Goal: Task Accomplishment & Management: Manage account settings

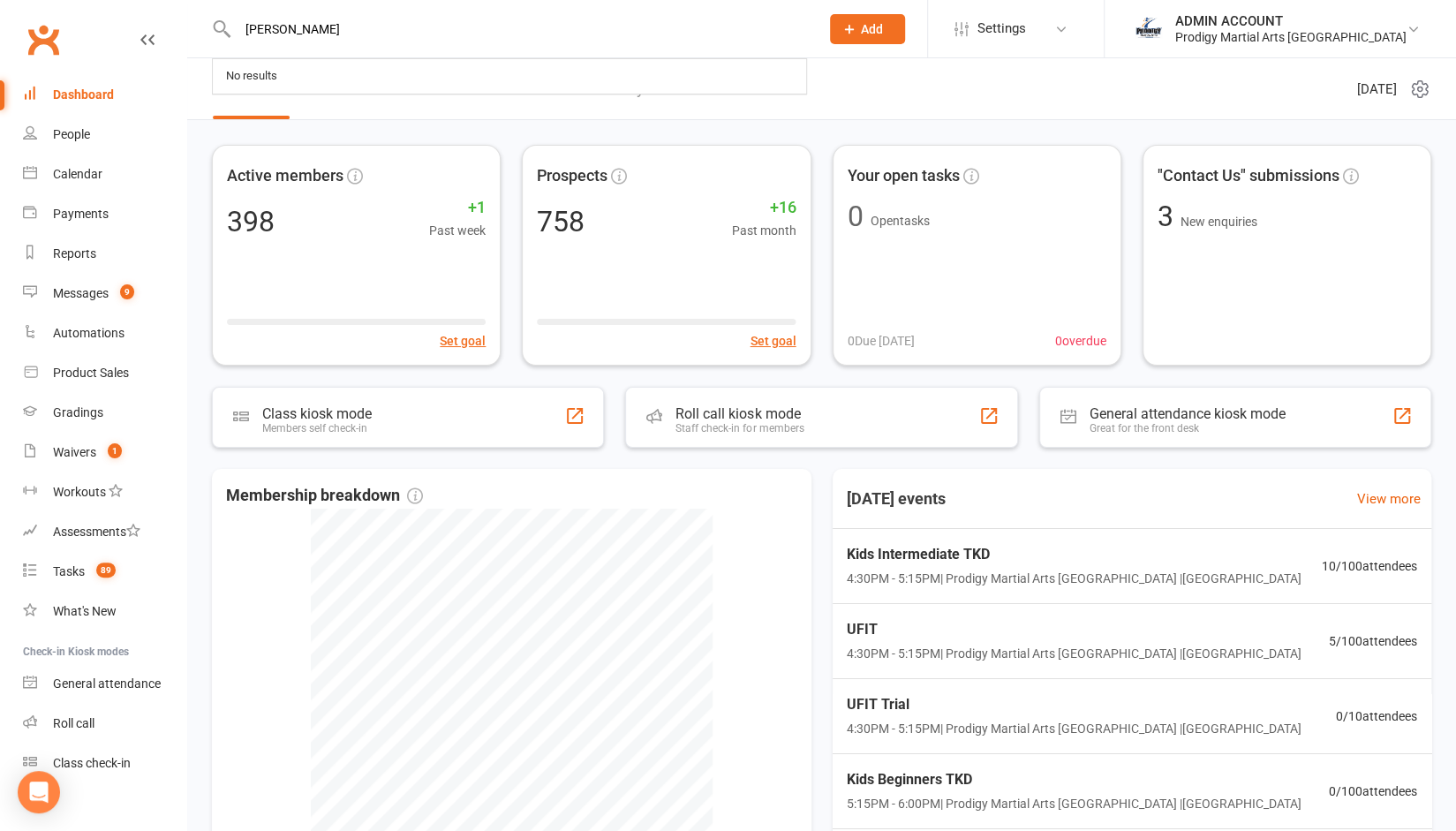
type input "[PERSON_NAME]"
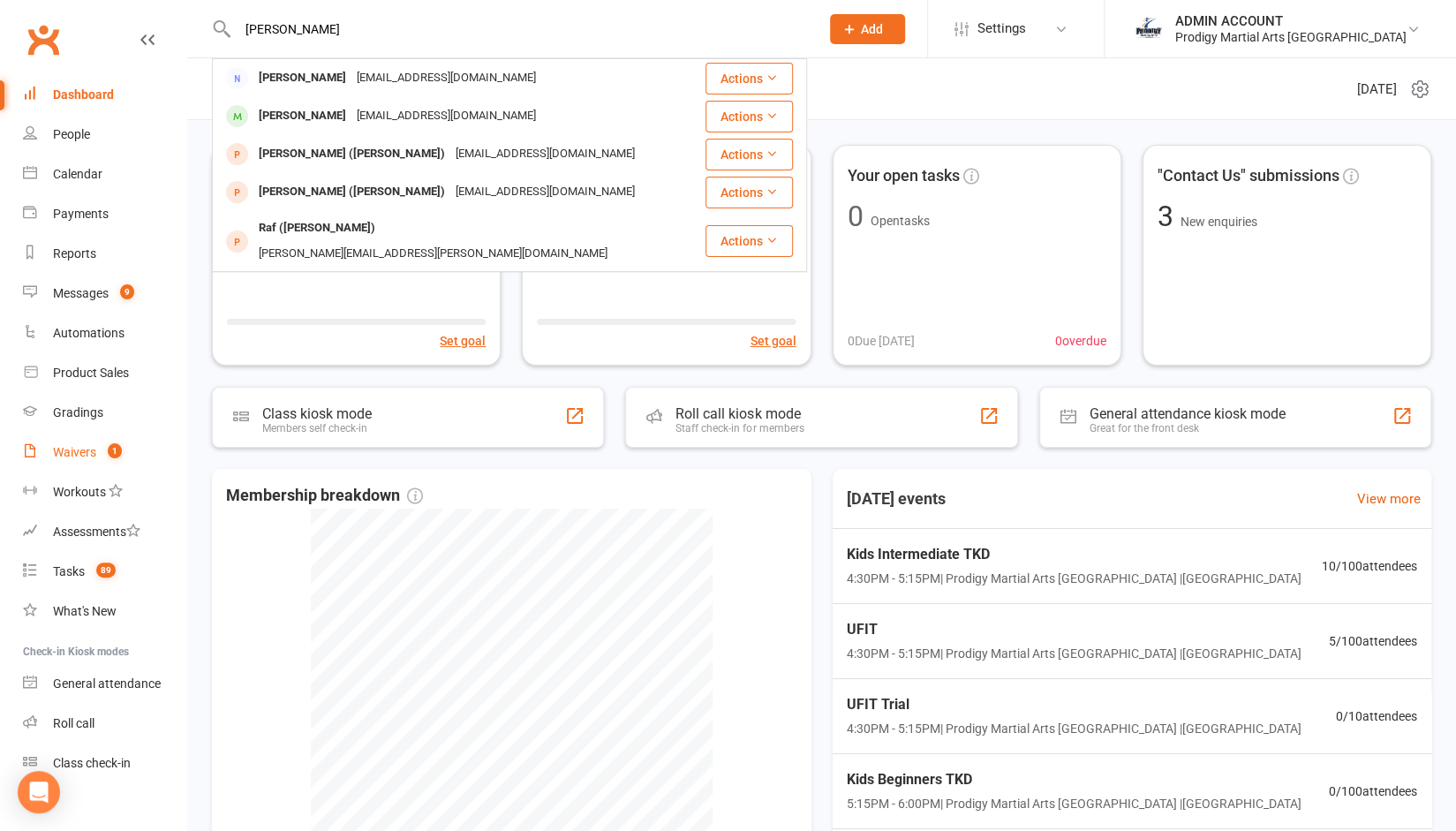
click at [73, 437] on link "Waivers 1" at bounding box center [105, 453] width 163 height 40
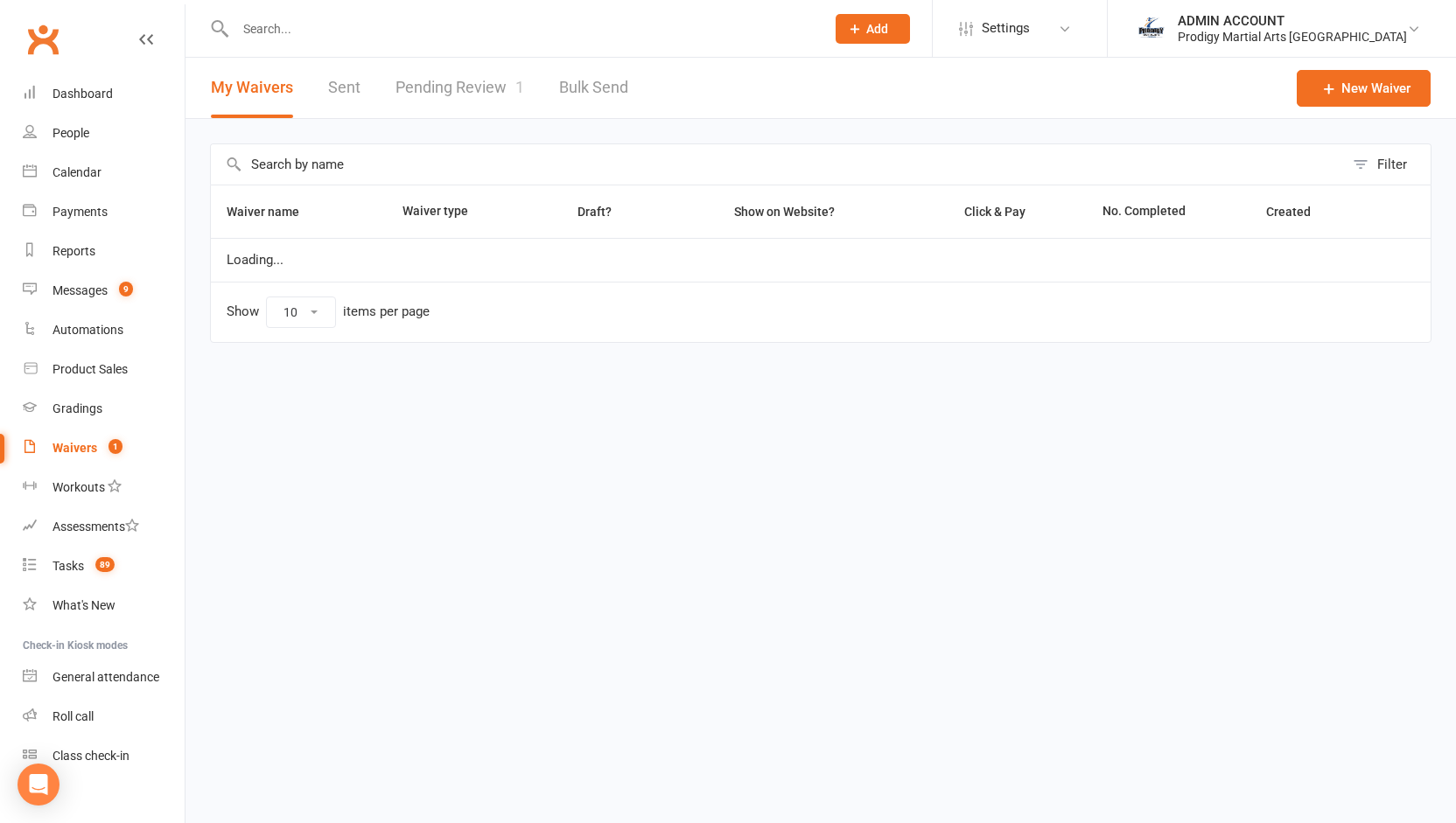
click at [468, 85] on link "Pending Review 1" at bounding box center [459, 87] width 128 height 60
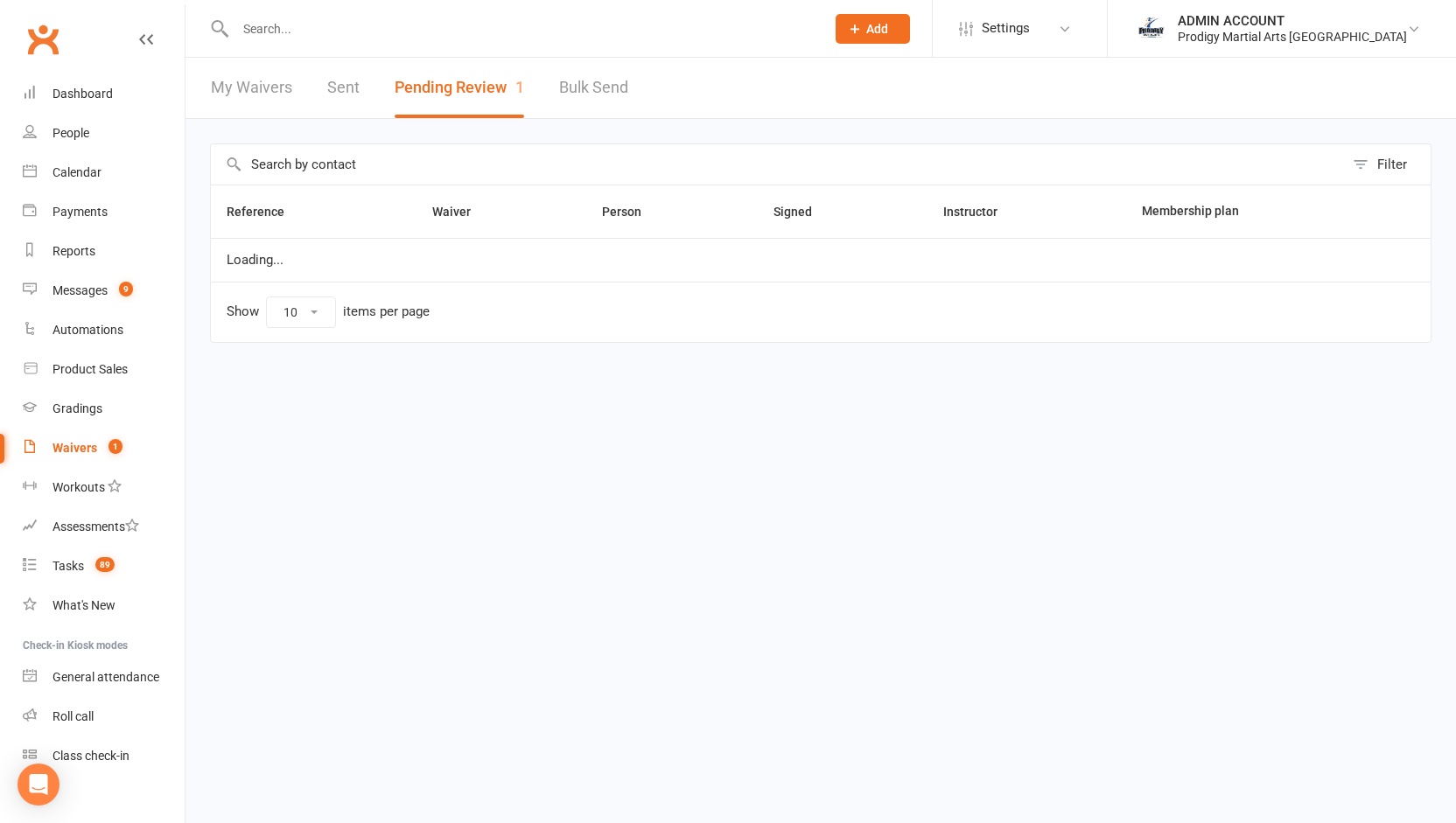
select select "100"
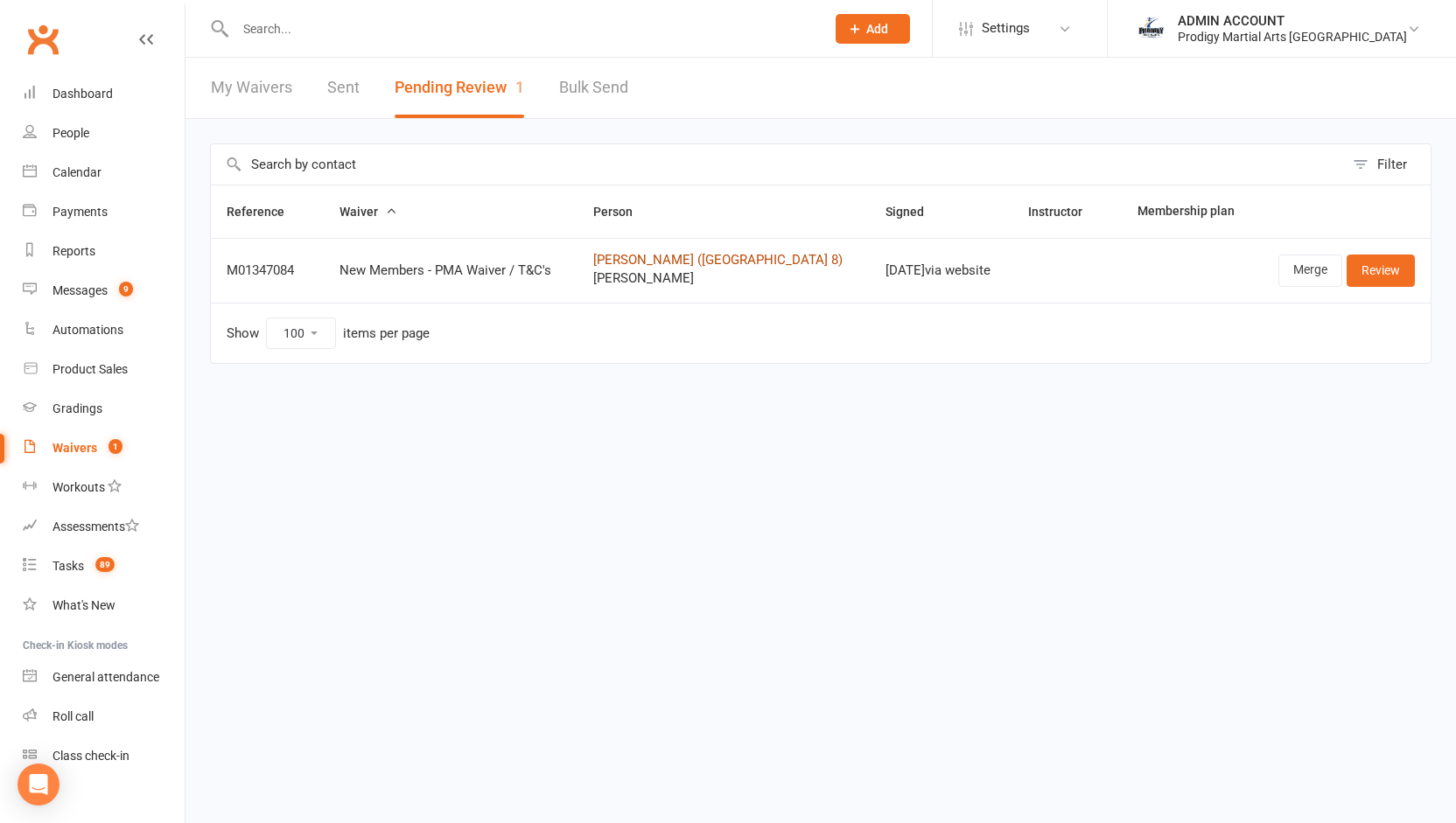
click at [679, 256] on link "[PERSON_NAME] ([GEOGRAPHIC_DATA] 8)" at bounding box center [724, 260] width 261 height 15
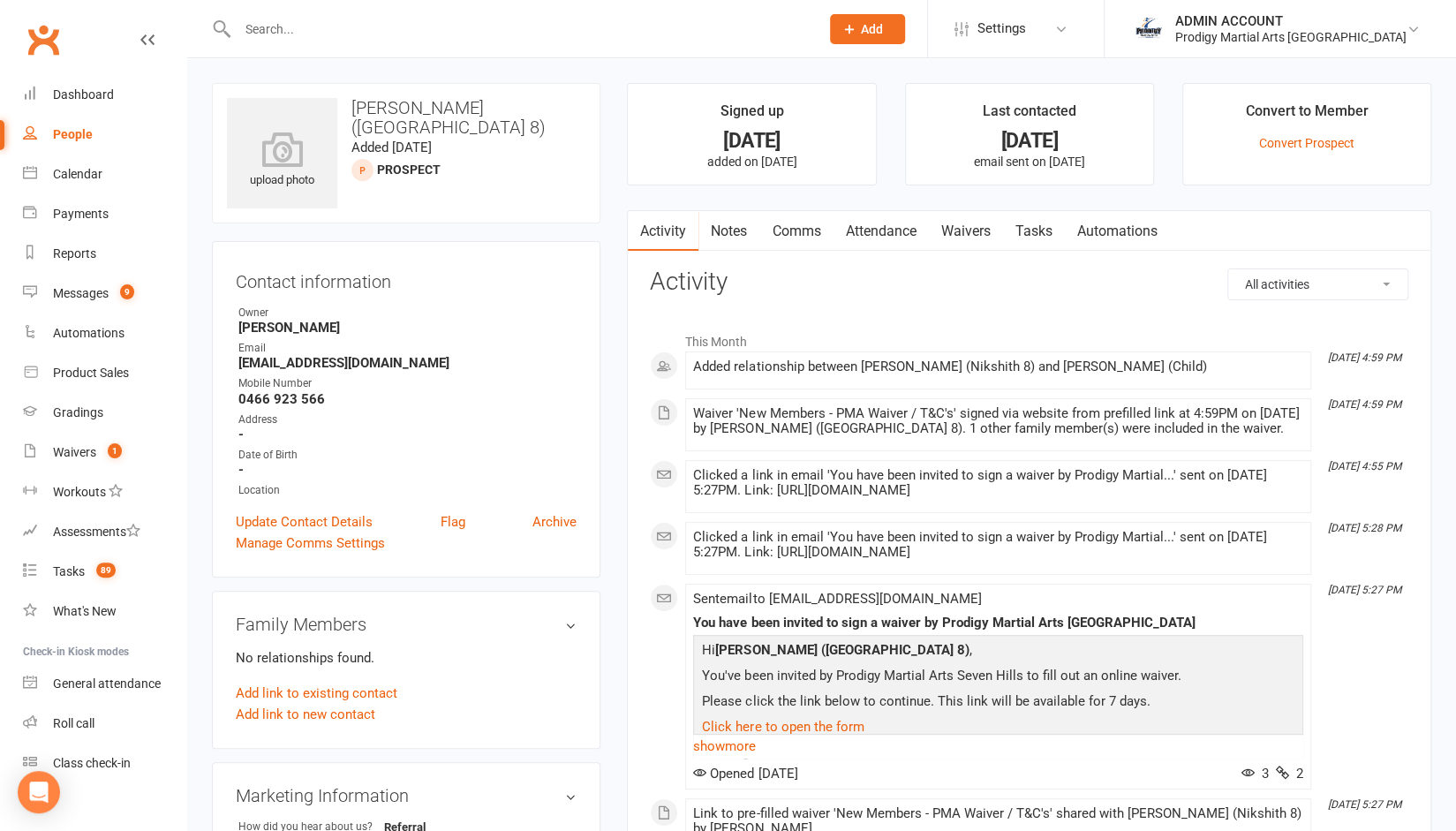
click at [611, 336] on div "upload photo [PERSON_NAME] (Nikshith 8) Added [DATE] prospect Contact informati…" at bounding box center [406, 789] width 415 height 1412
click at [265, 28] on input "text" at bounding box center [520, 29] width 575 height 24
click at [301, 31] on input "text" at bounding box center [520, 29] width 575 height 24
type input "[PERSON_NAME]"
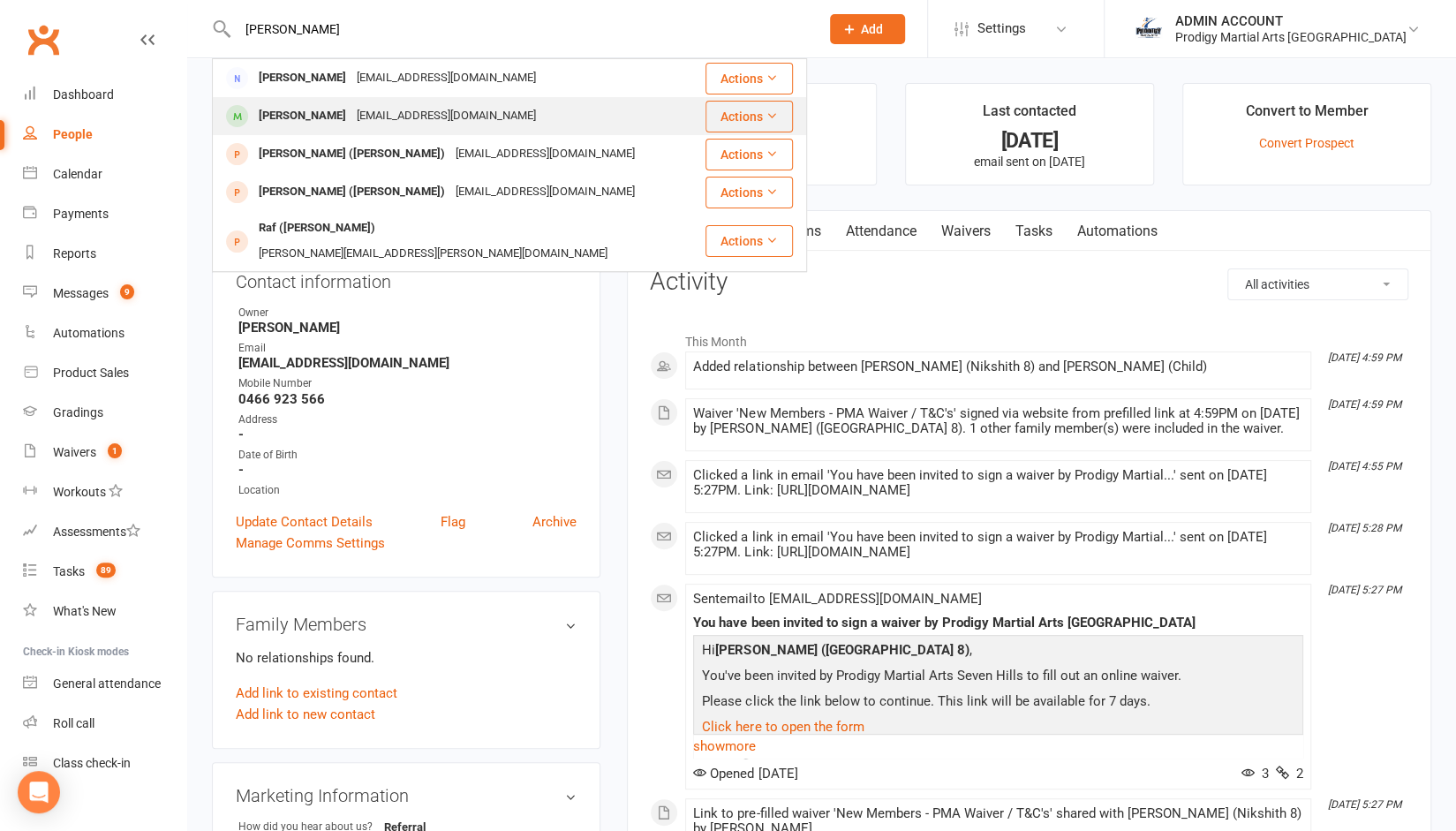
click at [298, 110] on div "[PERSON_NAME]" at bounding box center [302, 116] width 98 height 25
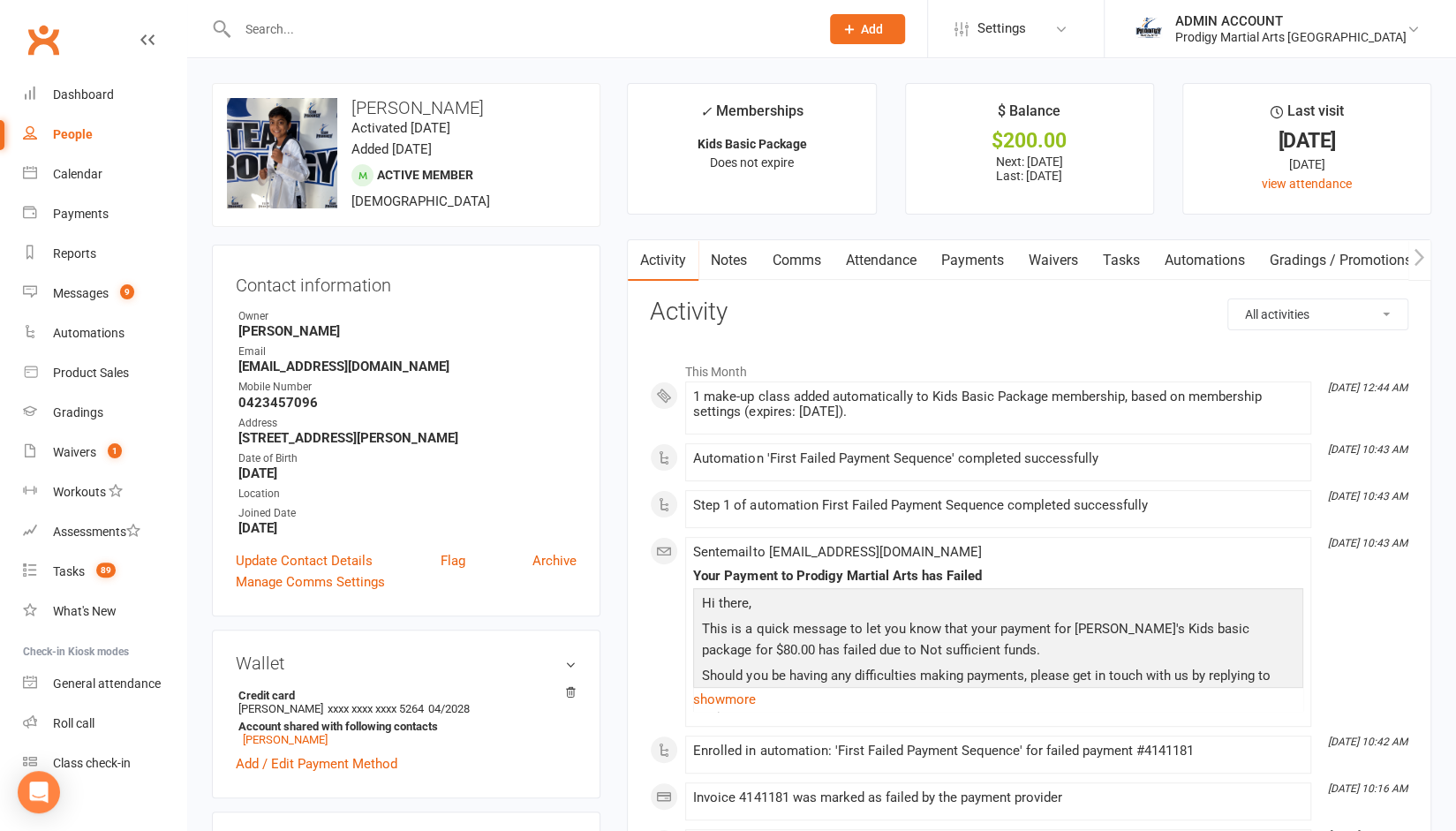
click at [972, 258] on link "Payments" at bounding box center [973, 261] width 88 height 41
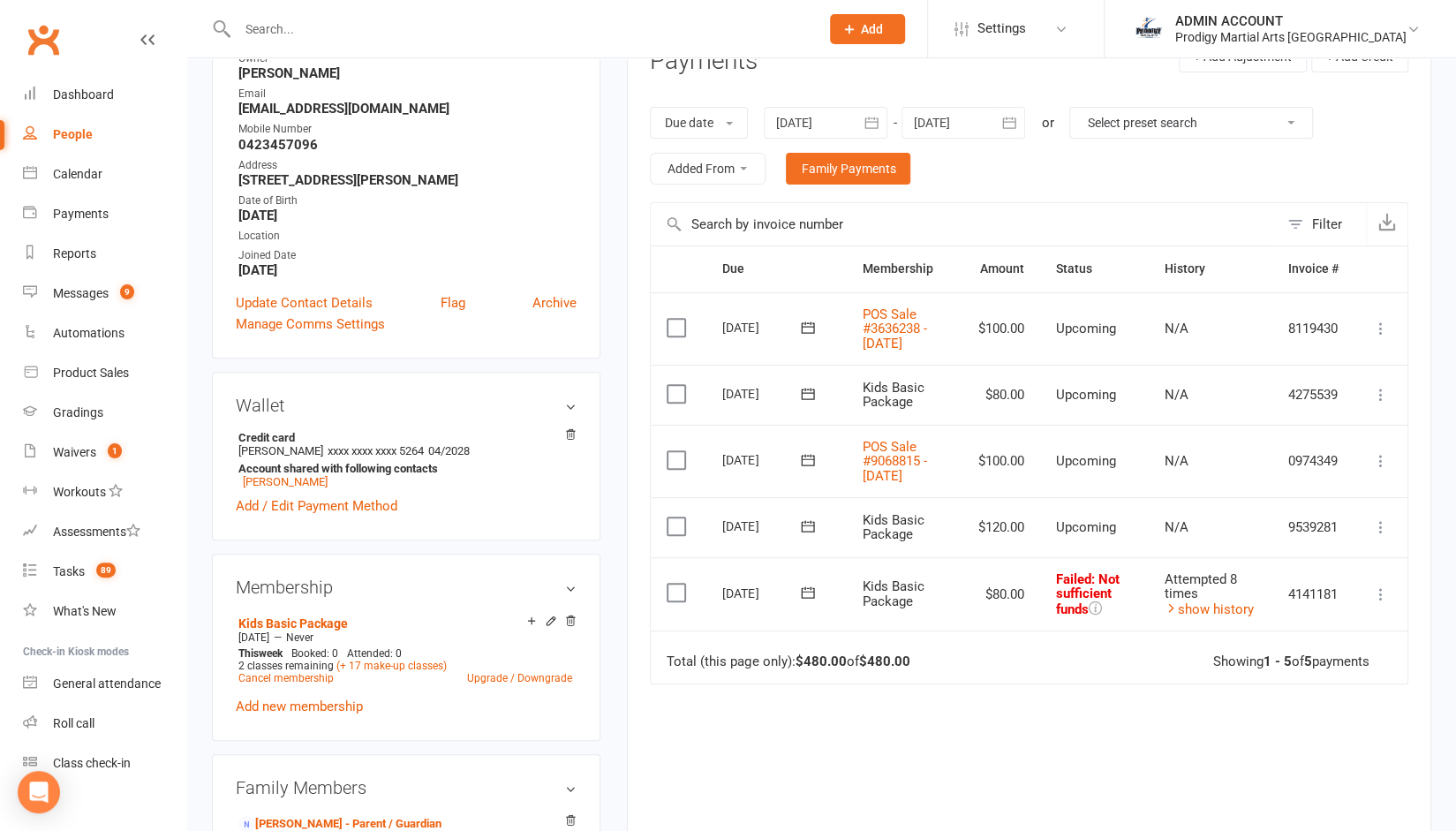
scroll to position [257, 0]
click at [807, 121] on div at bounding box center [826, 123] width 123 height 32
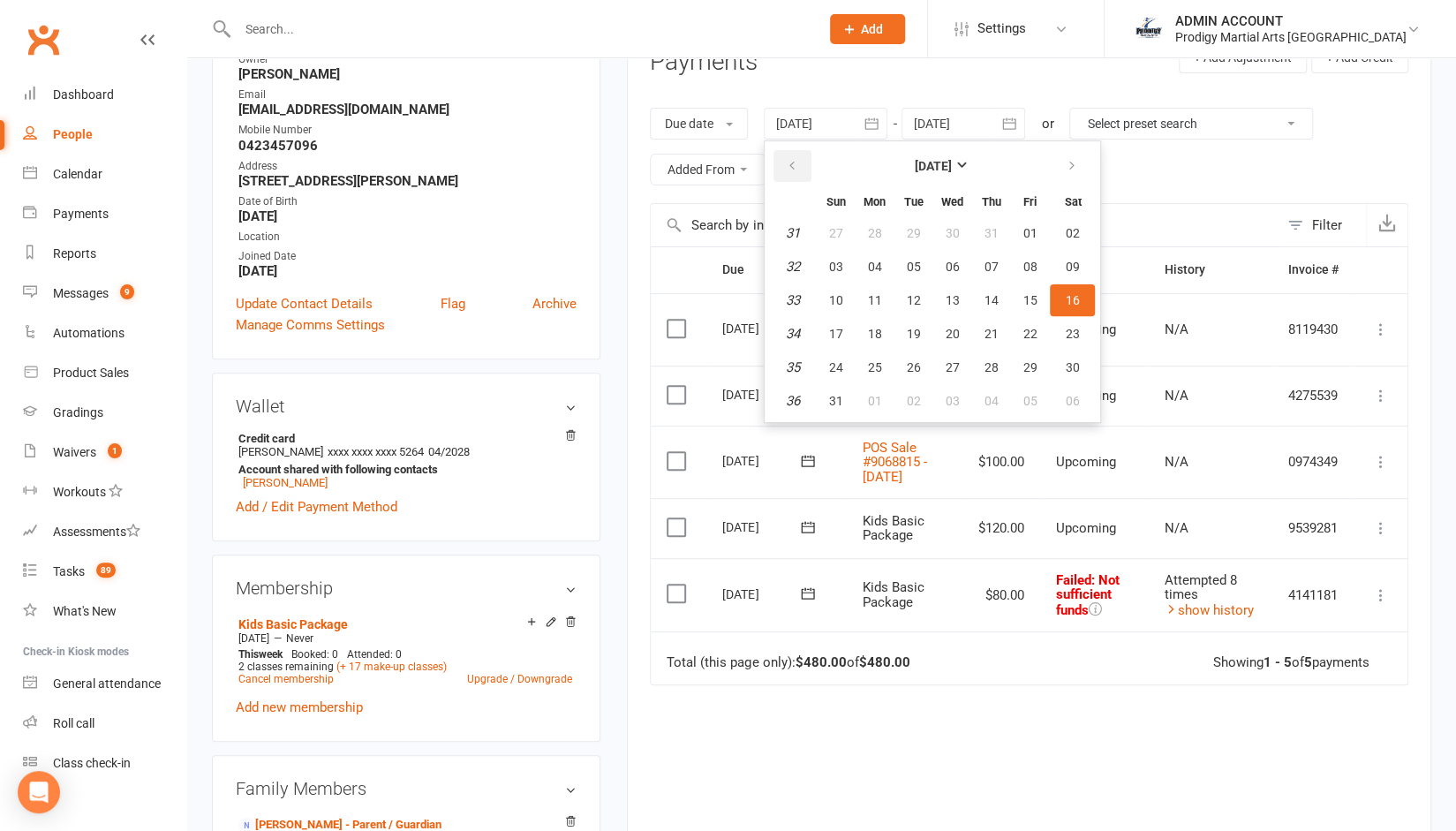
click at [803, 165] on button "button" at bounding box center [792, 166] width 38 height 32
click at [917, 236] on span "01" at bounding box center [913, 232] width 14 height 14
type input "[DATE]"
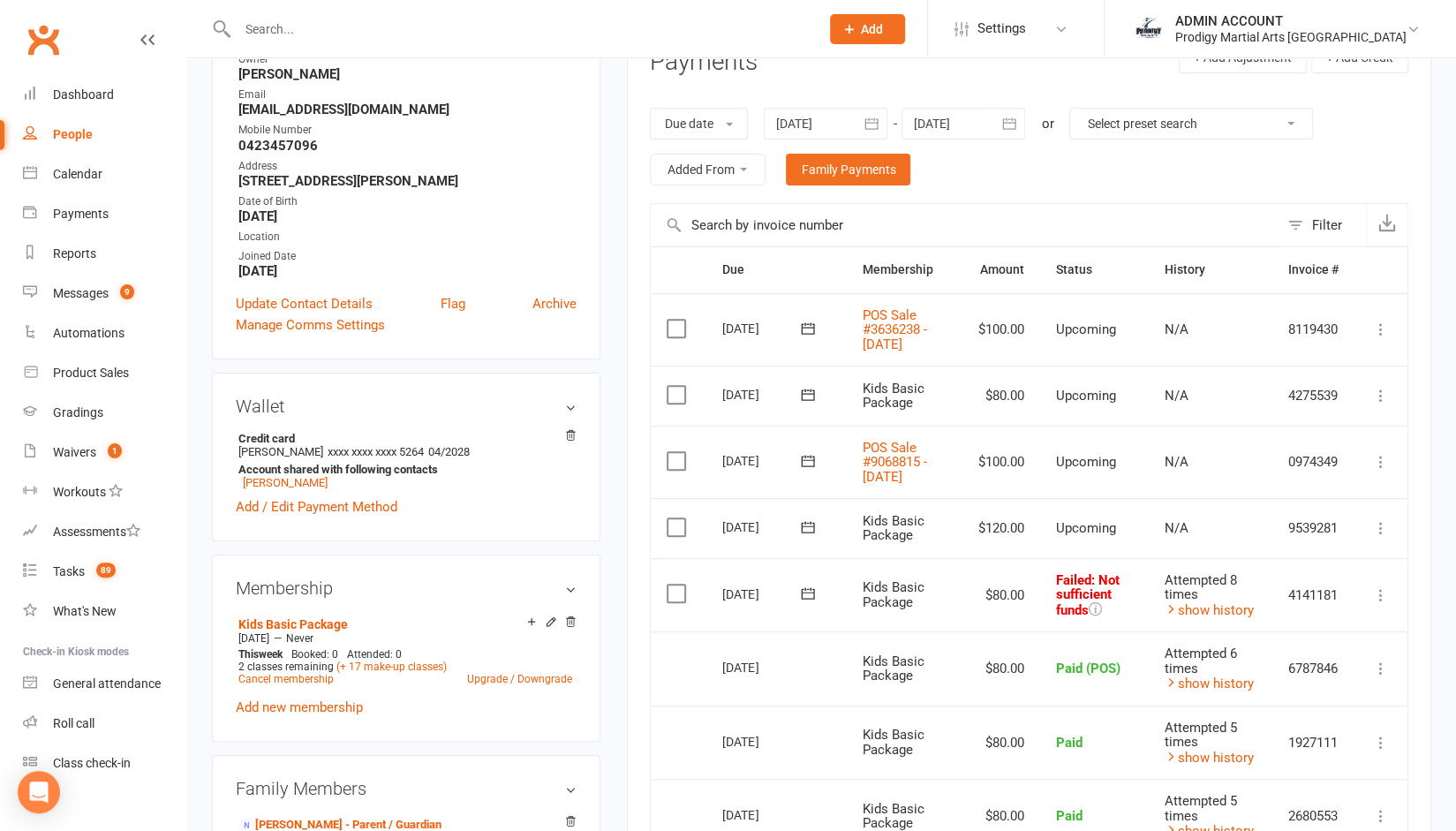
click at [968, 130] on div at bounding box center [963, 123] width 123 height 32
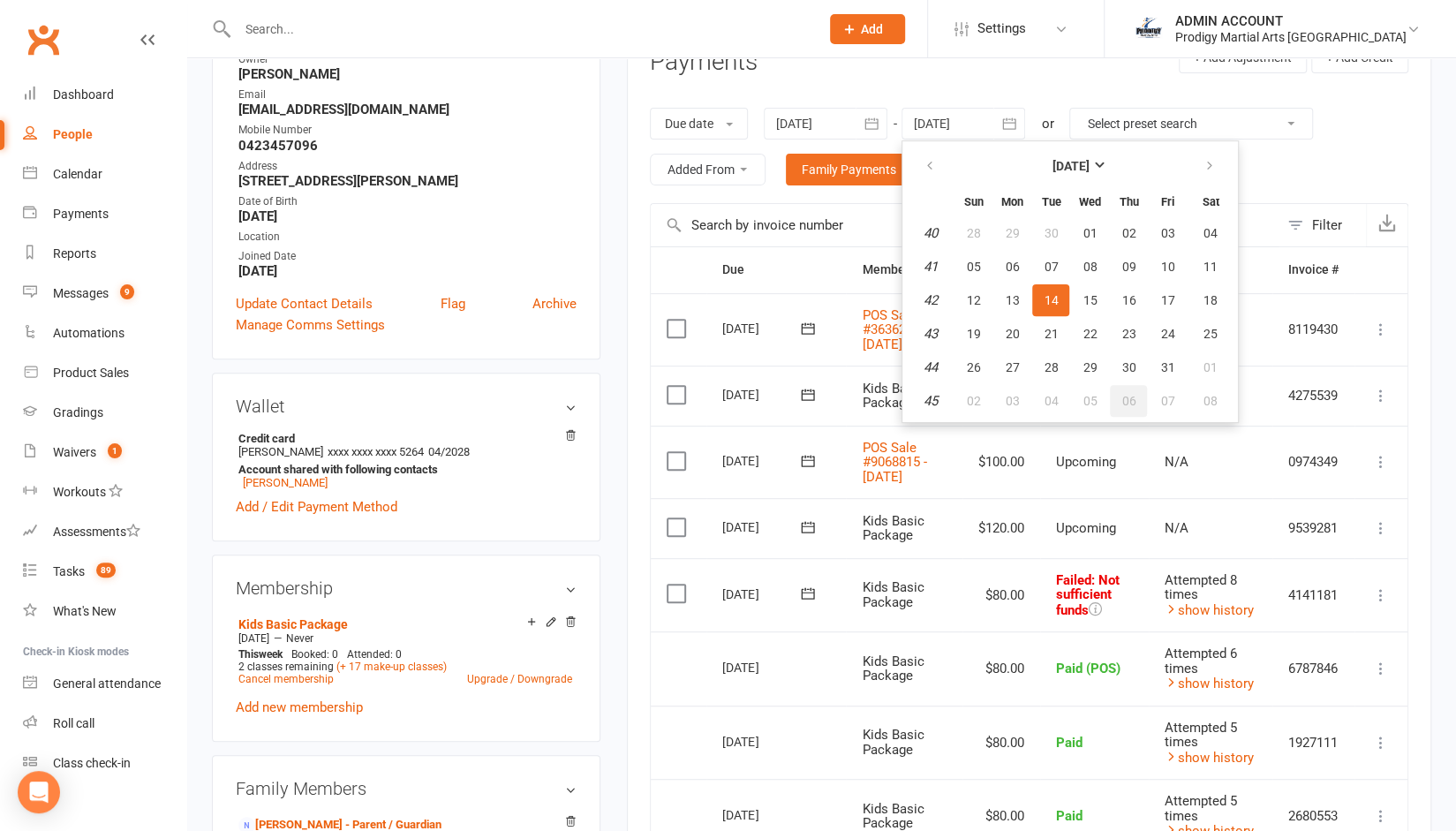
click at [1124, 401] on span "06" at bounding box center [1128, 401] width 14 height 14
type input "[DATE]"
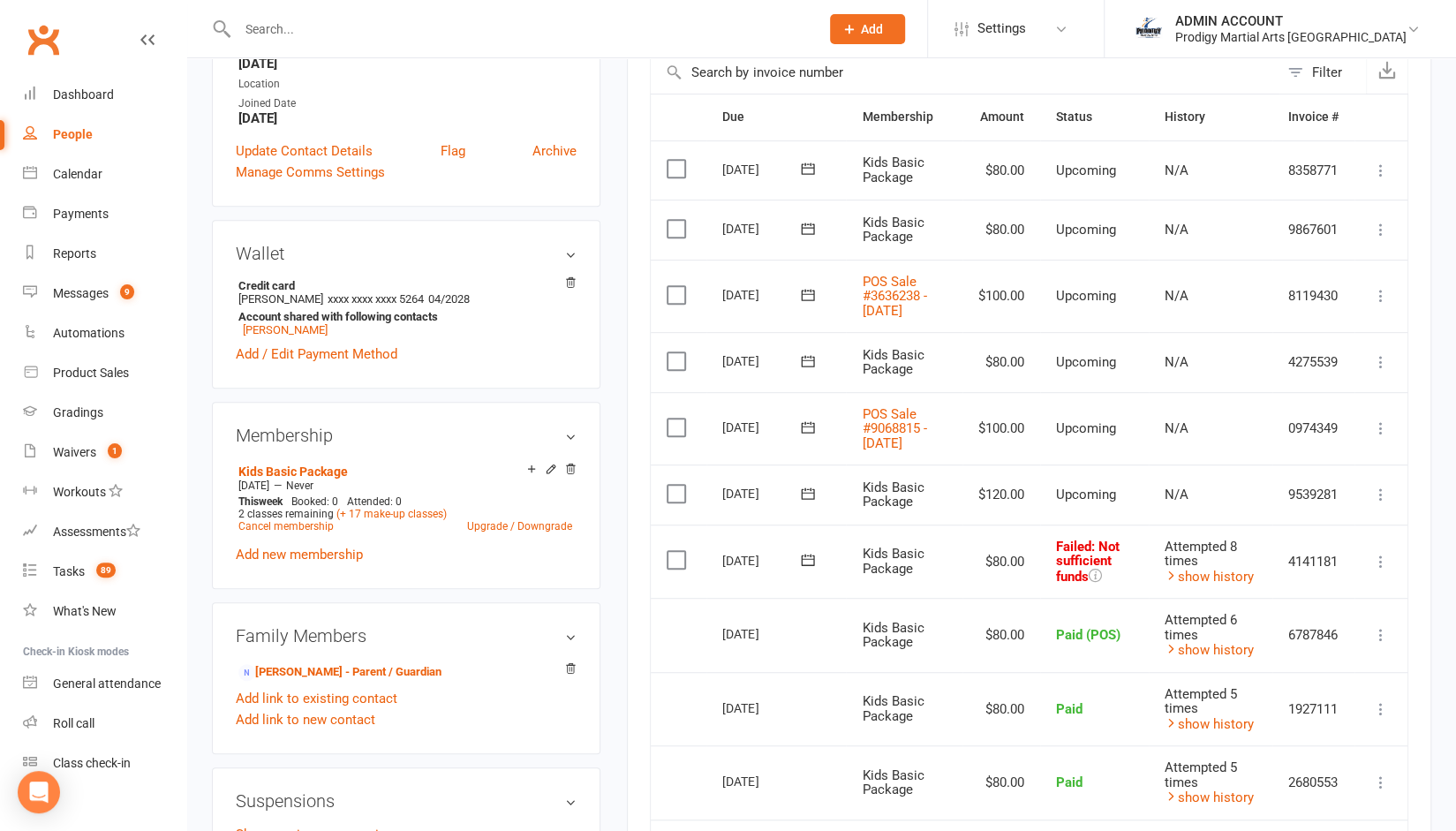
scroll to position [409, 0]
click at [677, 570] on label at bounding box center [679, 560] width 24 height 18
click at [677, 552] on input "checkbox" at bounding box center [672, 552] width 11 height 0
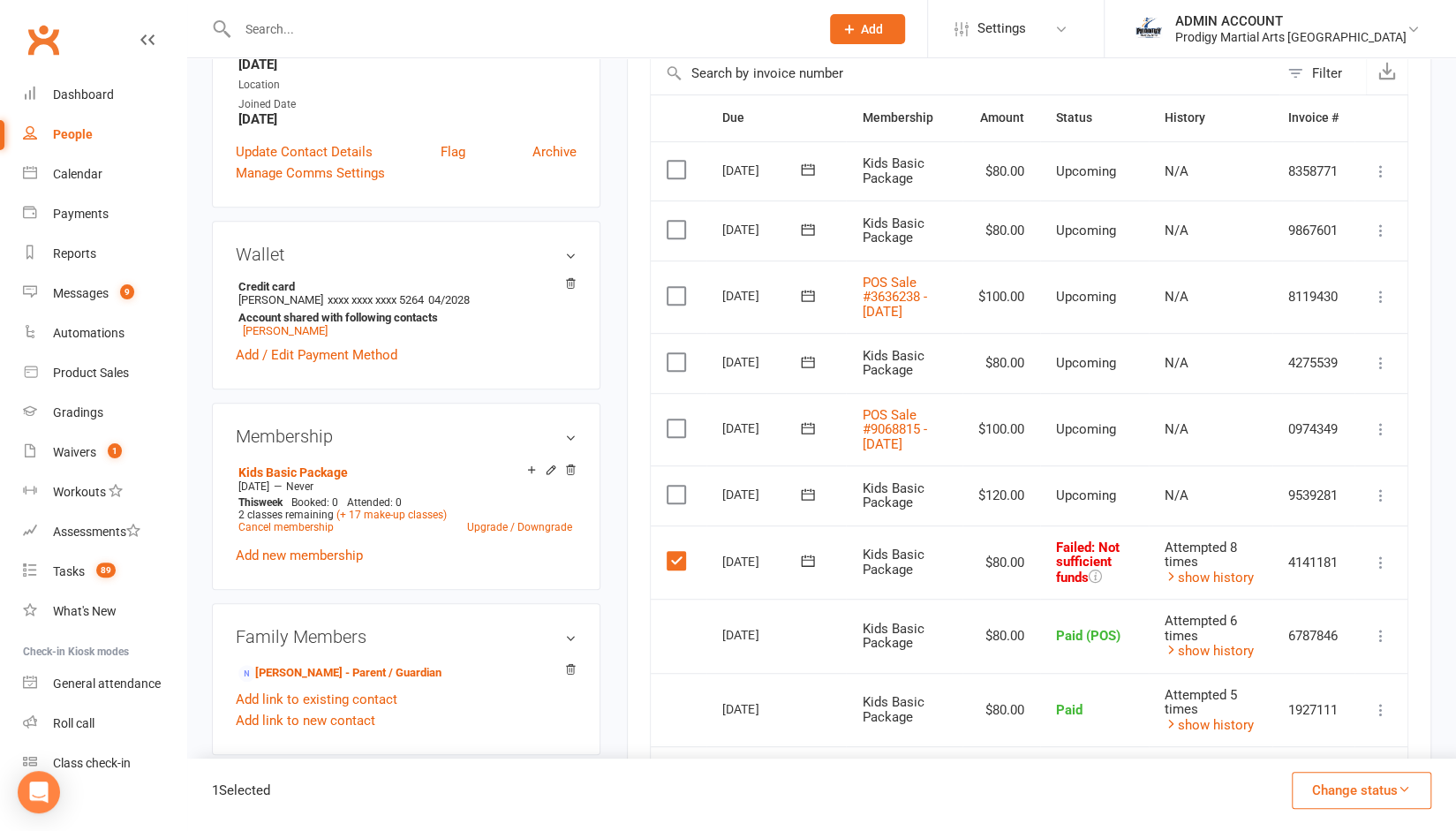
click at [675, 503] on label at bounding box center [679, 494] width 24 height 18
click at [675, 486] on input "checkbox" at bounding box center [672, 486] width 11 height 0
click at [677, 371] on label at bounding box center [679, 362] width 24 height 18
click at [677, 354] on input "checkbox" at bounding box center [672, 354] width 11 height 0
click at [887, 441] on link "POS Sale #9068815 - [DATE]" at bounding box center [894, 430] width 64 height 45
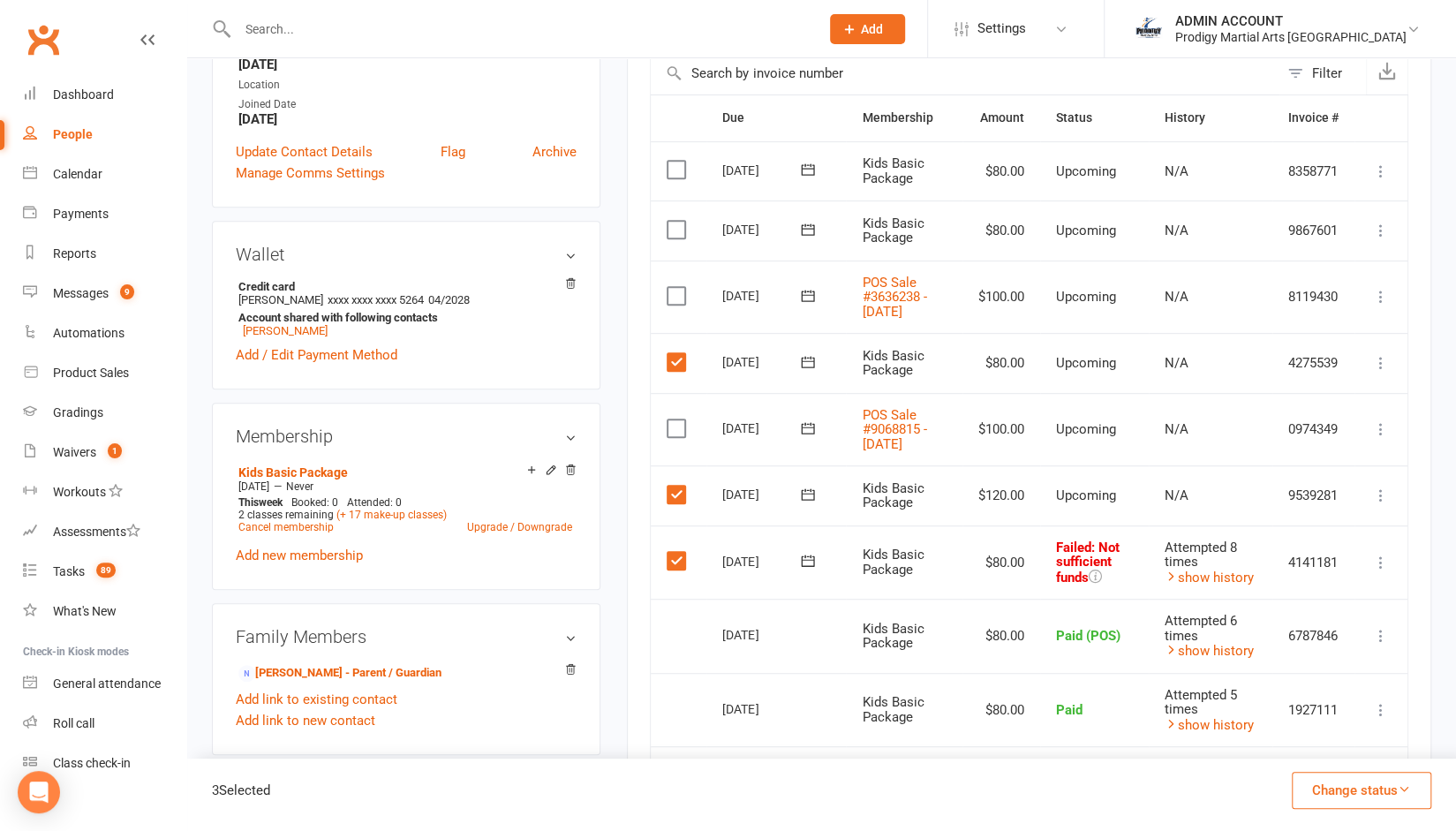
click at [1351, 799] on button "Change status" at bounding box center [1362, 791] width 140 height 37
click at [1299, 746] on link "Skipped" at bounding box center [1343, 743] width 175 height 35
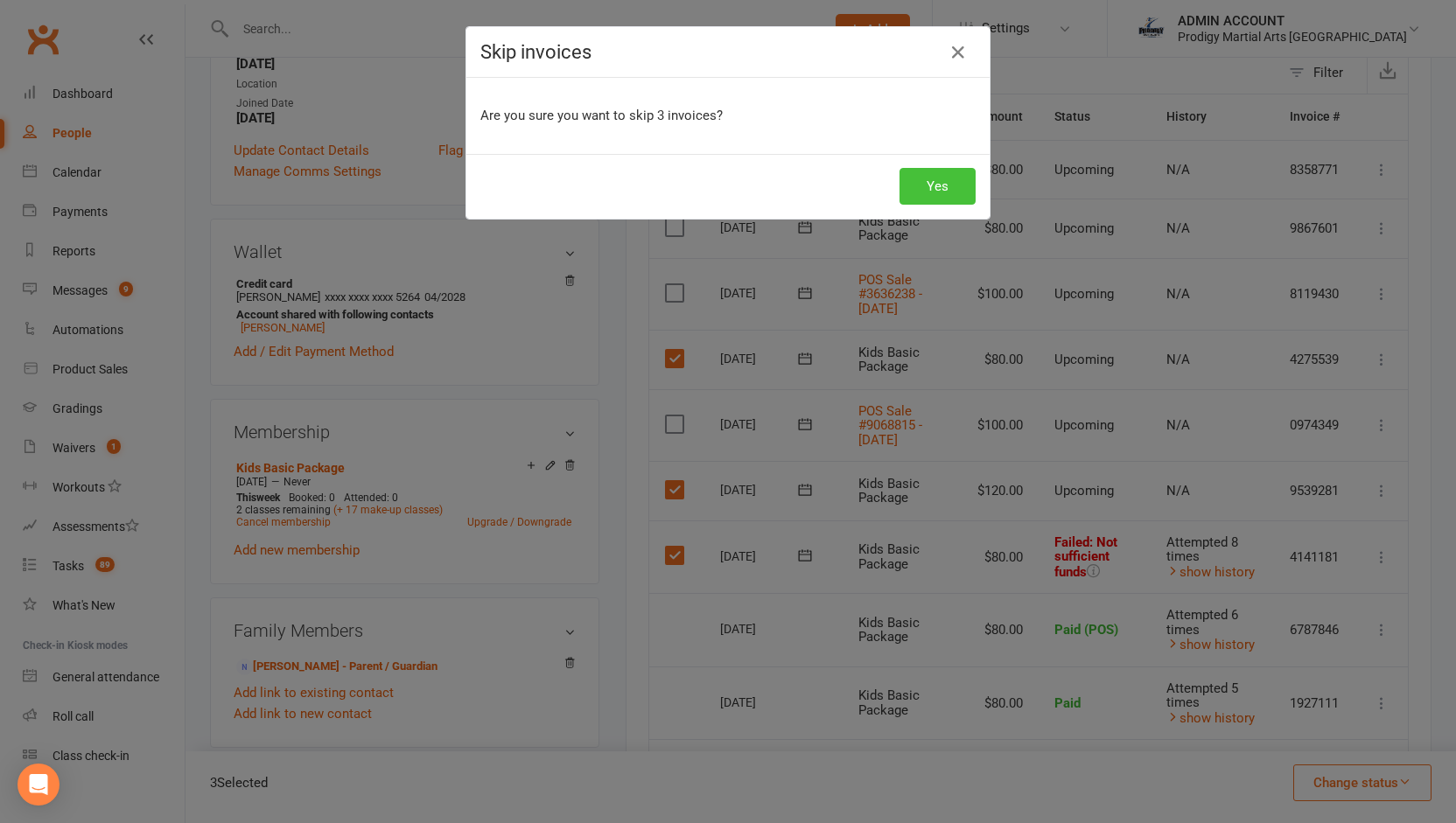
click at [919, 190] on button "Yes" at bounding box center [937, 187] width 76 height 37
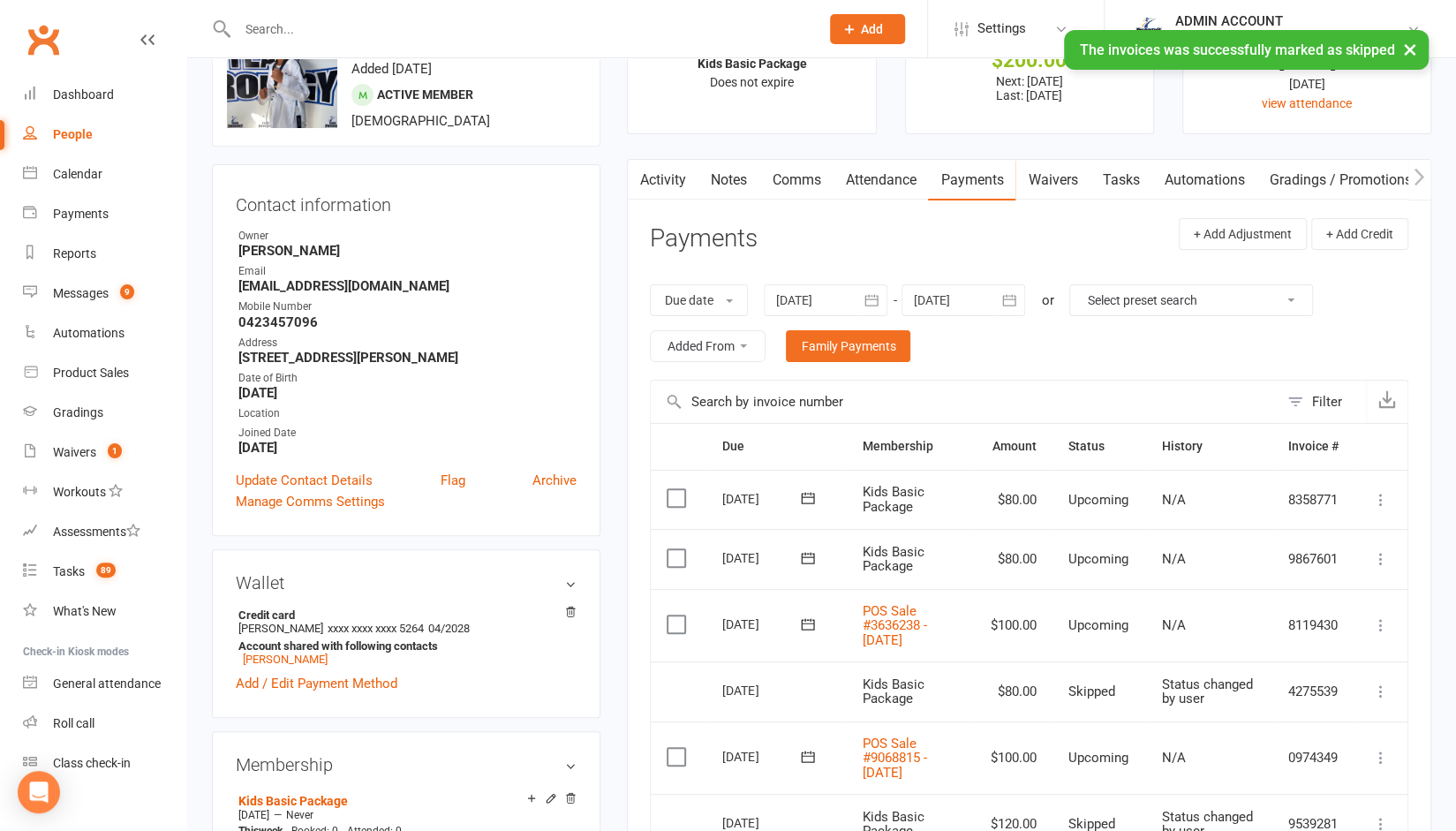
scroll to position [0, 0]
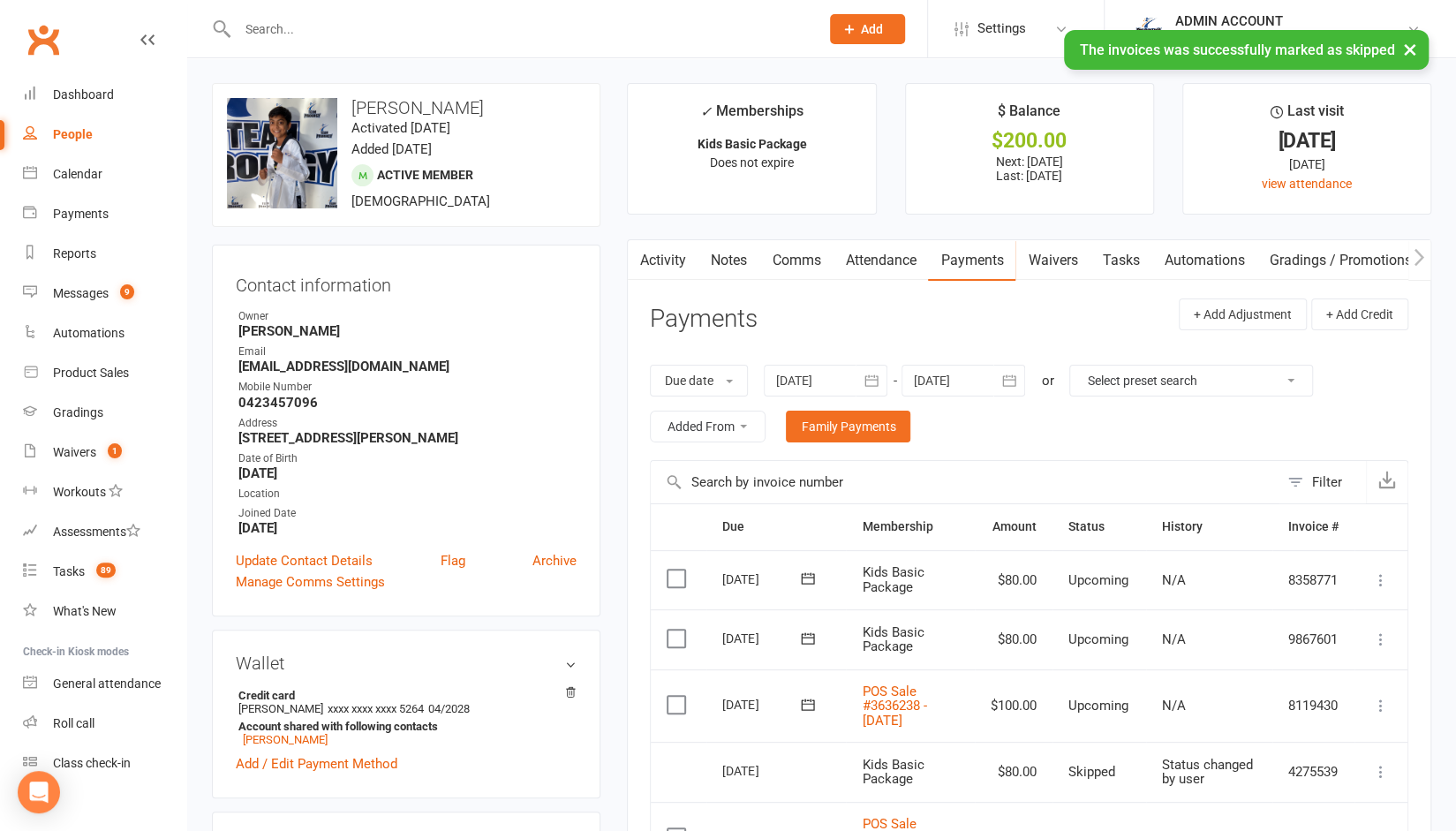
click at [728, 251] on link "Notes" at bounding box center [728, 261] width 61 height 41
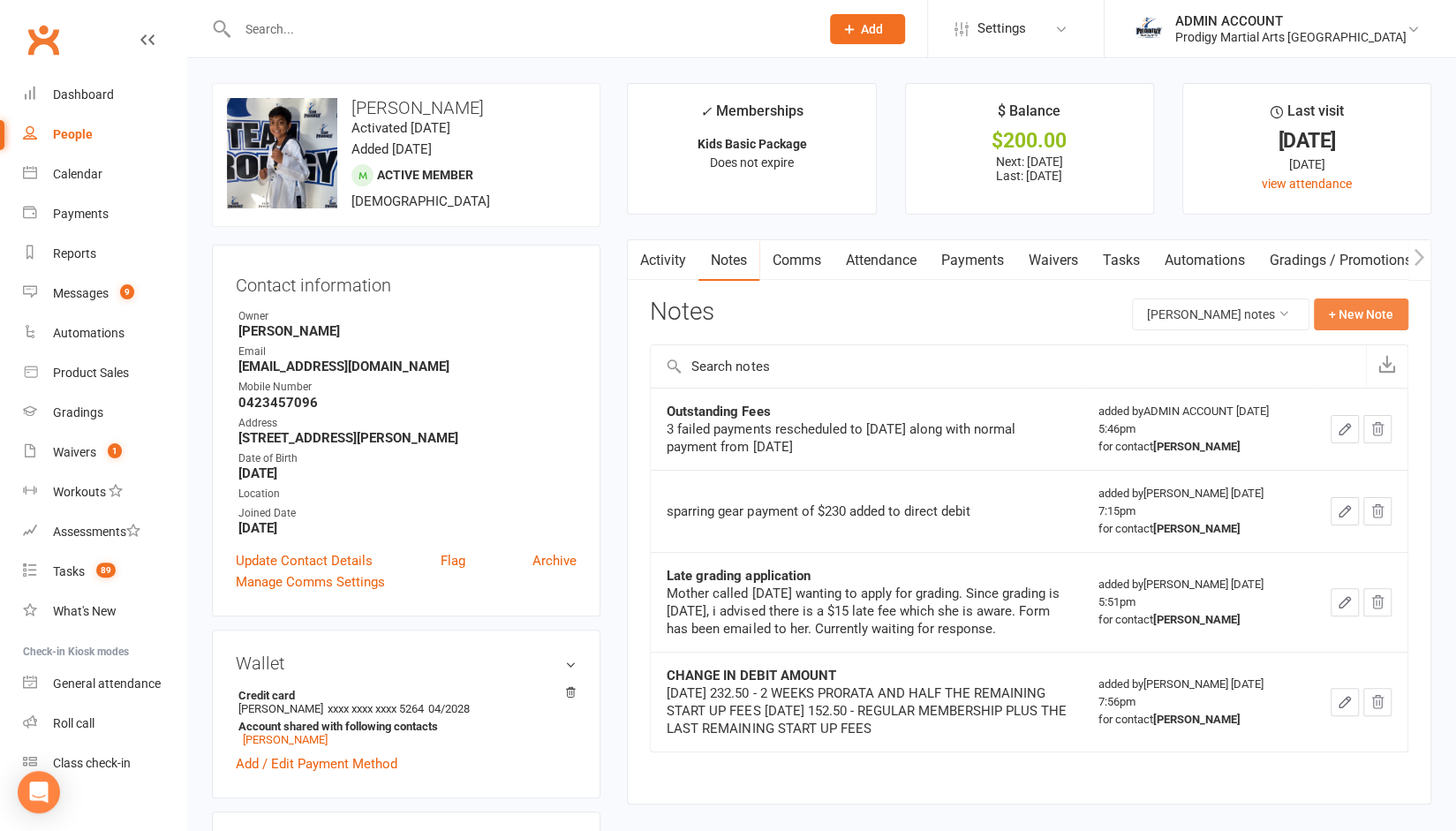
click at [1358, 322] on button "+ New Note" at bounding box center [1361, 315] width 94 height 32
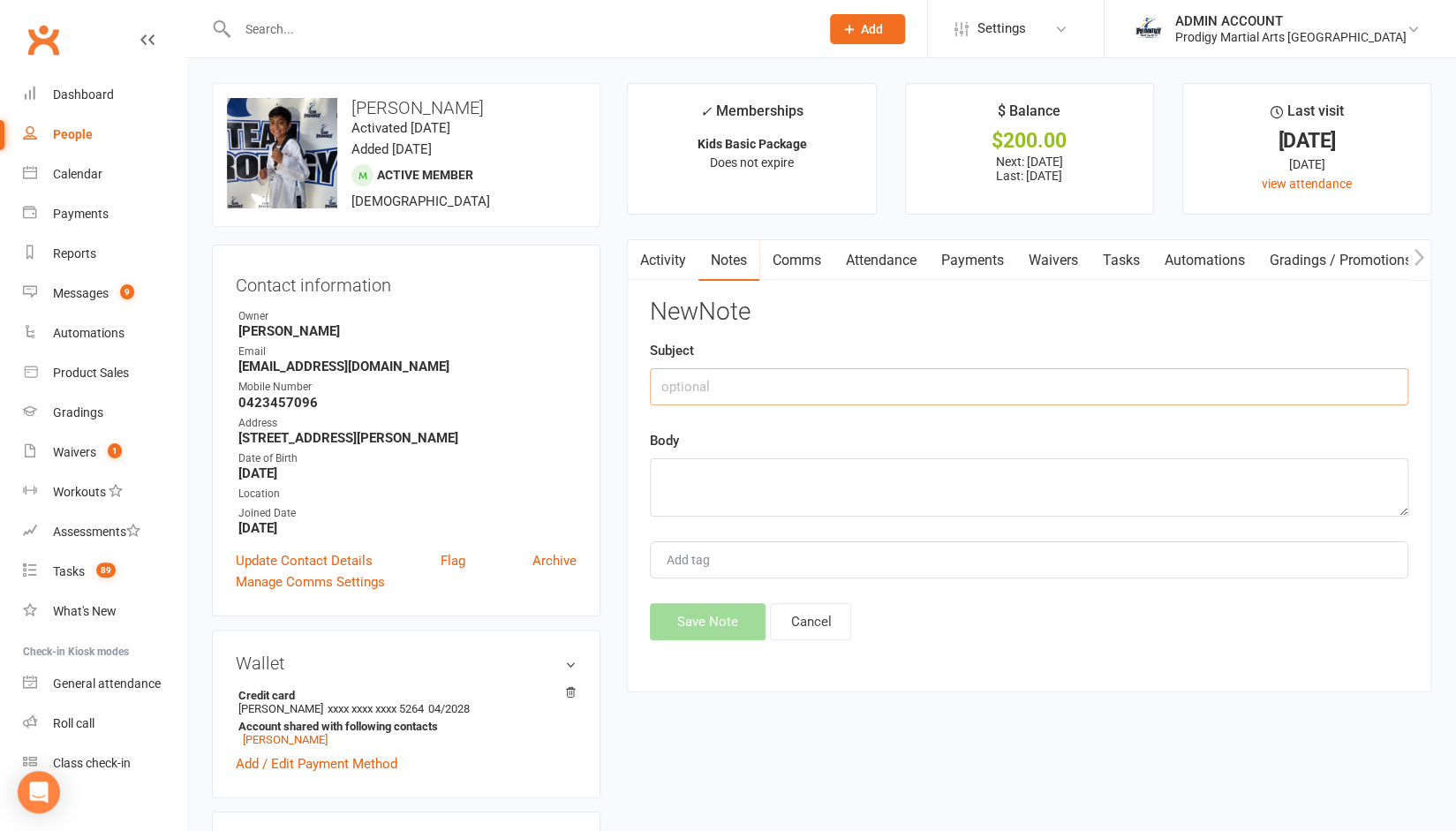
click at [747, 394] on input "text" at bounding box center [1029, 387] width 759 height 37
type input "O"
type input "Outstanding Payment"
type textarea "$"
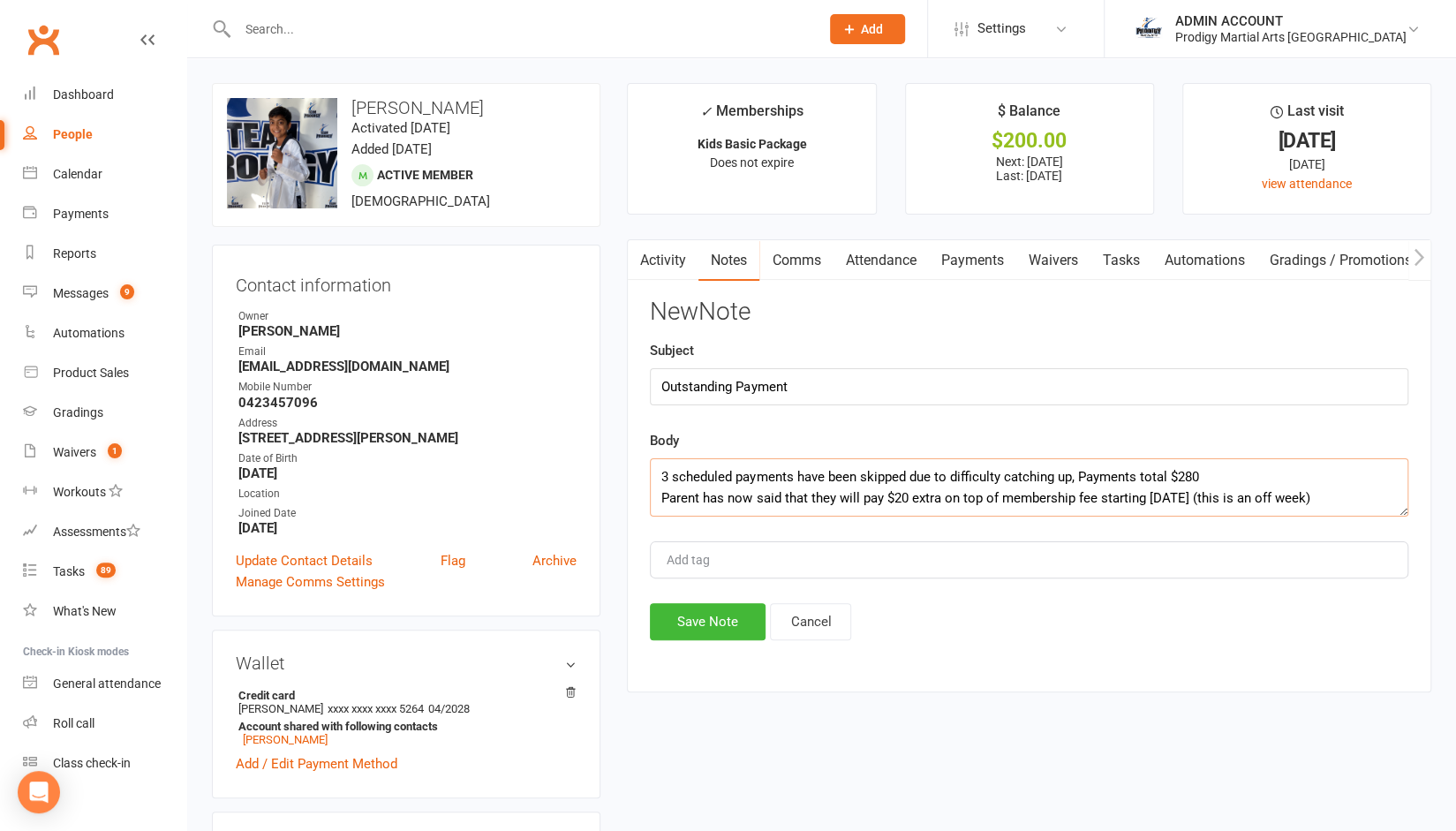
scroll to position [10, 0]
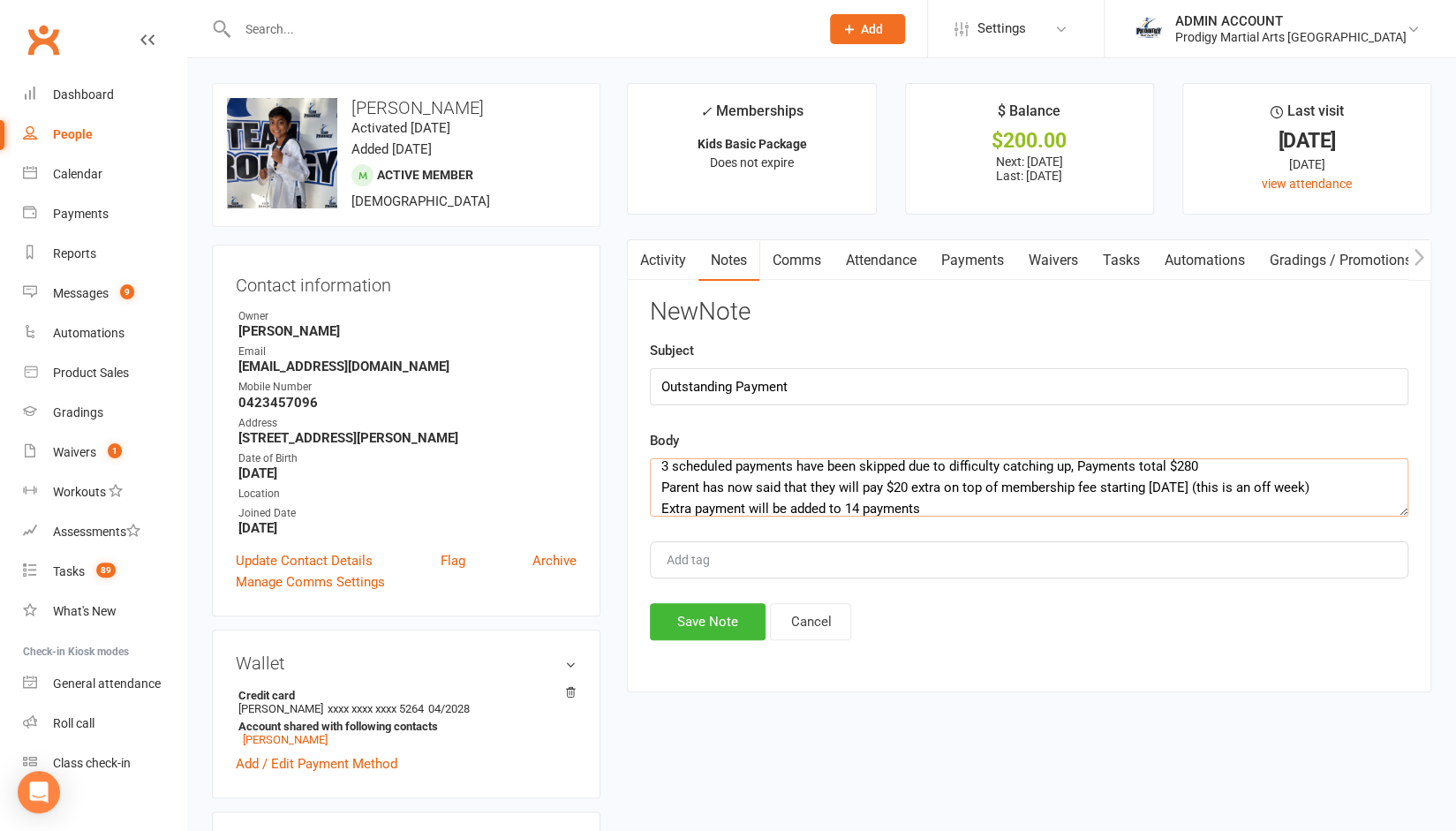
click at [694, 504] on textarea "3 scheduled payments have been skipped due to difficulty catching up, Payments …" at bounding box center [1029, 487] width 759 height 58
type textarea "3 scheduled payments have been skipped due to difficulty catching up, Payments …"
click at [693, 610] on button "Save Note" at bounding box center [707, 622] width 116 height 37
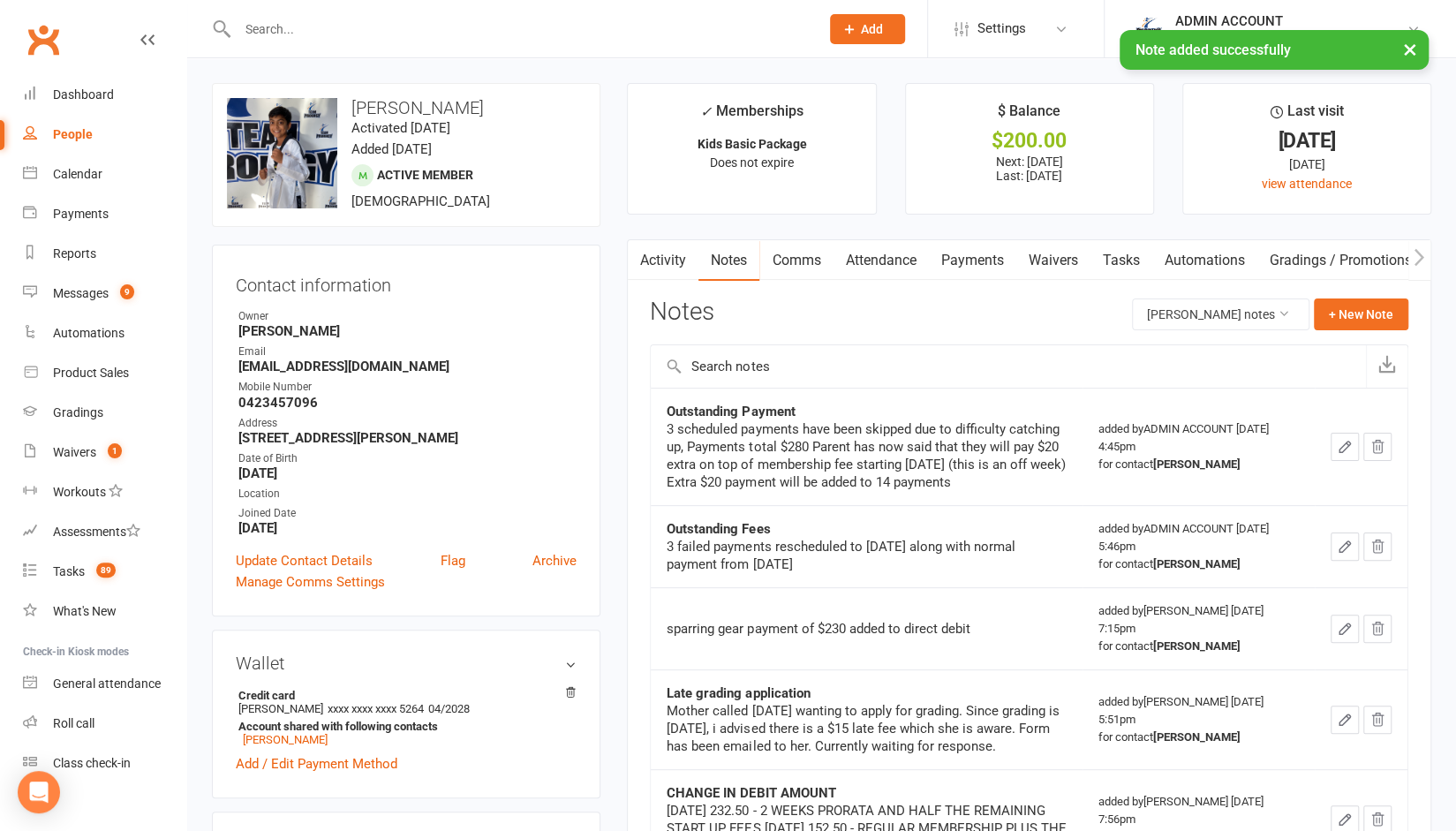
click at [989, 257] on link "Payments" at bounding box center [973, 261] width 88 height 41
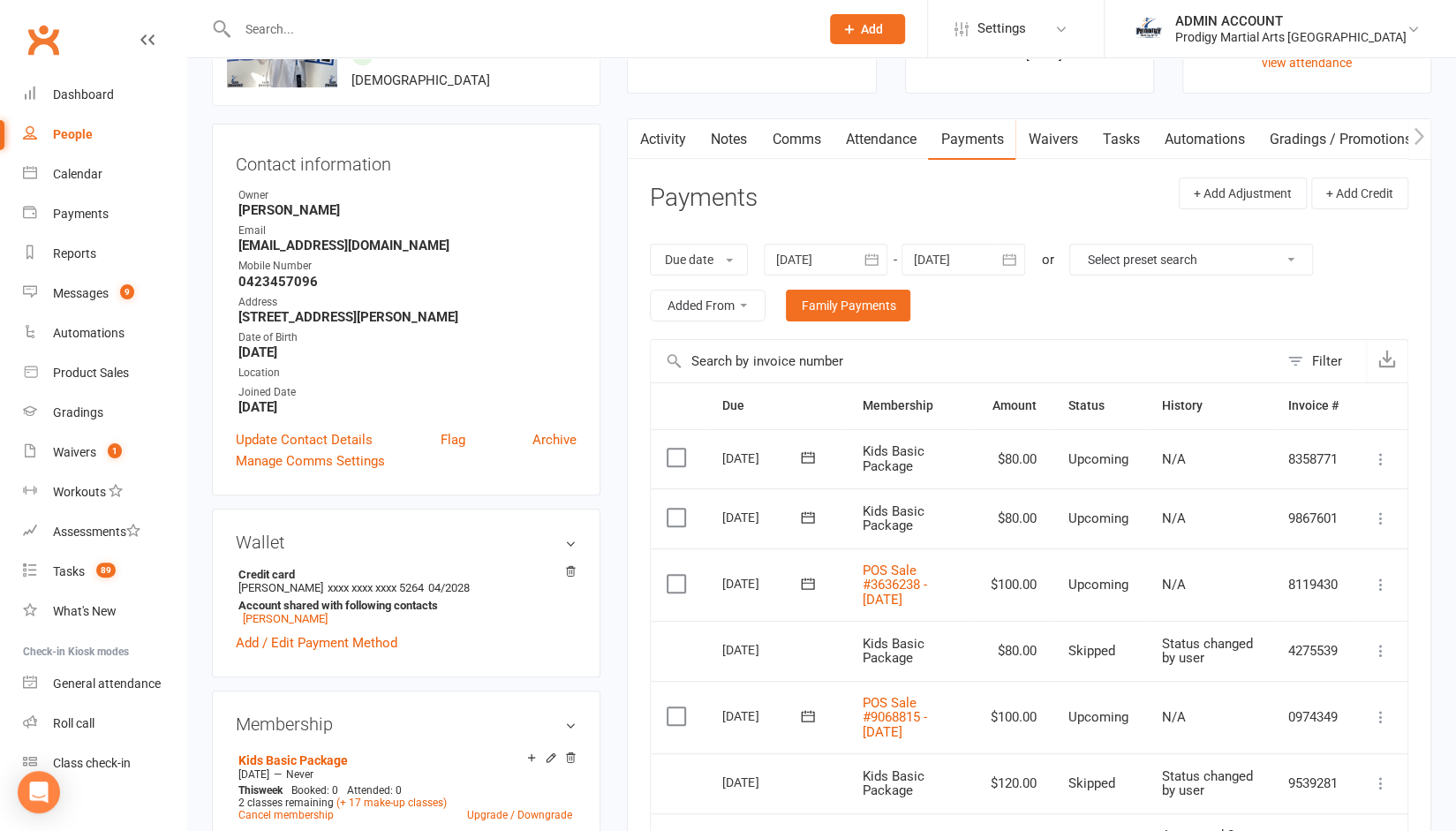
scroll to position [119, 0]
click at [1379, 521] on icon at bounding box center [1380, 521] width 18 height 18
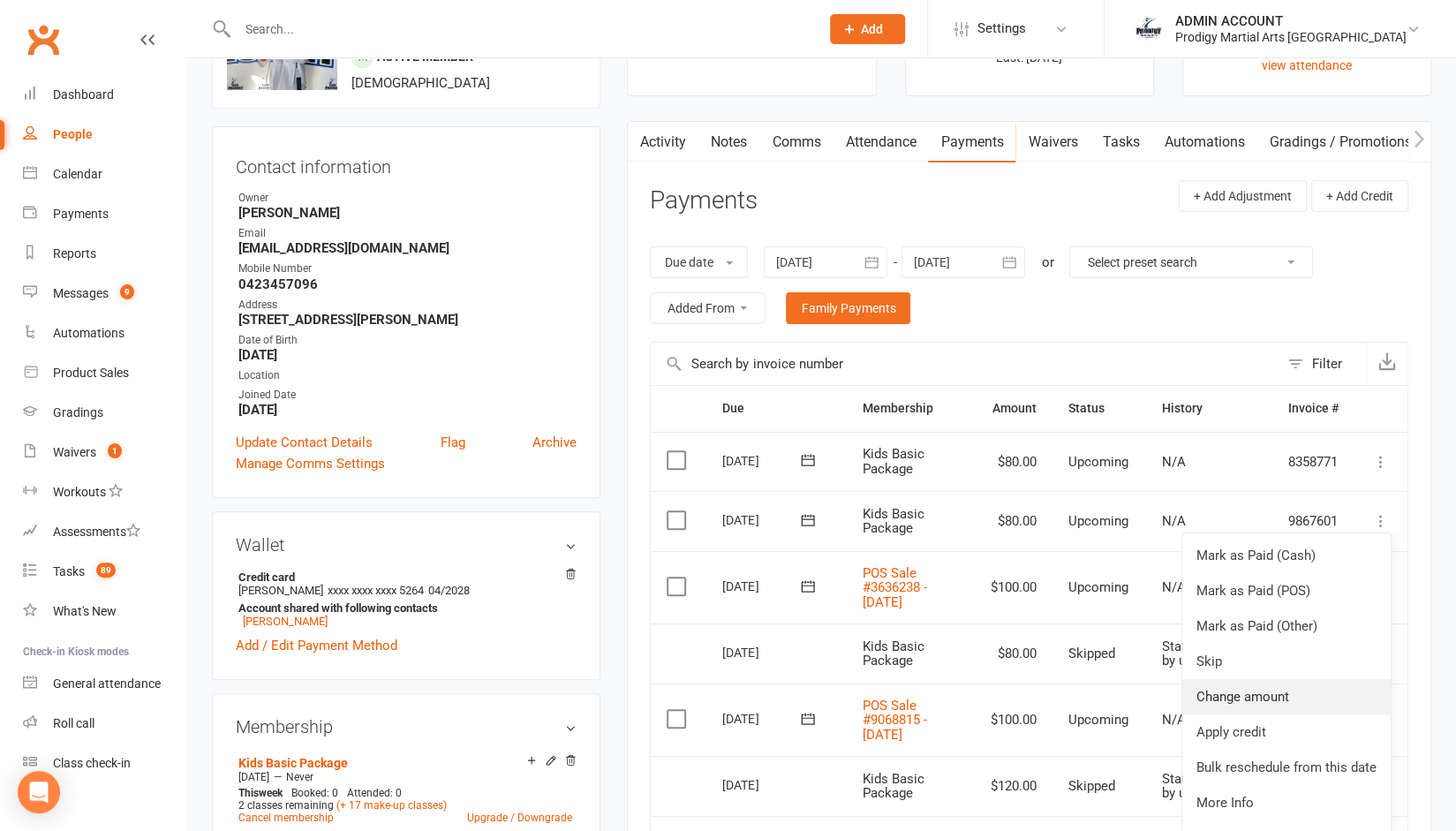
click at [1223, 692] on link "Change amount" at bounding box center [1286, 697] width 208 height 35
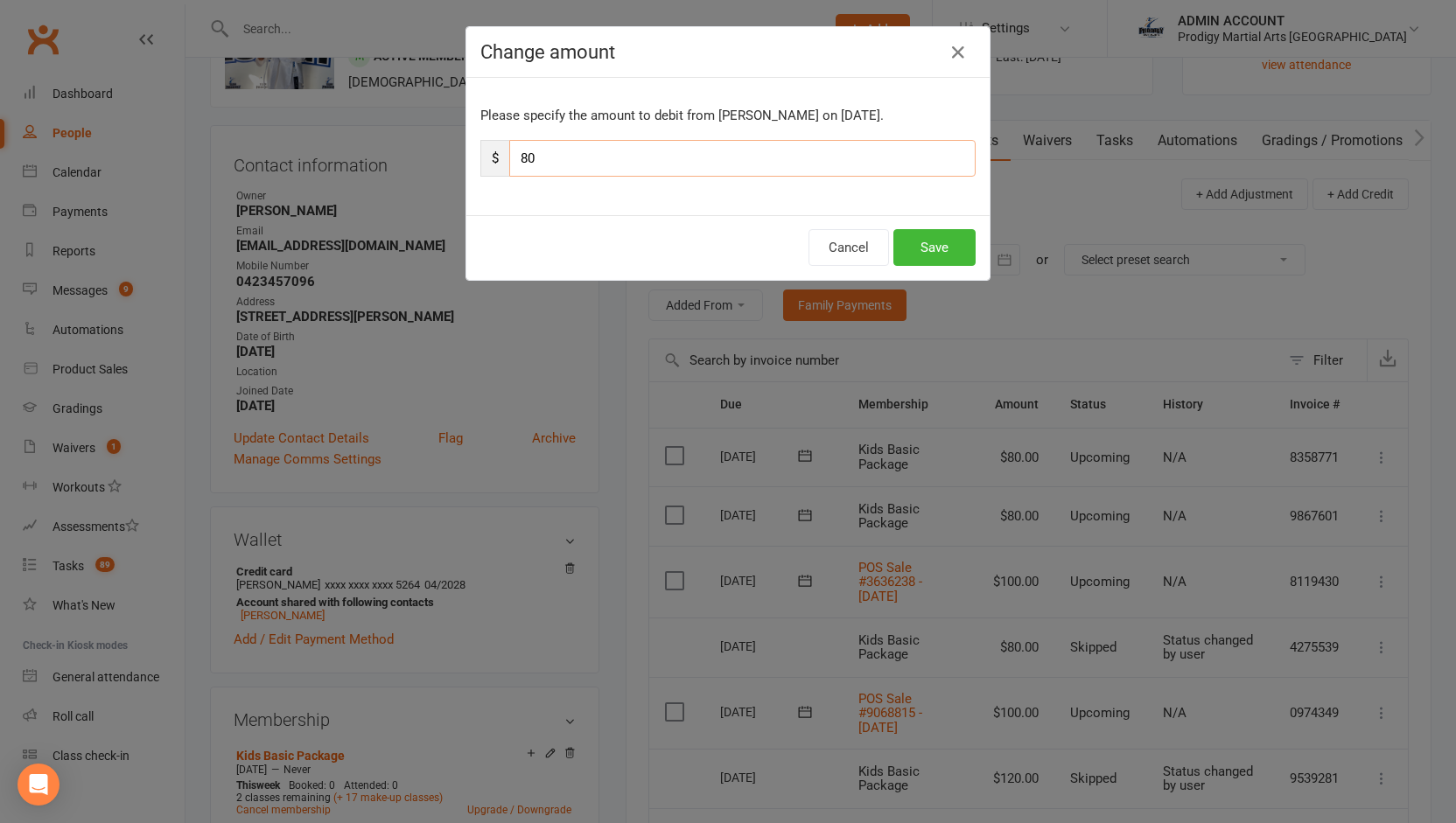
click at [562, 144] on input "80" at bounding box center [742, 158] width 466 height 37
type input "100"
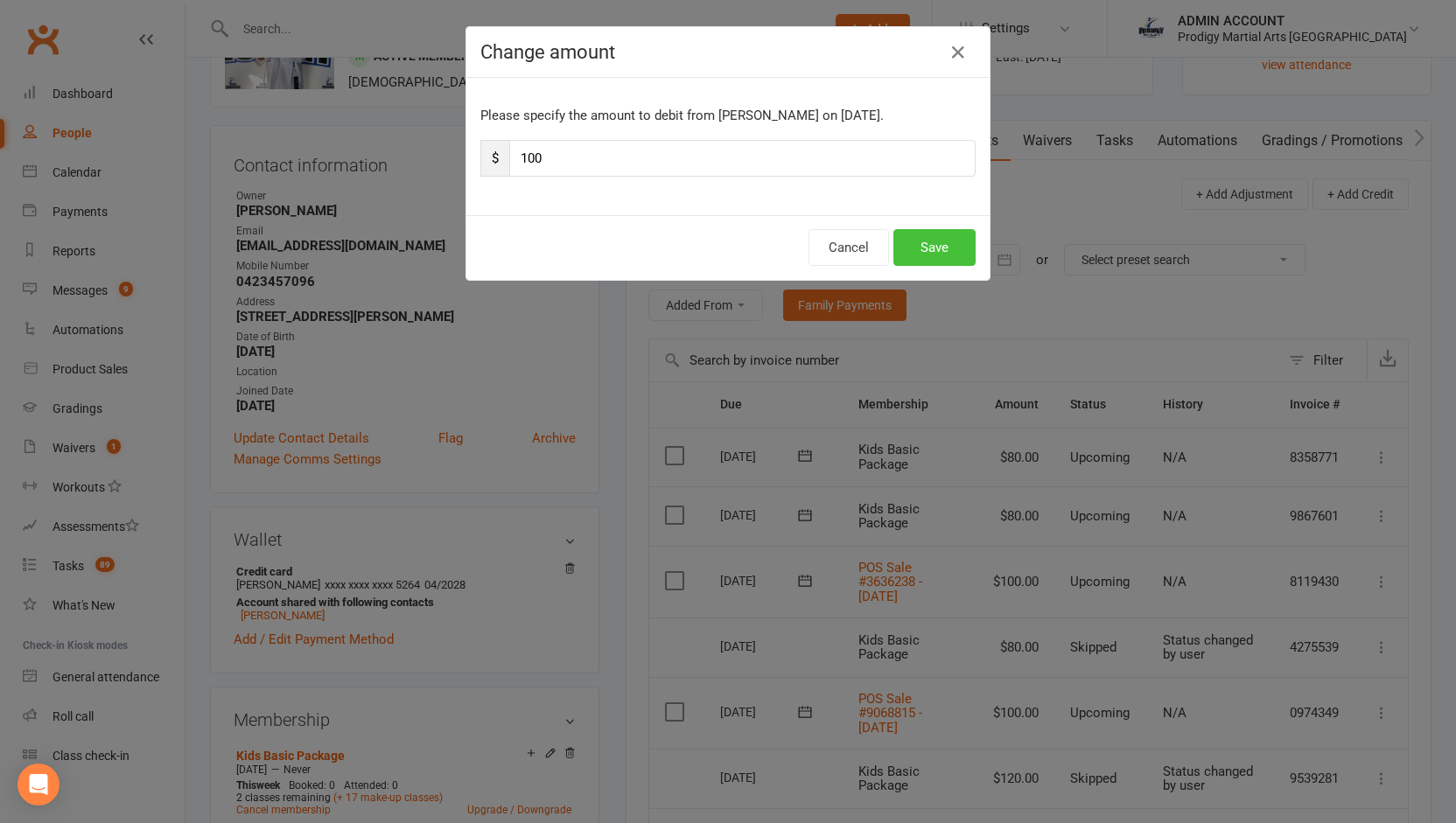
click at [936, 252] on button "Save" at bounding box center [934, 248] width 82 height 37
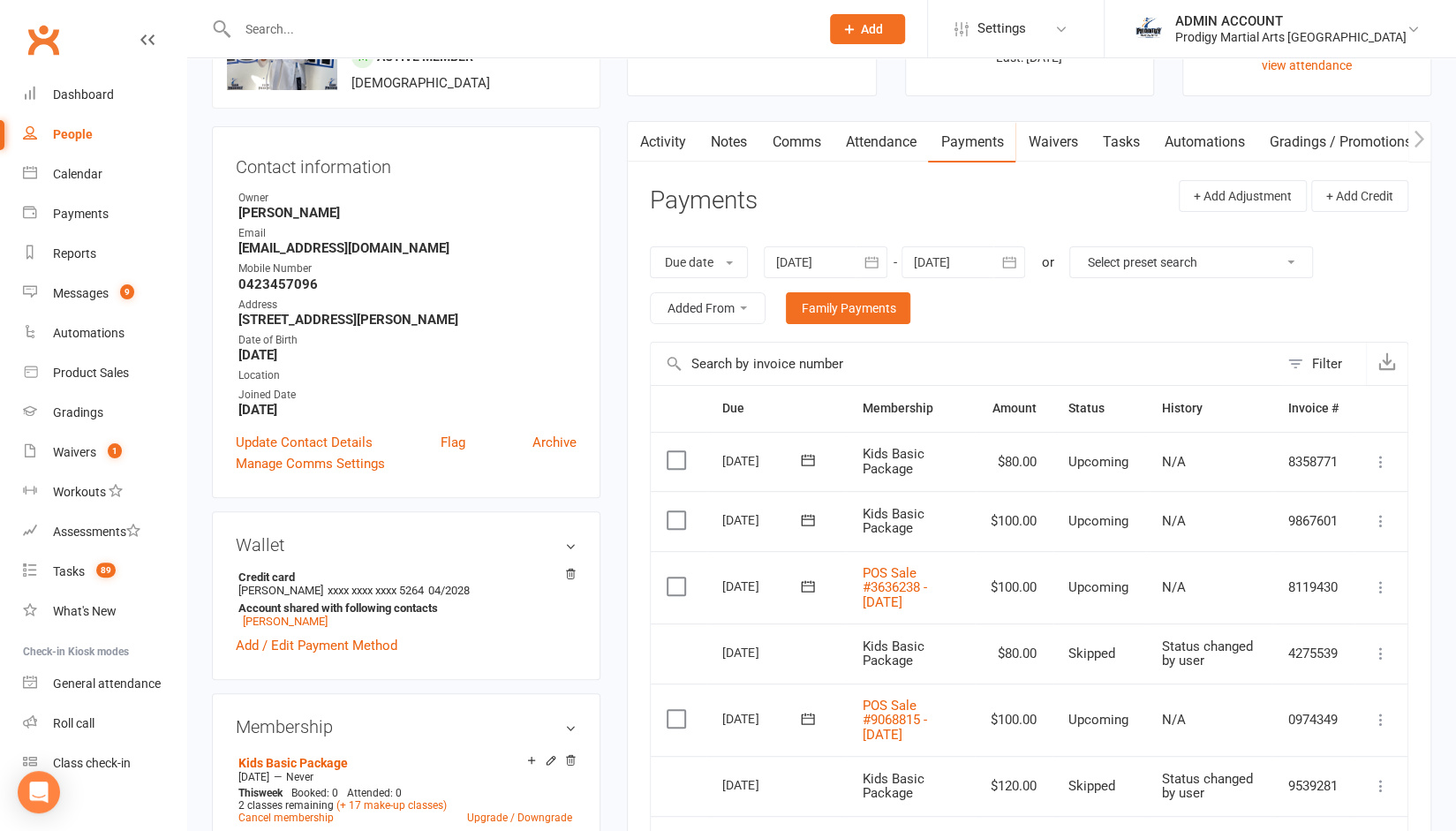
click at [1387, 453] on icon at bounding box center [1380, 461] width 18 height 18
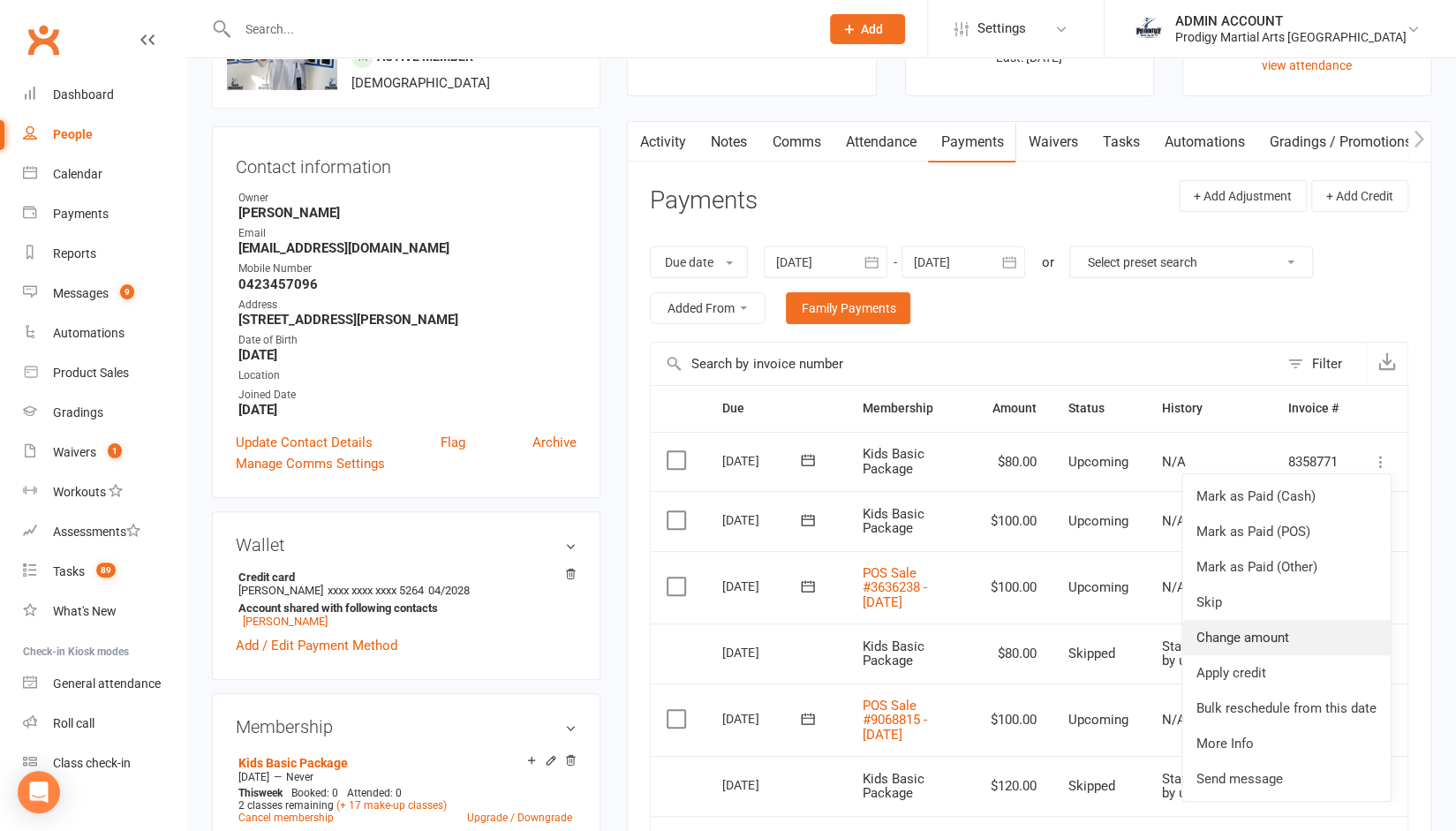
click at [1239, 639] on link "Change amount" at bounding box center [1286, 638] width 208 height 35
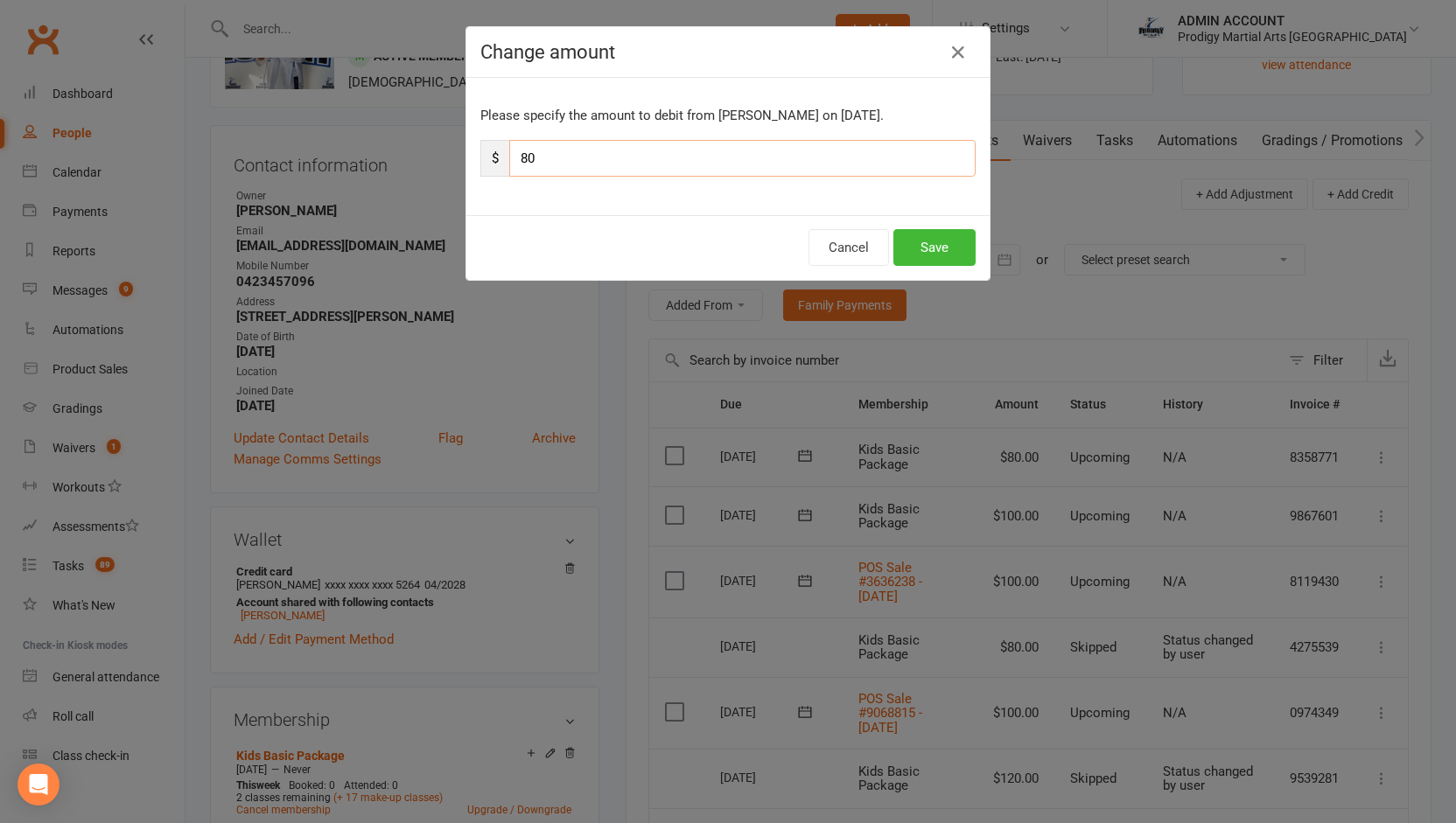
click at [530, 148] on input "80" at bounding box center [742, 158] width 466 height 37
type input "100"
click at [948, 248] on button "Save" at bounding box center [934, 248] width 82 height 37
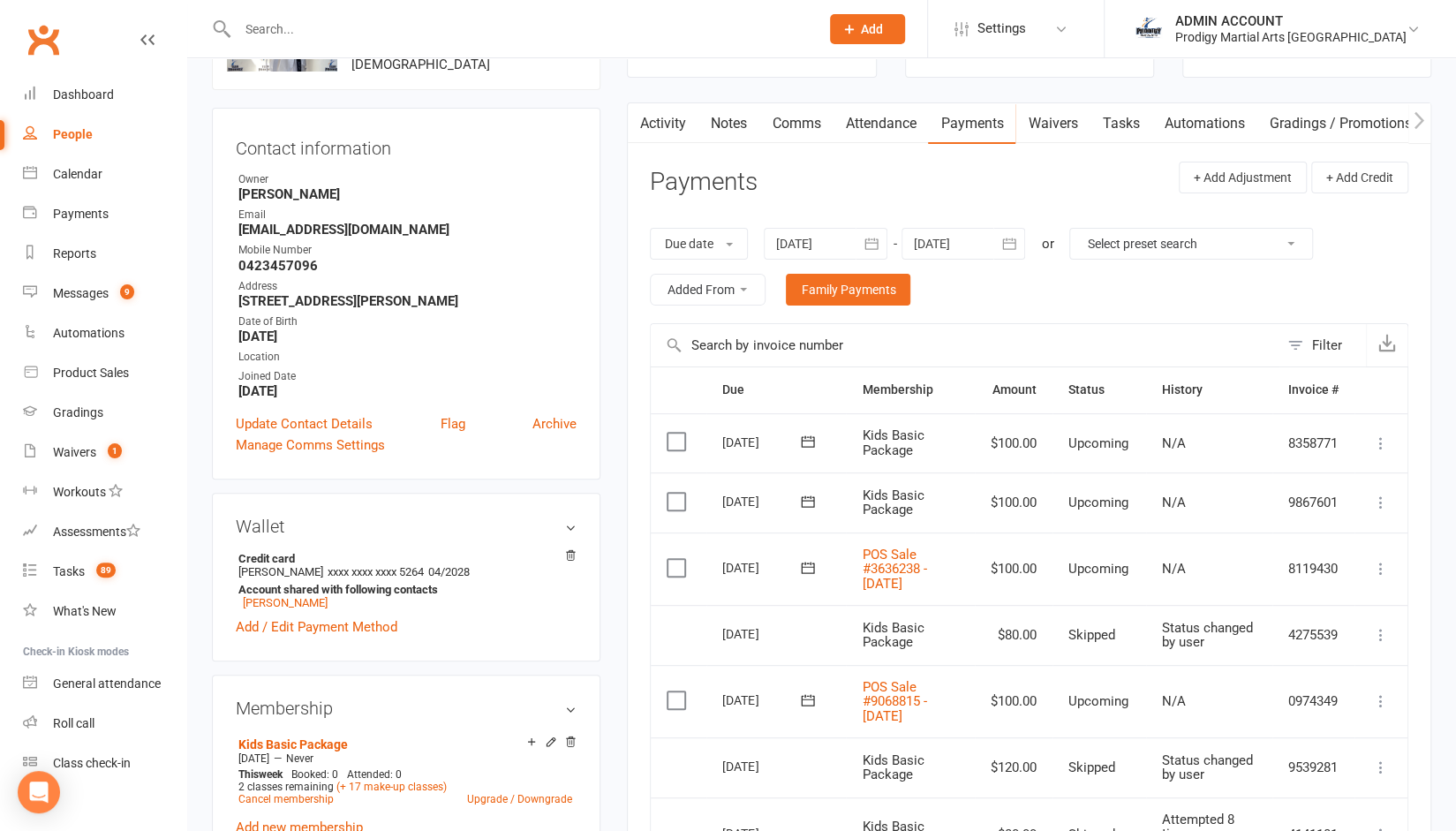
scroll to position [138, 0]
click at [954, 239] on div at bounding box center [963, 243] width 123 height 32
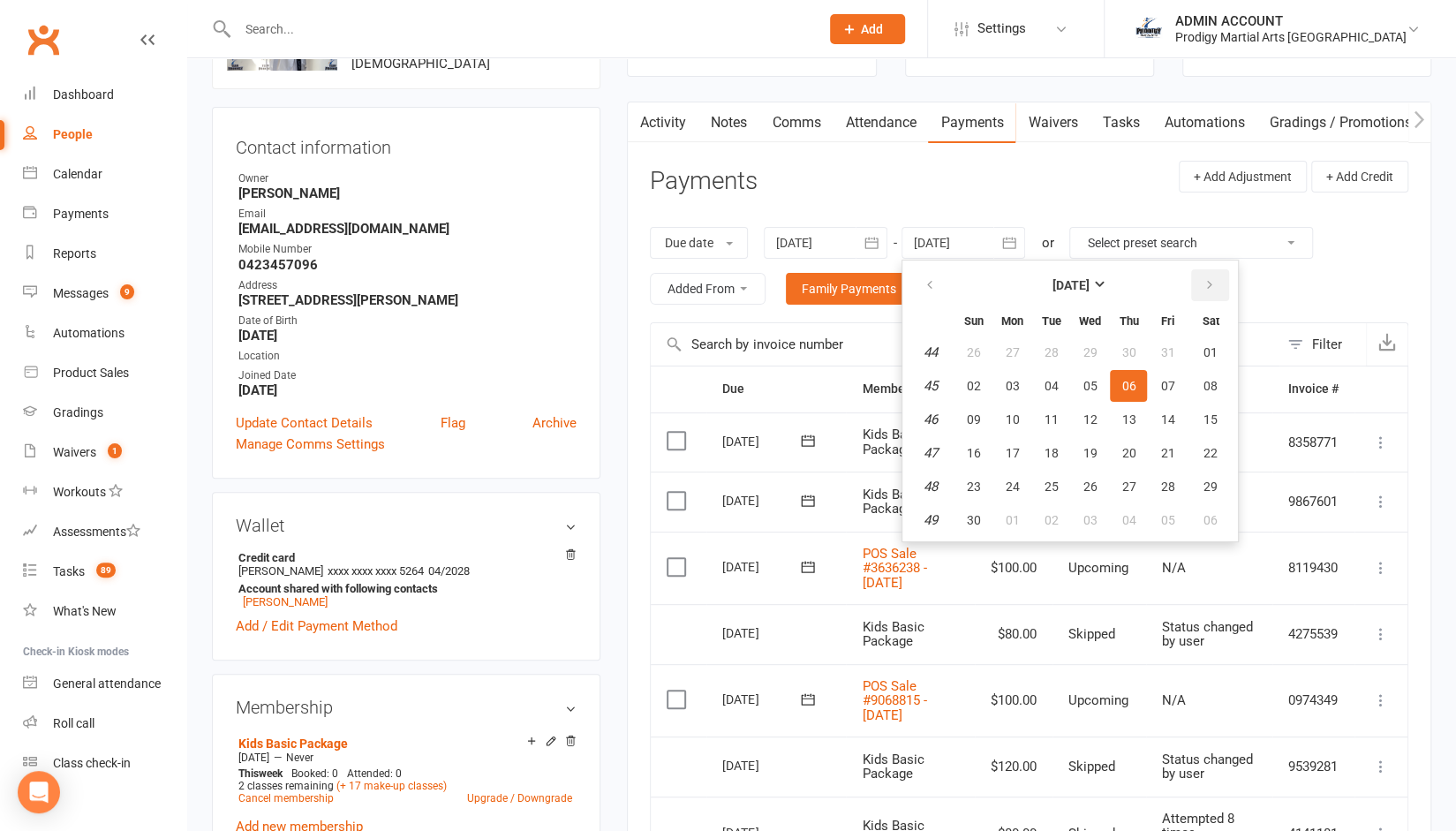
click at [1207, 278] on icon "button" at bounding box center [1209, 285] width 12 height 14
click at [1101, 490] on button "28" at bounding box center [1090, 486] width 37 height 32
type input "[DATE]"
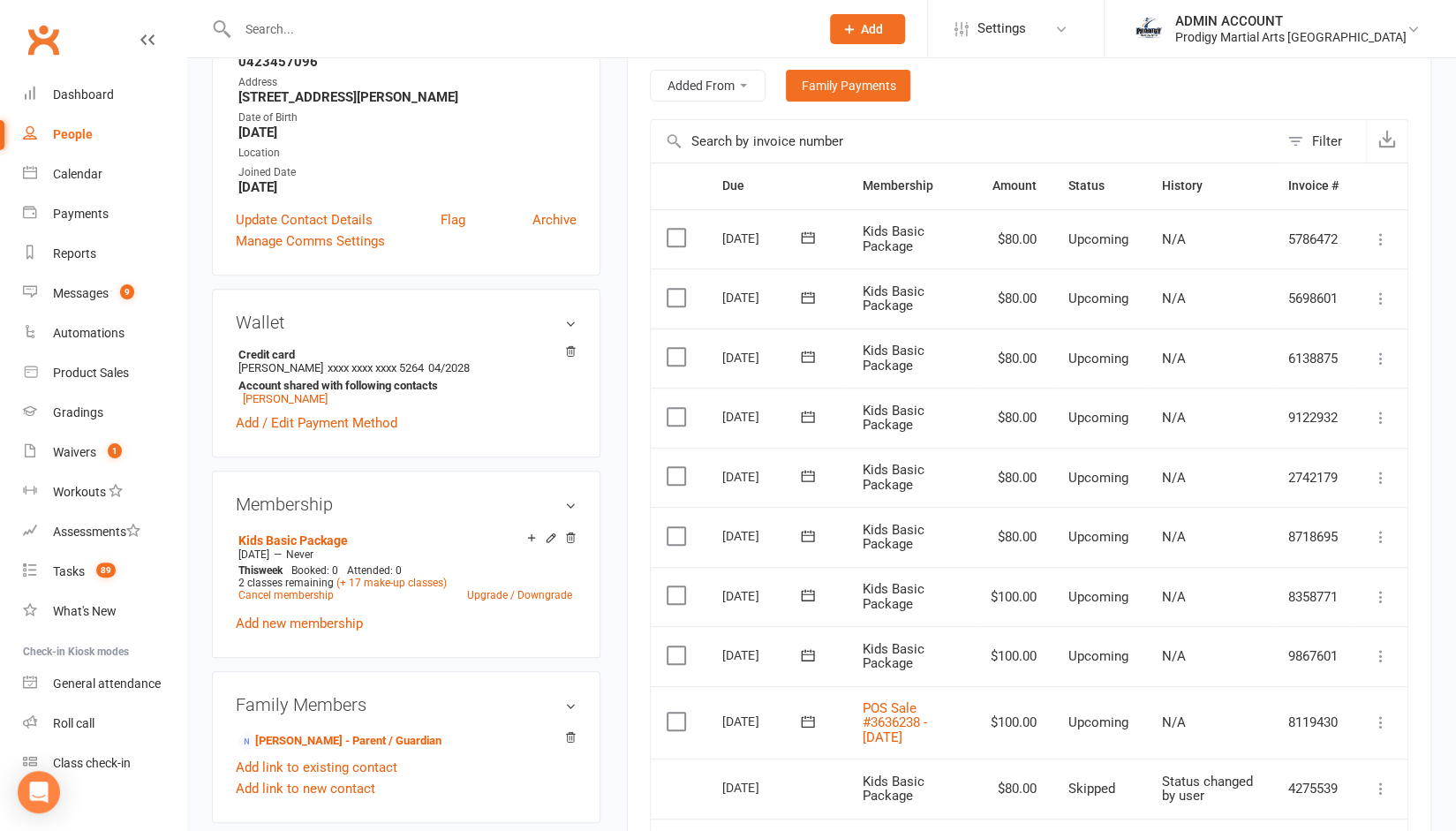
scroll to position [346, 0]
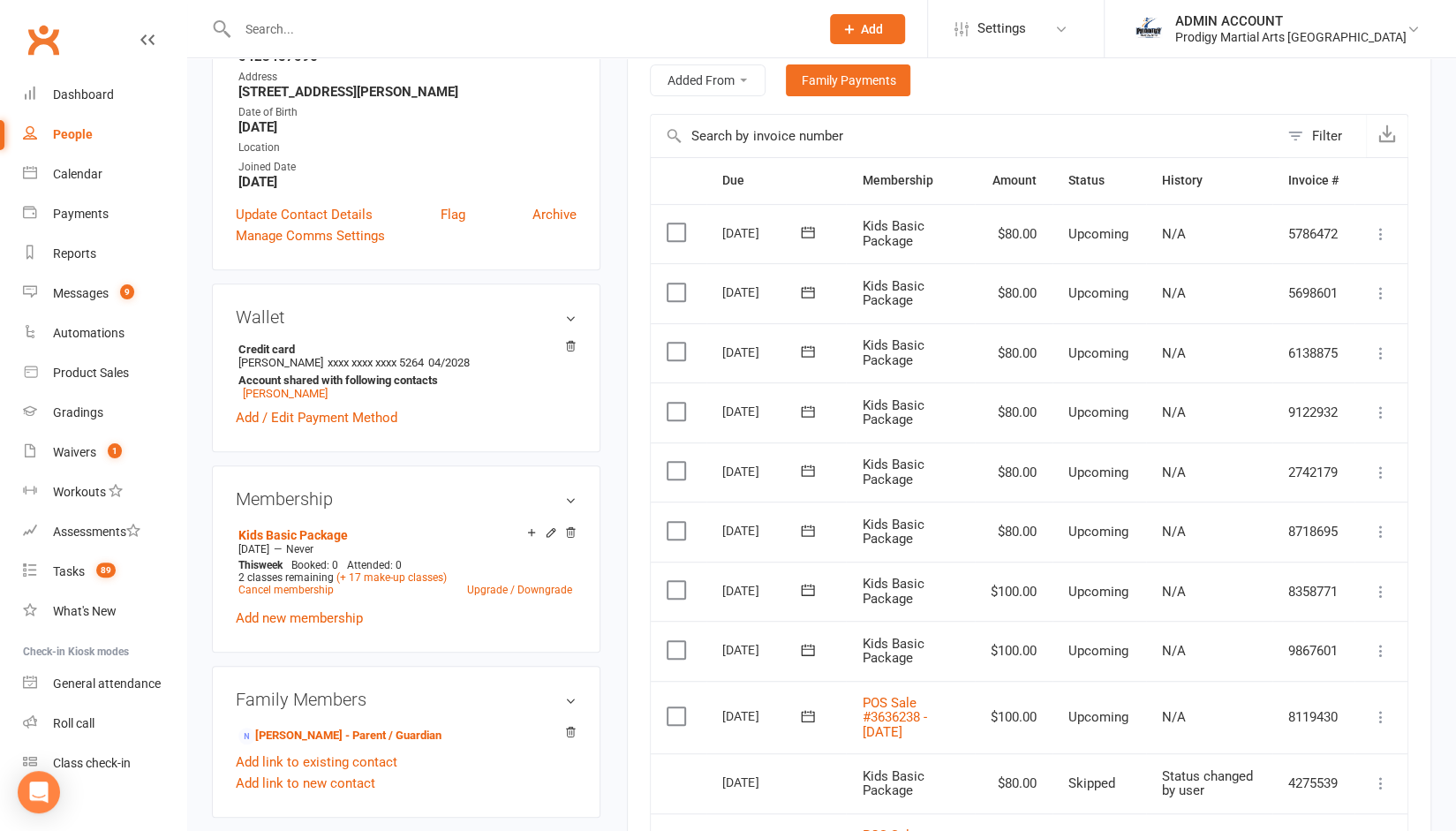
click at [1383, 538] on icon at bounding box center [1380, 531] width 18 height 18
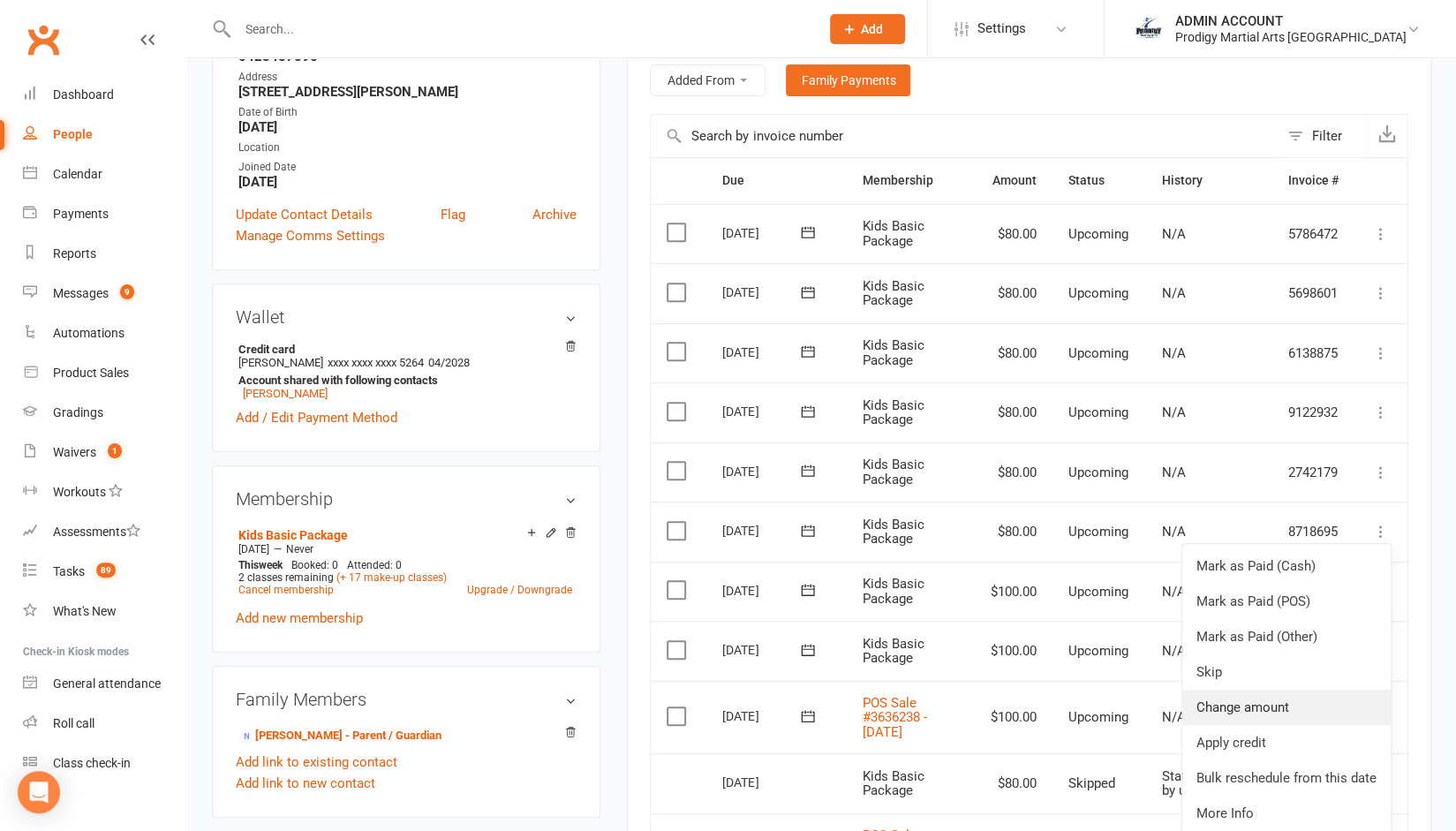
click at [1237, 696] on link "Change amount" at bounding box center [1286, 708] width 208 height 35
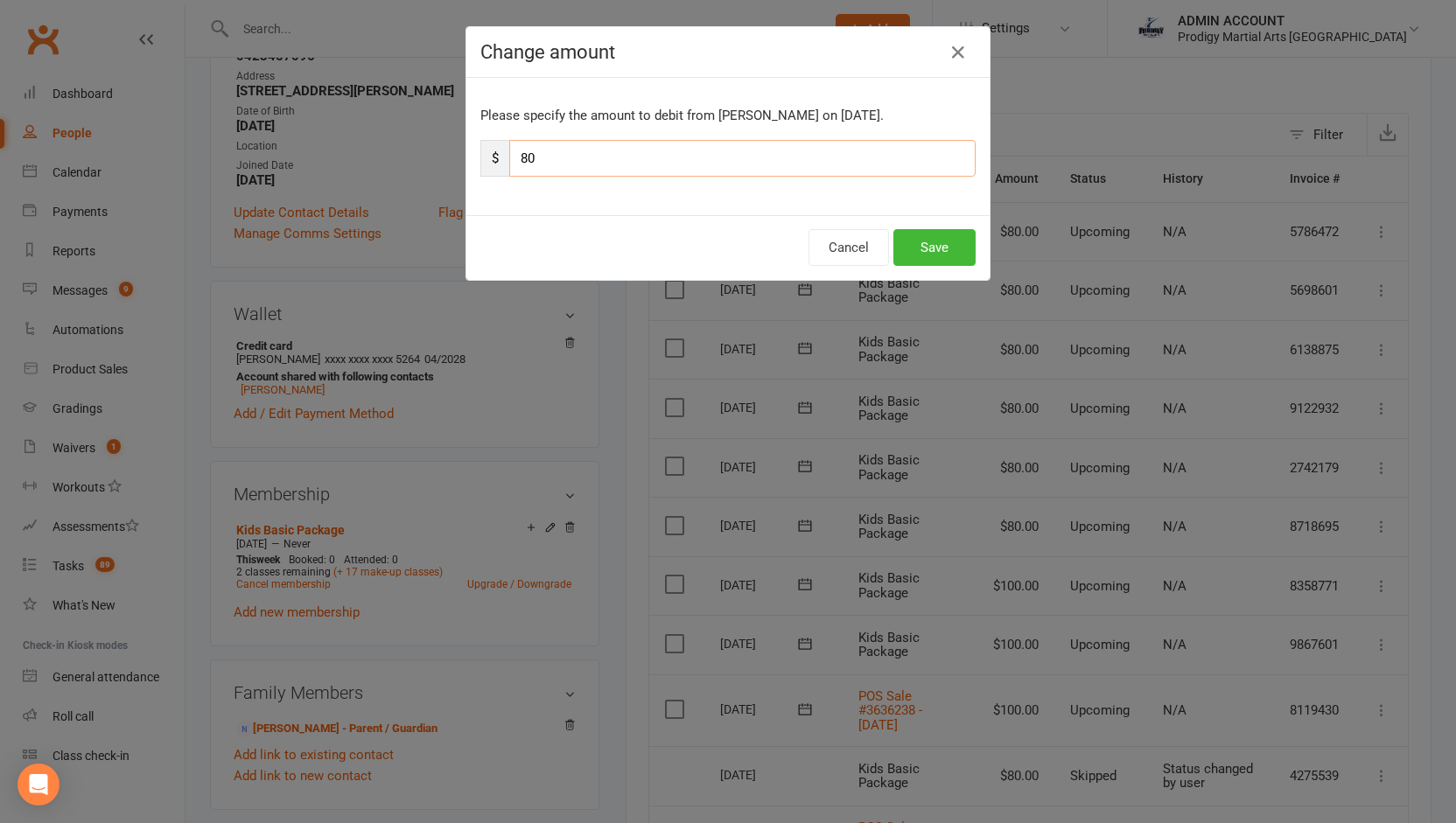
click at [642, 158] on input "80" at bounding box center [742, 158] width 466 height 37
type input "100"
click at [900, 231] on button "Save" at bounding box center [934, 248] width 82 height 37
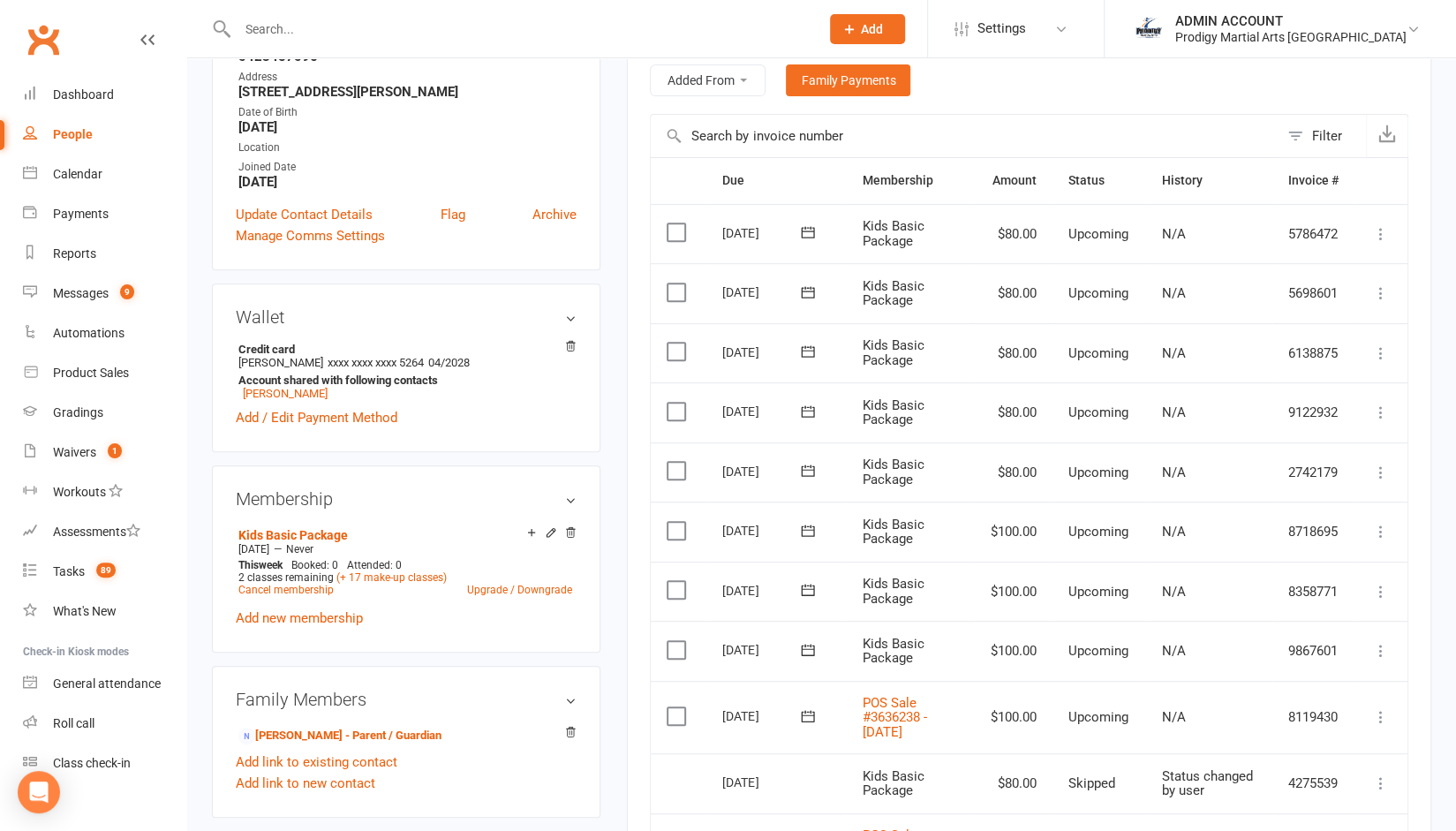
click at [1382, 457] on td "Mark as Paid (Cash) Mark as Paid (POS) Mark as Paid (Other) Skip Change amount …" at bounding box center [1381, 472] width 53 height 60
click at [1382, 458] on td "Mark as Paid (Cash) Mark as Paid (POS) Mark as Paid (Other) Skip Change amount …" at bounding box center [1381, 472] width 53 height 60
click at [1382, 464] on icon at bounding box center [1380, 472] width 18 height 18
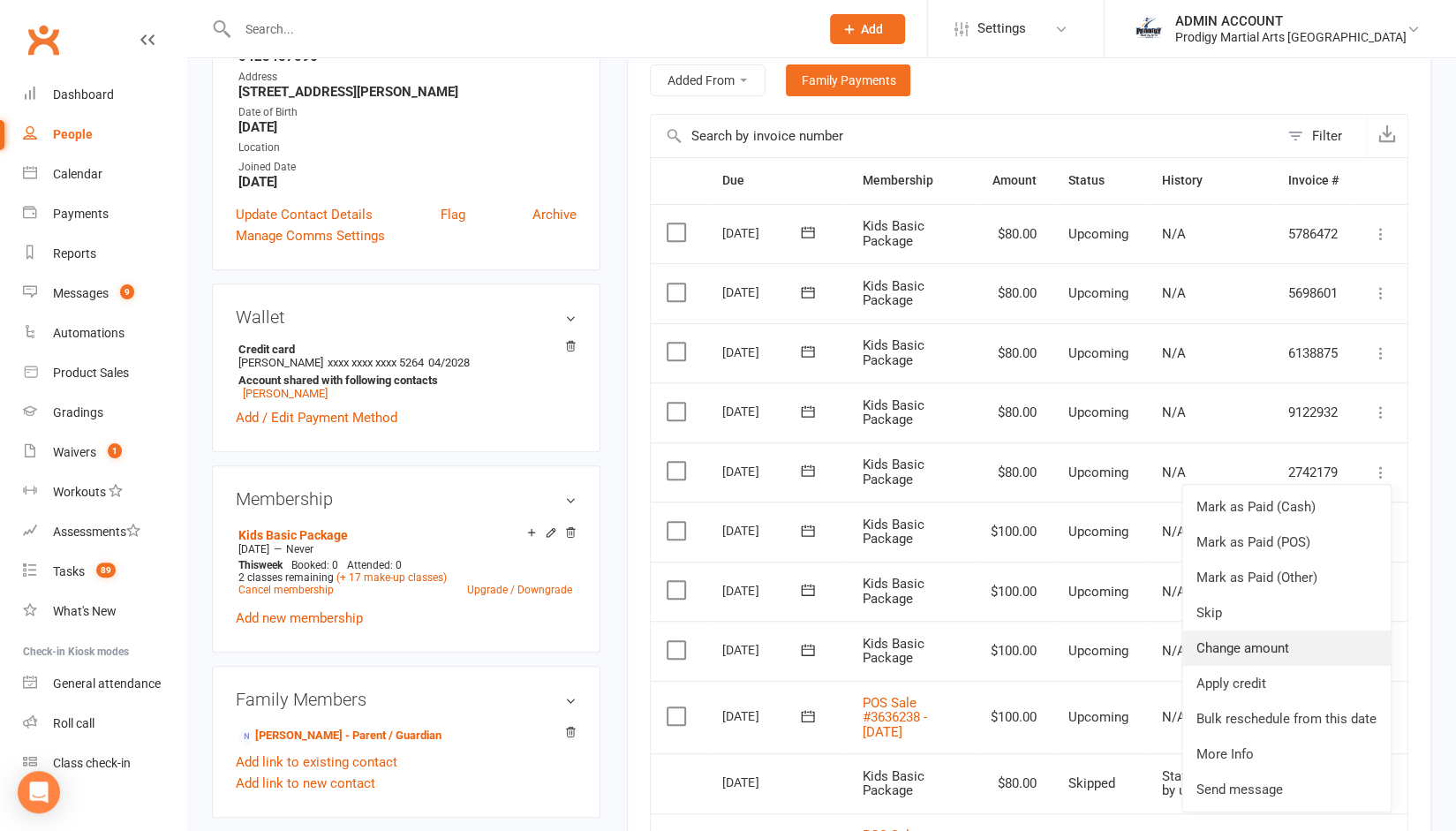
click at [1239, 644] on link "Change amount" at bounding box center [1286, 649] width 208 height 35
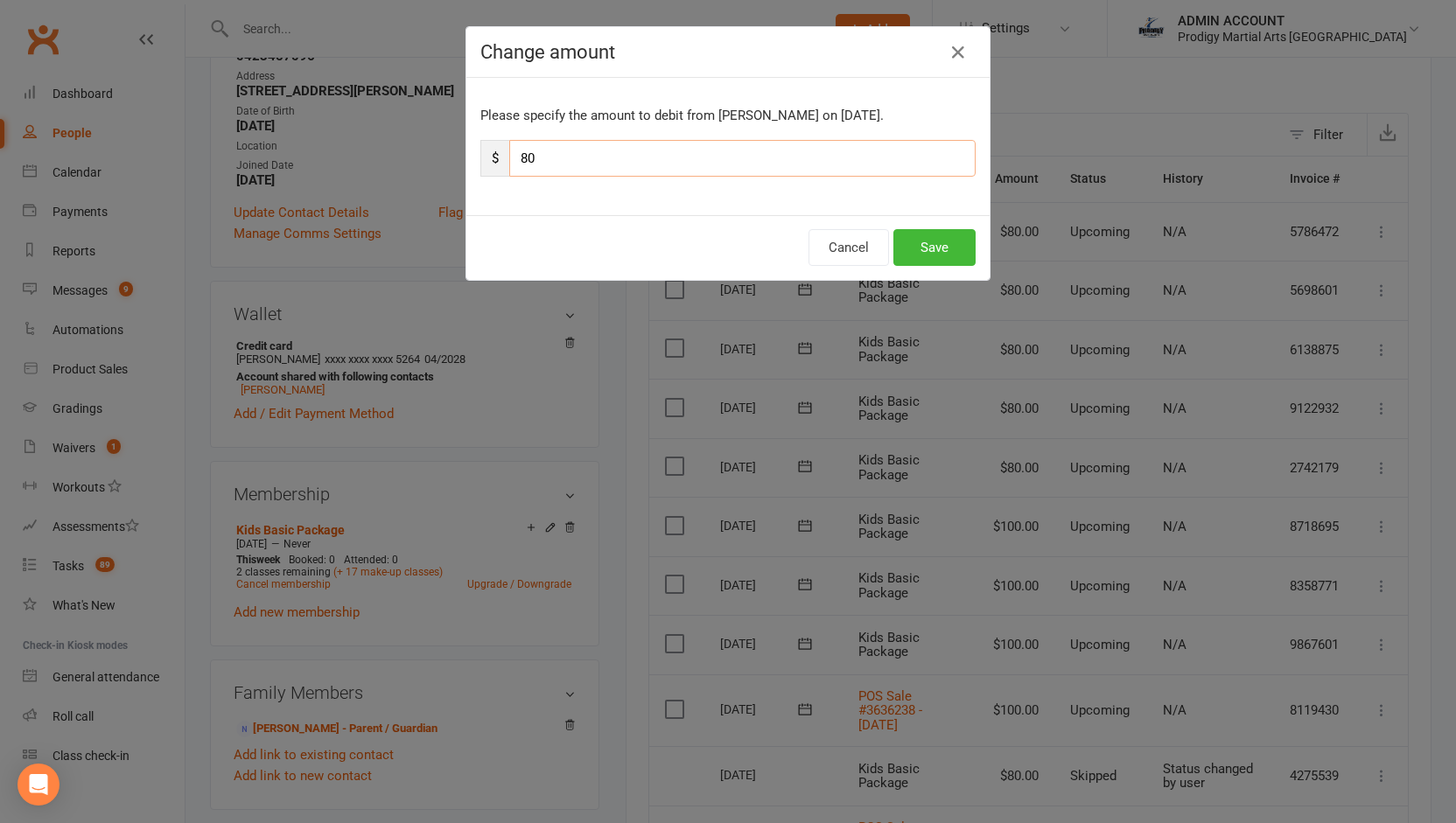
click at [622, 161] on input "80" at bounding box center [742, 158] width 466 height 37
type input "100"
click at [926, 229] on button "Save" at bounding box center [934, 248] width 82 height 37
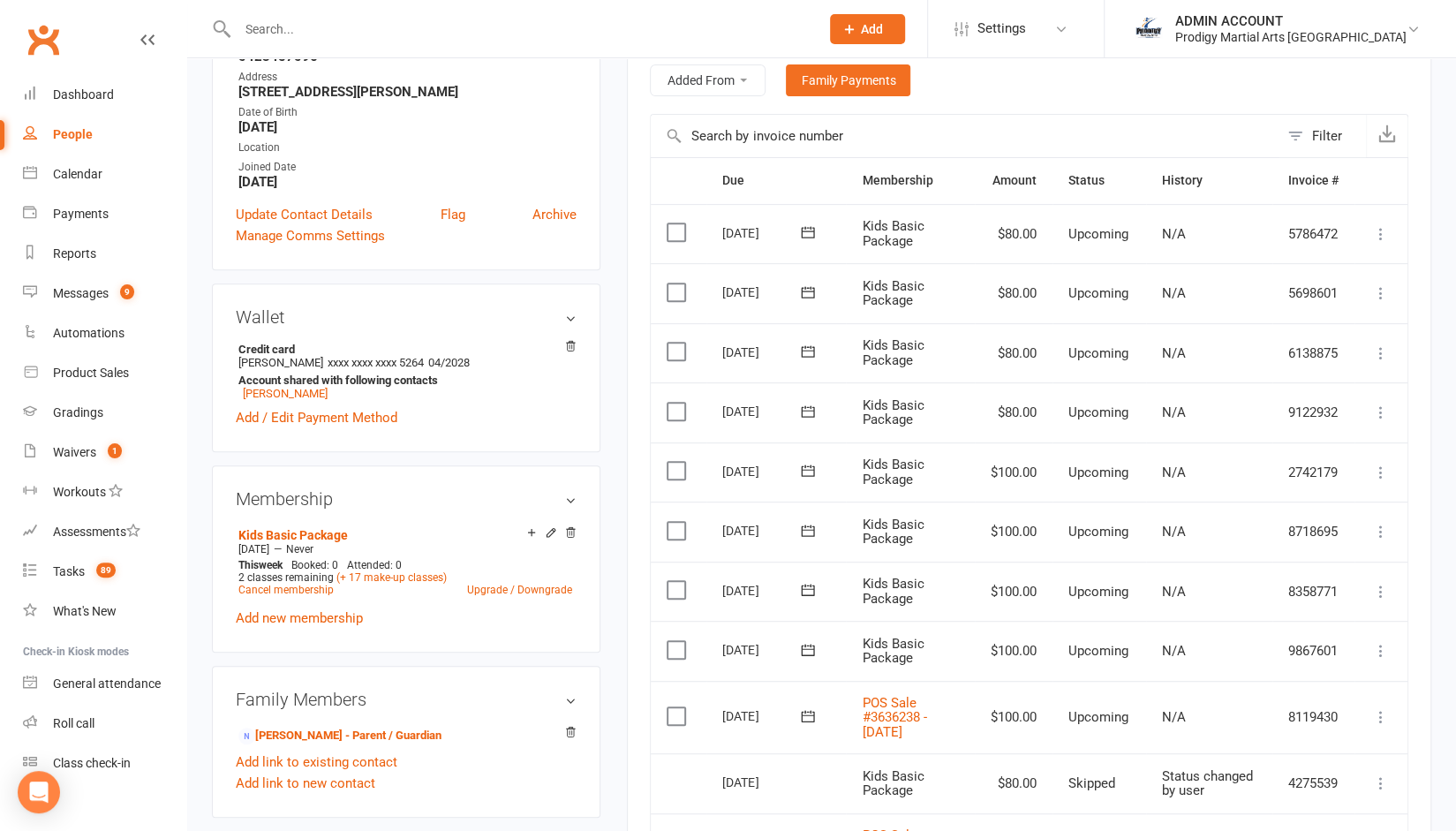
click at [1376, 411] on icon at bounding box center [1380, 412] width 18 height 18
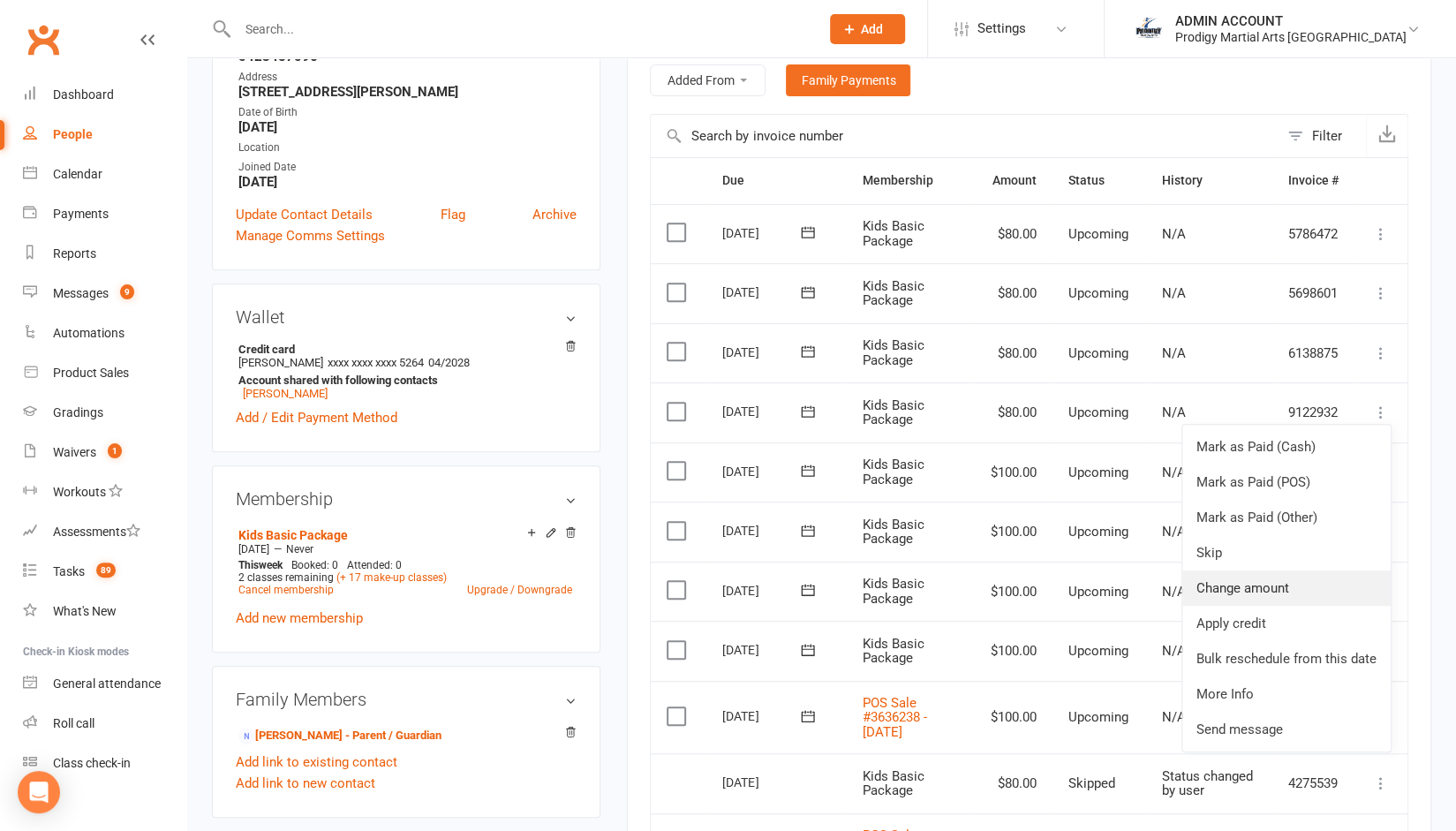
click at [1225, 589] on link "Change amount" at bounding box center [1286, 588] width 208 height 35
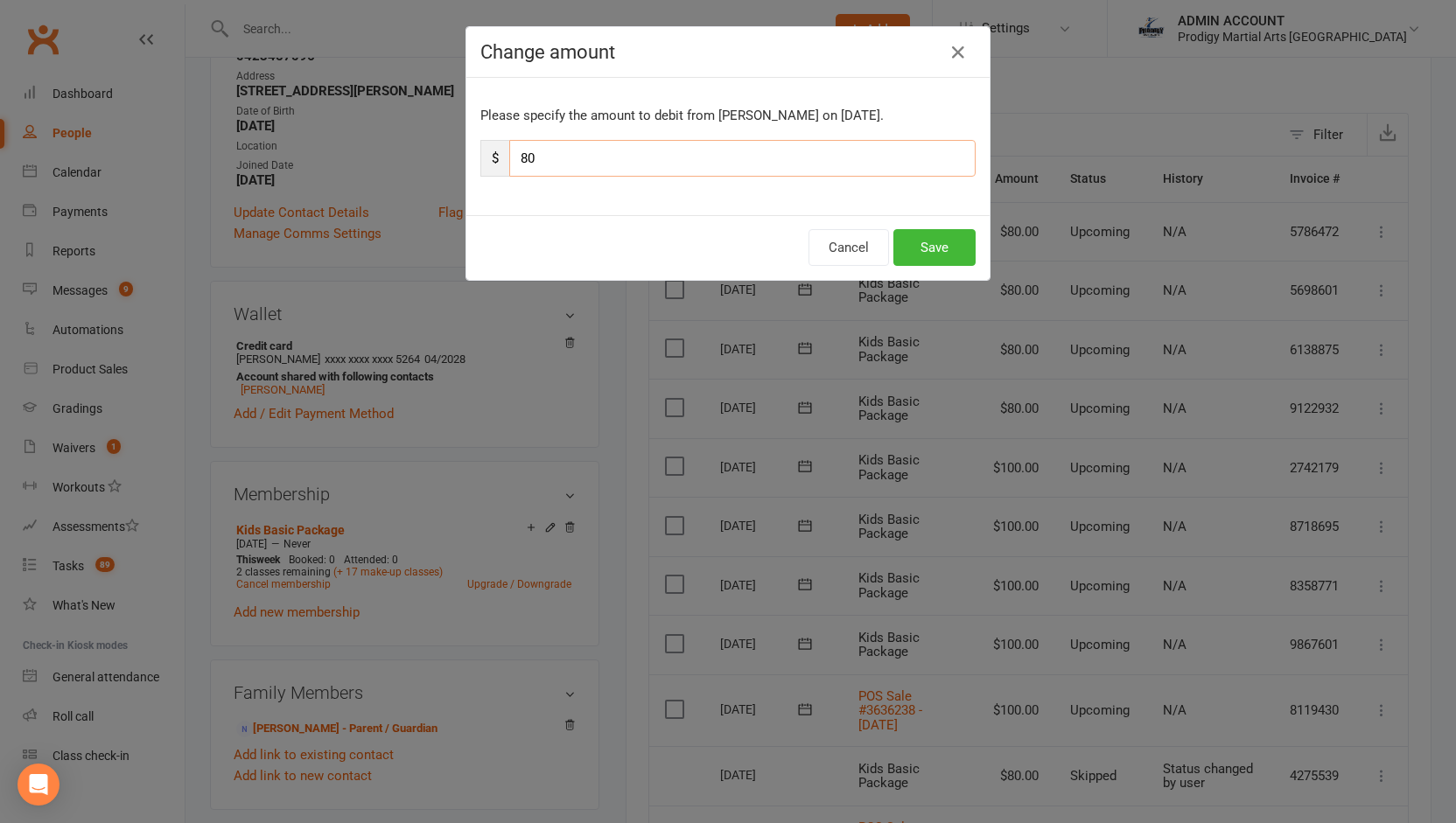
click at [561, 146] on input "80" at bounding box center [742, 158] width 466 height 37
type input "100"
click at [913, 243] on button "Save" at bounding box center [934, 248] width 82 height 37
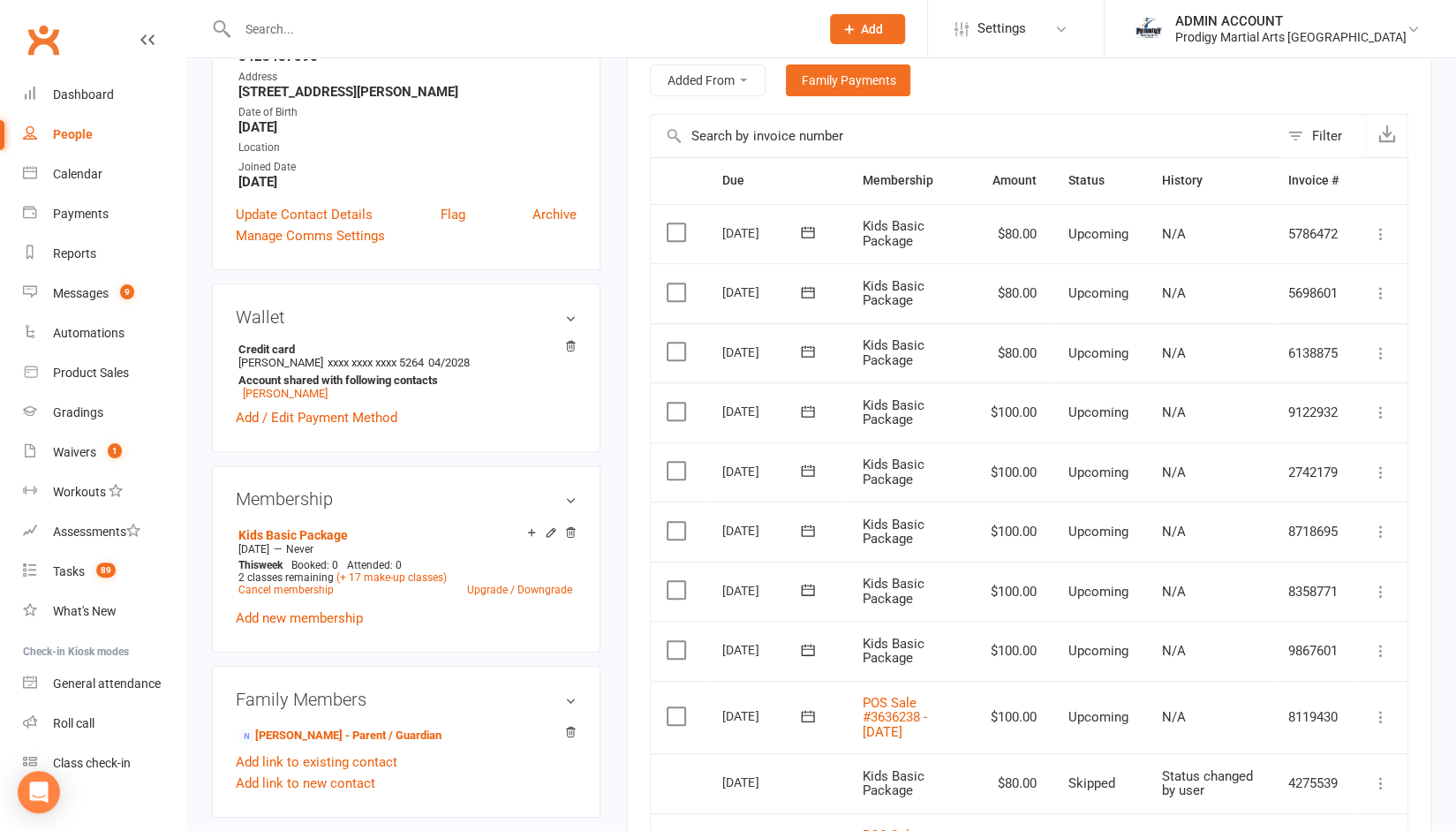
click at [1376, 350] on icon at bounding box center [1380, 353] width 18 height 18
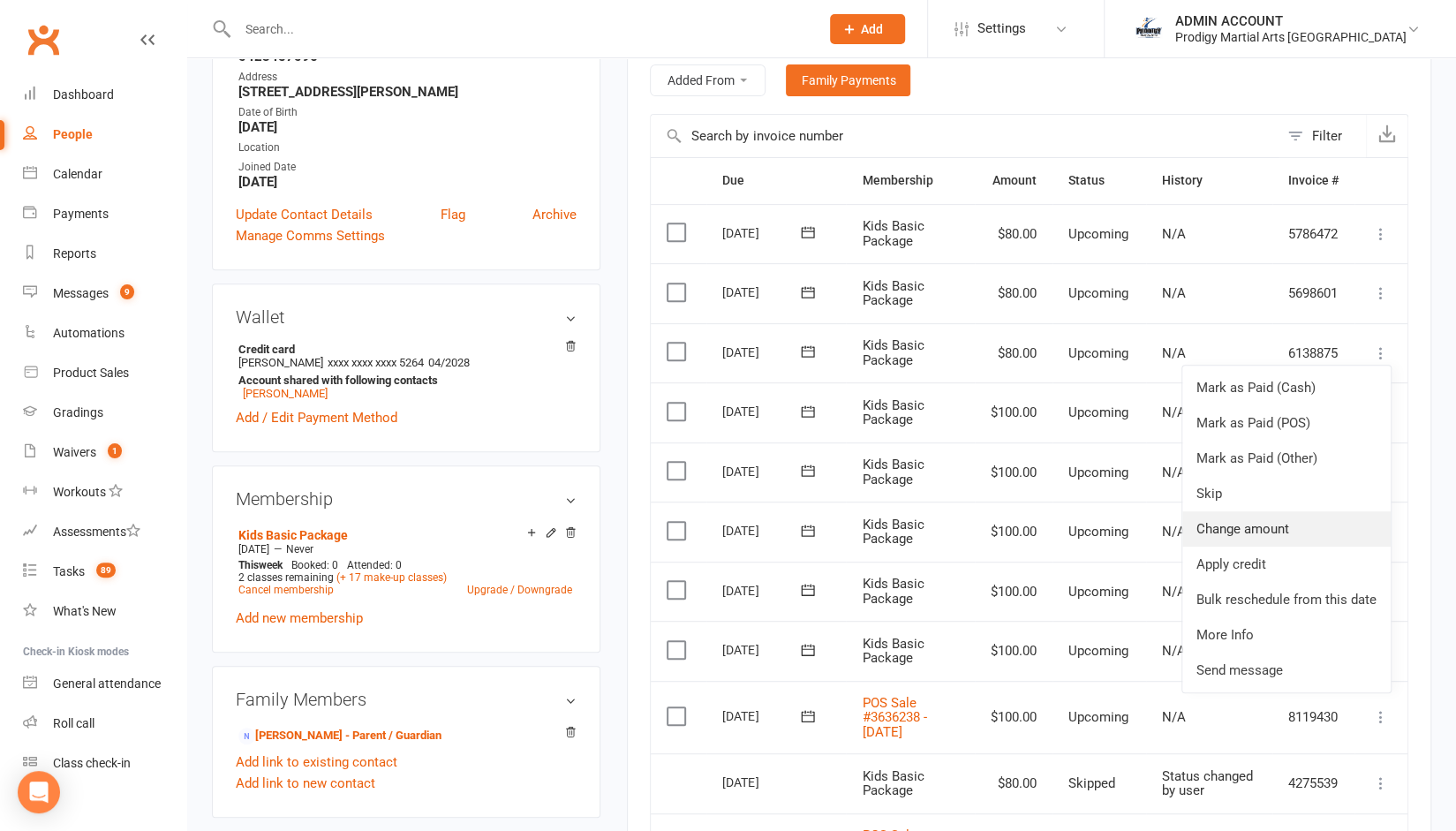
click at [1247, 534] on link "Change amount" at bounding box center [1286, 529] width 208 height 35
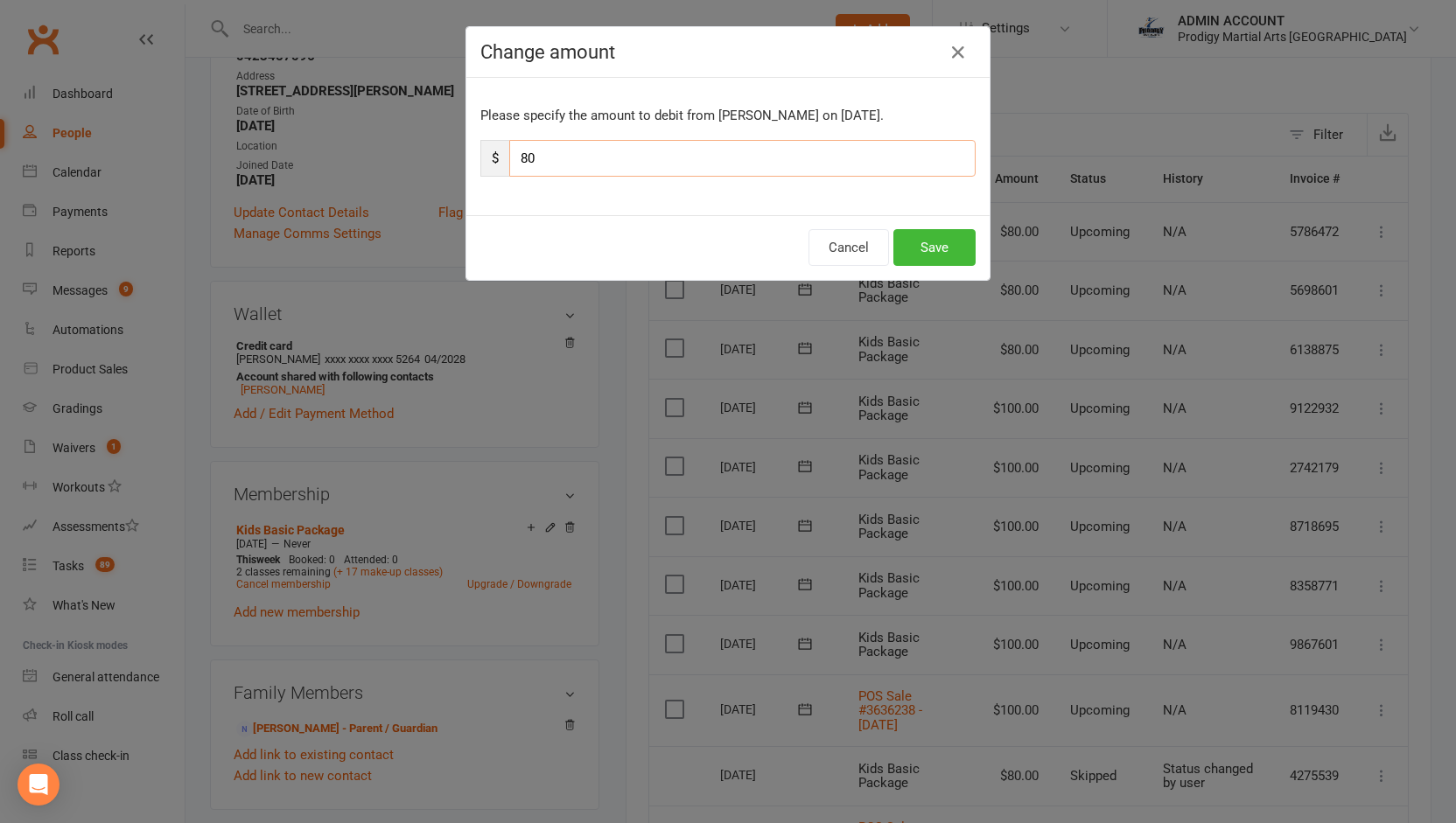
click at [586, 144] on input "80" at bounding box center [742, 158] width 466 height 37
type input "100"
click at [948, 239] on button "Save" at bounding box center [934, 248] width 82 height 37
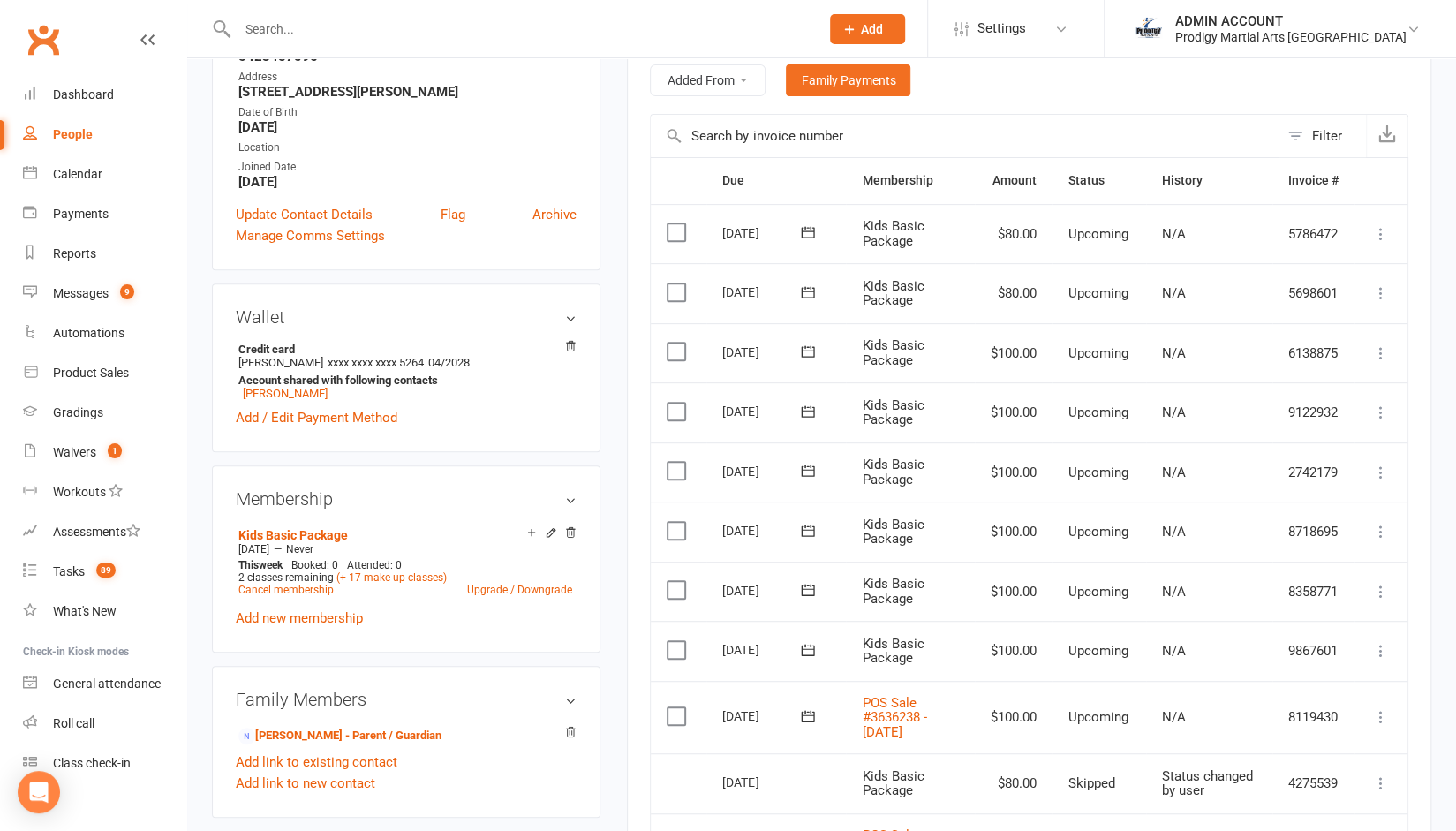
click at [1371, 291] on button at bounding box center [1381, 293] width 21 height 21
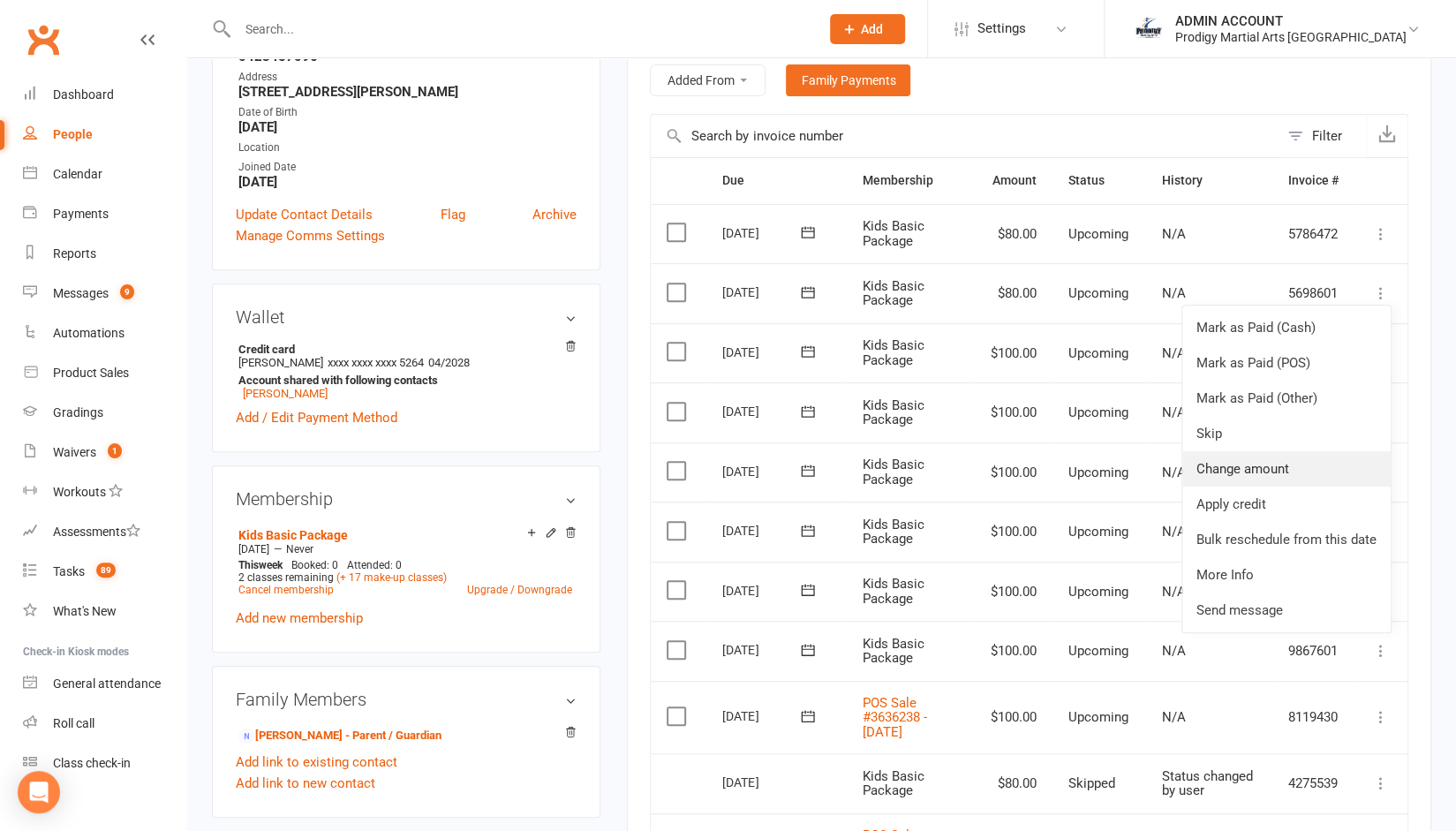
click at [1230, 462] on link "Change amount" at bounding box center [1286, 470] width 208 height 35
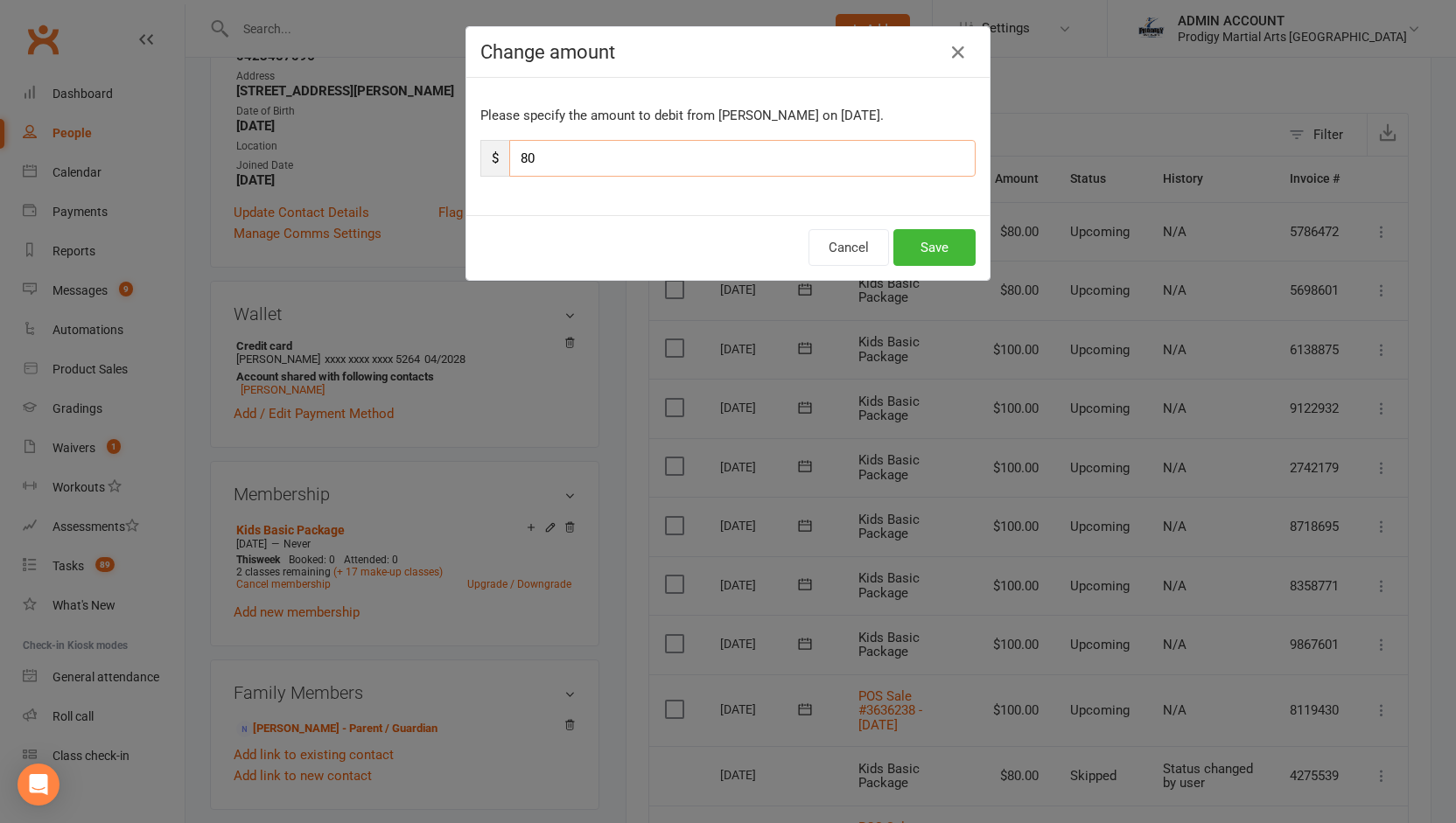
click at [625, 150] on input "80" at bounding box center [742, 158] width 466 height 37
type input "100"
click at [929, 244] on button "Save" at bounding box center [934, 248] width 82 height 37
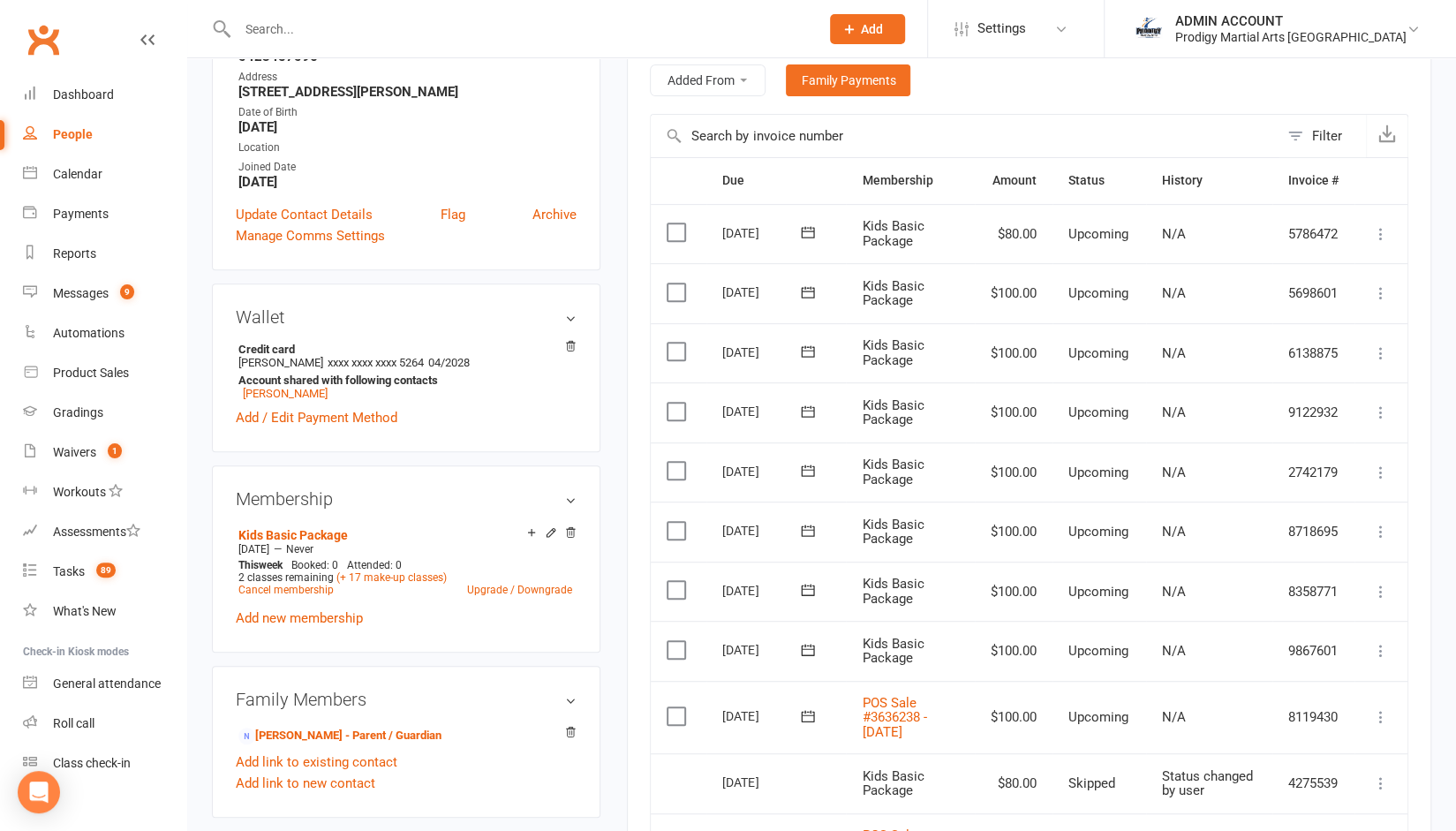
click at [1375, 232] on icon at bounding box center [1380, 233] width 18 height 18
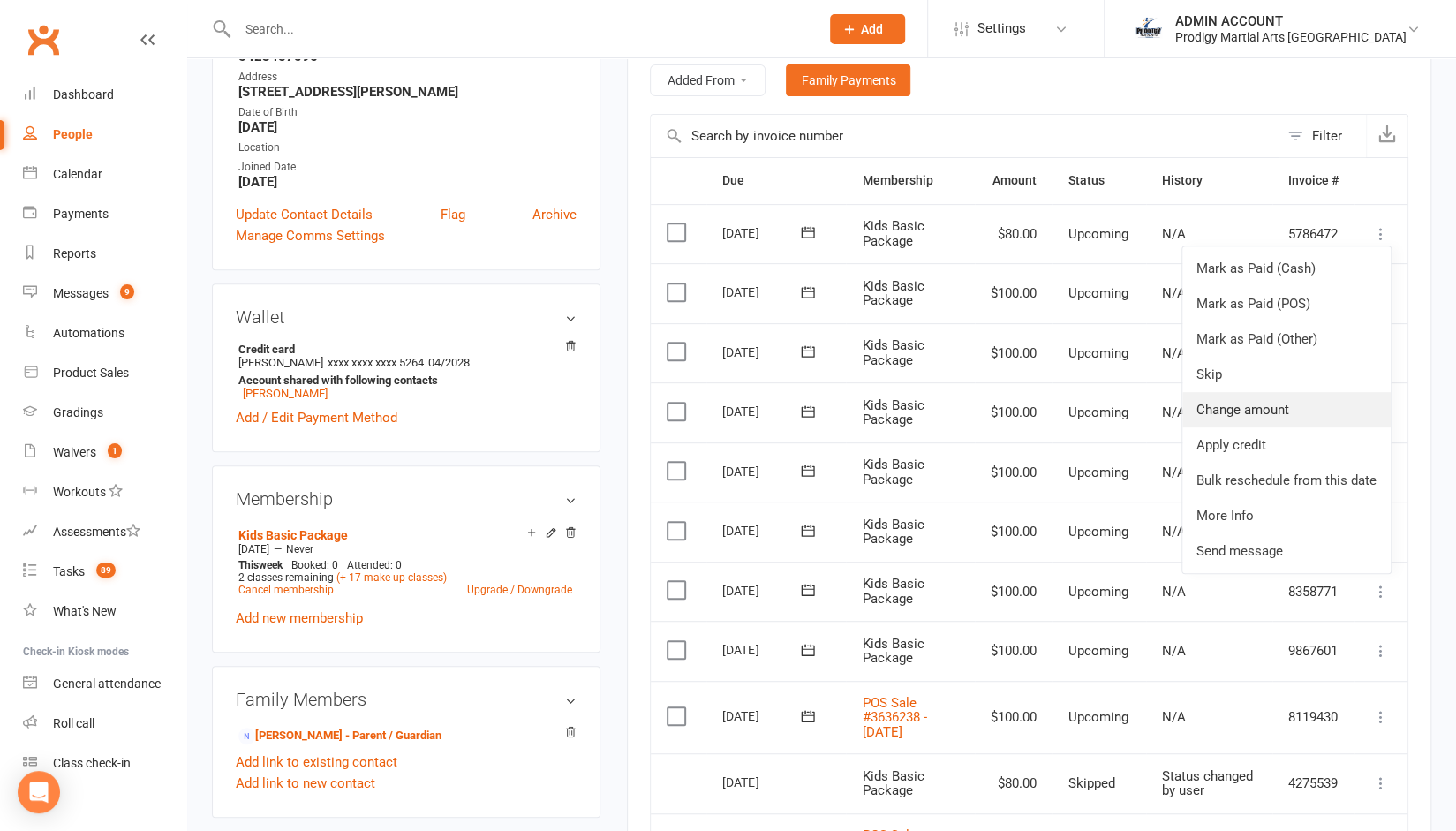
click at [1248, 409] on link "Change amount" at bounding box center [1286, 410] width 208 height 35
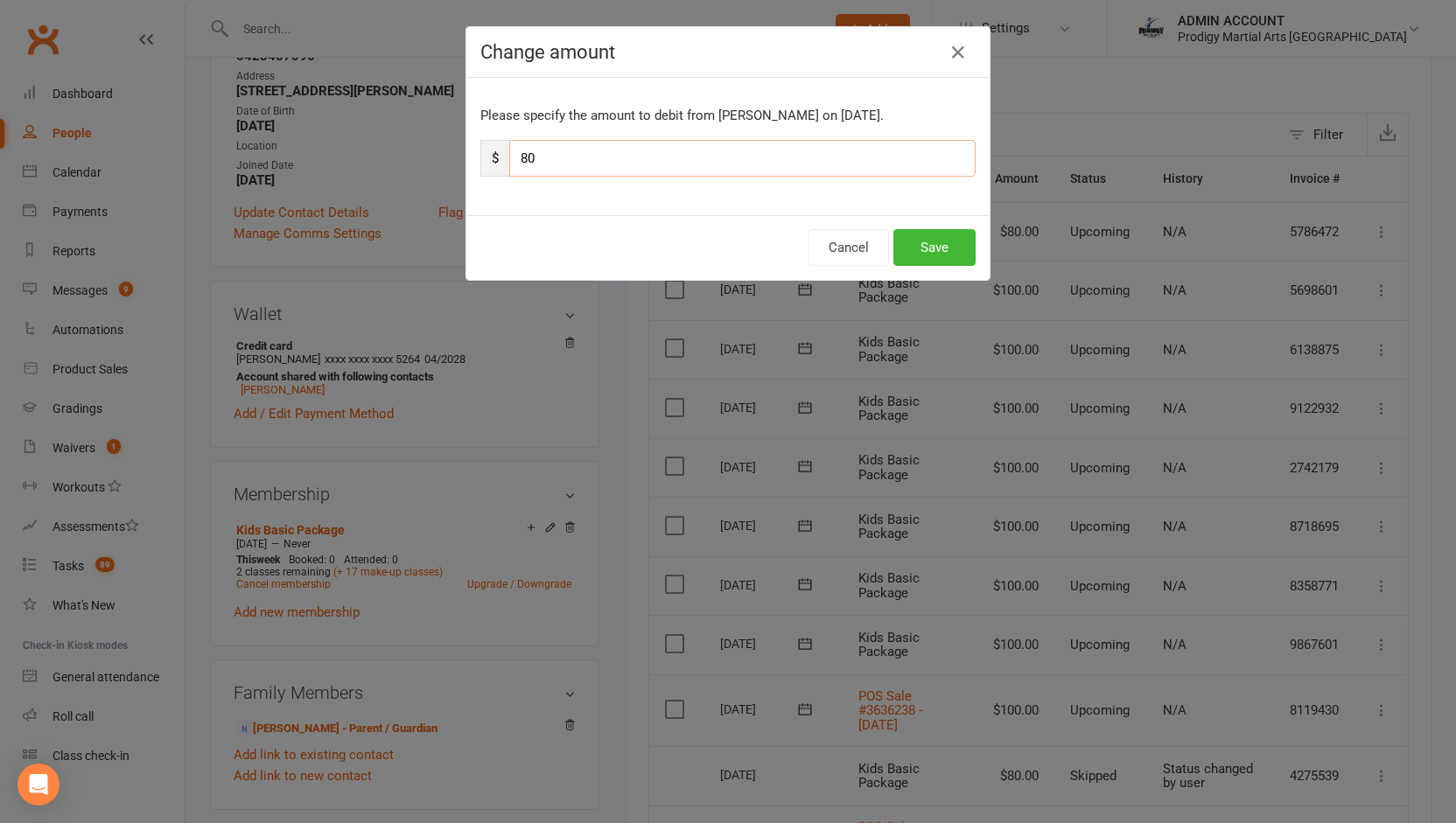
click at [592, 151] on input "80" at bounding box center [742, 158] width 466 height 37
type input "100"
click at [928, 246] on button "Save" at bounding box center [934, 248] width 82 height 37
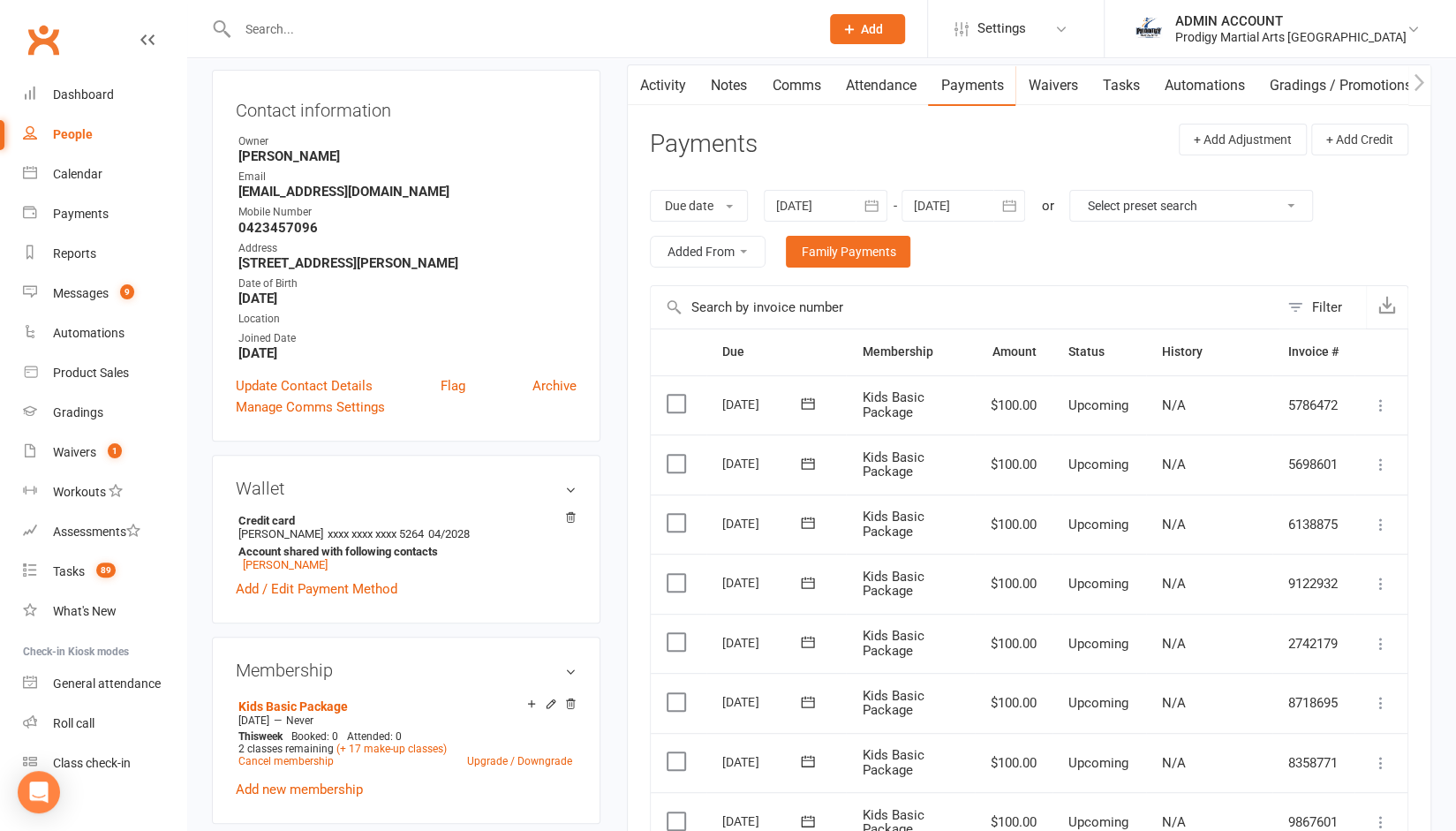
scroll to position [174, 0]
click at [981, 211] on div at bounding box center [963, 206] width 123 height 32
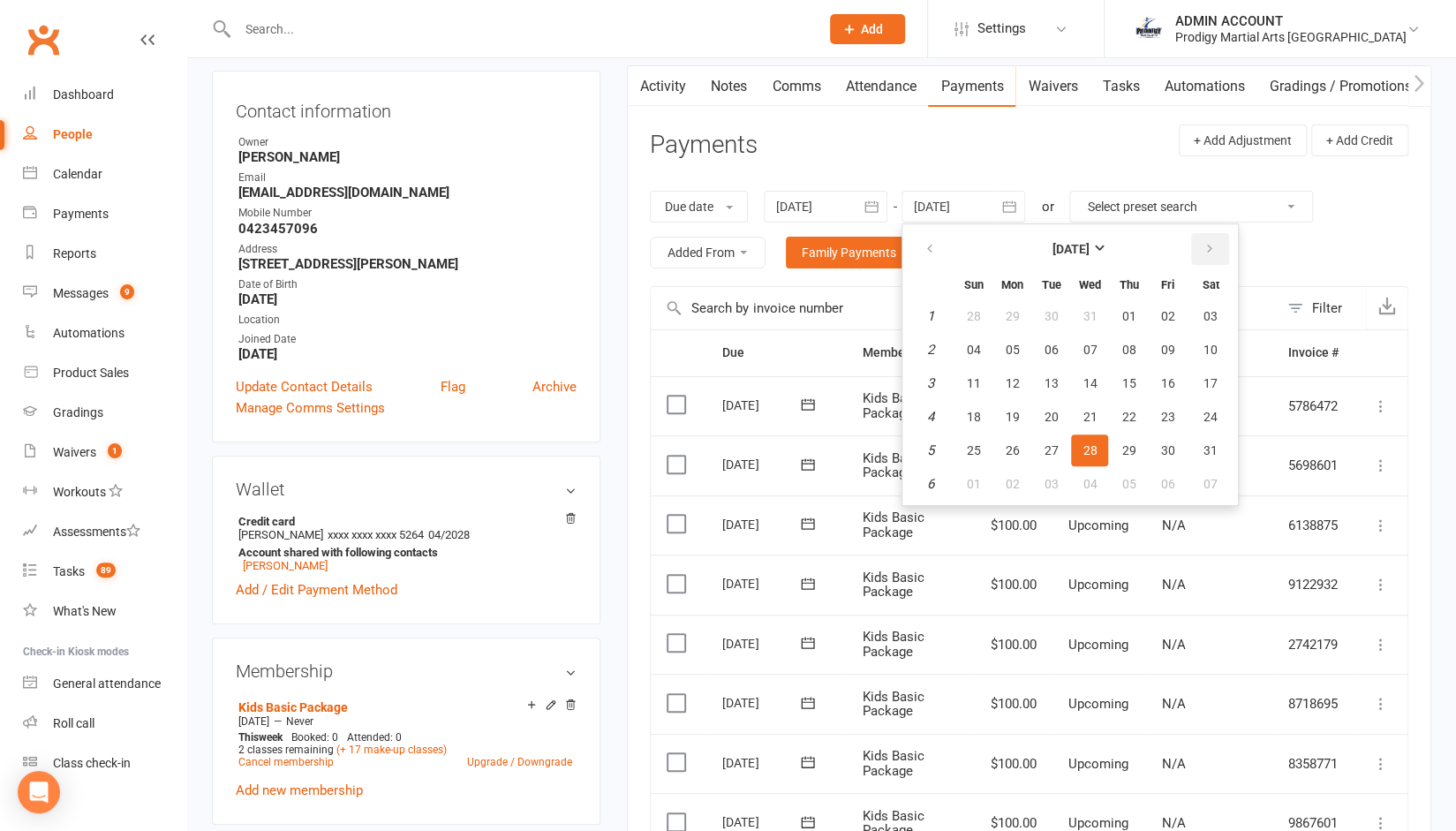
click at [1213, 243] on icon "button" at bounding box center [1209, 248] width 12 height 14
click at [1106, 412] on button "25" at bounding box center [1090, 417] width 37 height 32
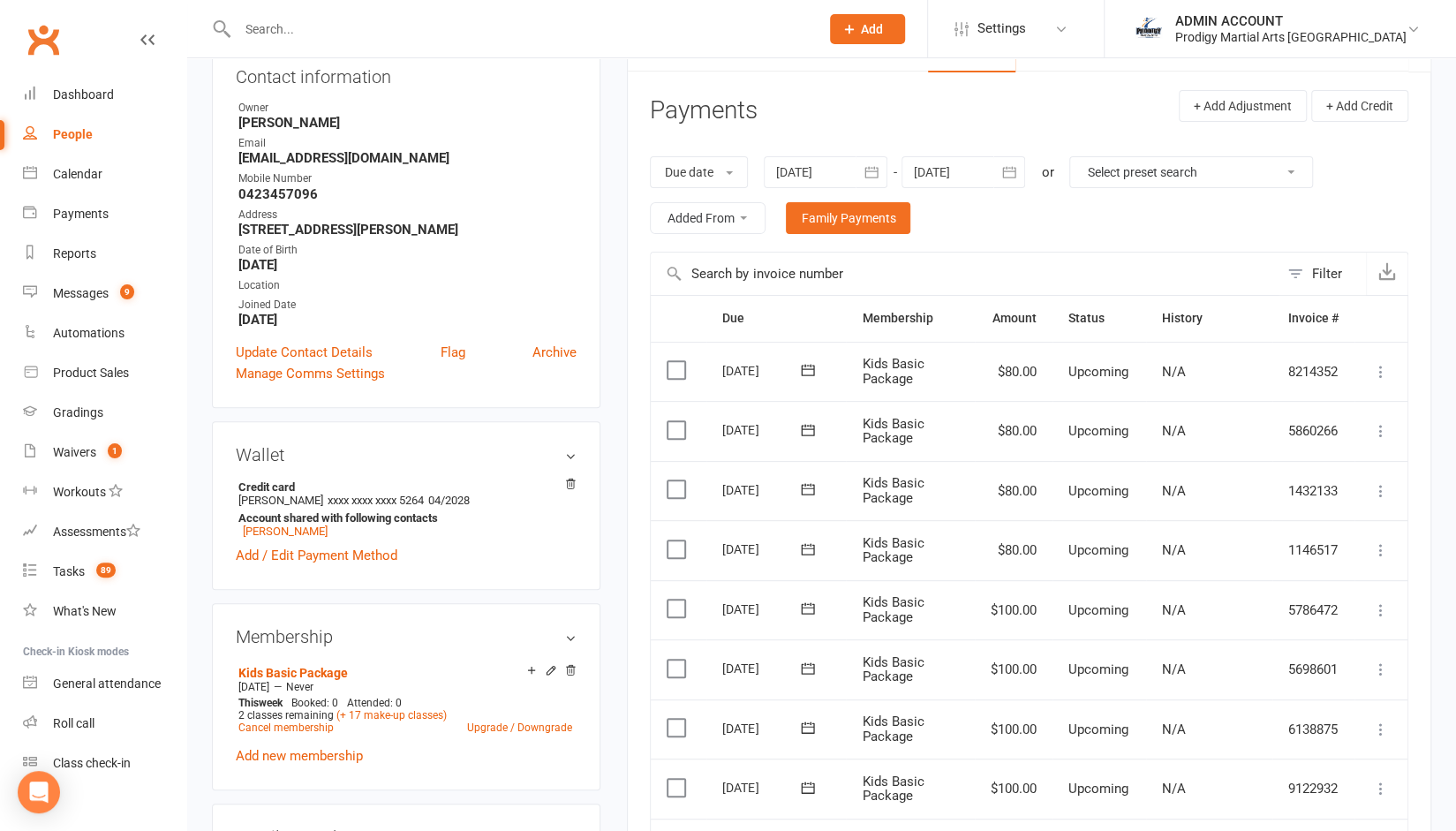
scroll to position [207, 0]
click at [1018, 169] on icon "button" at bounding box center [1009, 173] width 18 height 18
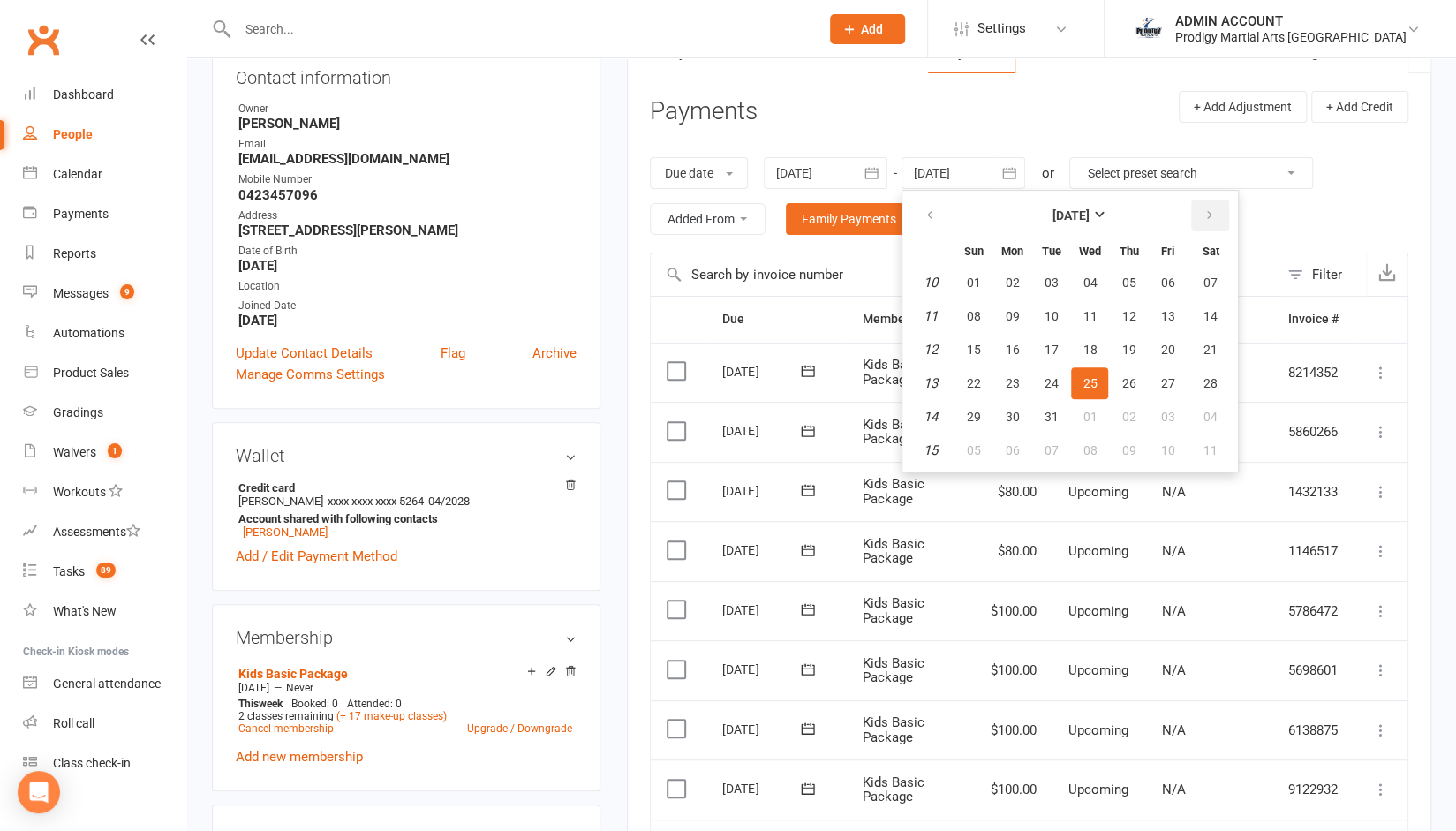
click at [1217, 208] on button "button" at bounding box center [1211, 216] width 38 height 32
click at [1093, 419] on span "29" at bounding box center [1089, 416] width 14 height 14
type input "[DATE]"
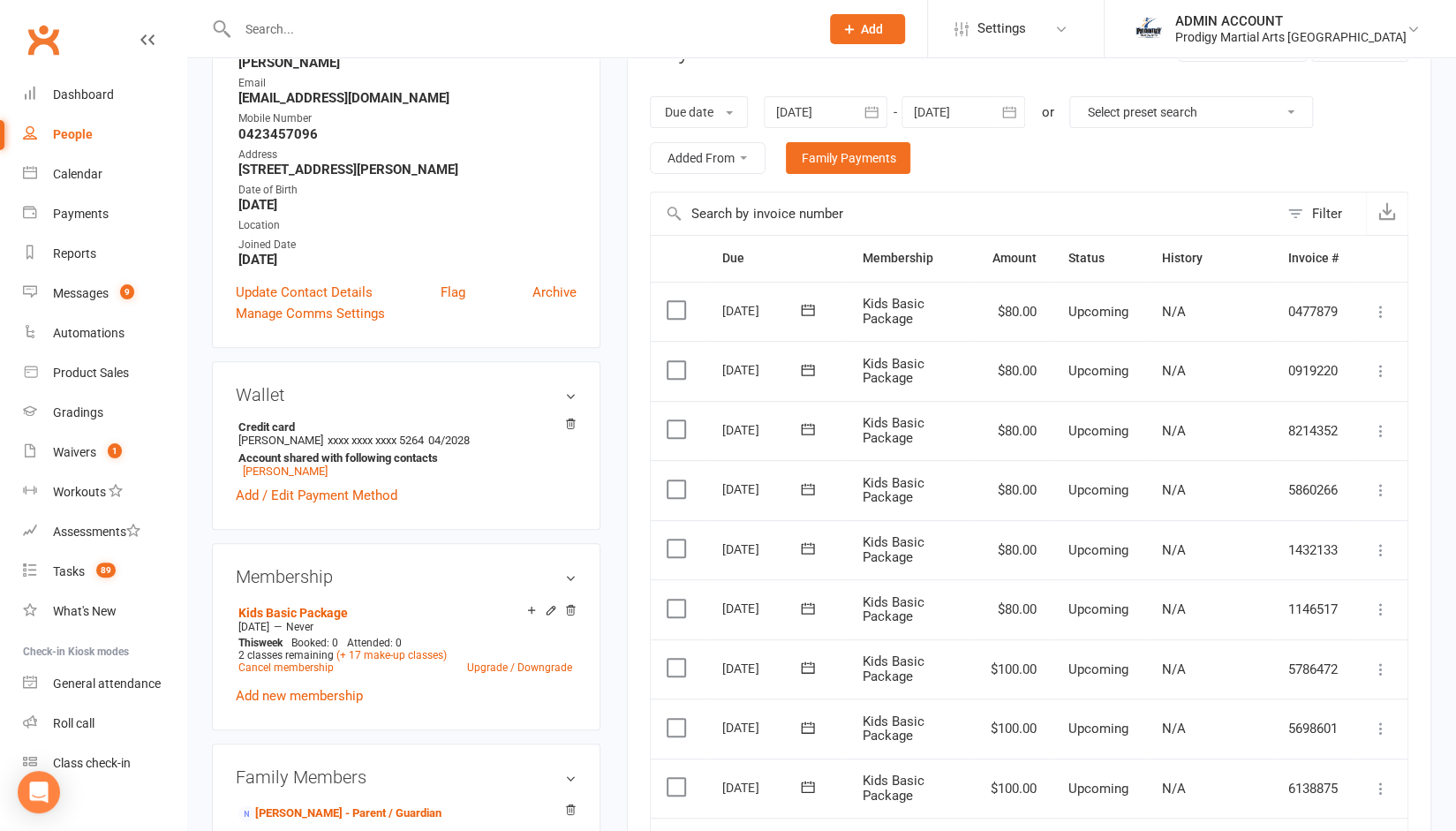
scroll to position [268, 0]
click at [1379, 613] on icon at bounding box center [1380, 610] width 18 height 18
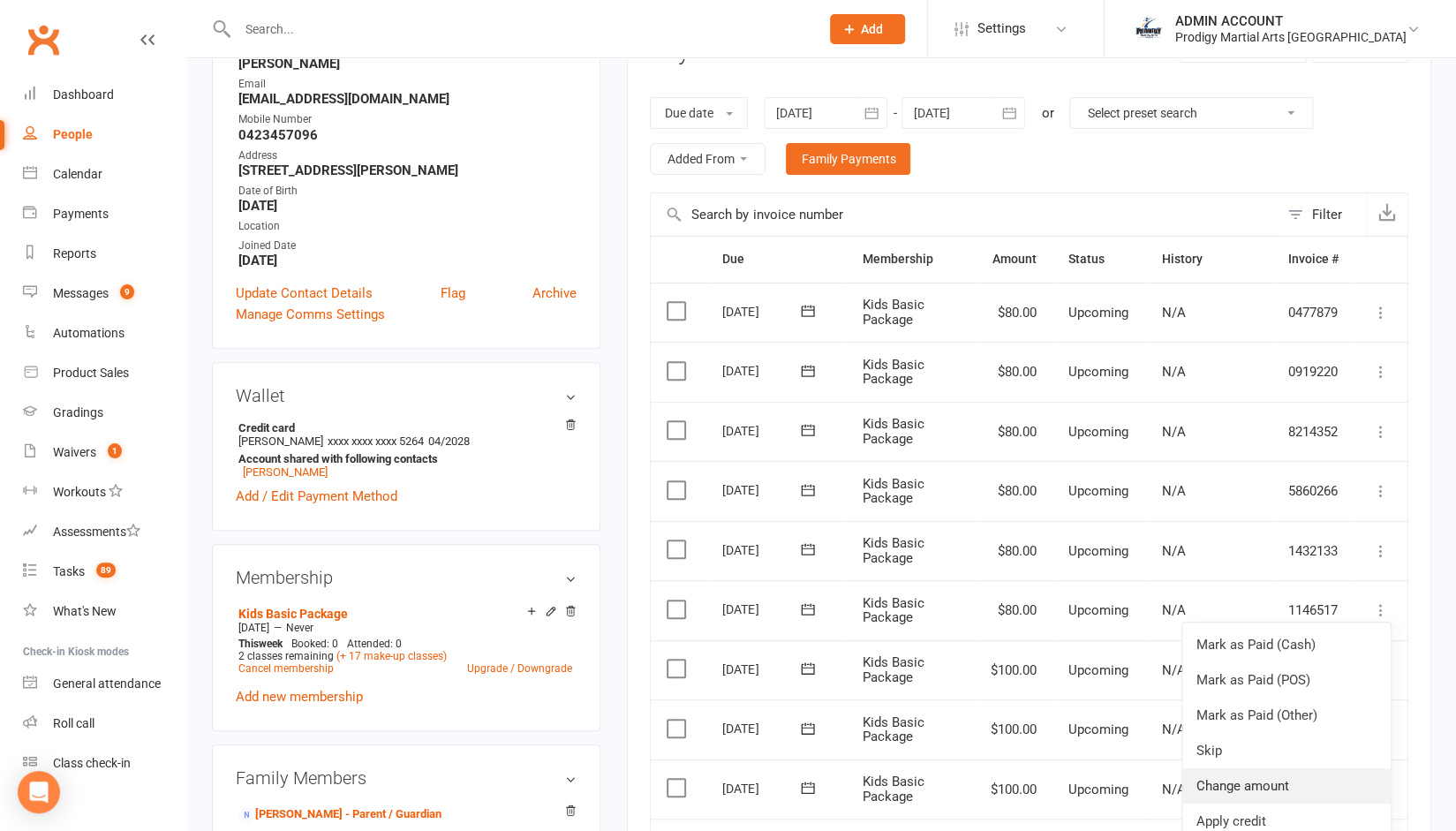
click at [1241, 782] on link "Change amount" at bounding box center [1286, 786] width 208 height 35
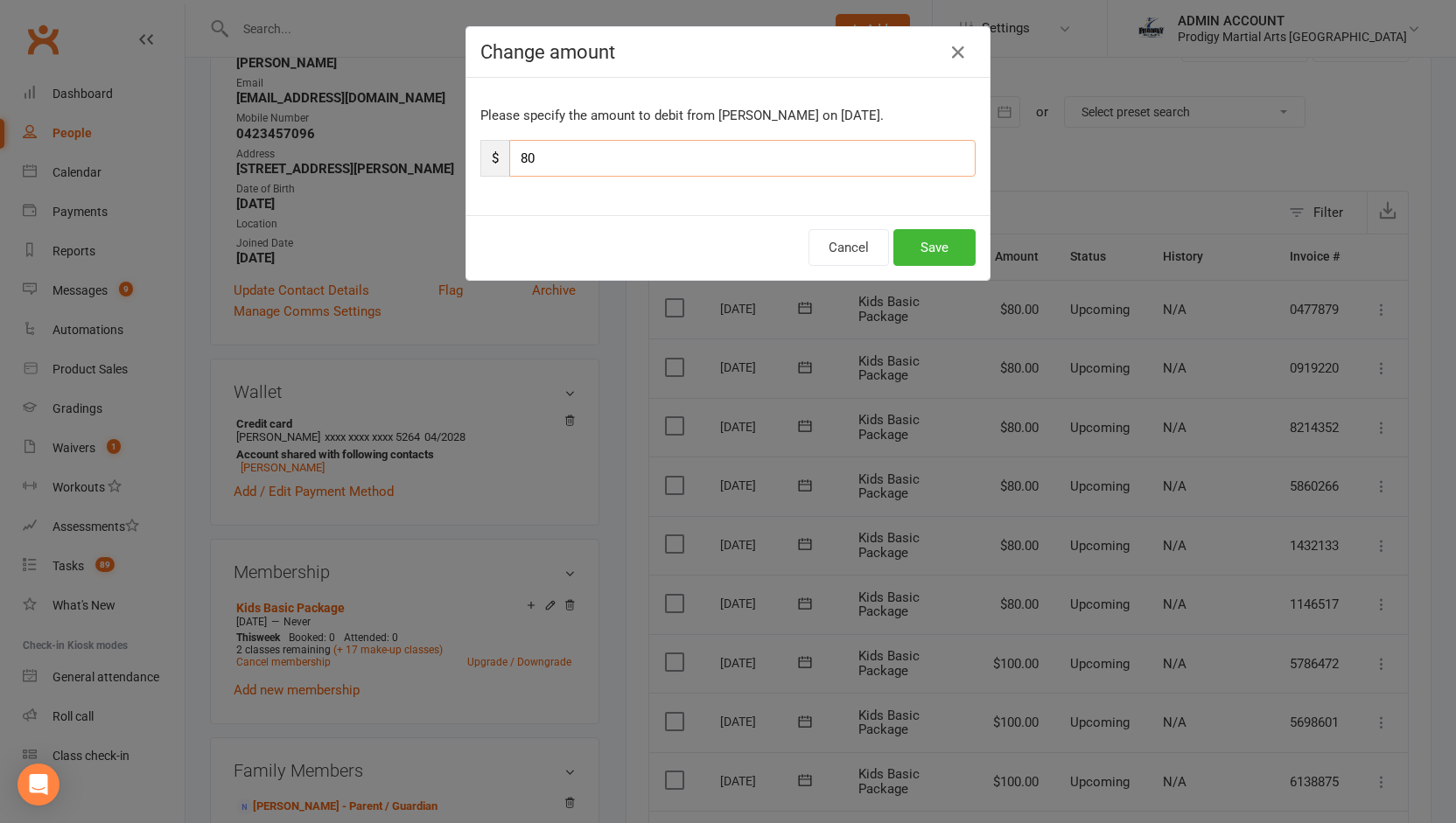
click at [627, 152] on input "80" at bounding box center [742, 158] width 466 height 37
type input "100"
click at [935, 236] on button "Save" at bounding box center [934, 248] width 82 height 37
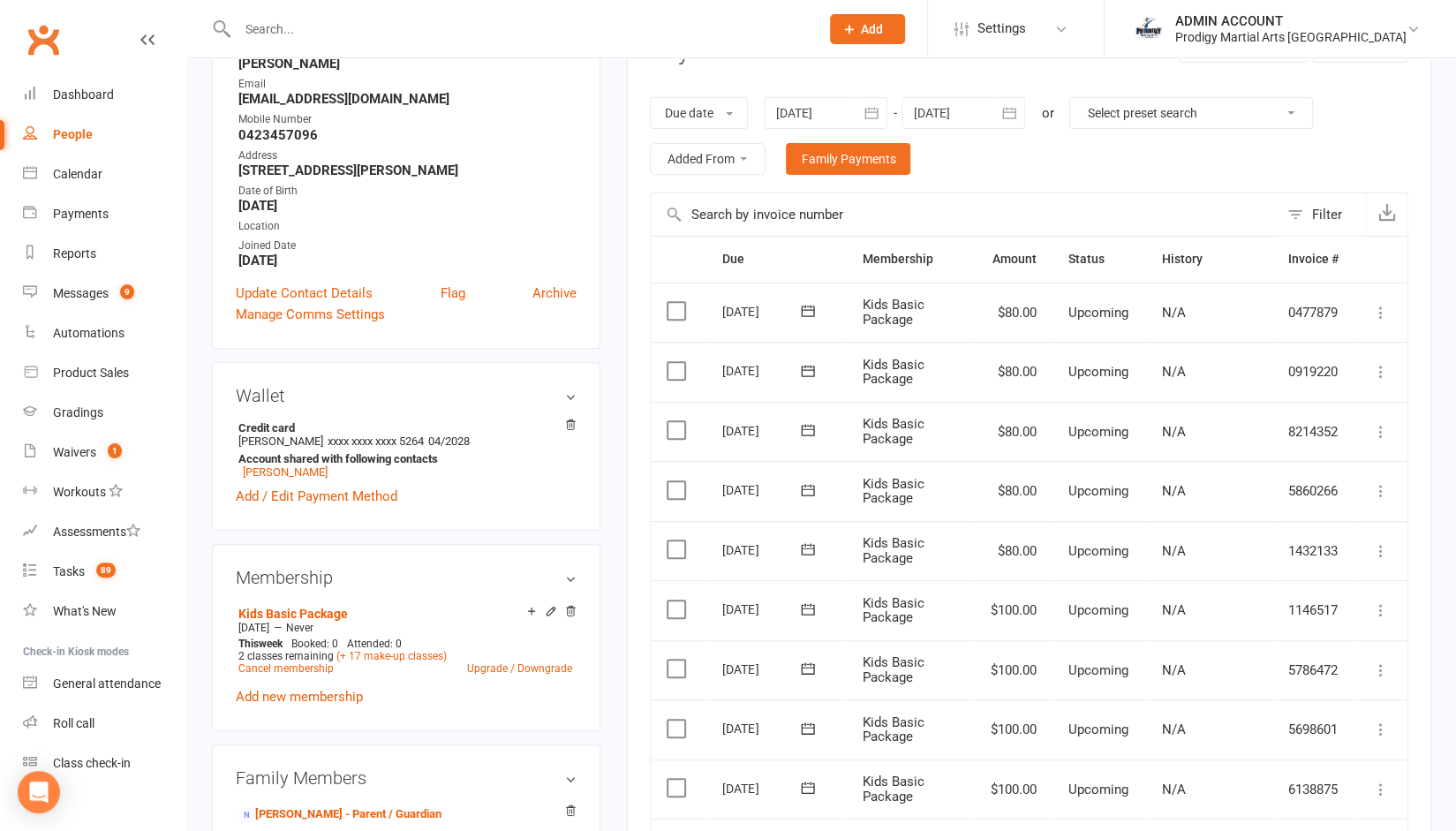
click at [1384, 549] on icon at bounding box center [1380, 551] width 18 height 18
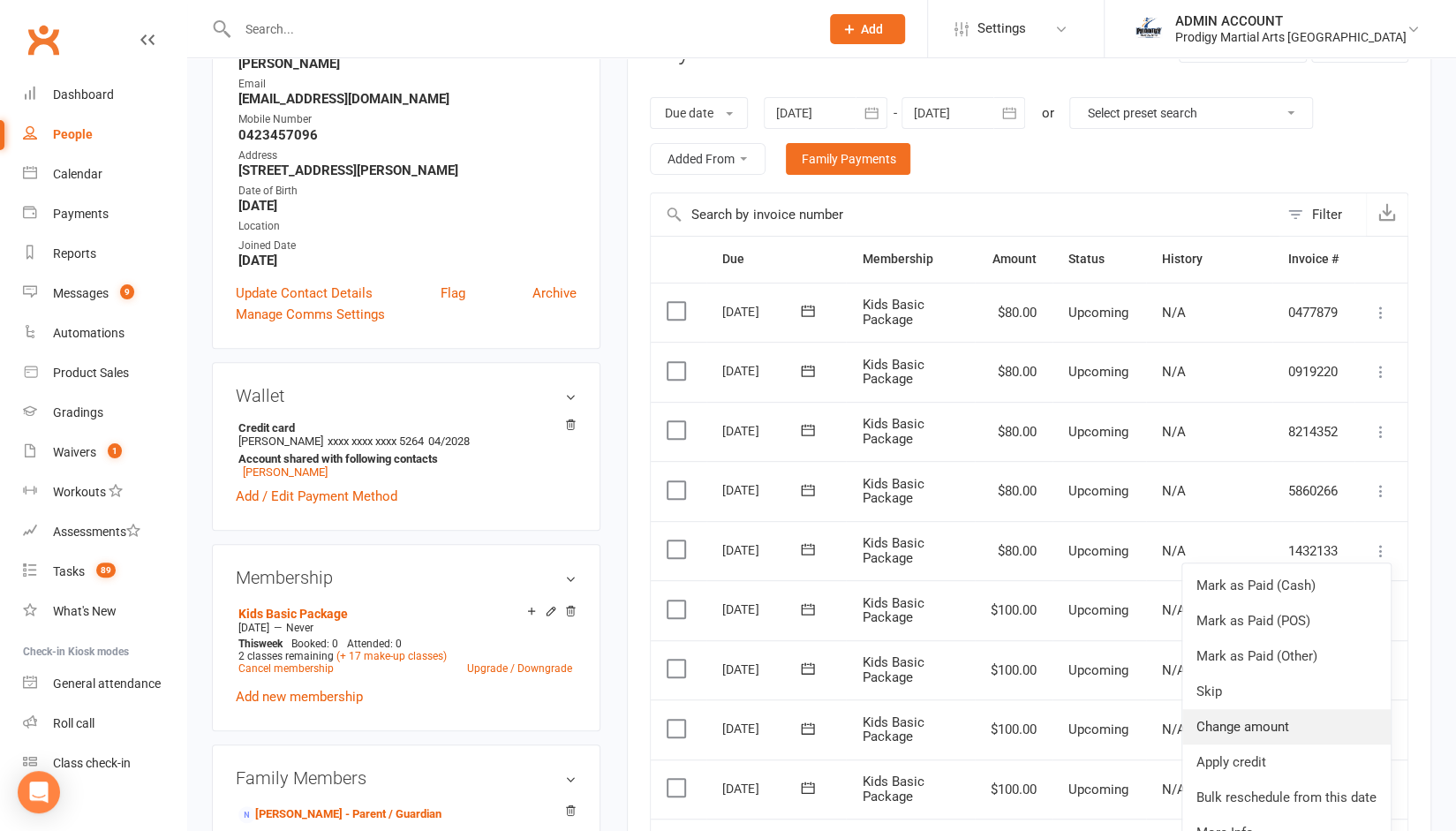
click at [1231, 718] on link "Change amount" at bounding box center [1286, 727] width 208 height 35
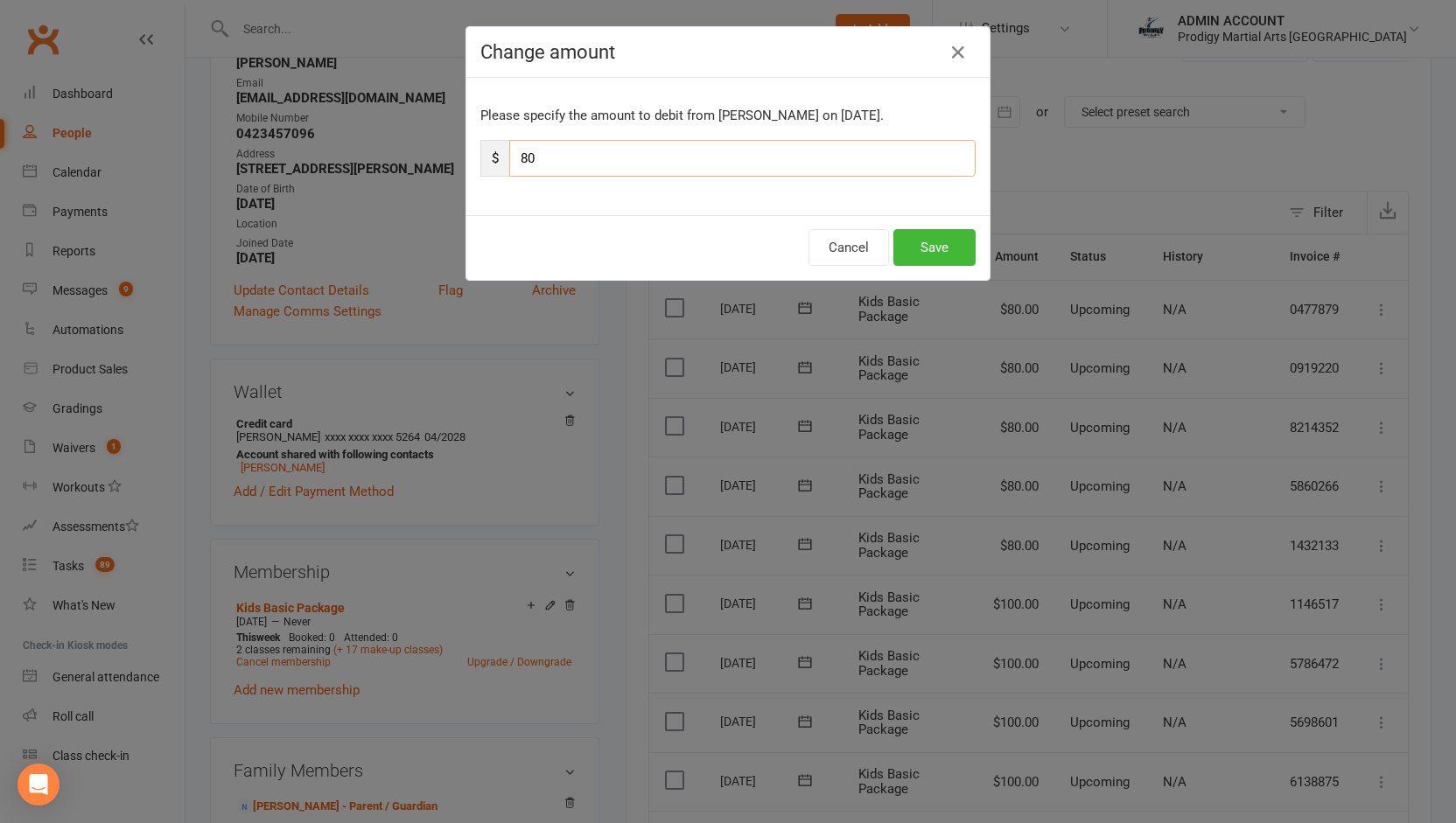
click at [556, 154] on input "80" at bounding box center [742, 158] width 466 height 37
type input "100"
click at [912, 245] on button "Save" at bounding box center [934, 248] width 82 height 37
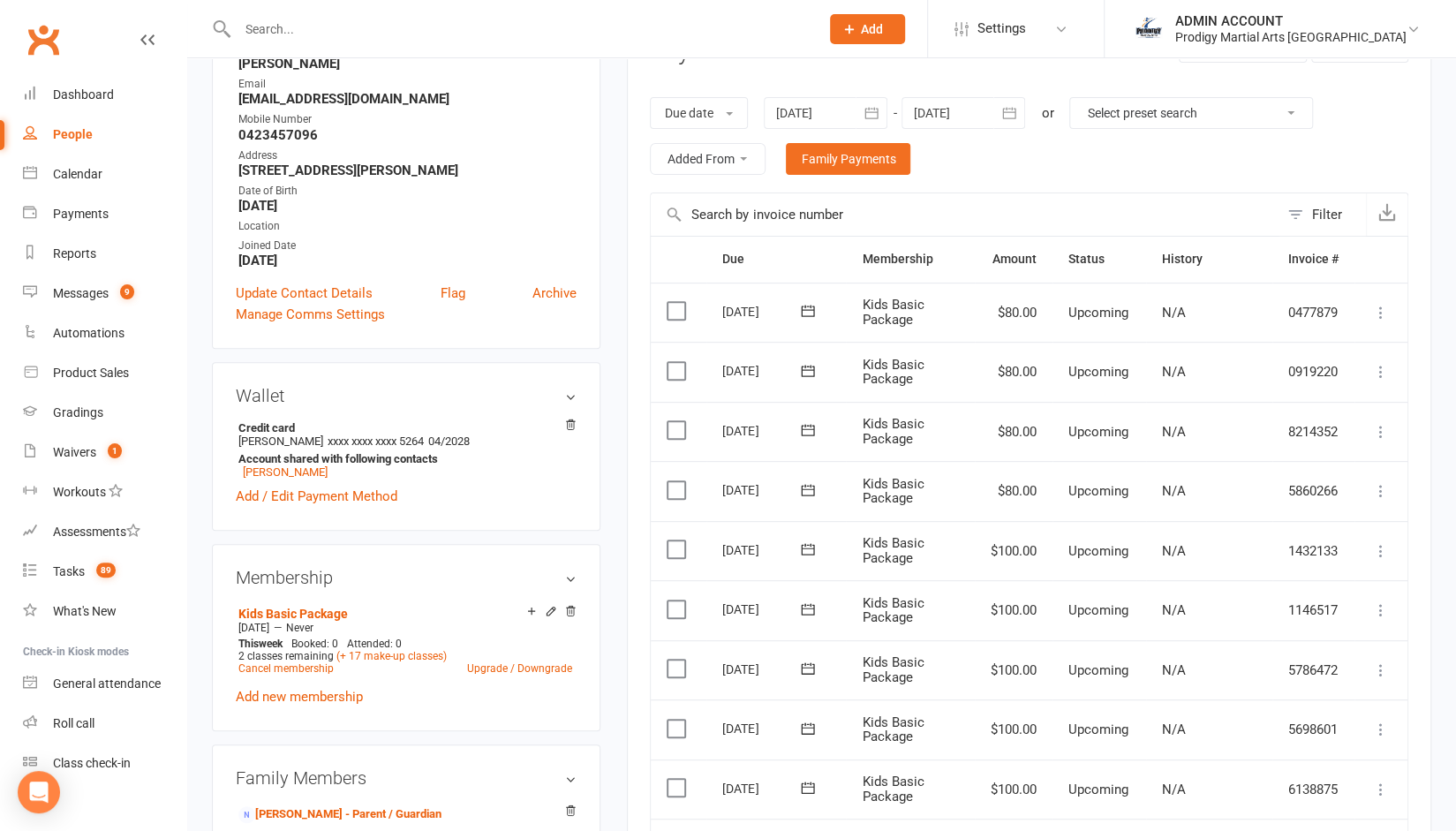
click at [1392, 492] on button at bounding box center [1381, 491] width 21 height 21
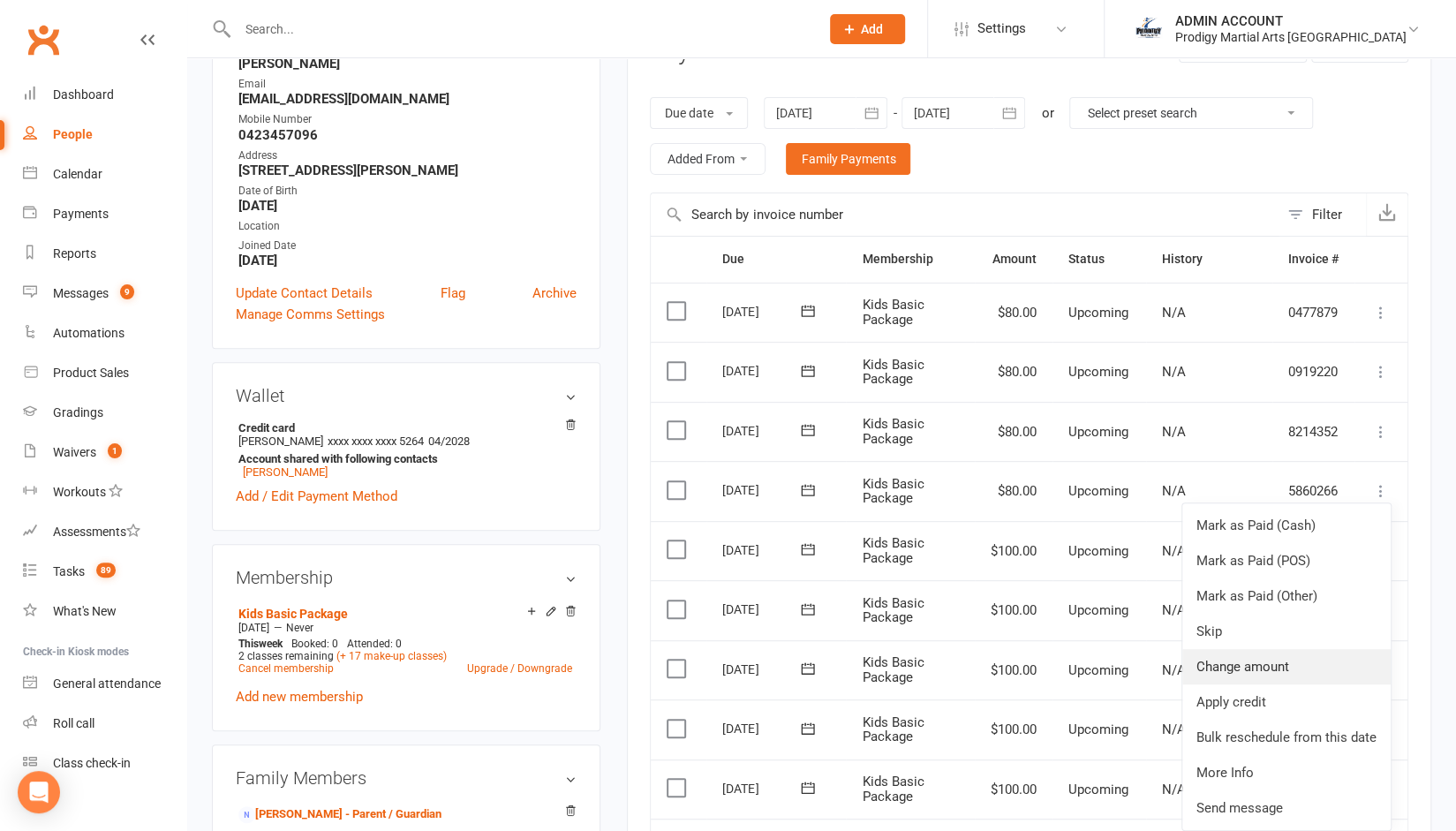
click at [1245, 661] on link "Change amount" at bounding box center [1286, 668] width 208 height 35
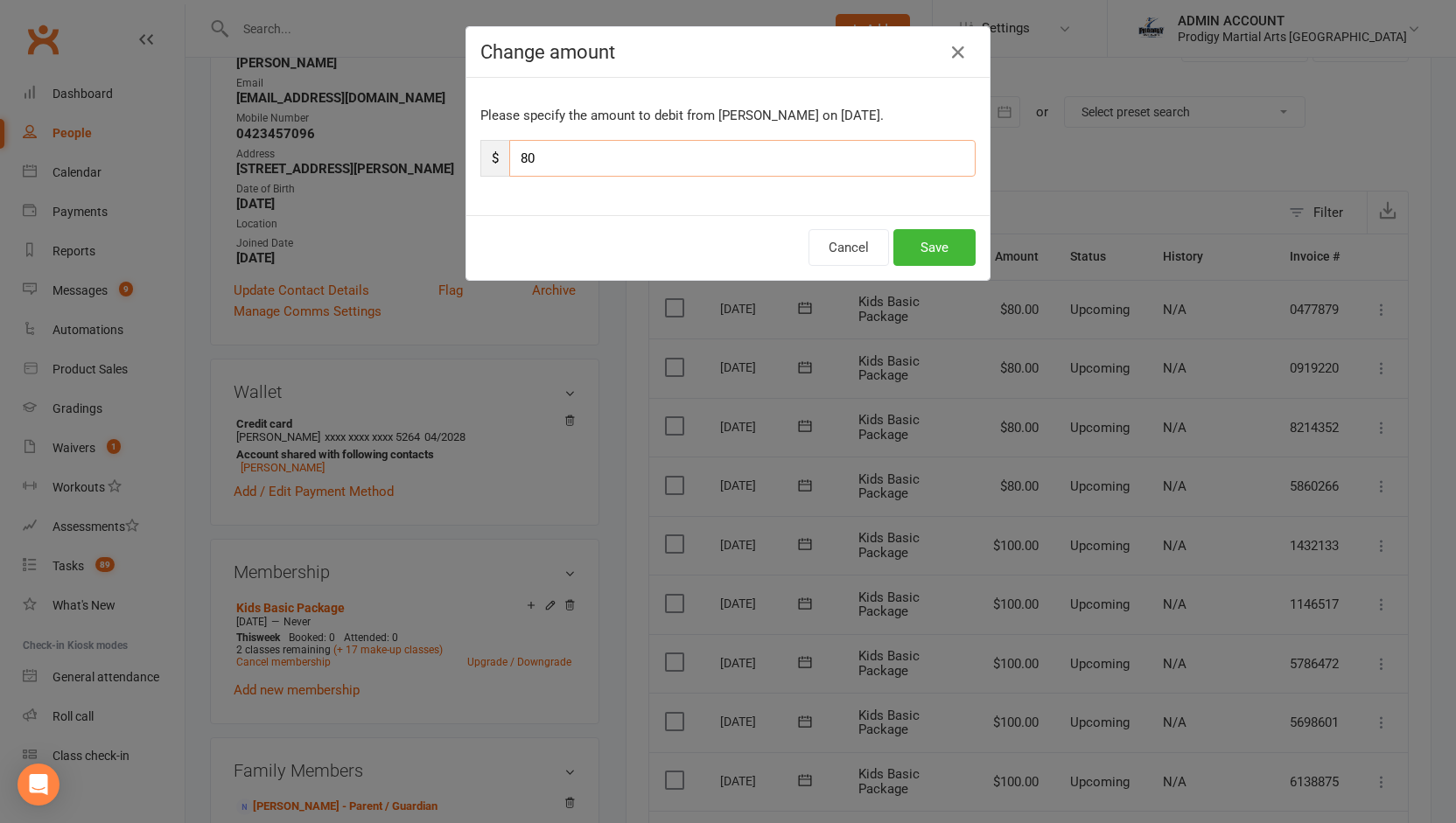
click at [560, 171] on input "80" at bounding box center [742, 158] width 466 height 37
type input "100"
click at [929, 240] on button "Save" at bounding box center [934, 248] width 82 height 37
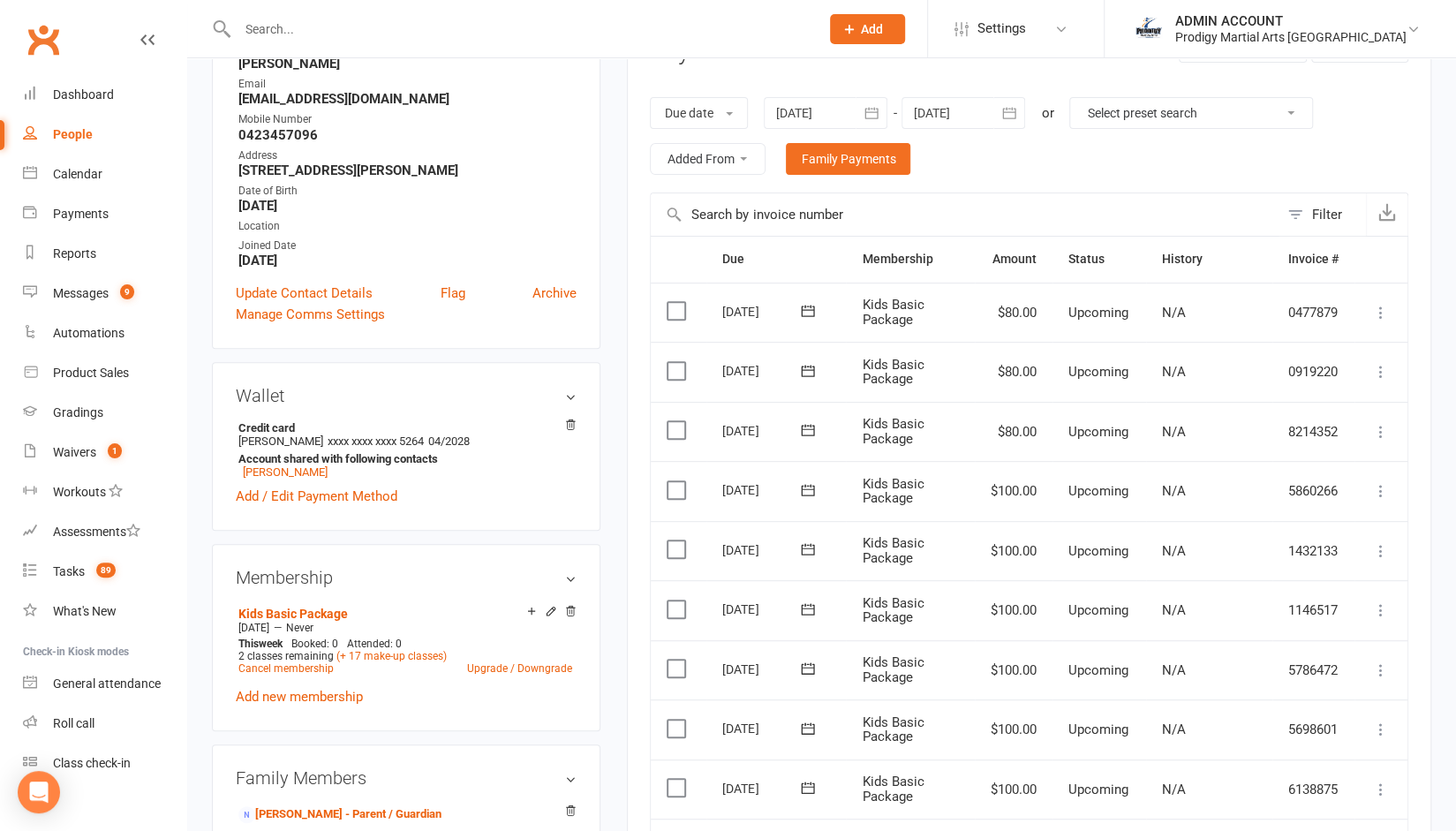
click at [1385, 433] on icon at bounding box center [1380, 431] width 18 height 18
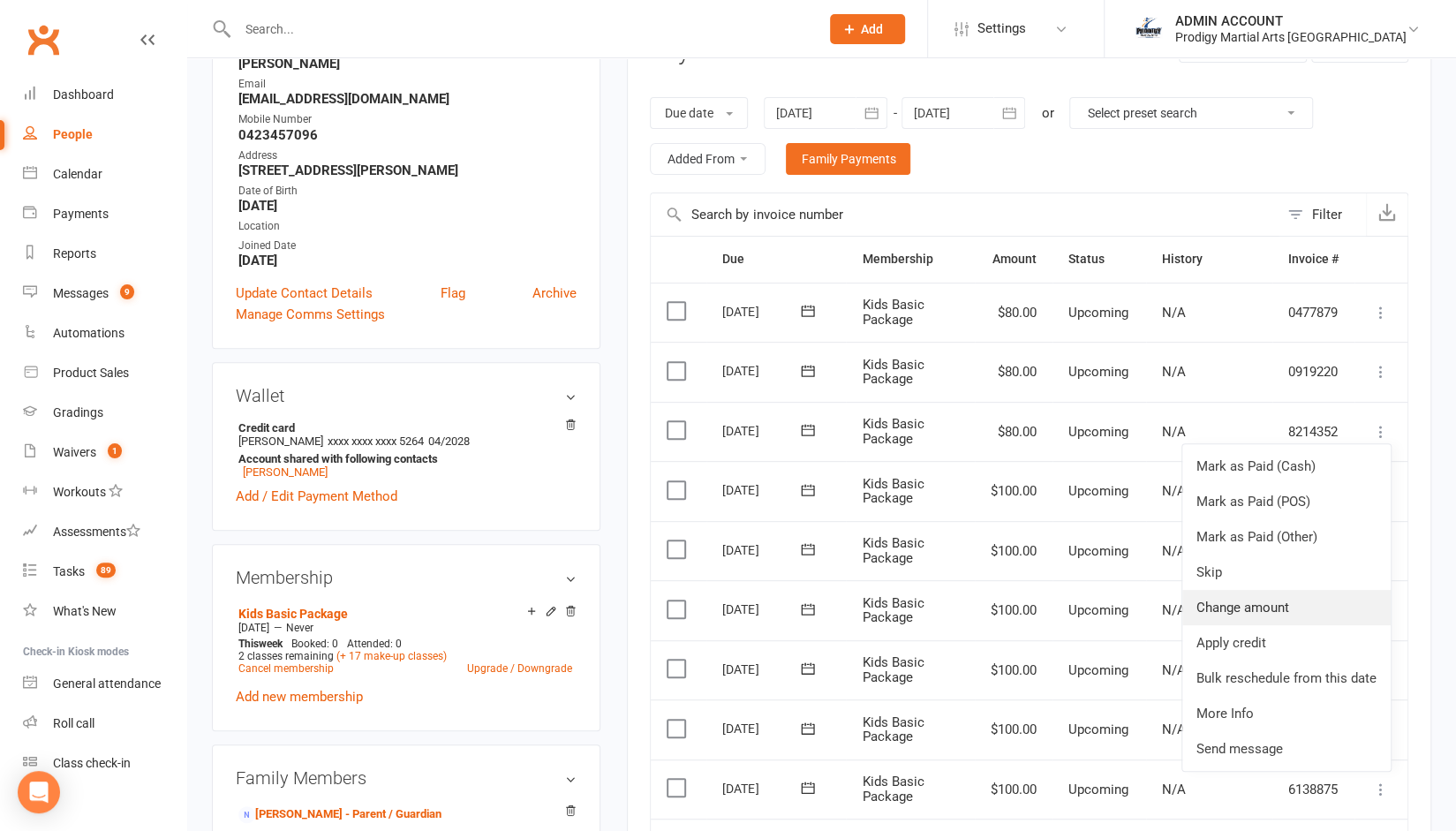
click at [1234, 609] on link "Change amount" at bounding box center [1286, 608] width 208 height 35
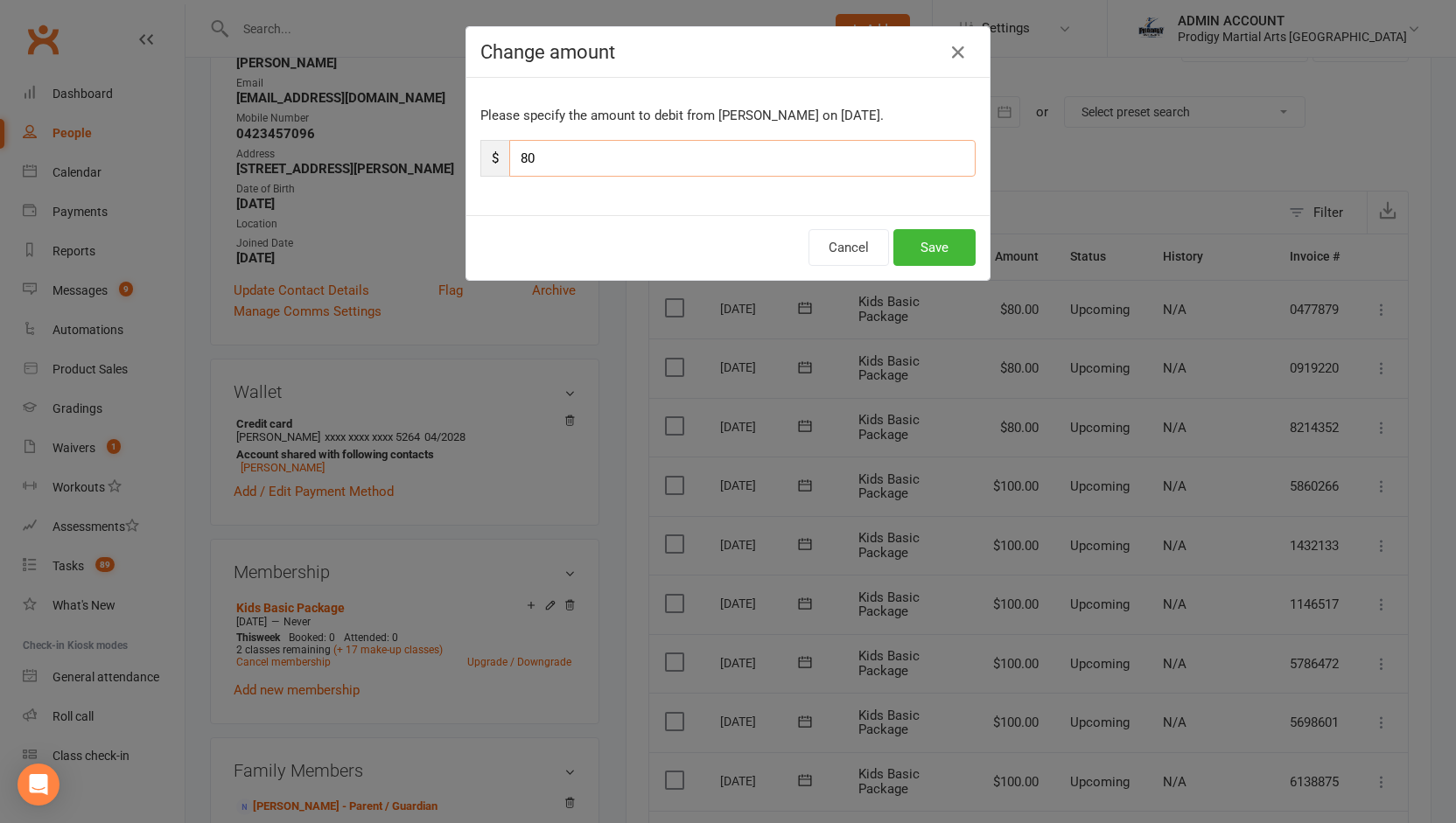
click at [535, 166] on input "80" at bounding box center [742, 158] width 466 height 37
type input "100"
click at [926, 236] on button "Save" at bounding box center [934, 248] width 82 height 37
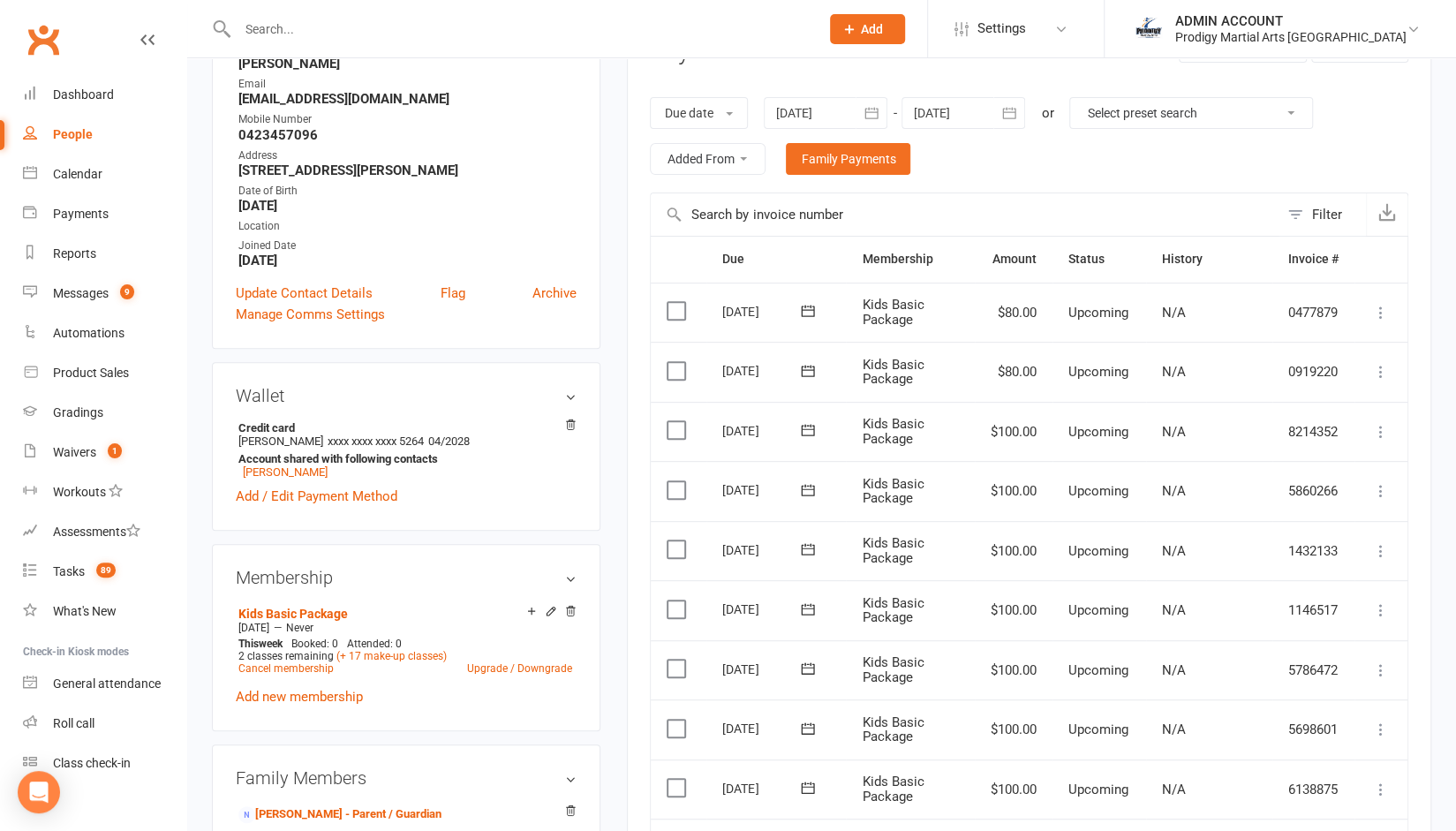
click at [1381, 375] on icon at bounding box center [1380, 372] width 18 height 18
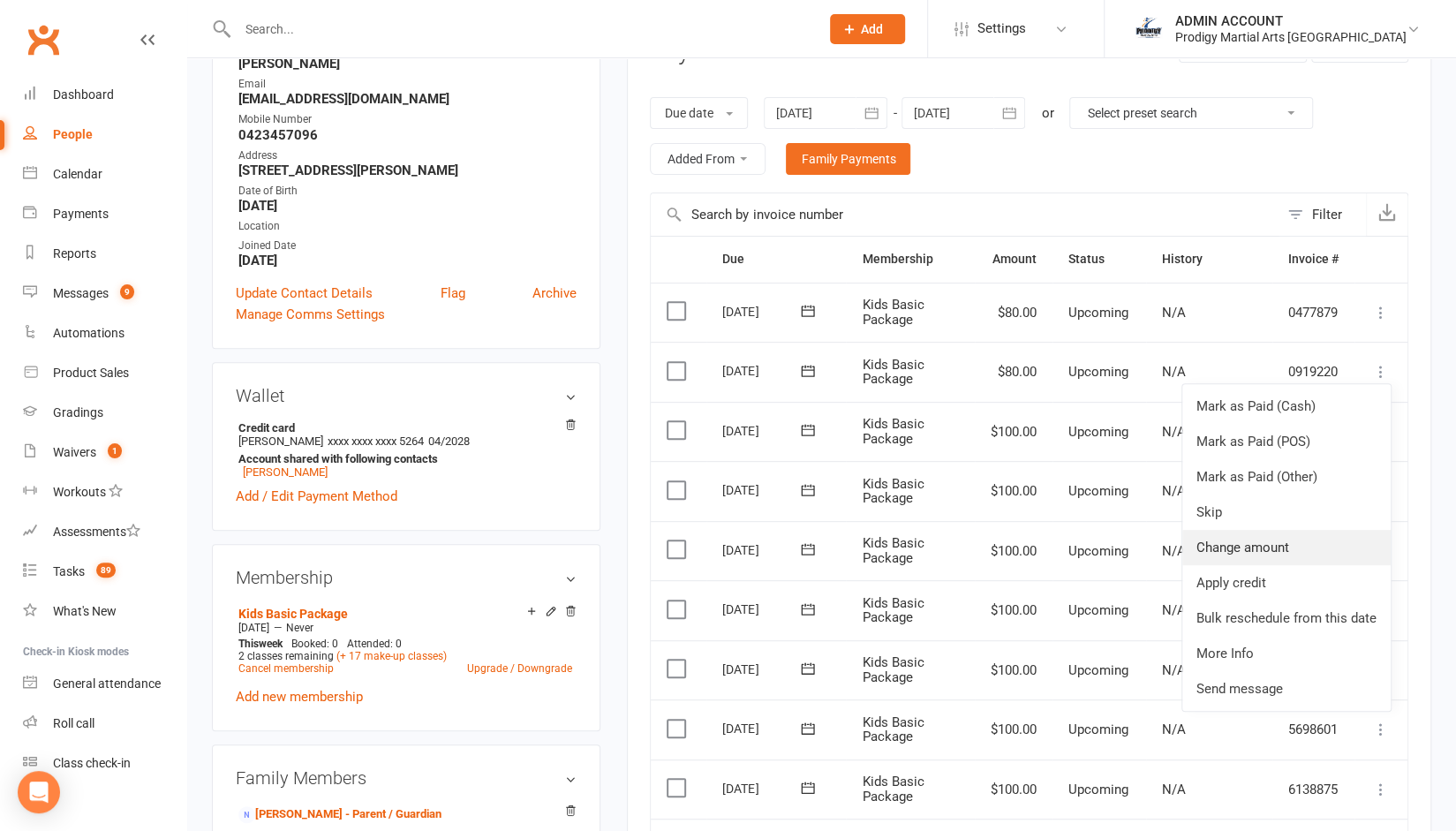
click at [1228, 543] on link "Change amount" at bounding box center [1286, 548] width 208 height 35
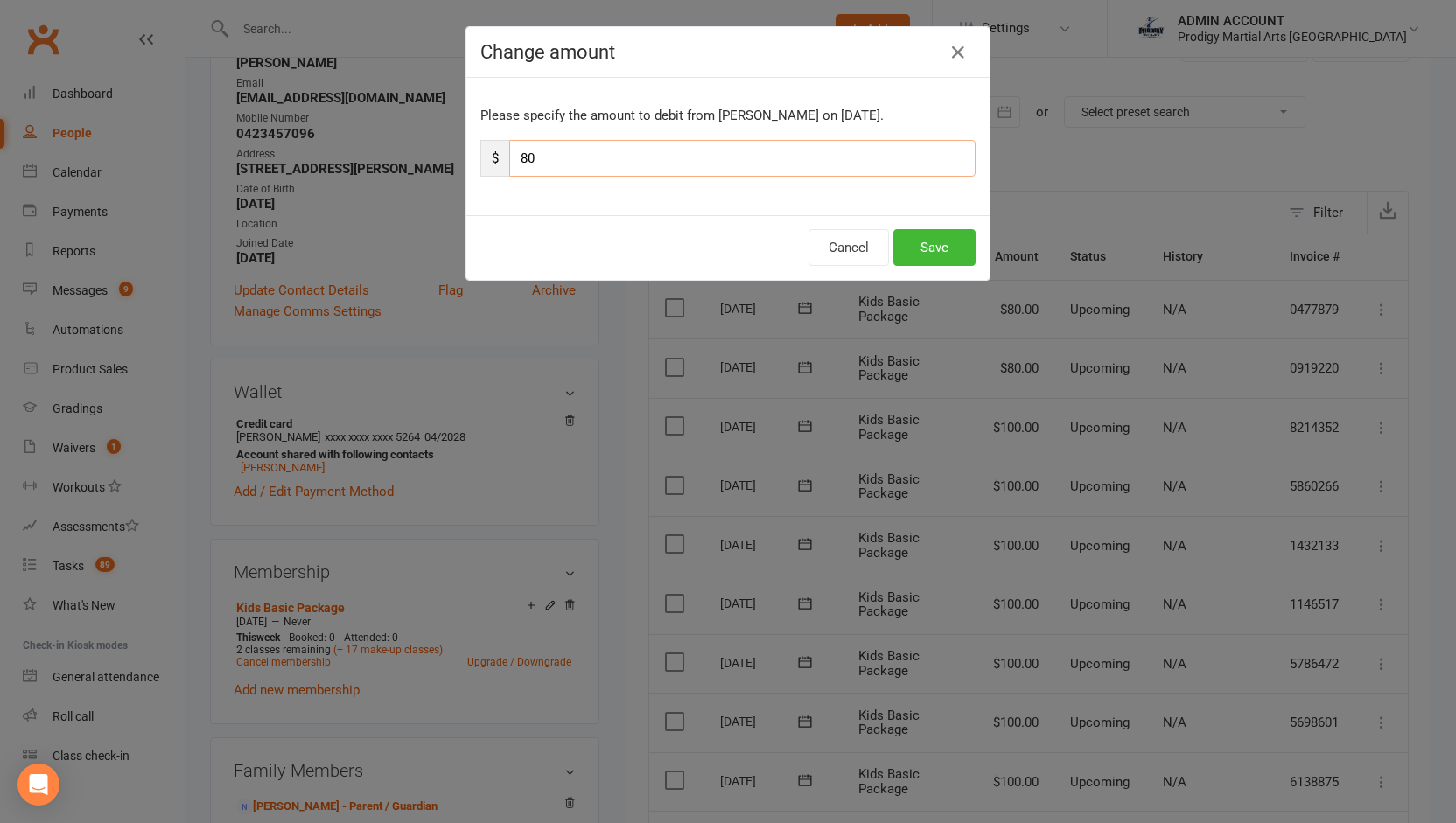
click at [598, 164] on input "80" at bounding box center [742, 158] width 466 height 37
type input "100"
click at [952, 240] on button "Save" at bounding box center [934, 248] width 82 height 37
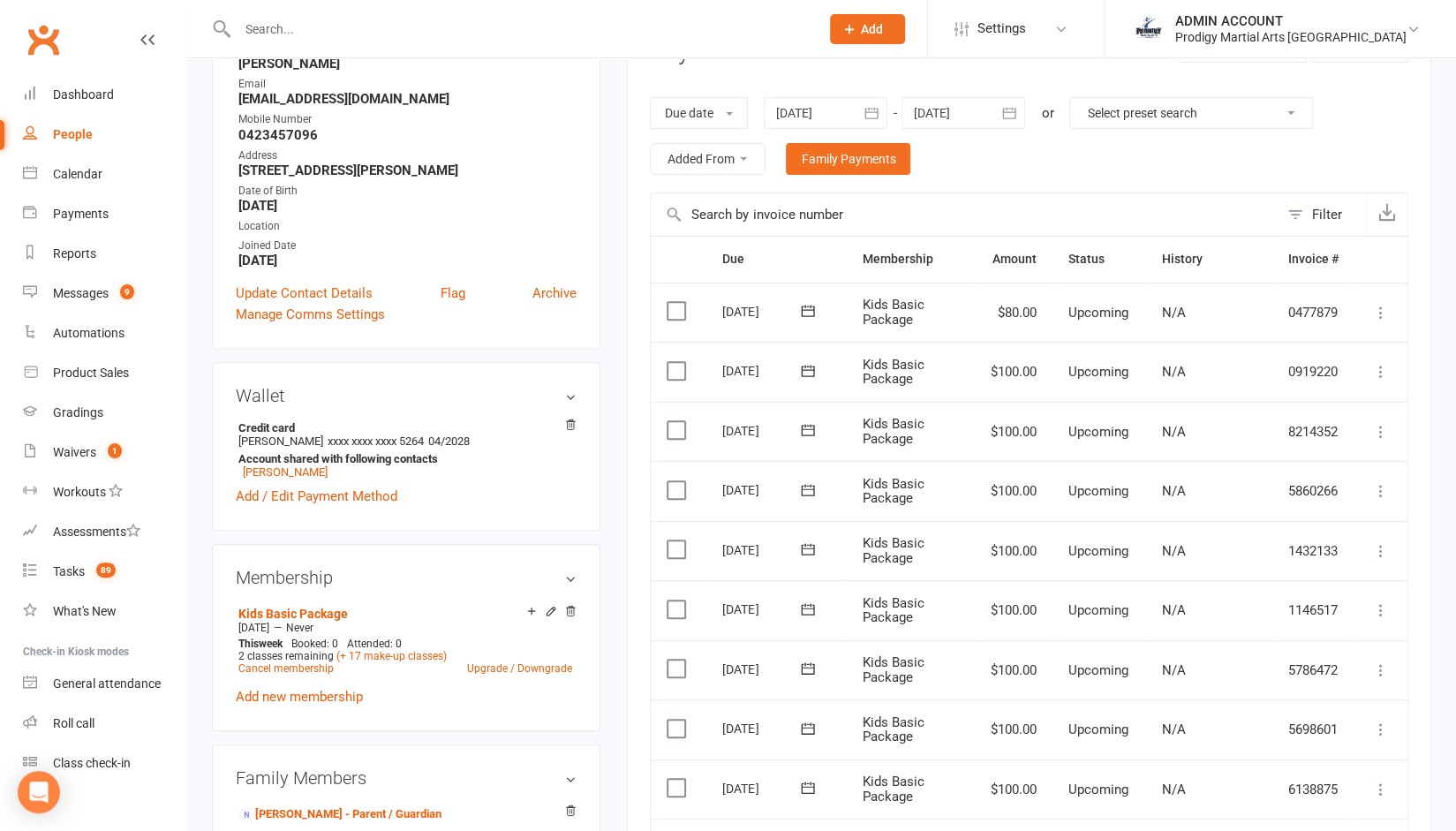
click at [1382, 306] on icon at bounding box center [1380, 313] width 18 height 18
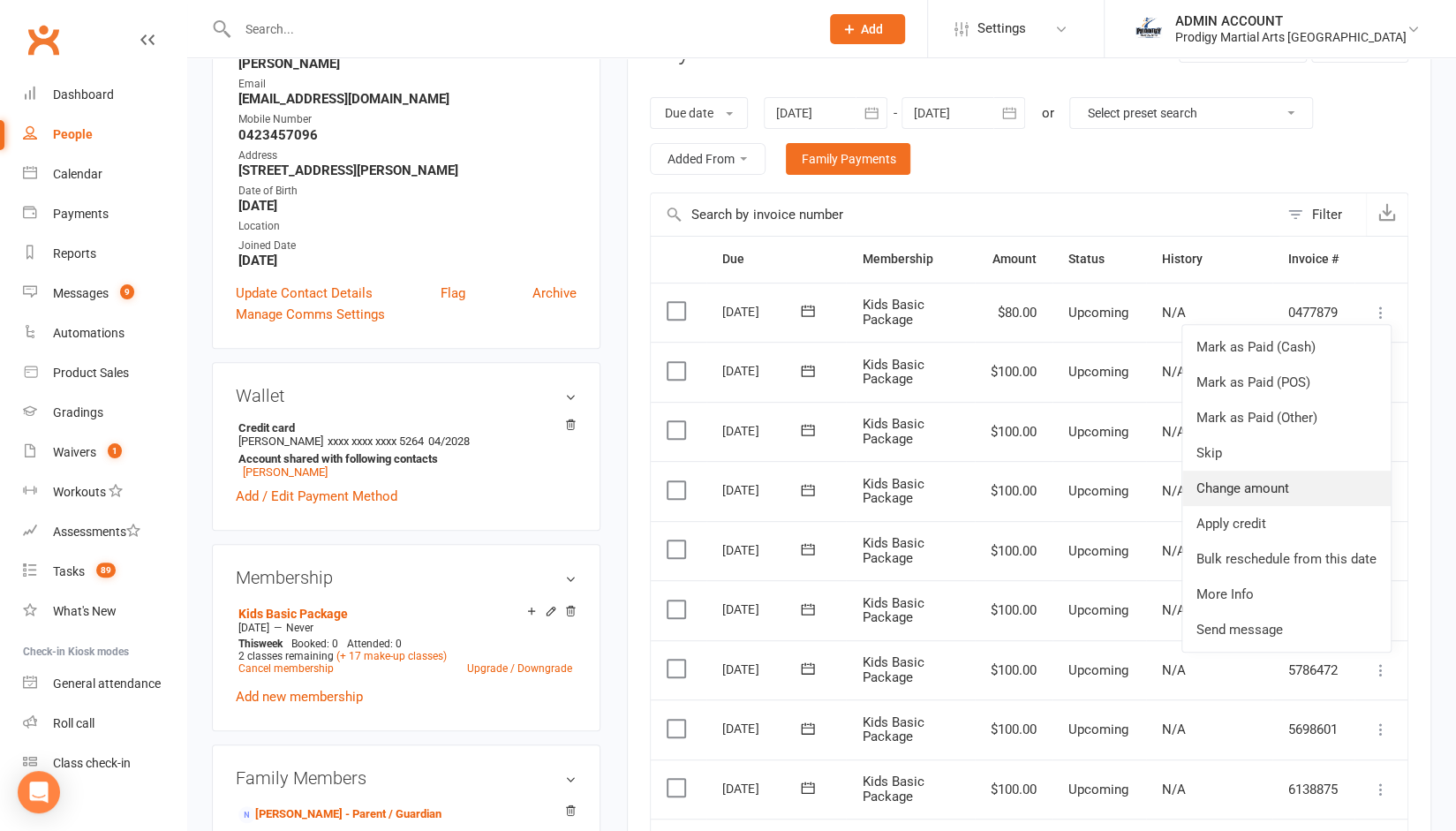
click at [1245, 488] on link "Change amount" at bounding box center [1286, 488] width 208 height 35
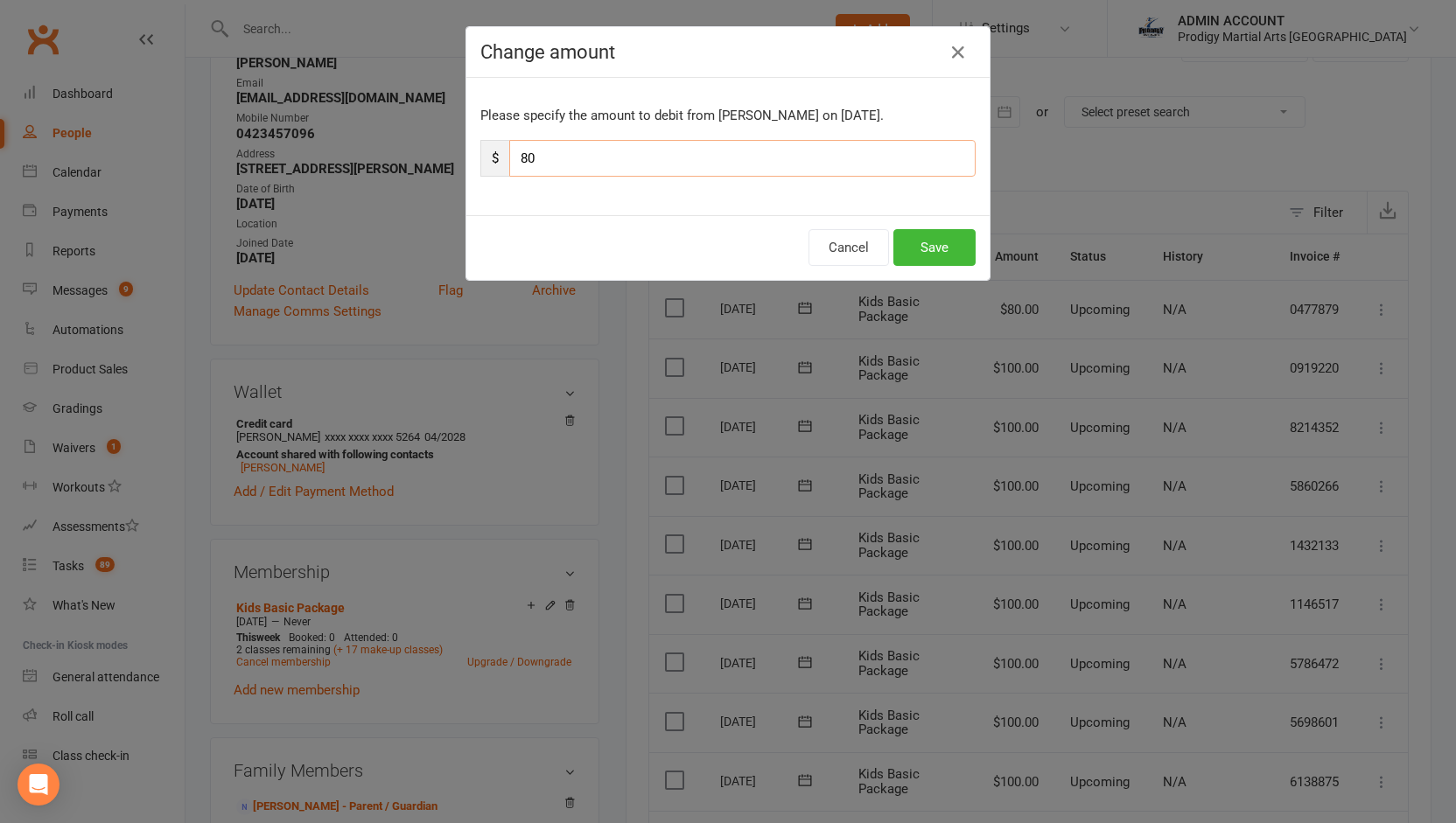
click at [690, 158] on input "80" at bounding box center [742, 158] width 466 height 37
type input "100"
click at [937, 239] on button "Save" at bounding box center [934, 248] width 82 height 37
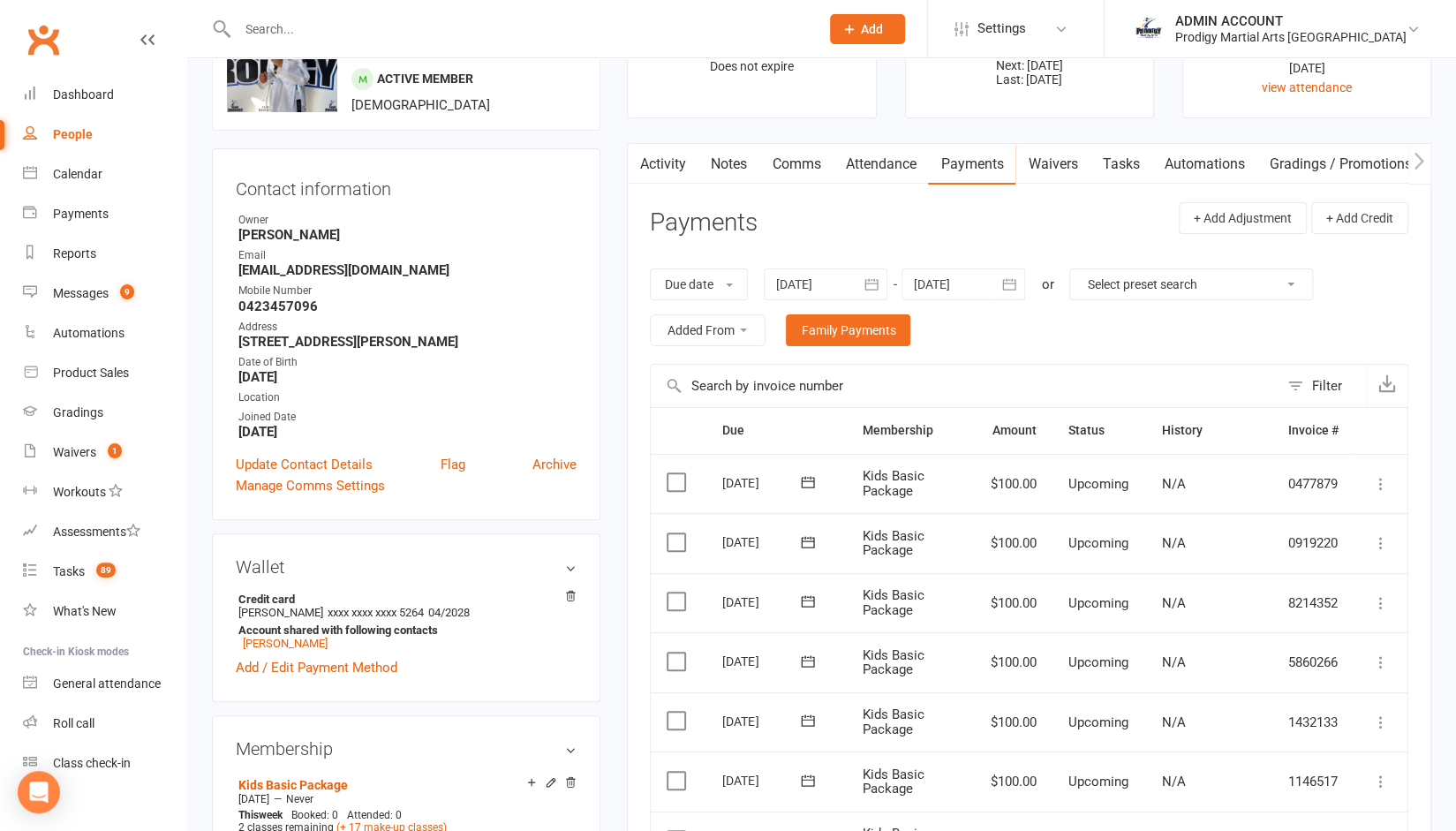
scroll to position [0, 0]
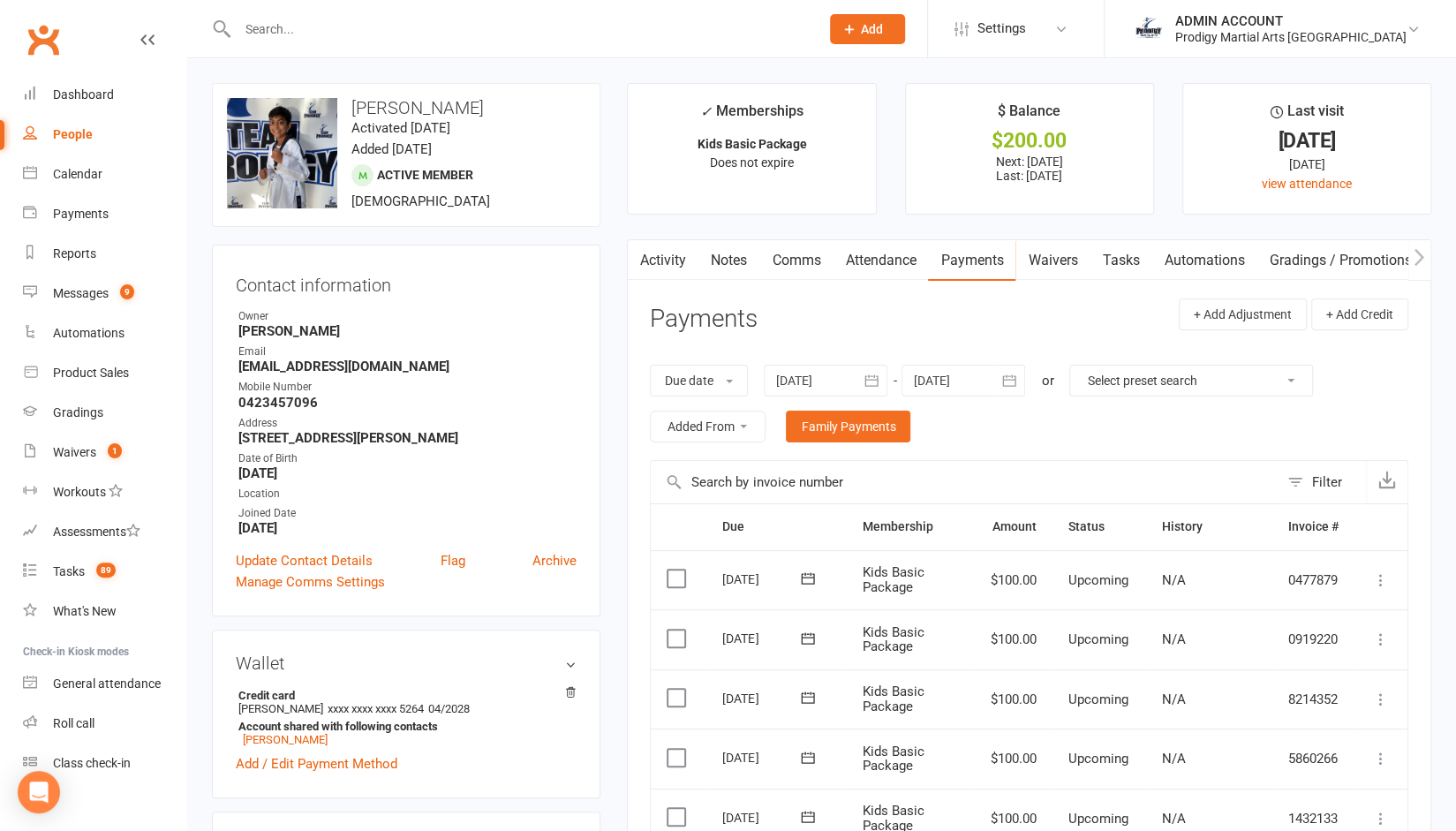
click at [732, 259] on link "Notes" at bounding box center [728, 261] width 61 height 41
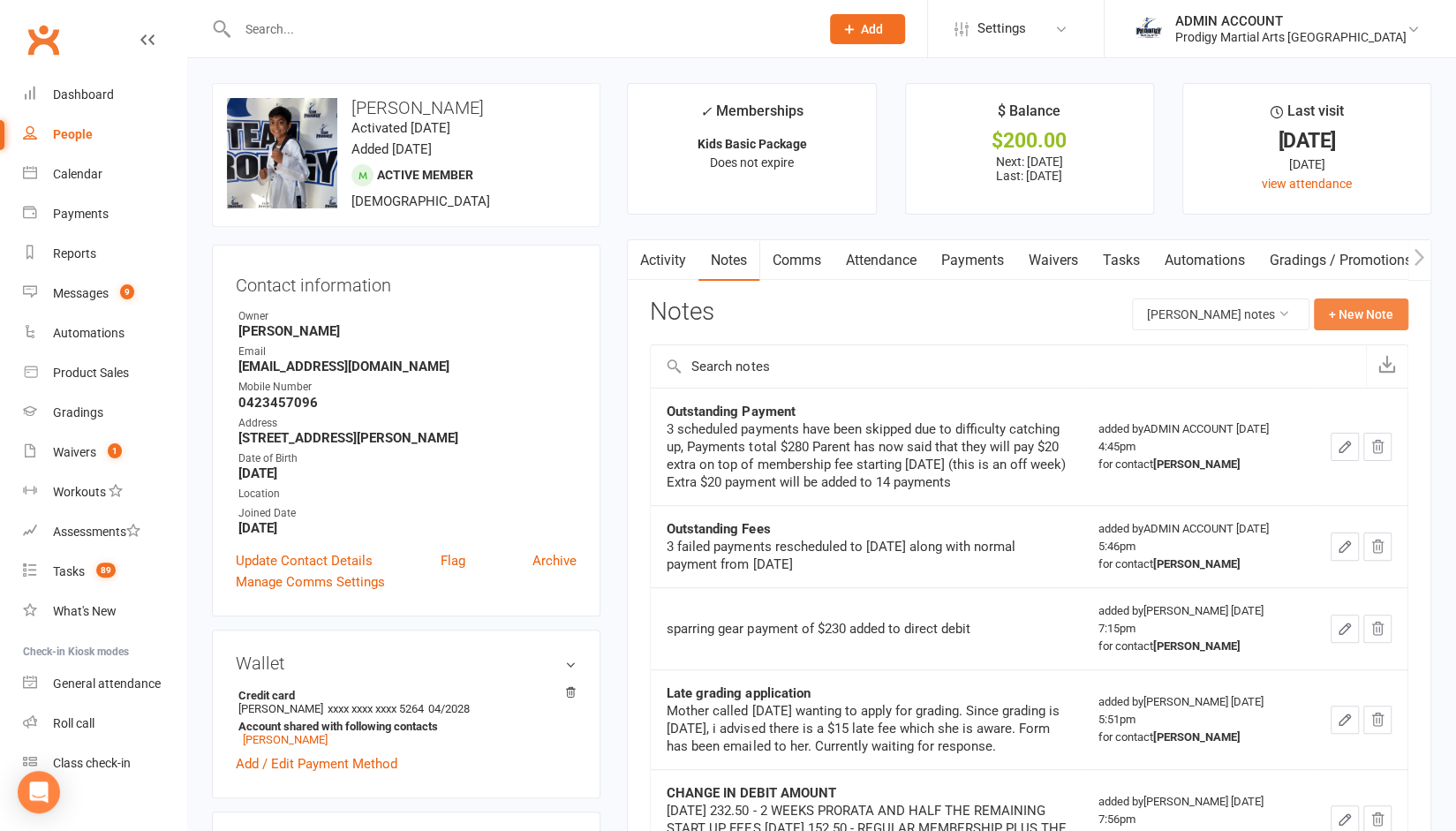
click at [1379, 308] on button "+ New Note" at bounding box center [1361, 315] width 94 height 32
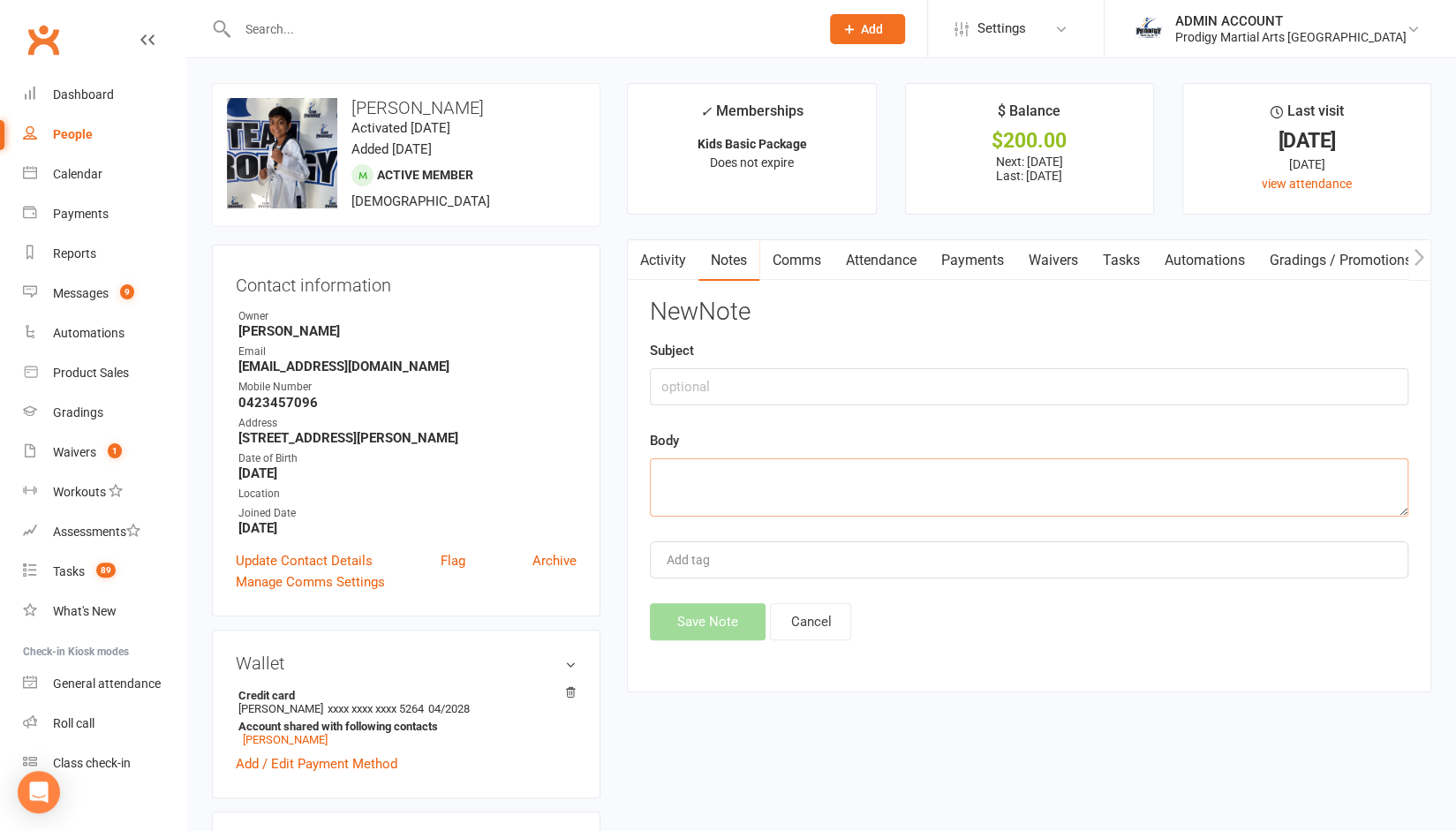
click at [741, 496] on textarea at bounding box center [1029, 487] width 759 height 58
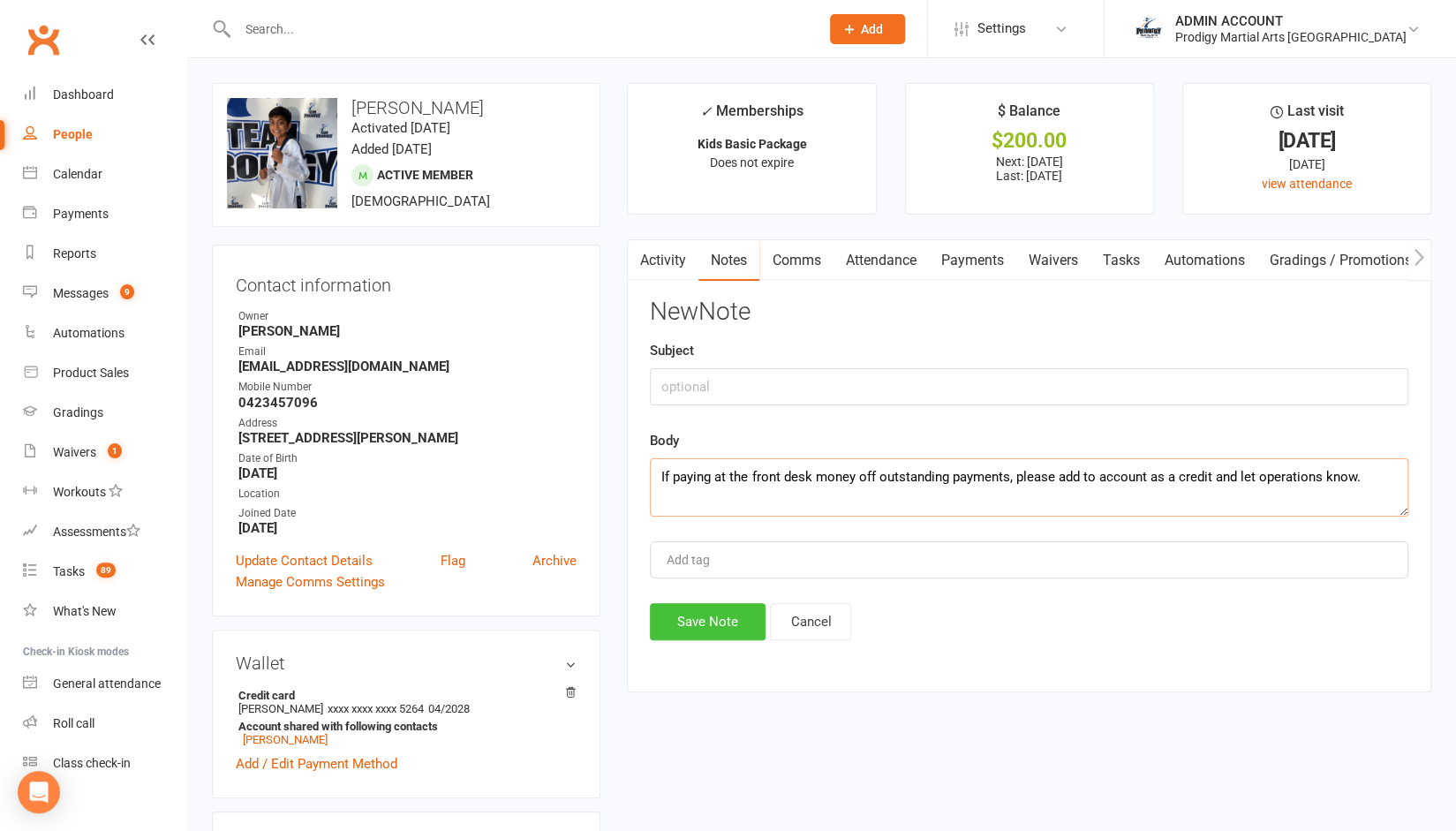
type textarea "If paying at the front desk money off outstanding payments, please add to accou…"
click at [674, 613] on button "Save Note" at bounding box center [707, 622] width 116 height 37
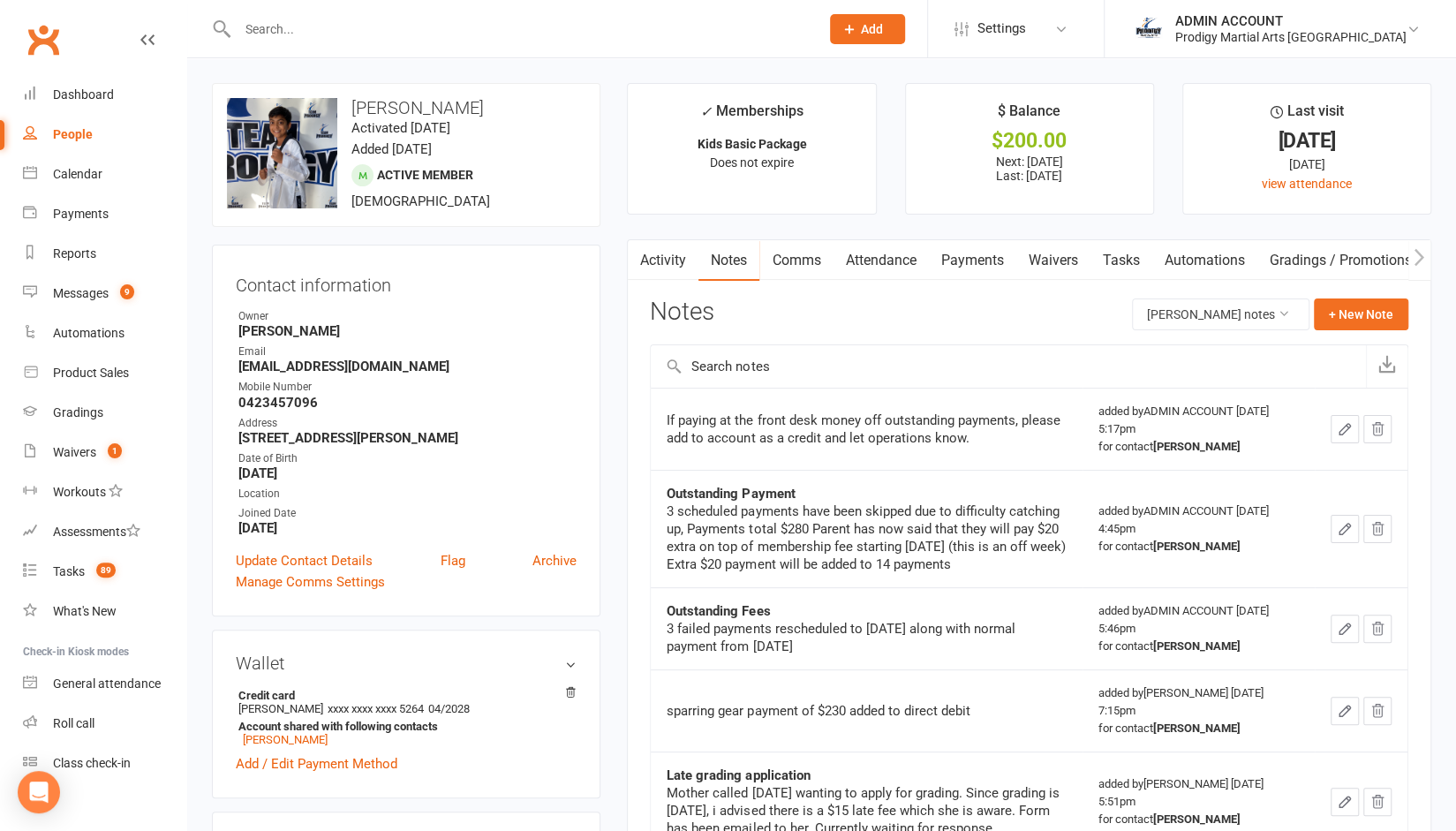
click at [274, 33] on input "text" at bounding box center [520, 29] width 575 height 24
type input "a"
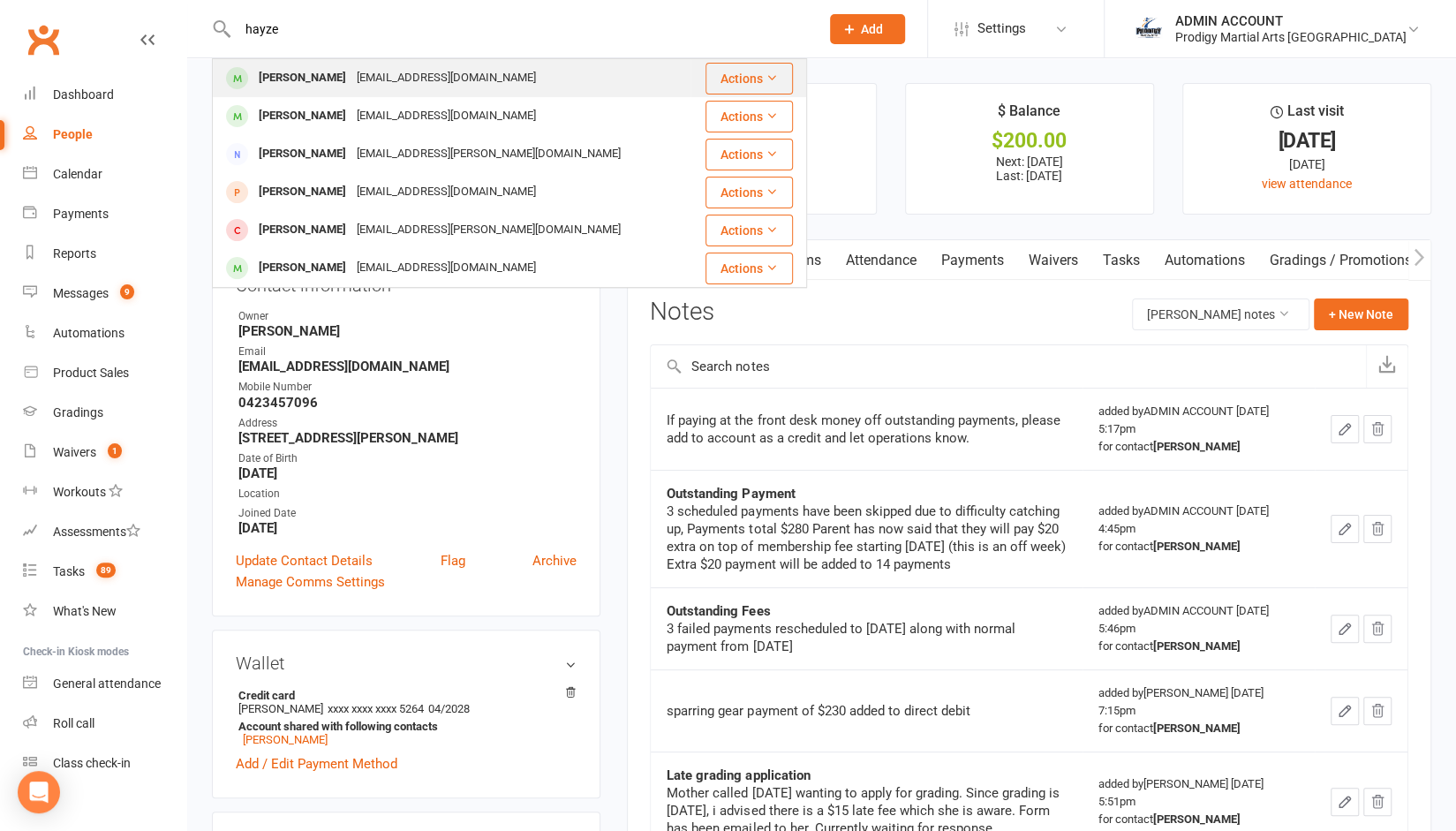
type input "hayze"
click at [311, 84] on div "[PERSON_NAME]" at bounding box center [302, 77] width 98 height 25
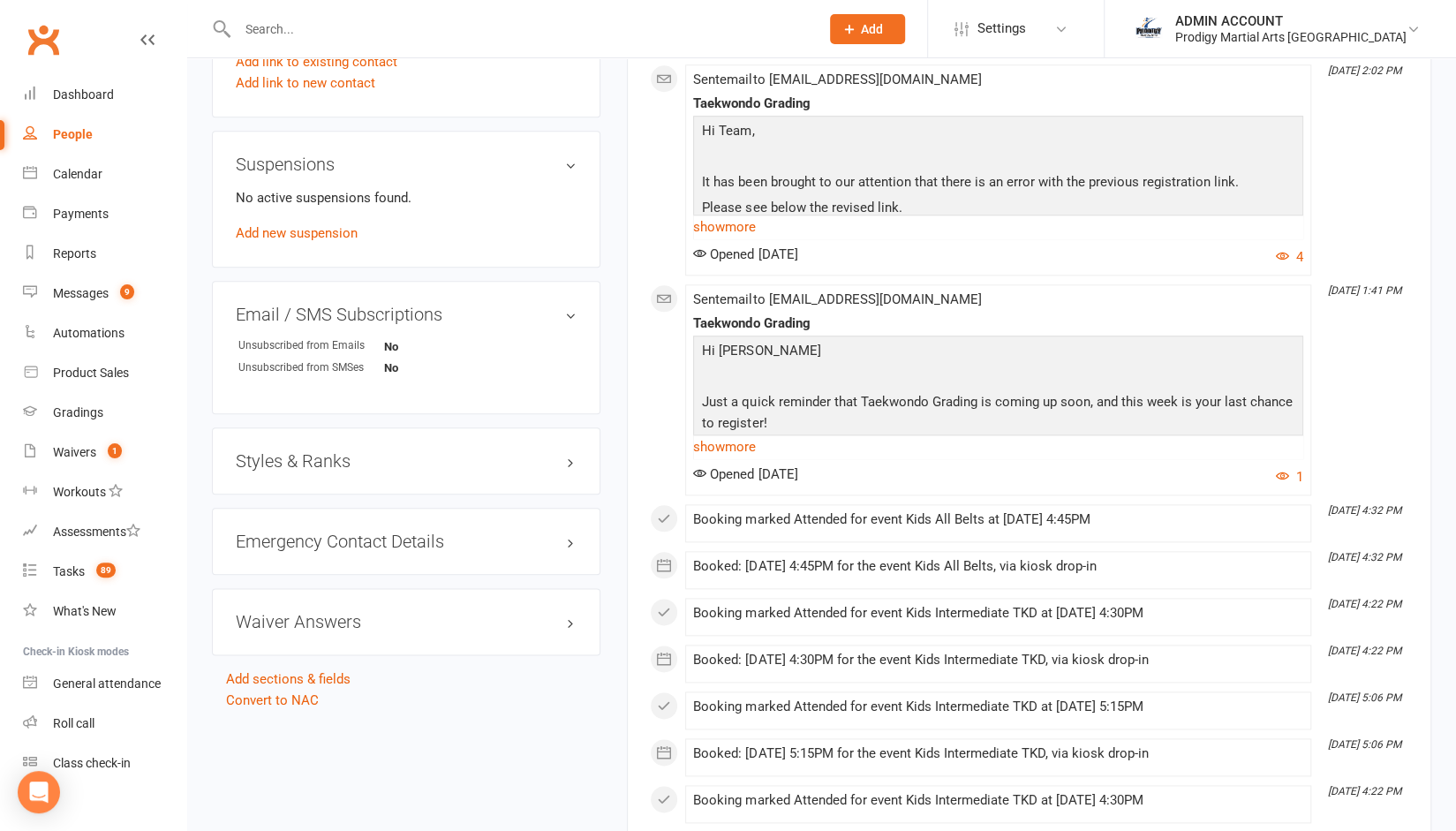
scroll to position [1053, 0]
click at [255, 473] on div "Styles & Ranks" at bounding box center [406, 460] width 388 height 67
click at [254, 464] on h3 "Styles & Ranks" at bounding box center [406, 460] width 341 height 20
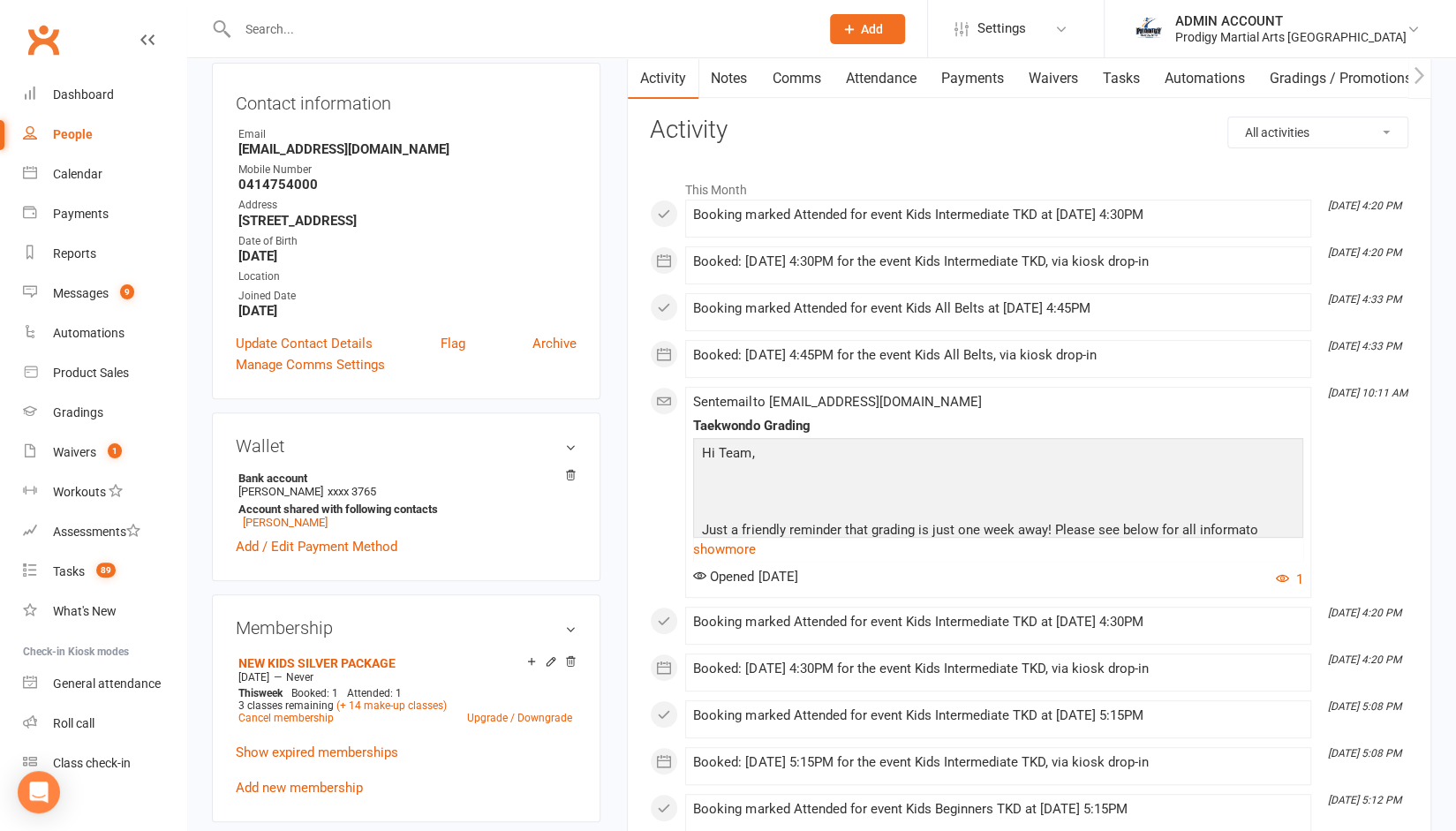
scroll to position [0, 0]
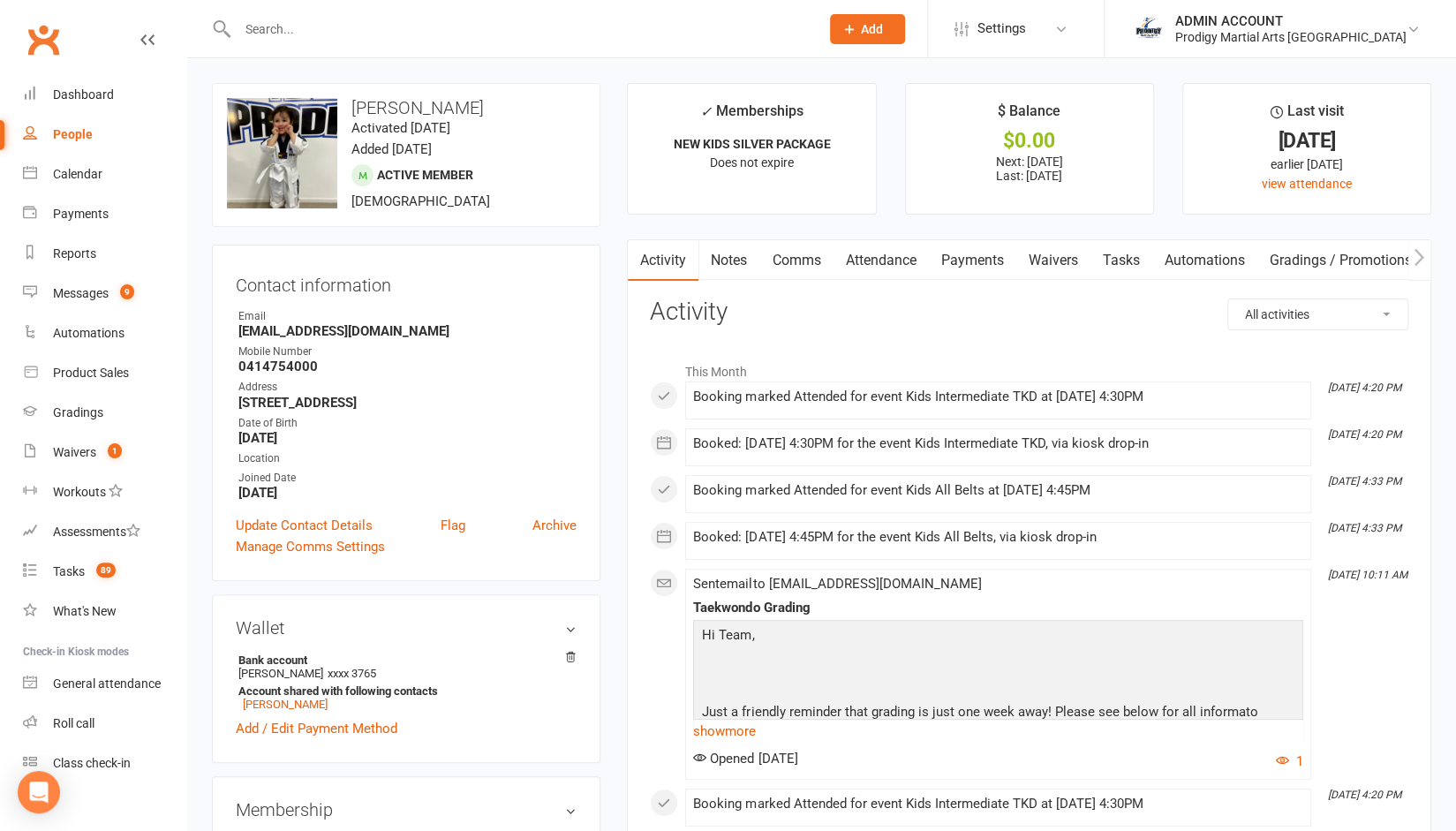
click at [1301, 252] on link "Gradings / Promotions" at bounding box center [1340, 261] width 167 height 41
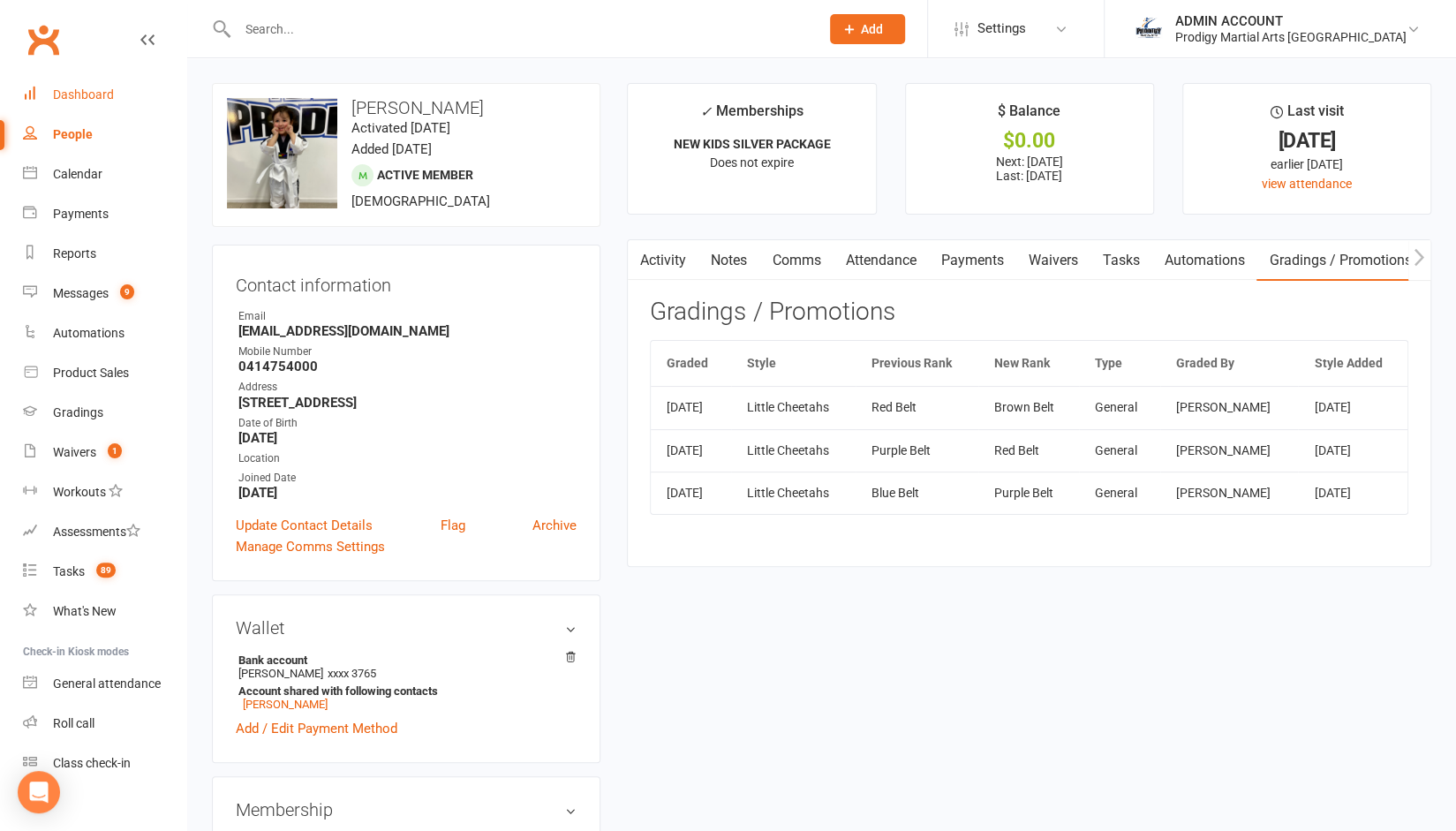
click at [69, 97] on div "Dashboard" at bounding box center [83, 94] width 61 height 14
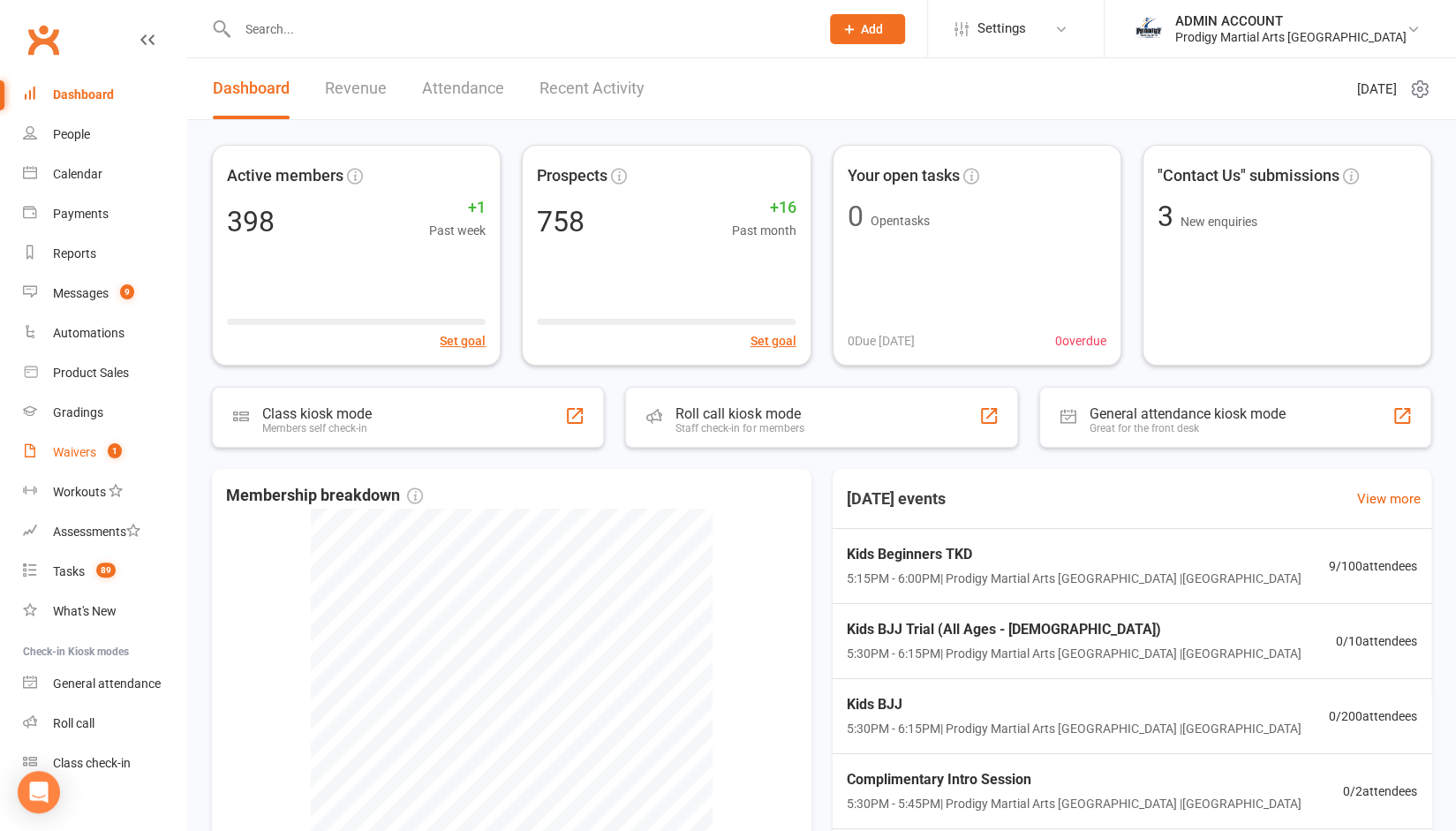
click at [71, 447] on div "Waivers" at bounding box center [75, 452] width 43 height 14
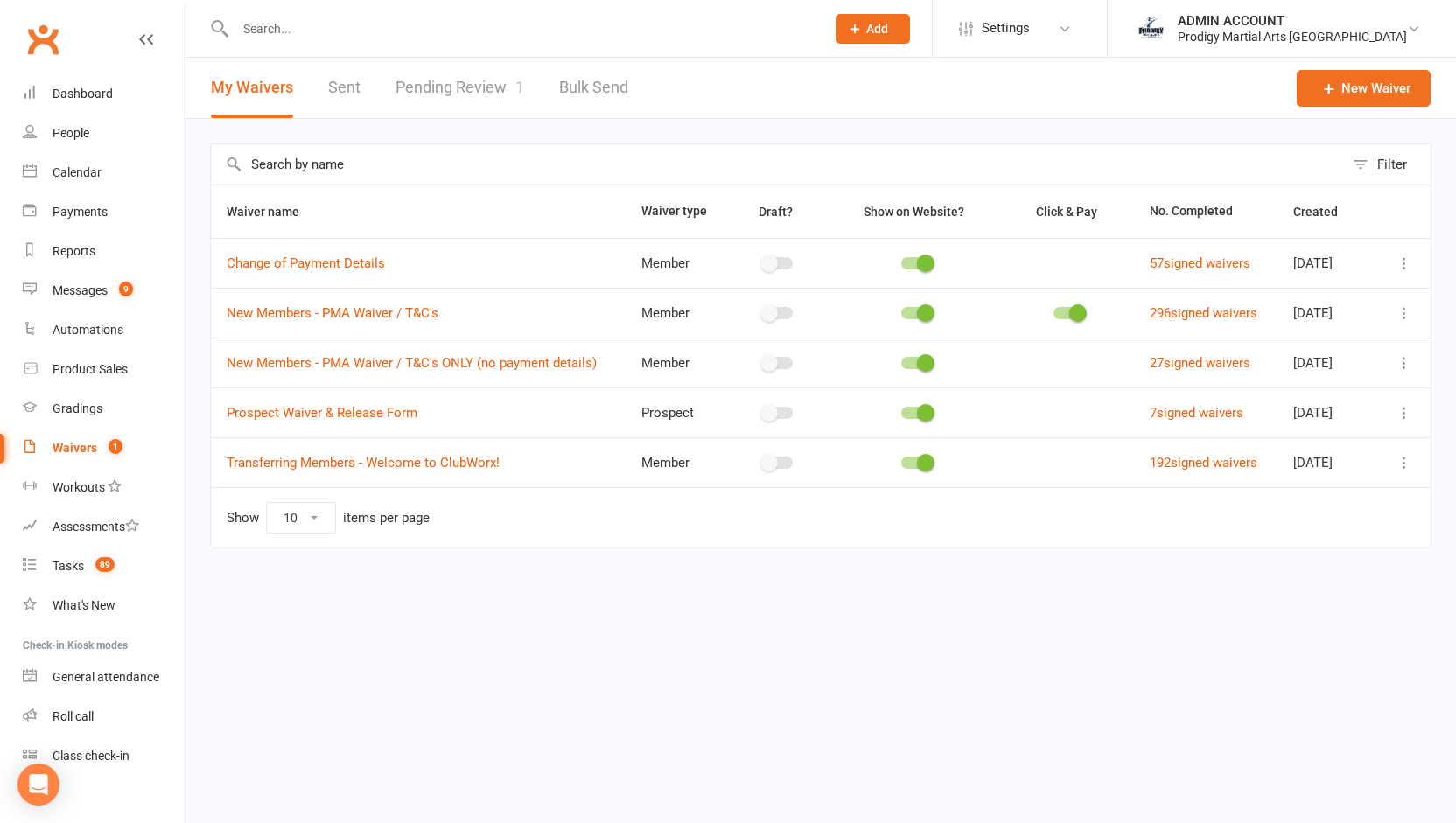
click at [424, 92] on link "Pending Review 1" at bounding box center [459, 87] width 128 height 60
select select "100"
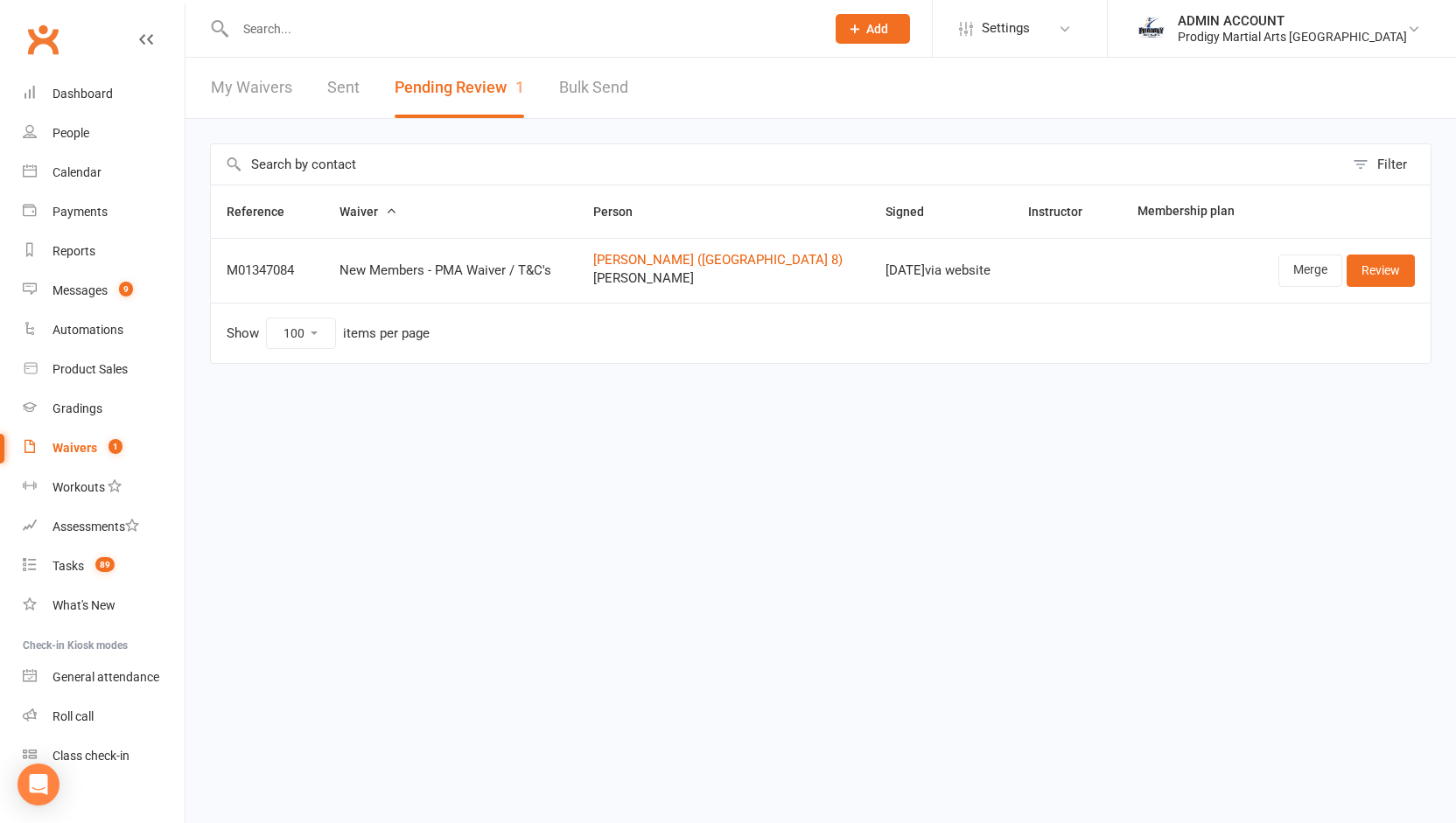
click at [905, 273] on div "[DATE] via website" at bounding box center [941, 271] width 111 height 15
click at [899, 289] on td "[DATE] via website" at bounding box center [941, 270] width 142 height 65
click at [898, 282] on td "[DATE] via website" at bounding box center [941, 270] width 142 height 65
click at [910, 286] on td "[DATE] via website" at bounding box center [941, 270] width 142 height 65
click at [922, 284] on td "[DATE] via website" at bounding box center [941, 270] width 142 height 65
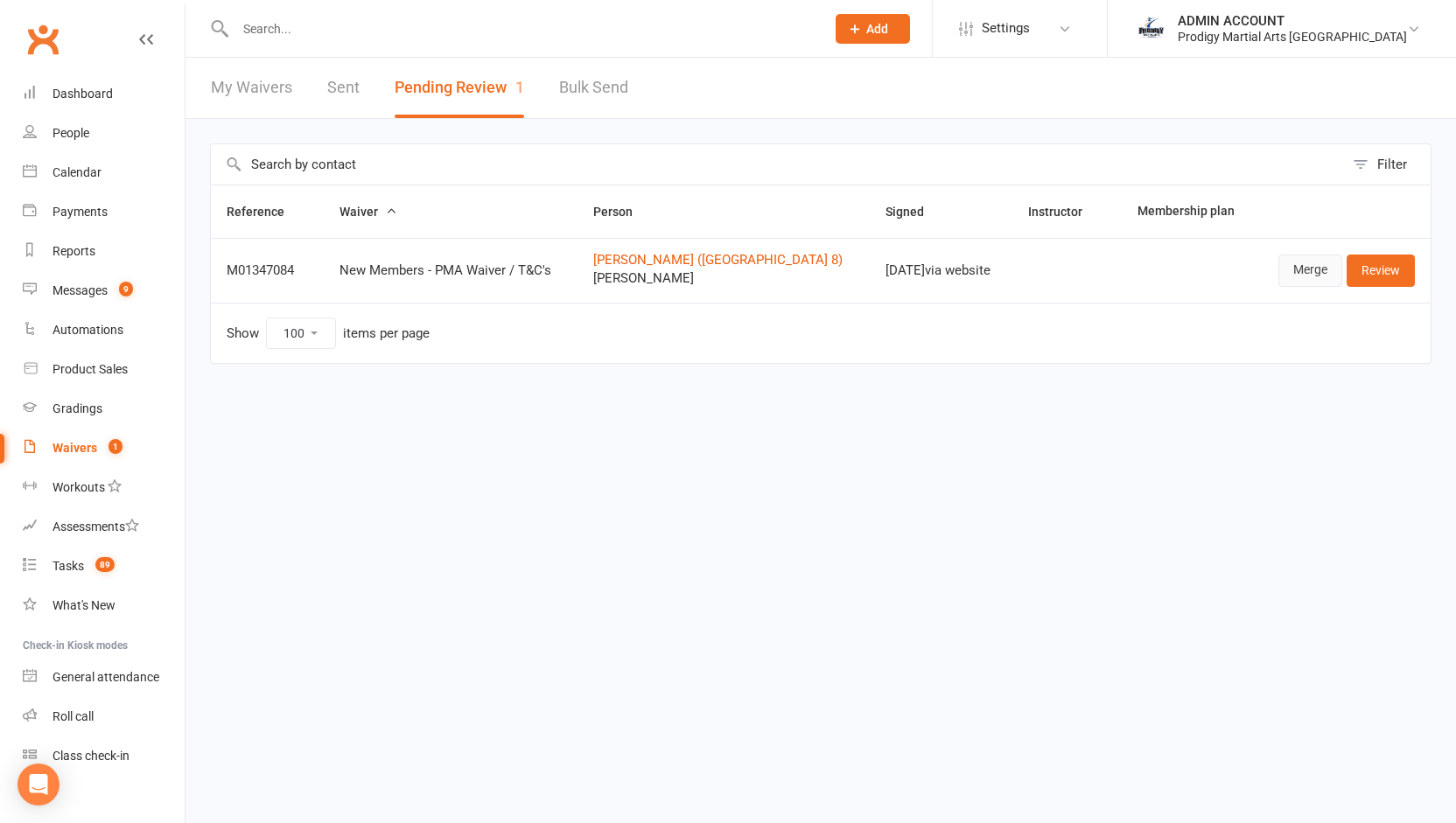
click at [1311, 263] on link "Merge" at bounding box center [1309, 270] width 64 height 31
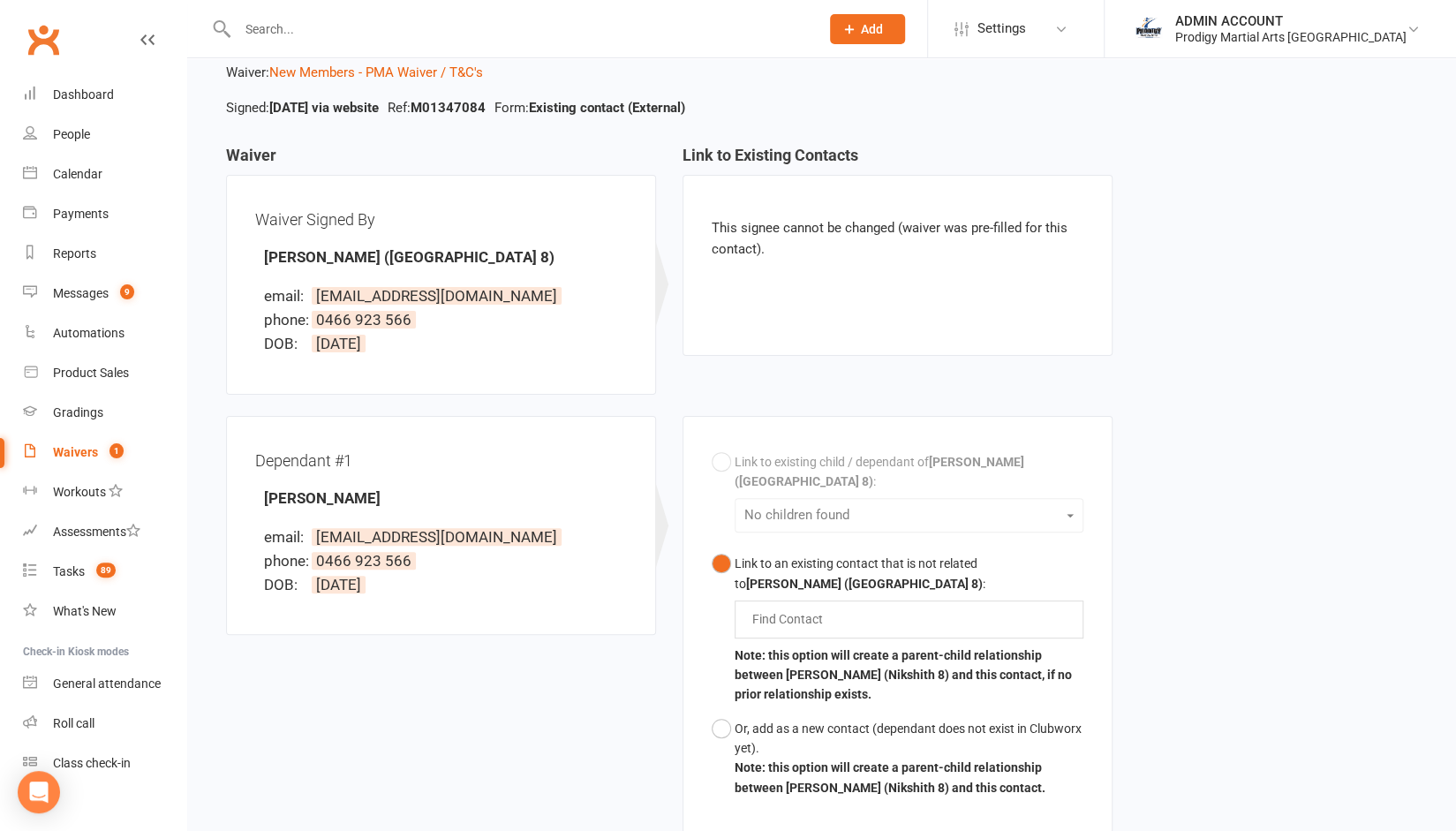
scroll to position [102, 0]
click at [287, 25] on input "text" at bounding box center [520, 29] width 575 height 24
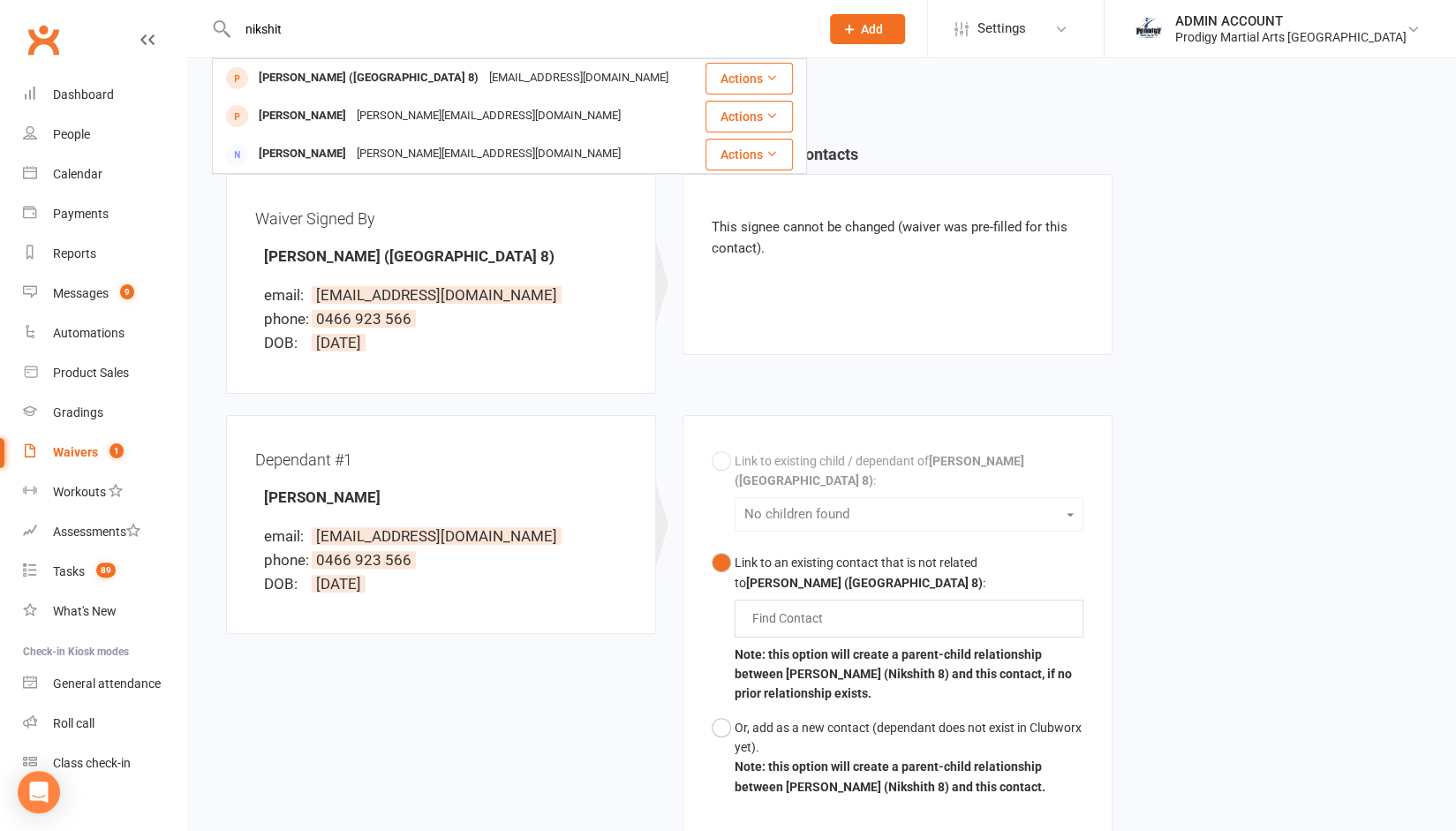
type input "nikshit"
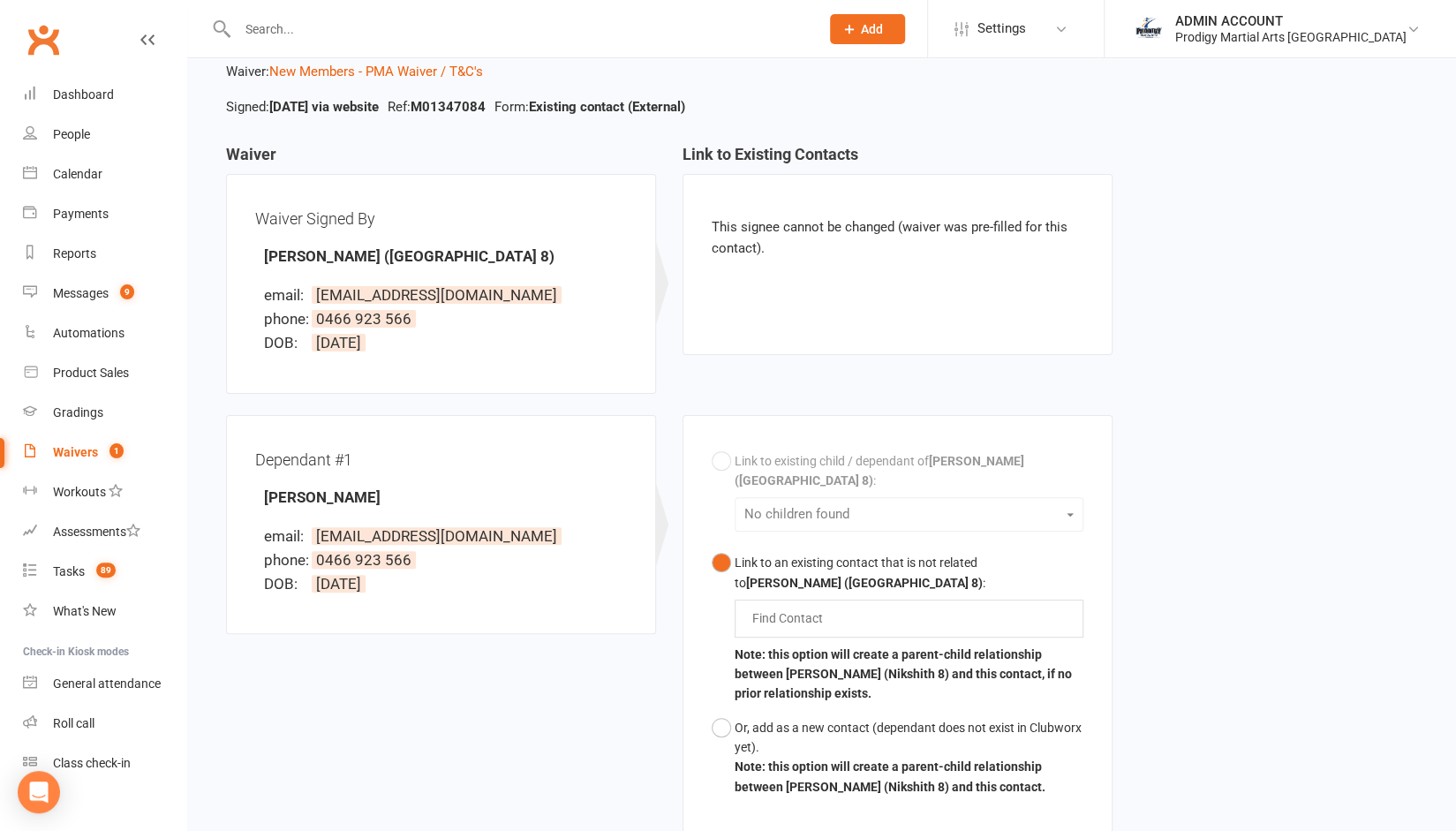
click at [229, 246] on div "Waiver Signed By [PERSON_NAME] (Nikshith 8) email: [EMAIL_ADDRESS][DOMAIN_NAME]…" at bounding box center [441, 284] width 430 height 220
click at [212, 239] on main "Waiver Waiver Signed By [PERSON_NAME] (Nikshith 8) email: [EMAIL_ADDRESS][DOMAI…" at bounding box center [821, 565] width 1220 height 838
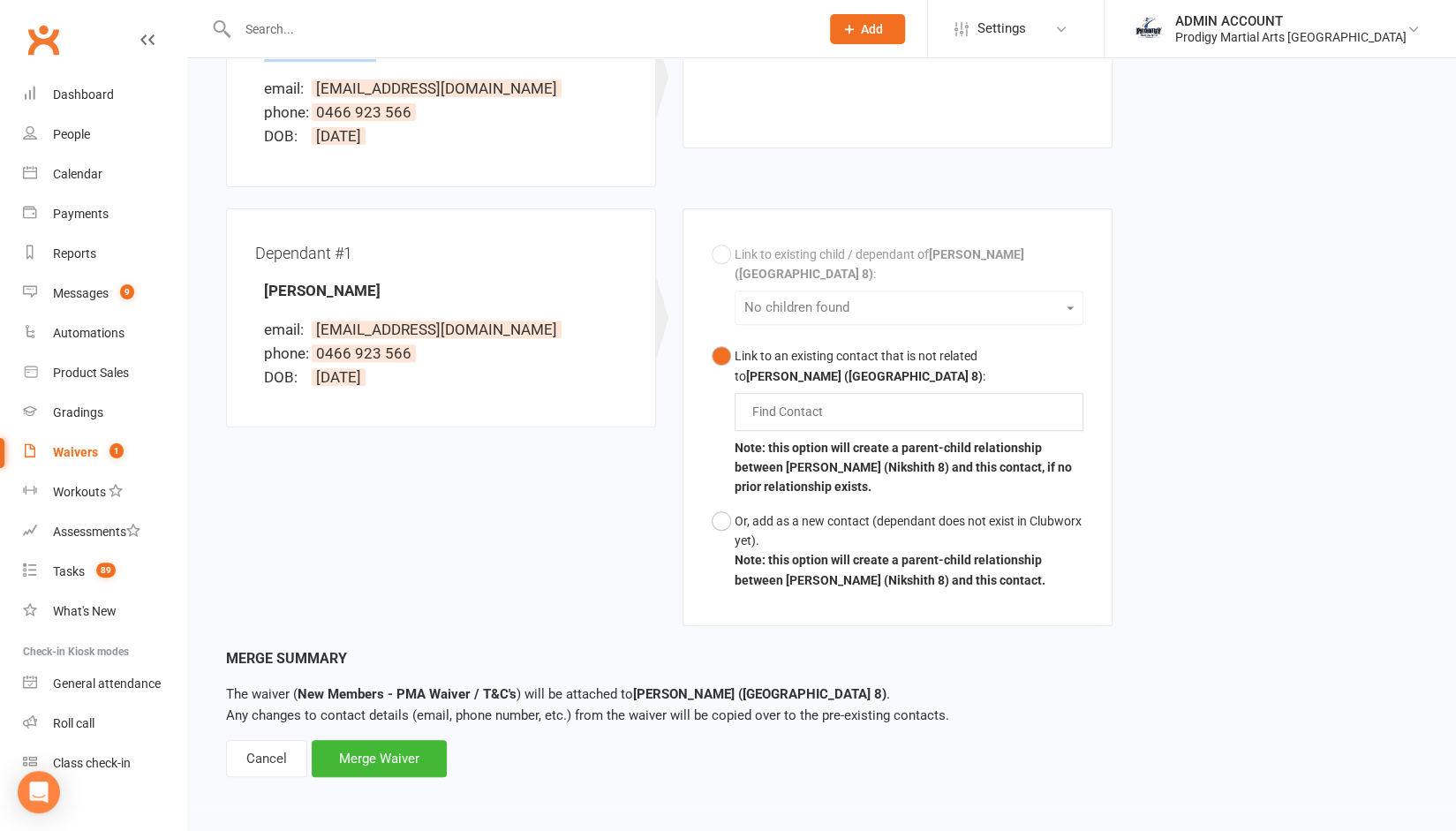
scroll to position [325, 0]
click at [269, 771] on div "Cancel" at bounding box center [266, 759] width 81 height 37
select select "100"
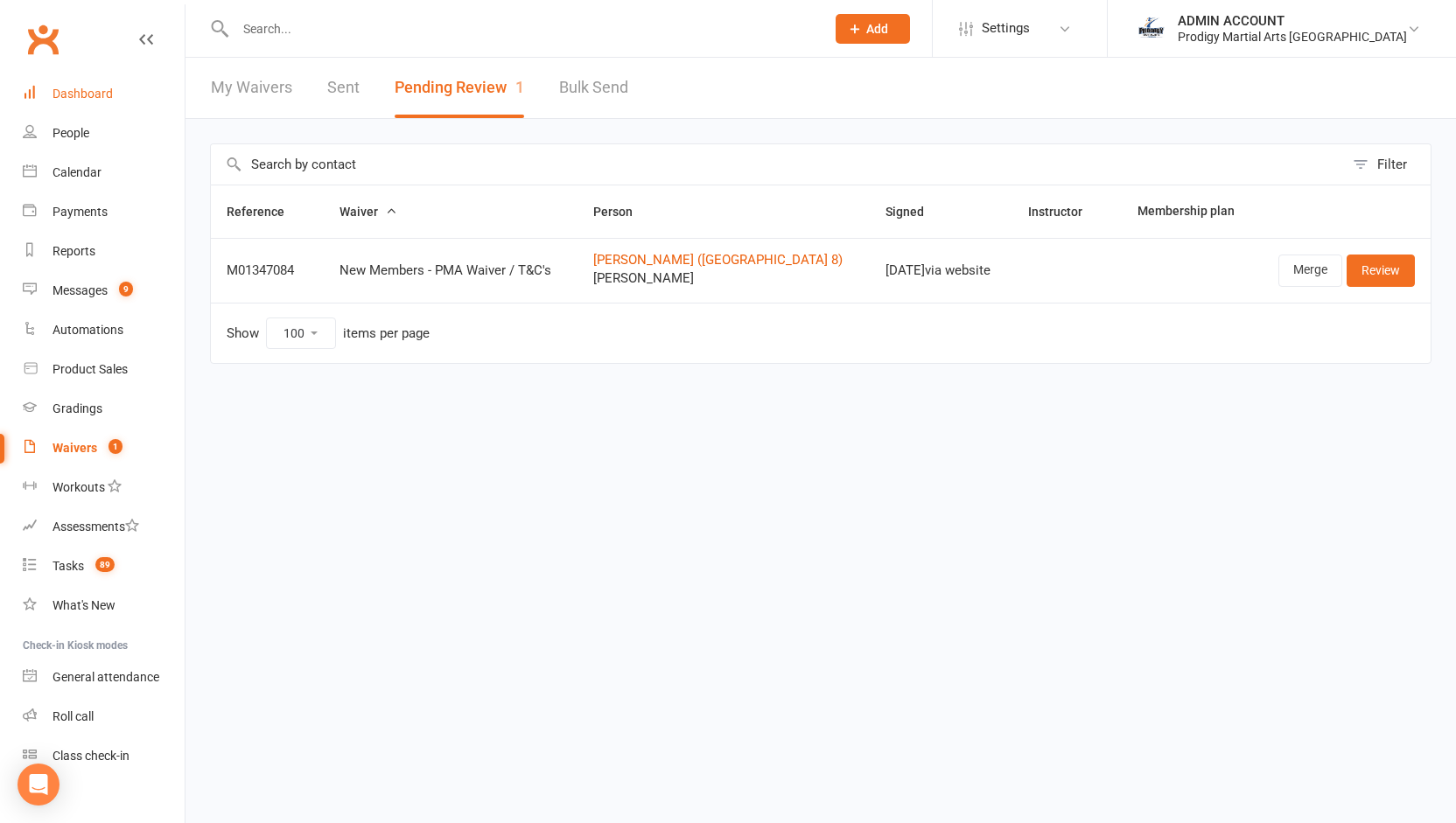
click at [78, 101] on div "Dashboard" at bounding box center [82, 93] width 60 height 14
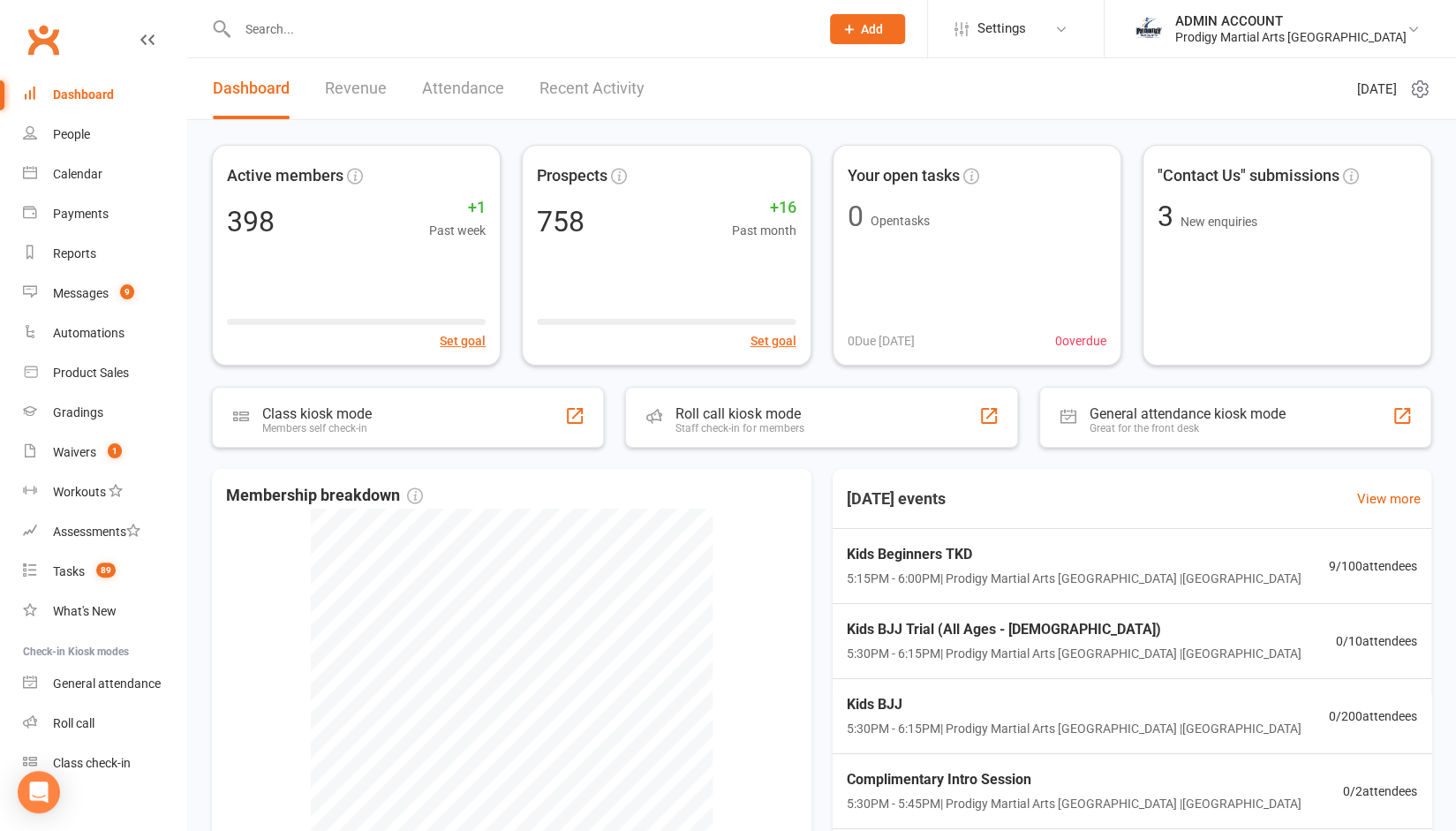
click at [78, 102] on div "Dashboard" at bounding box center [83, 94] width 61 height 14
click at [1272, 19] on div "ADMIN ACCOUNT" at bounding box center [1291, 21] width 231 height 16
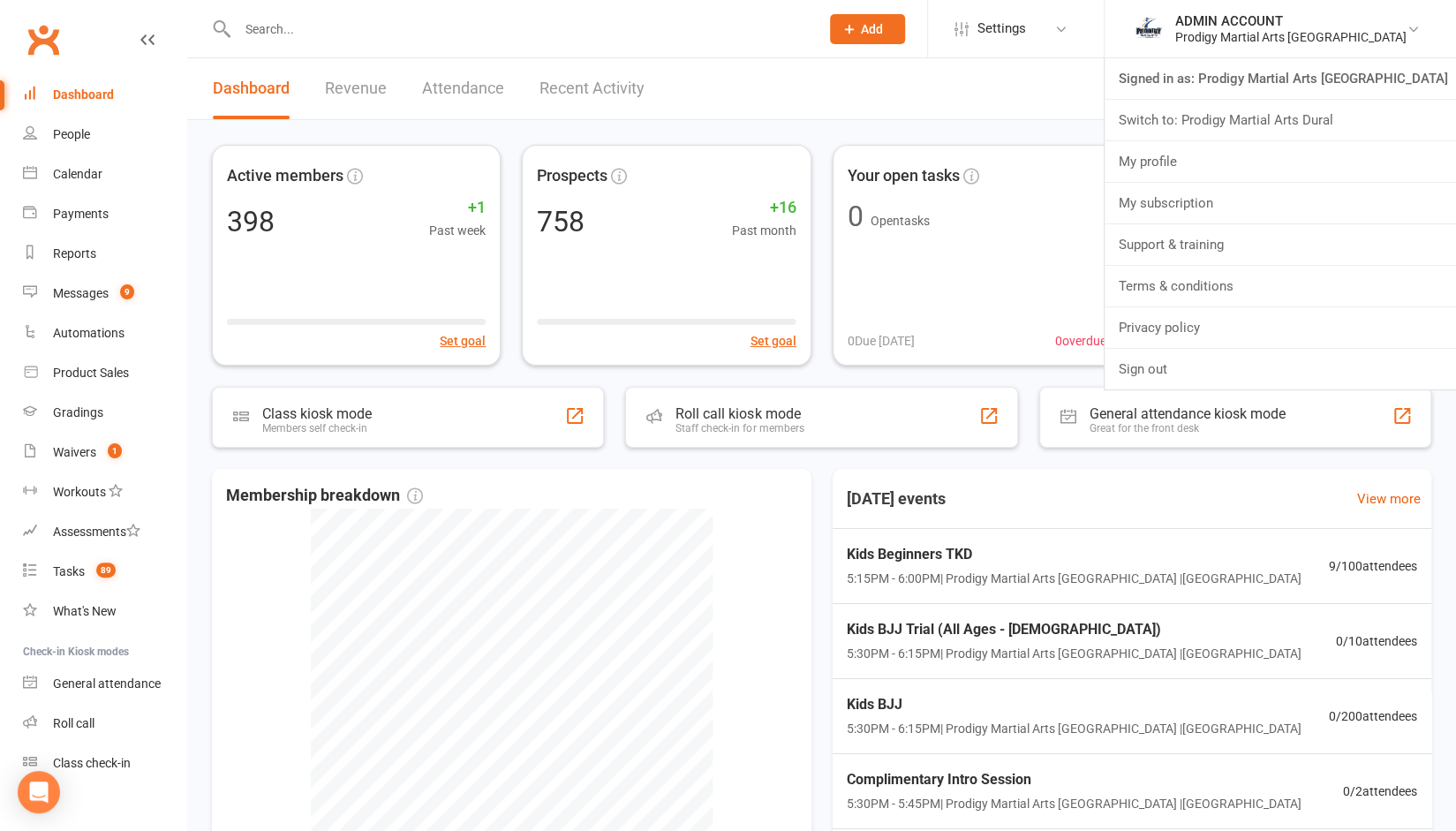
click at [939, 86] on header "Dashboard Revenue Attendance Recent Activity [DATE]" at bounding box center [822, 89] width 1269 height 62
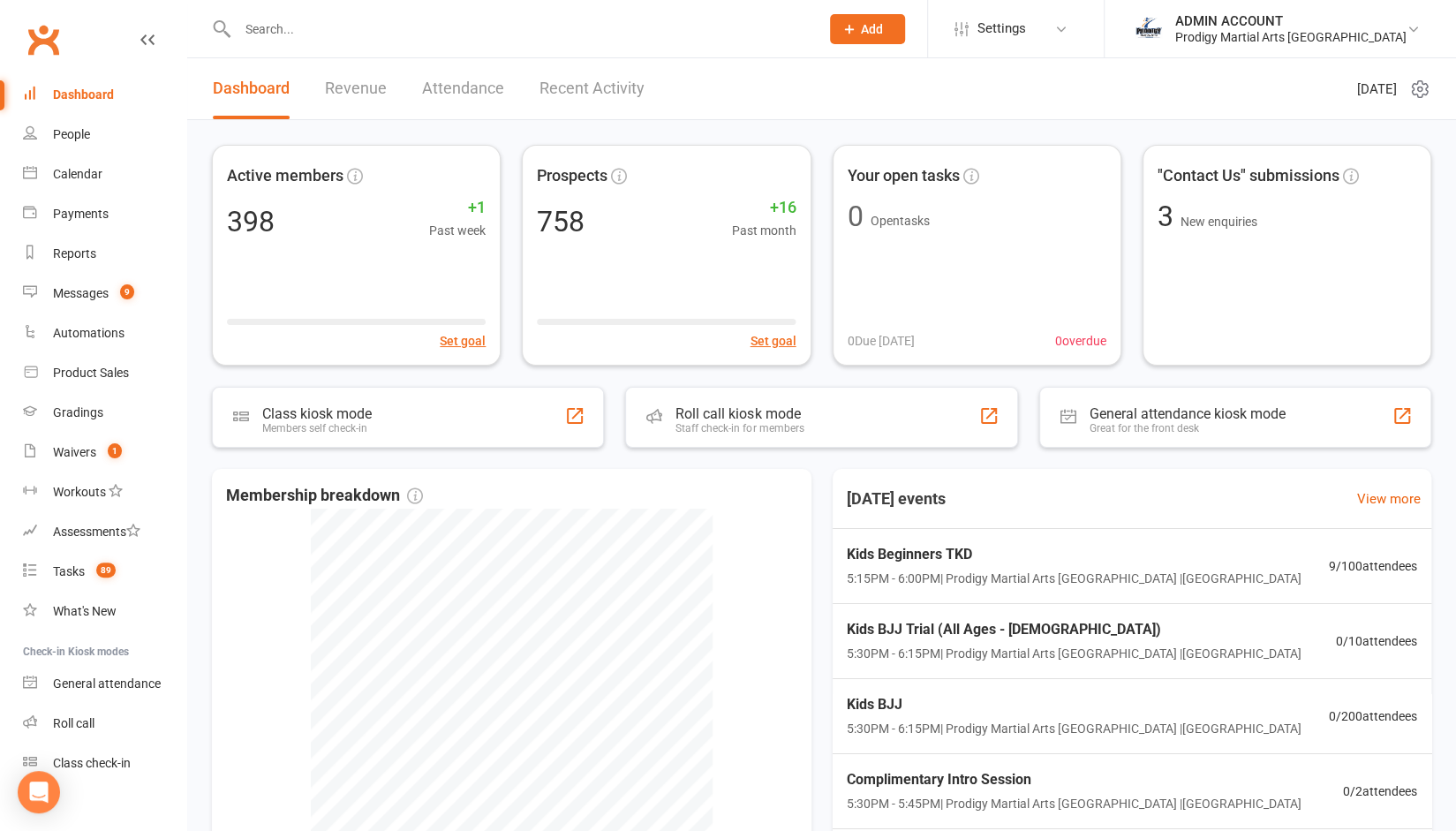
click at [318, 18] on input "text" at bounding box center [520, 29] width 575 height 24
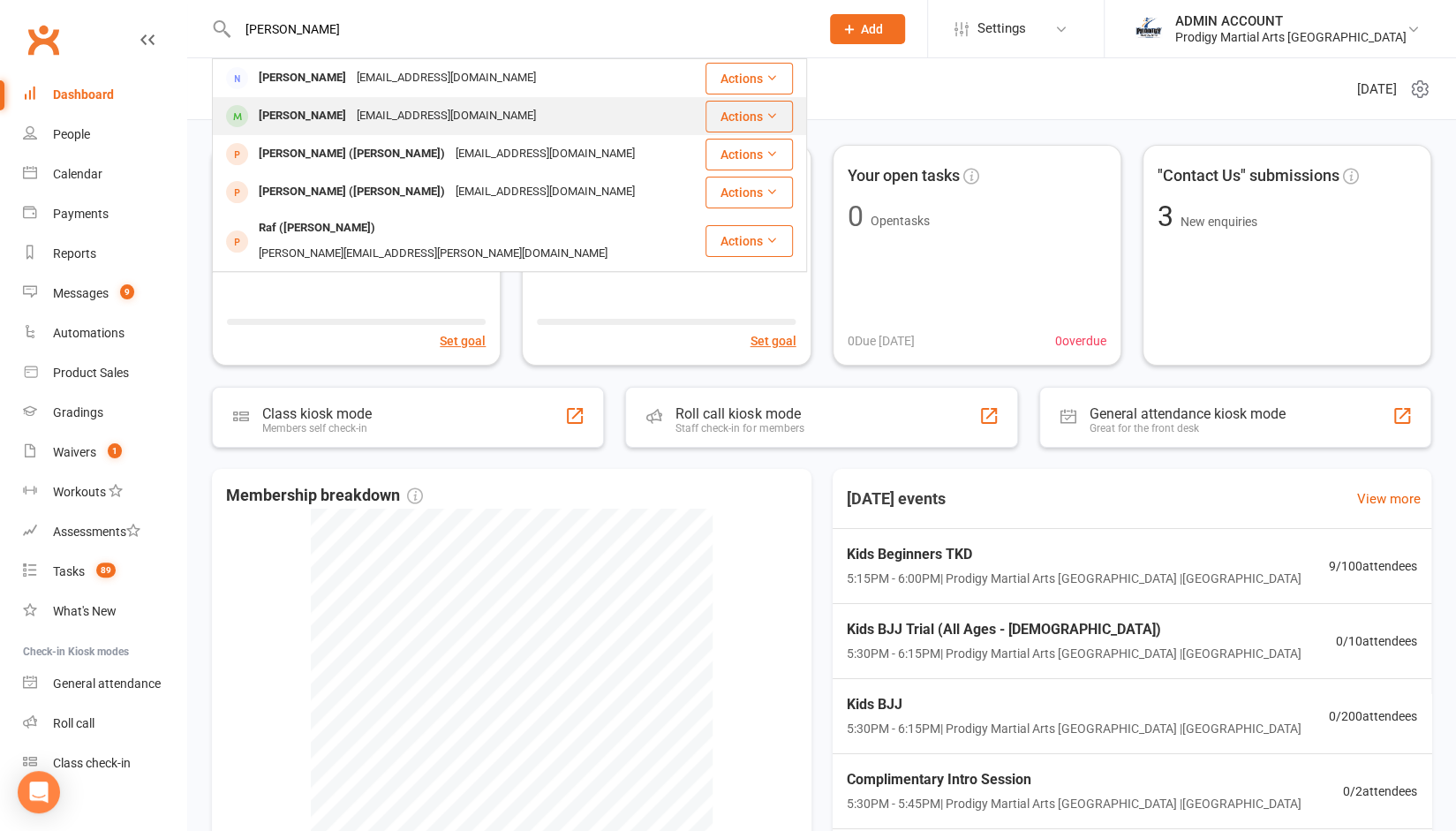
type input "[PERSON_NAME]"
click at [283, 118] on div "[PERSON_NAME]" at bounding box center [302, 116] width 98 height 25
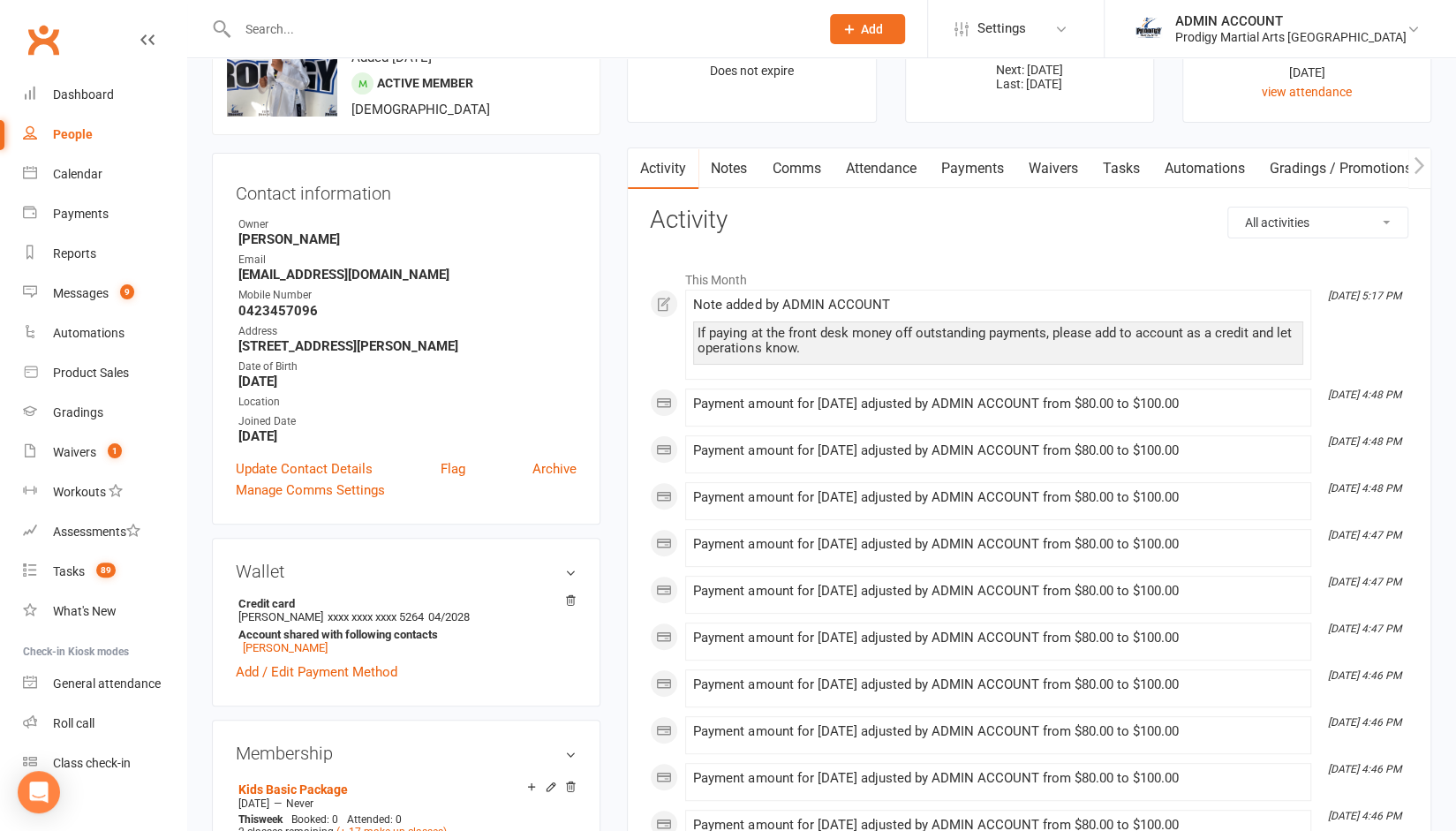
scroll to position [77, 0]
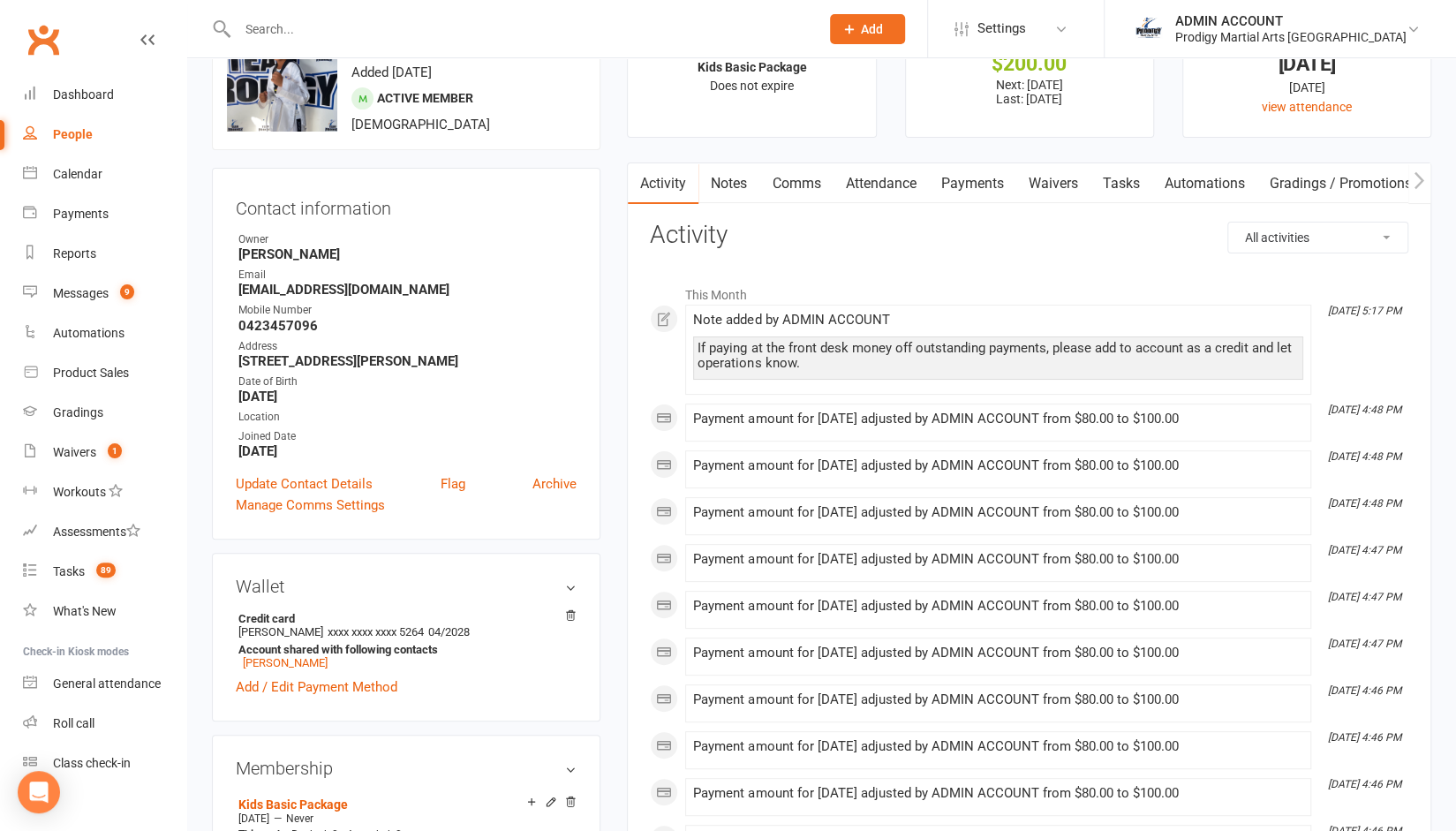
click at [791, 184] on link "Comms" at bounding box center [796, 184] width 74 height 41
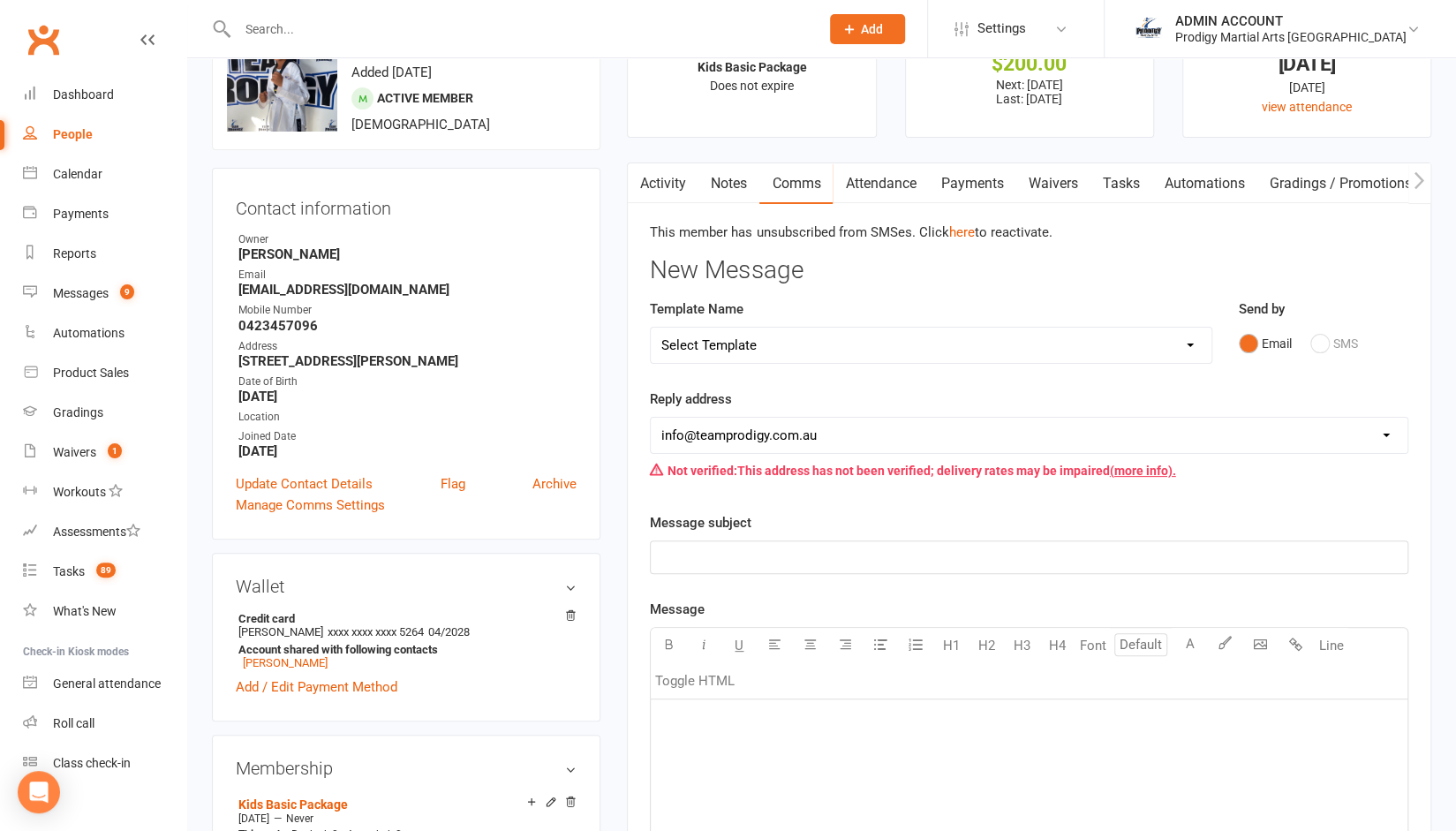
click at [1120, 177] on link "Tasks" at bounding box center [1121, 184] width 62 height 41
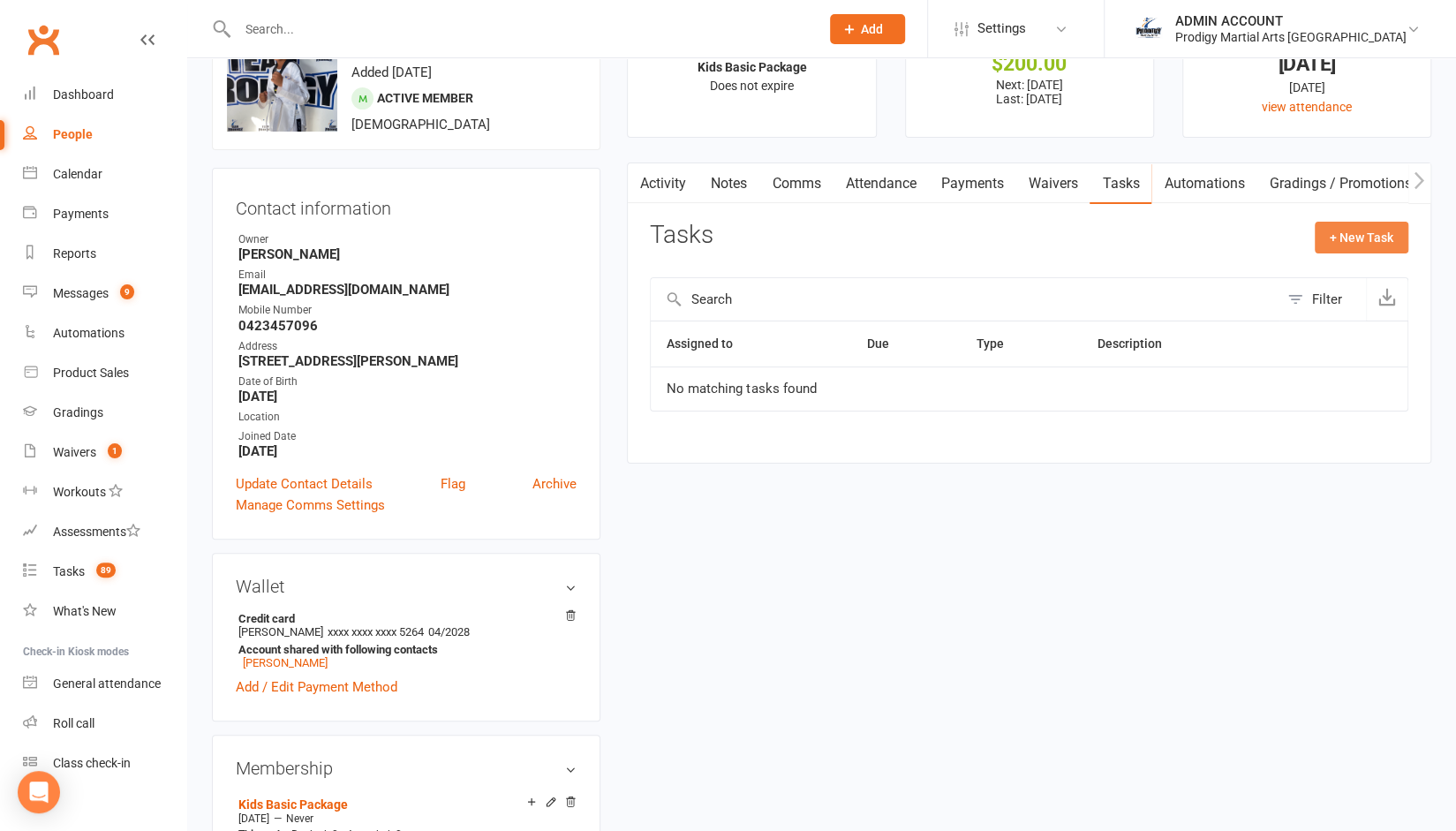
click at [1358, 236] on button "+ New Task" at bounding box center [1362, 238] width 93 height 32
select select "47896"
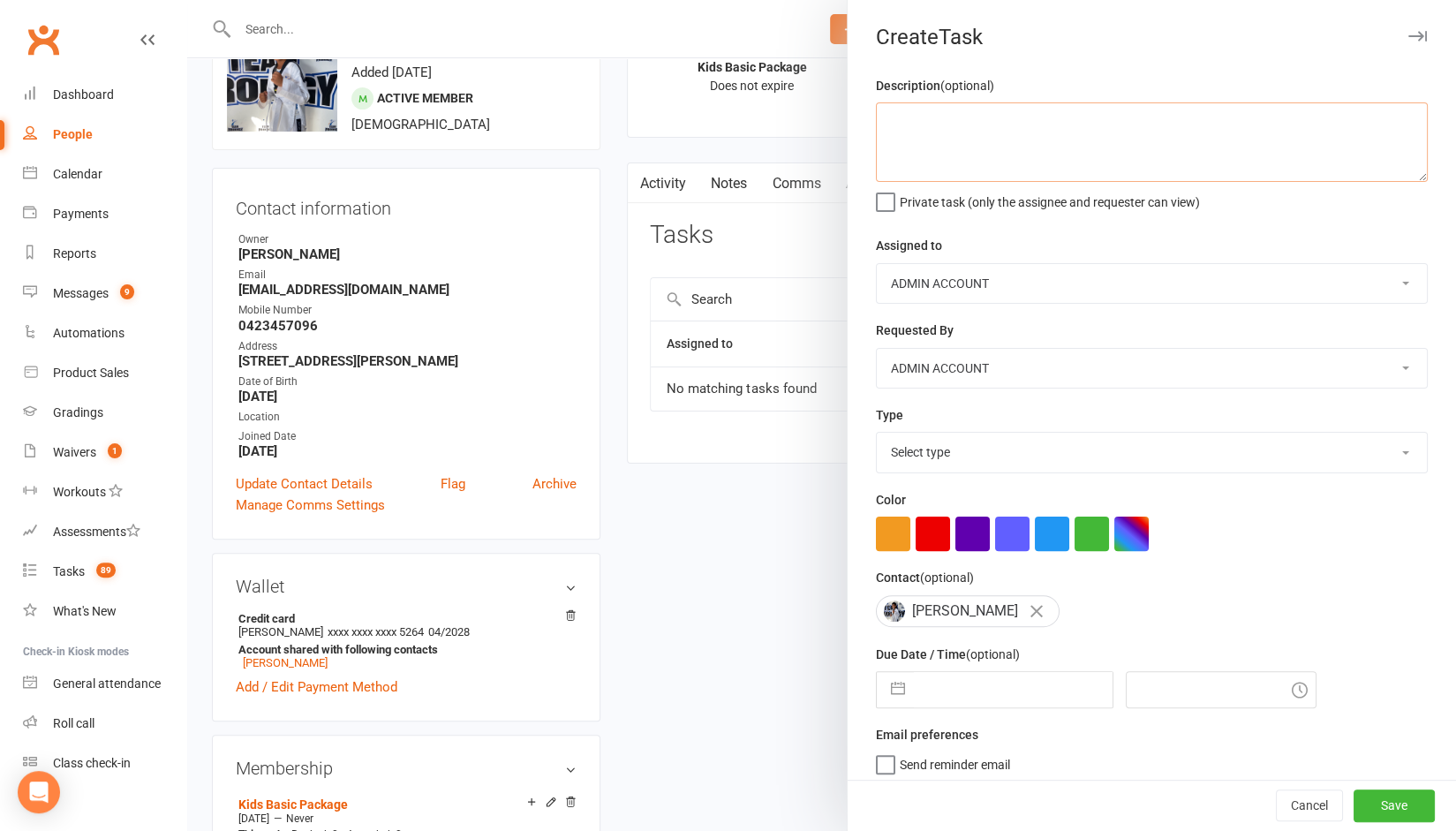
click at [954, 128] on textarea at bounding box center [1152, 142] width 552 height 79
click at [887, 202] on label "Private task (only the assignee and requester can view)" at bounding box center [1038, 198] width 324 height 18
click at [887, 190] on input "Private task (only the assignee and requester can view)" at bounding box center [1038, 190] width 324 height 0
click at [984, 116] on textarea "Email" at bounding box center [1152, 142] width 552 height 79
type textarea "Email reminding about fees coming"
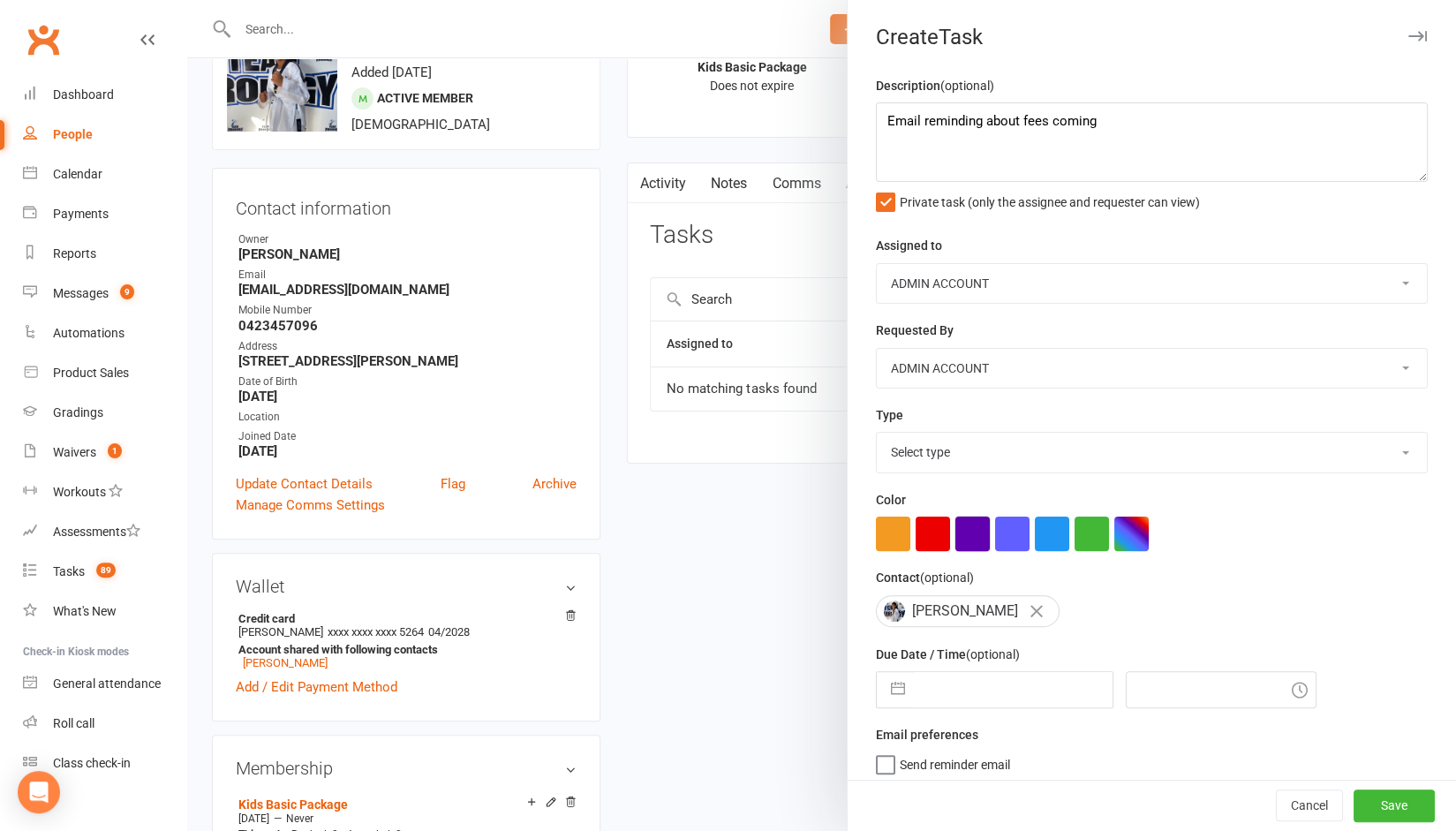
click at [961, 517] on button "button" at bounding box center [973, 534] width 35 height 35
click at [915, 444] on select "Select type E-mail Meeting Phone call Add new task type" at bounding box center [1153, 453] width 551 height 39
select select "25718"
click at [877, 433] on select "Select type E-mail Meeting Phone call Add new task type" at bounding box center [1153, 453] width 551 height 39
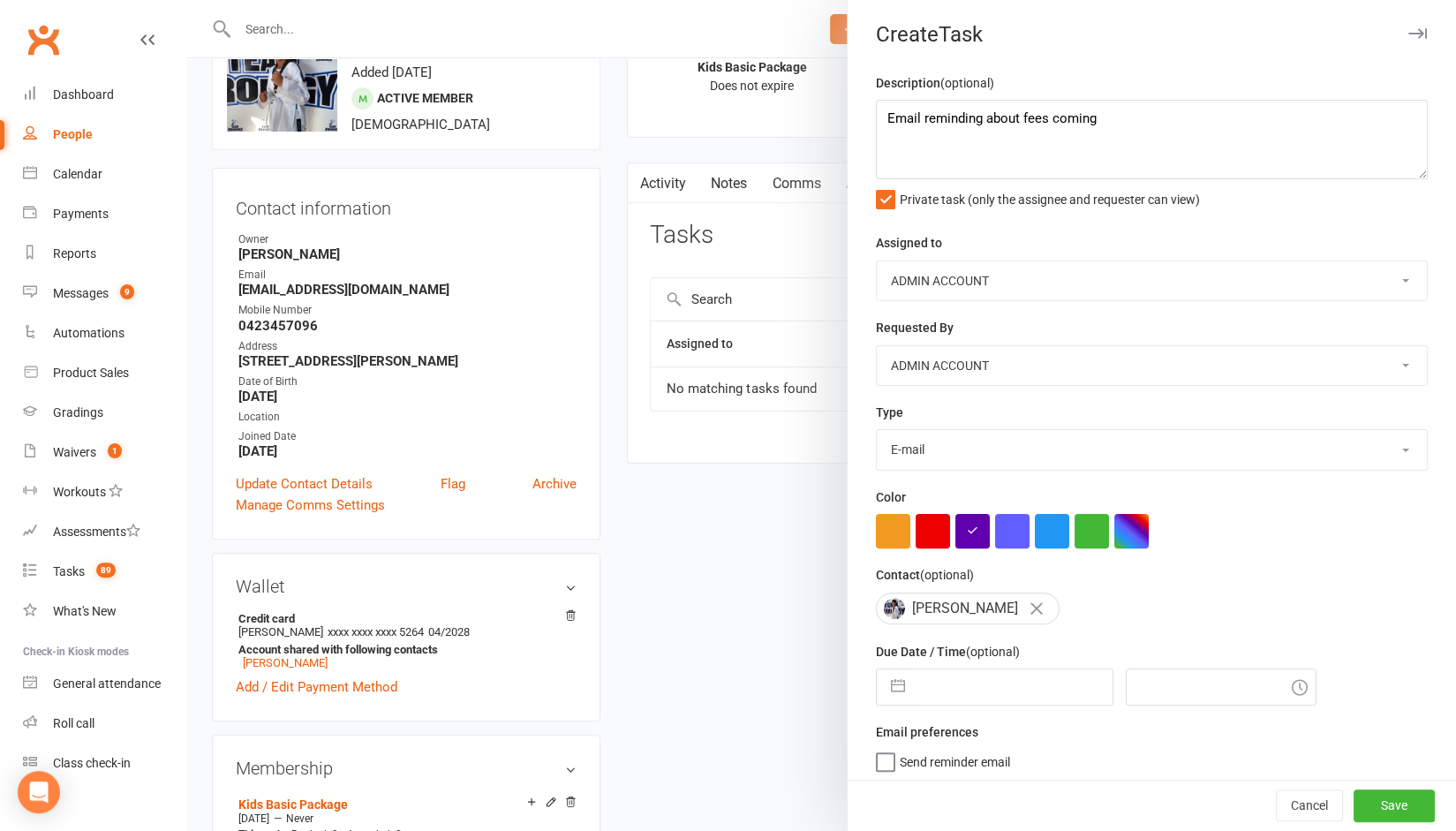
click at [929, 687] on input "text" at bounding box center [1013, 687] width 199 height 35
select select "7"
select select "2025"
select select "8"
select select "2025"
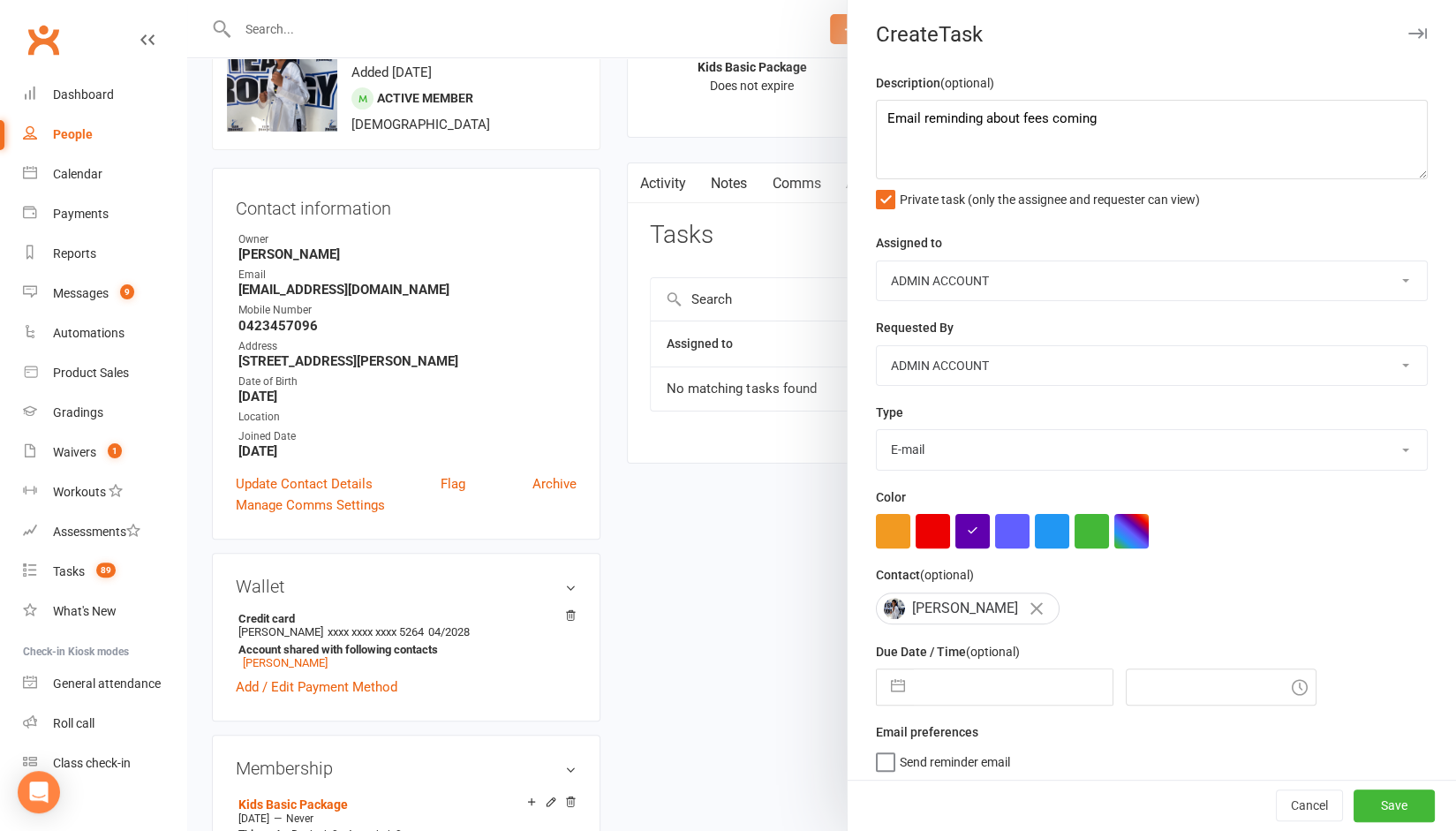
select select "9"
select select "2025"
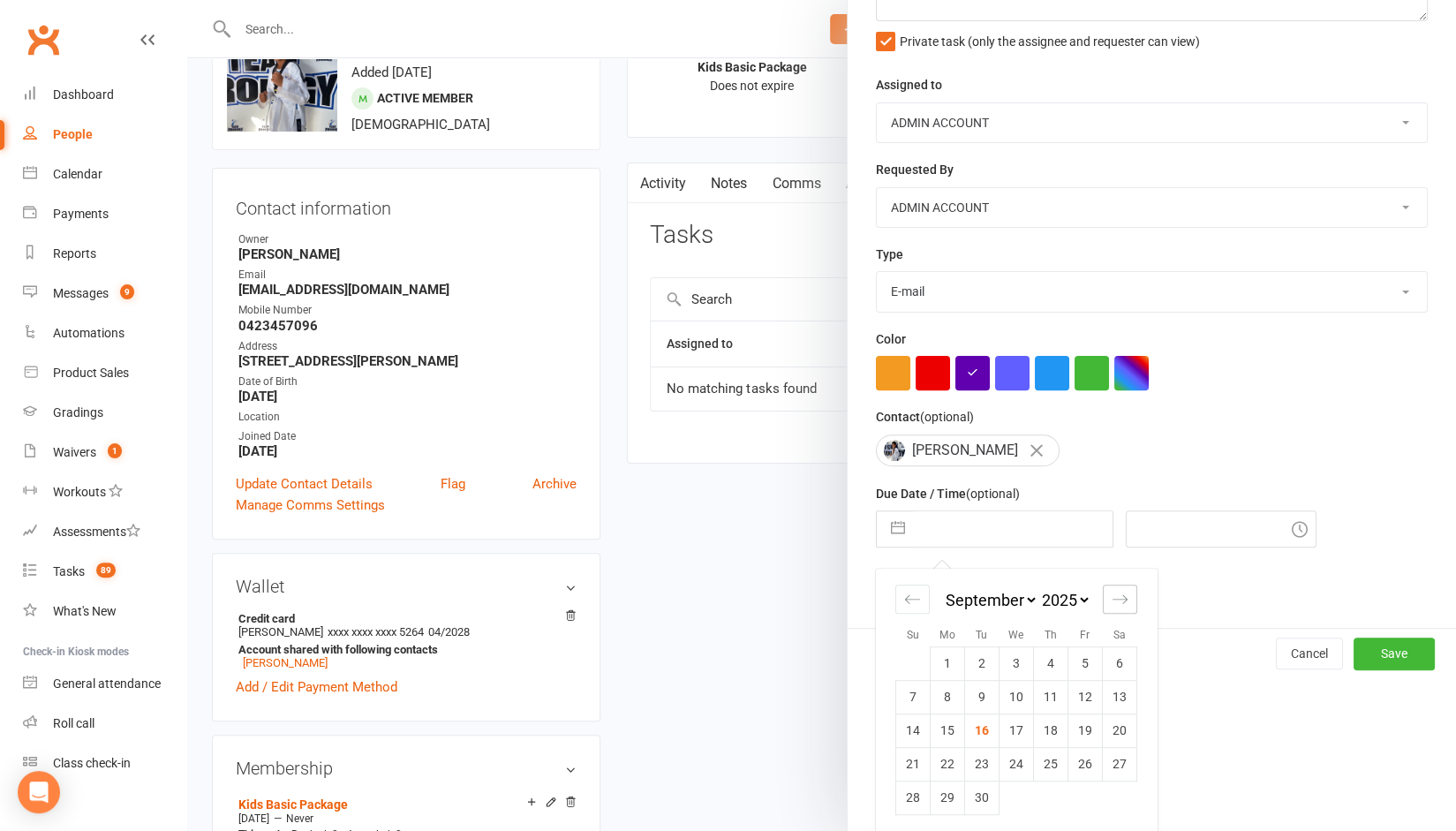
click at [1112, 591] on icon "Move forward to switch to the next month." at bounding box center [1120, 599] width 17 height 17
select select "10"
select select "2025"
click at [910, 725] on td "12" at bounding box center [913, 731] width 35 height 34
type input "[DATE]"
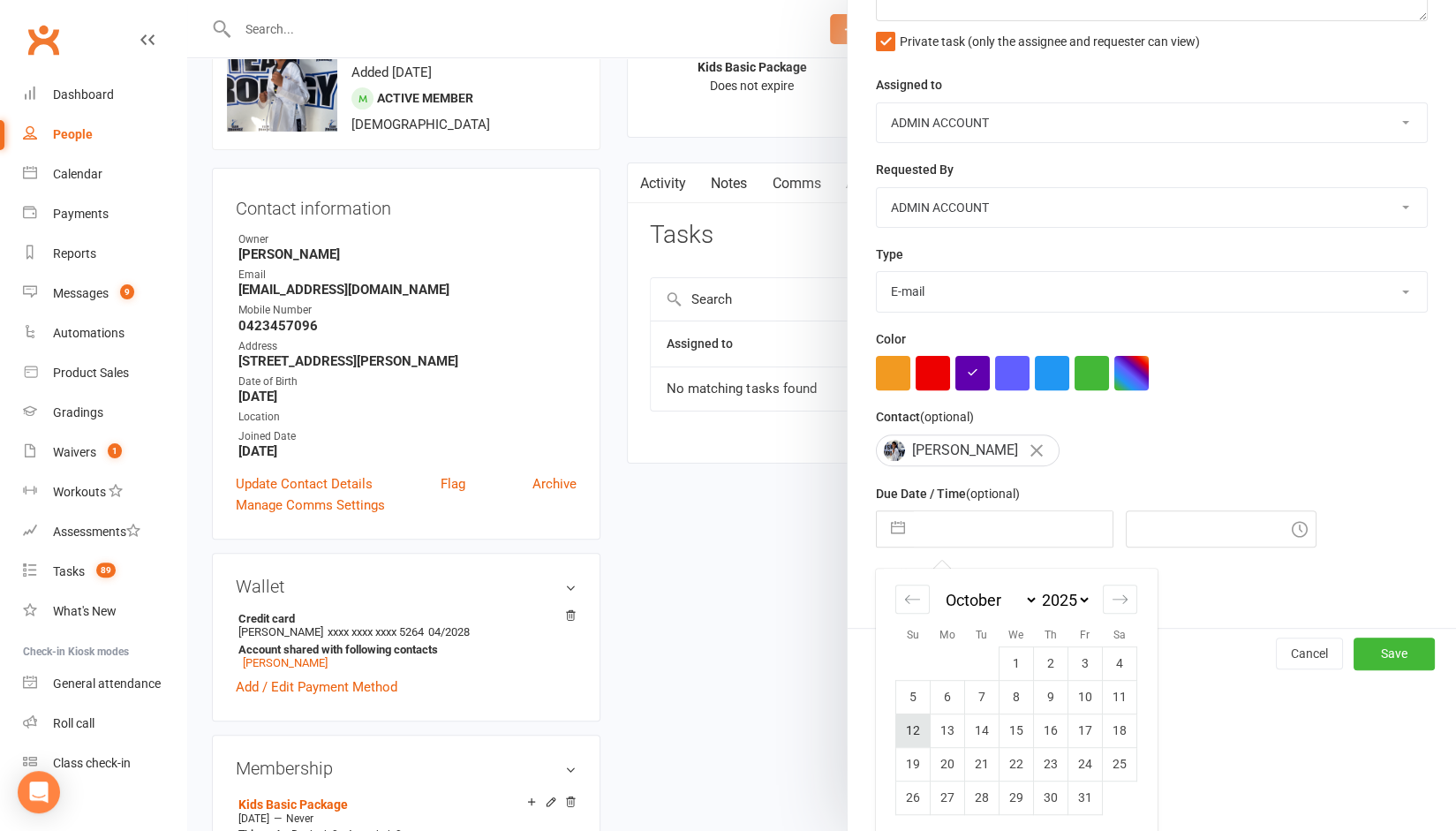
type input "5:45pm"
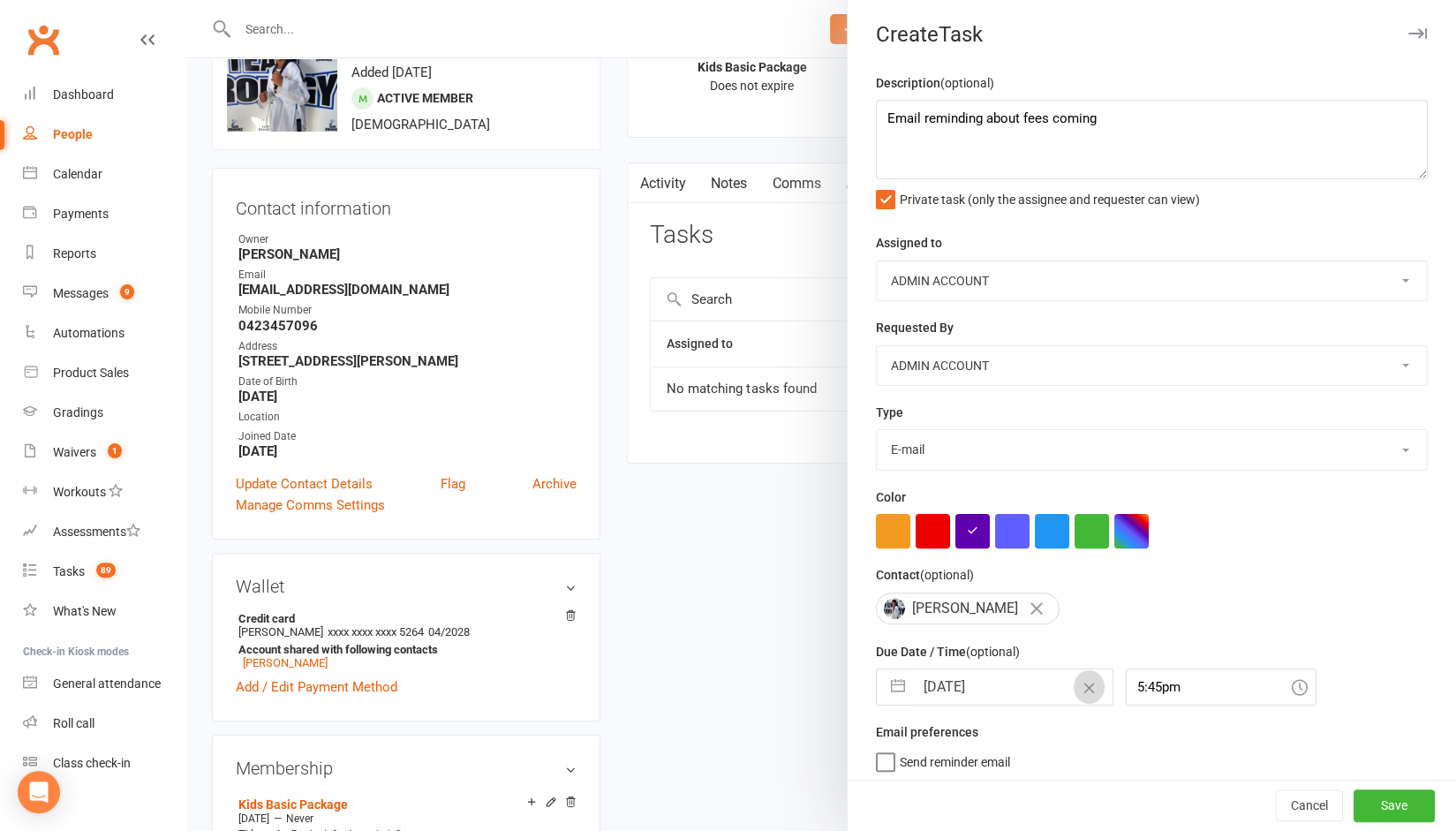
click at [1074, 691] on button "Clear Date" at bounding box center [1089, 687] width 31 height 34
click at [977, 674] on input "text" at bounding box center [1013, 687] width 199 height 35
select select "7"
select select "2025"
select select "8"
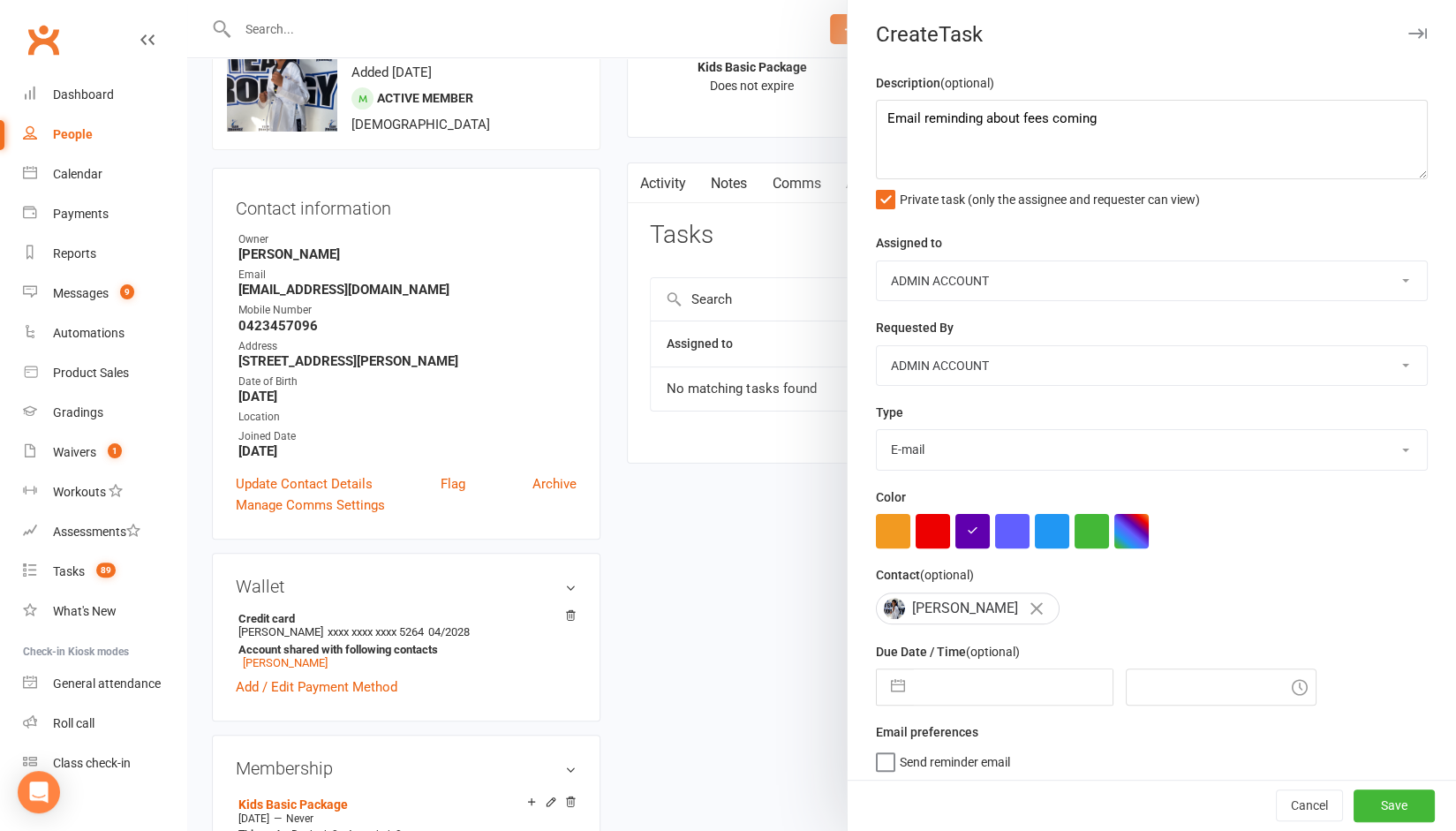
select select "2025"
select select "9"
select select "2025"
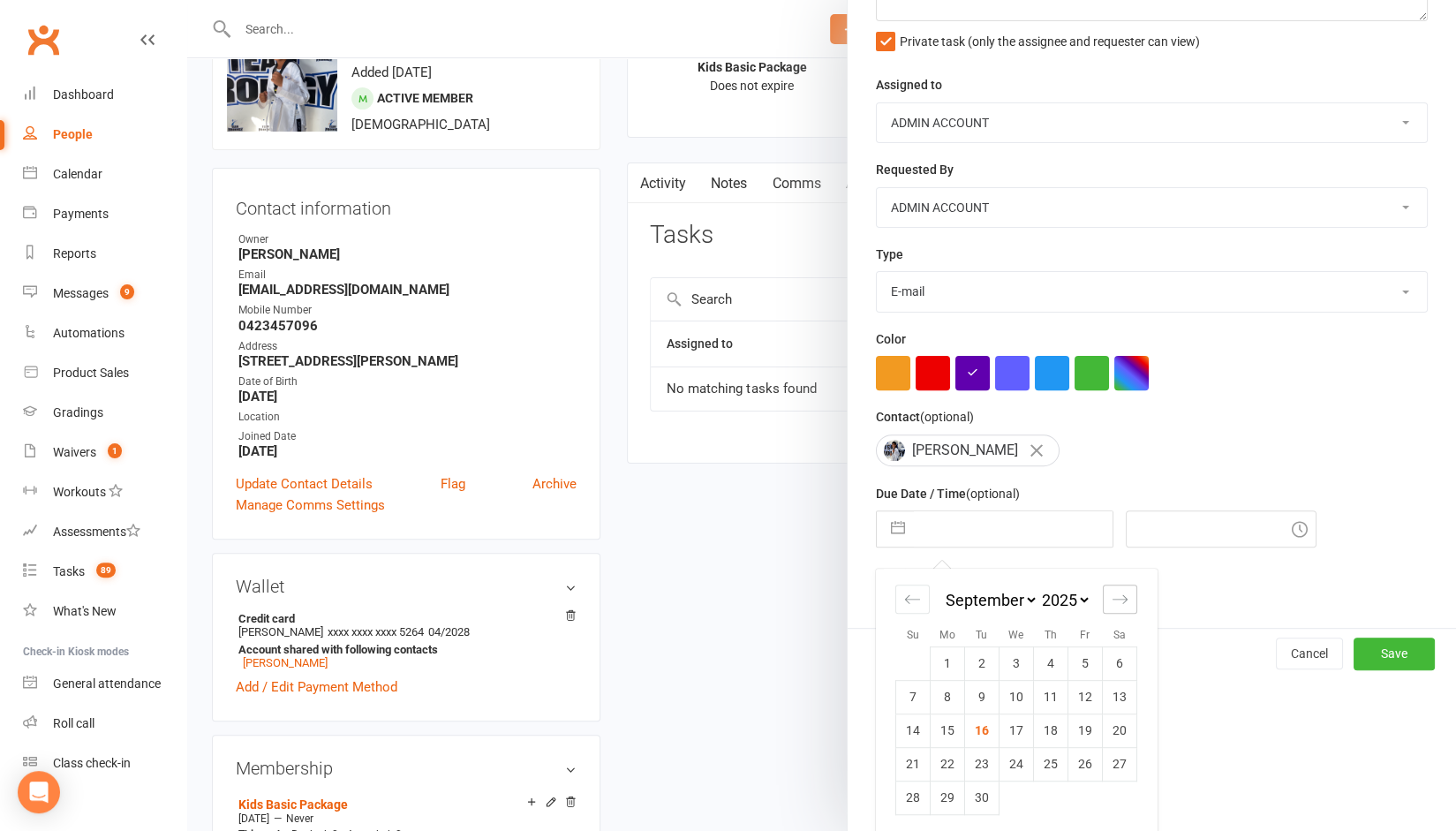
click at [1124, 595] on div "Move forward to switch to the next month." at bounding box center [1120, 599] width 35 height 29
select select "10"
select select "2025"
click at [945, 725] on td "13" at bounding box center [947, 731] width 35 height 34
type input "[DATE]"
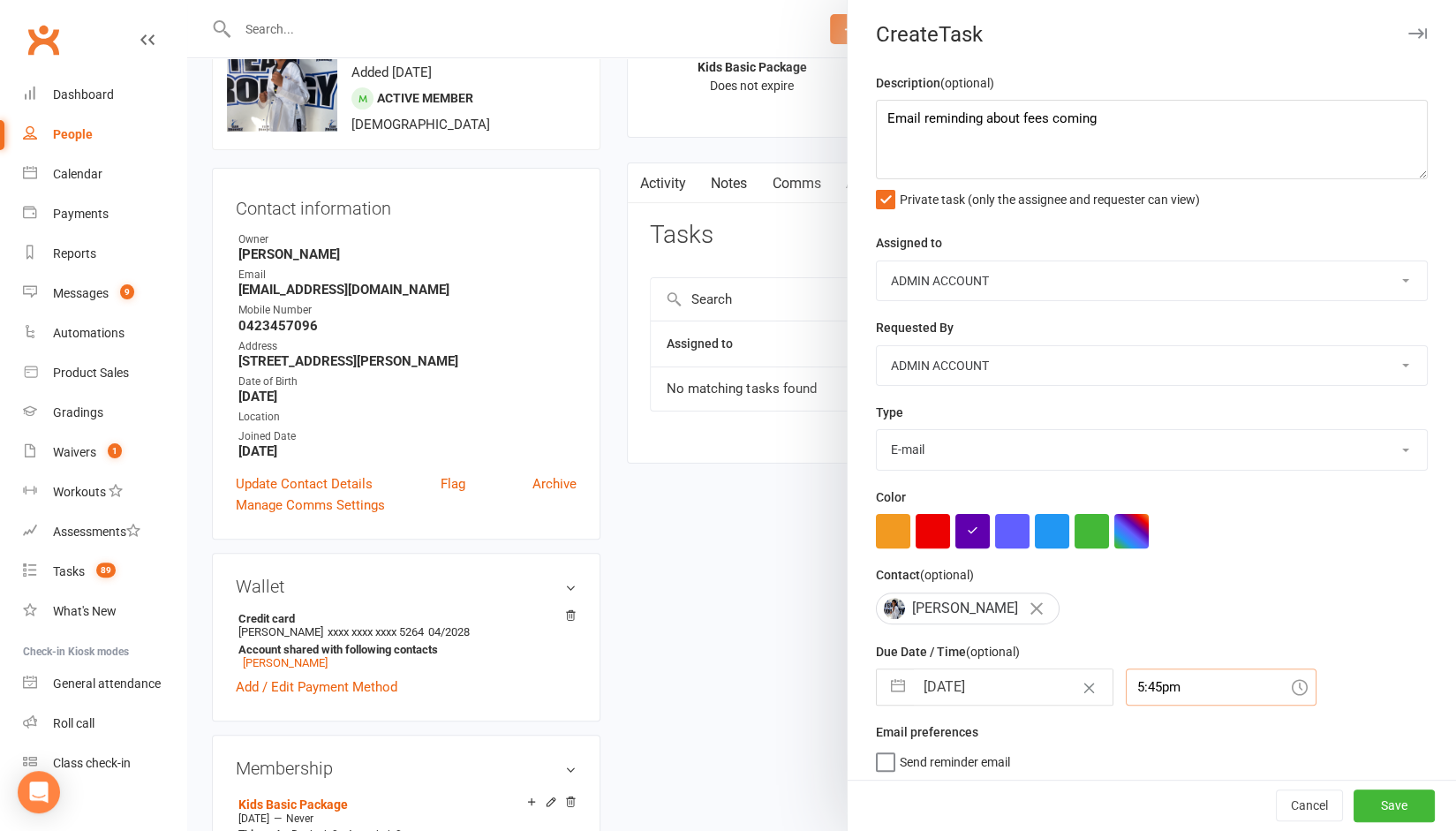
scroll to position [49, 0]
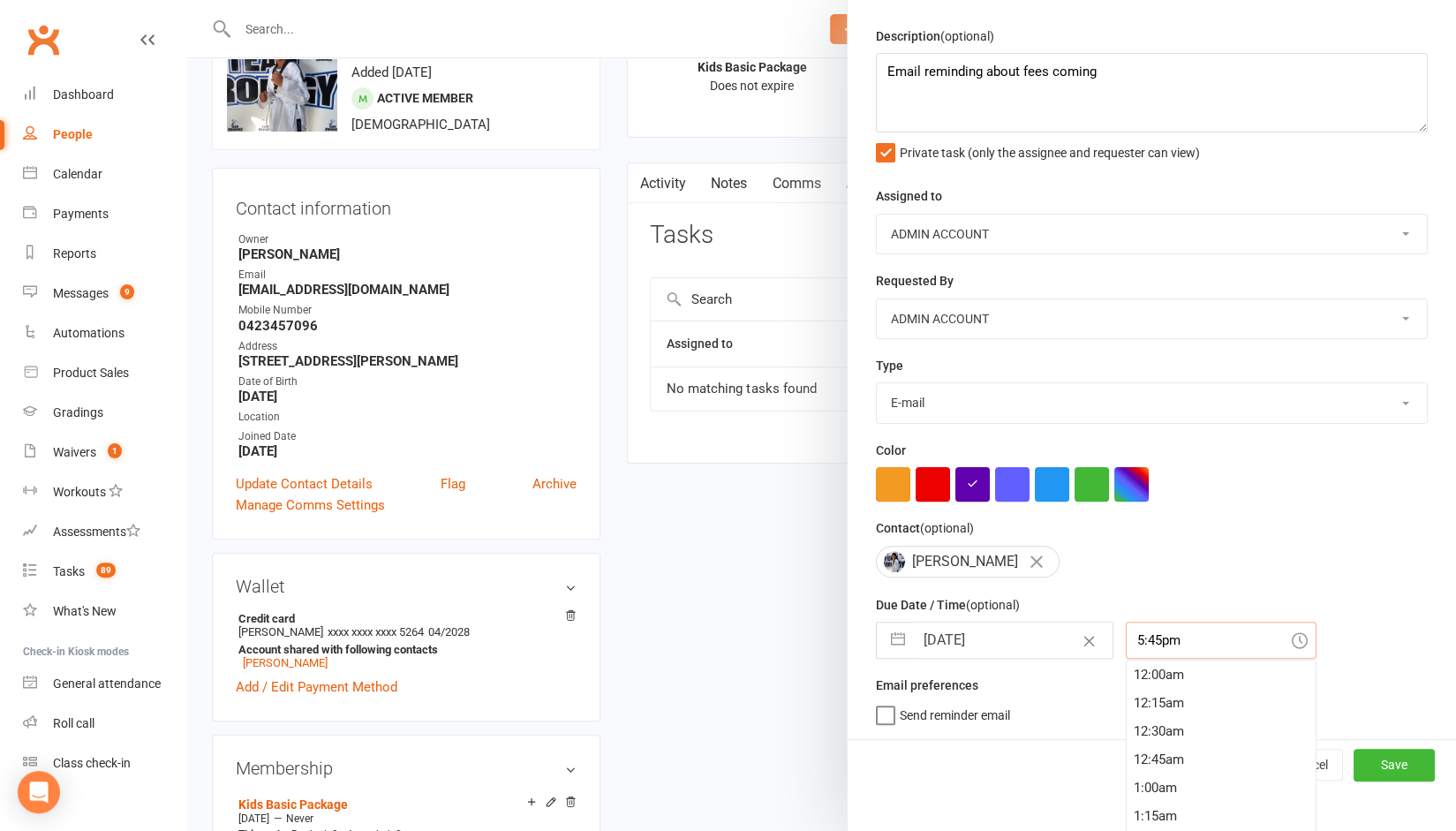
click at [1167, 659] on div "5:45pm 12:00am 12:15am 12:30am 12:45am 1:00am 1:15am 1:30am 1:45am 2:00am 2:15a…" at bounding box center [1221, 641] width 190 height 37
click at [1134, 692] on div "10:00am" at bounding box center [1221, 700] width 189 height 28
type input "10:00am"
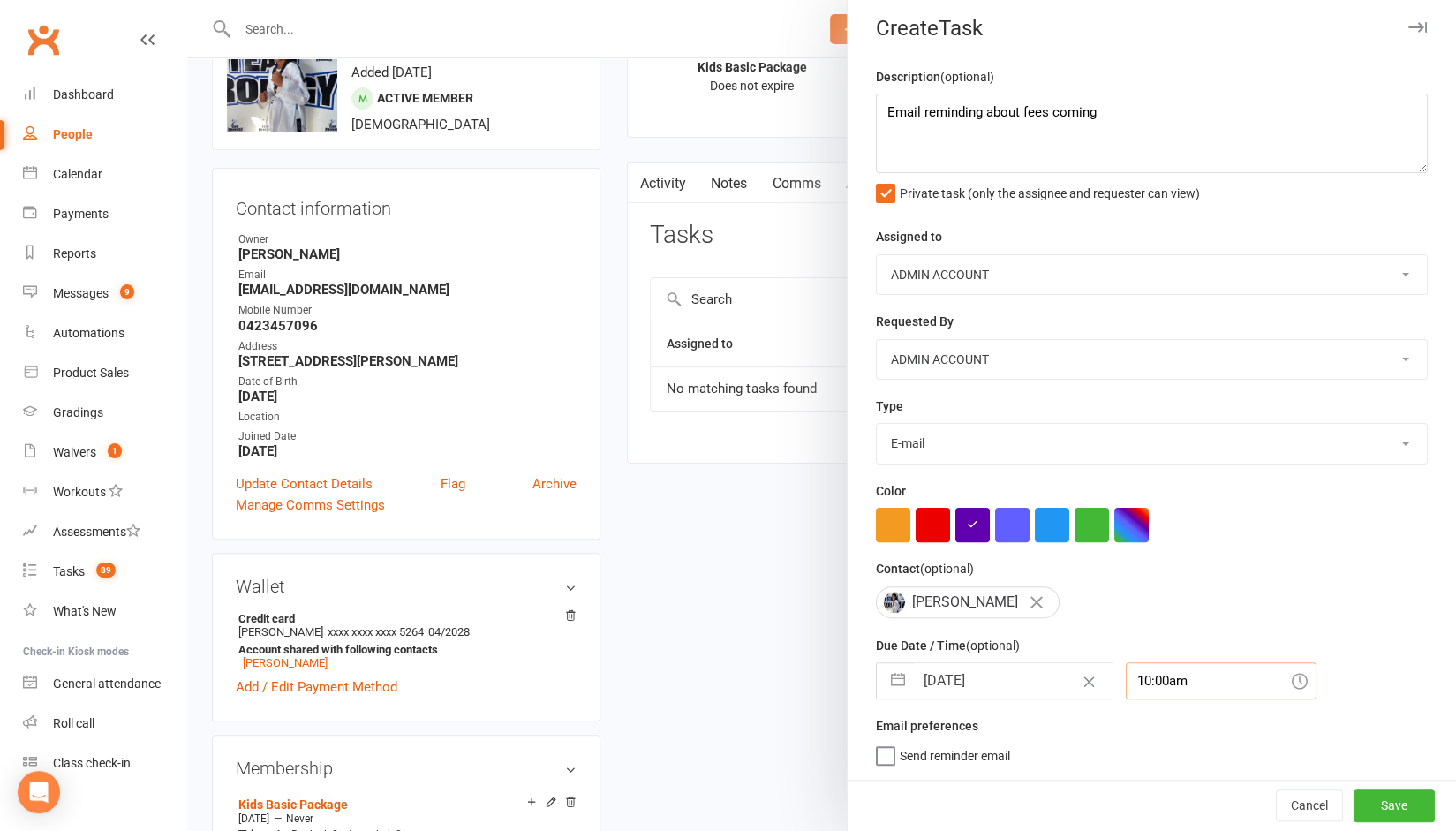
scroll to position [3, 0]
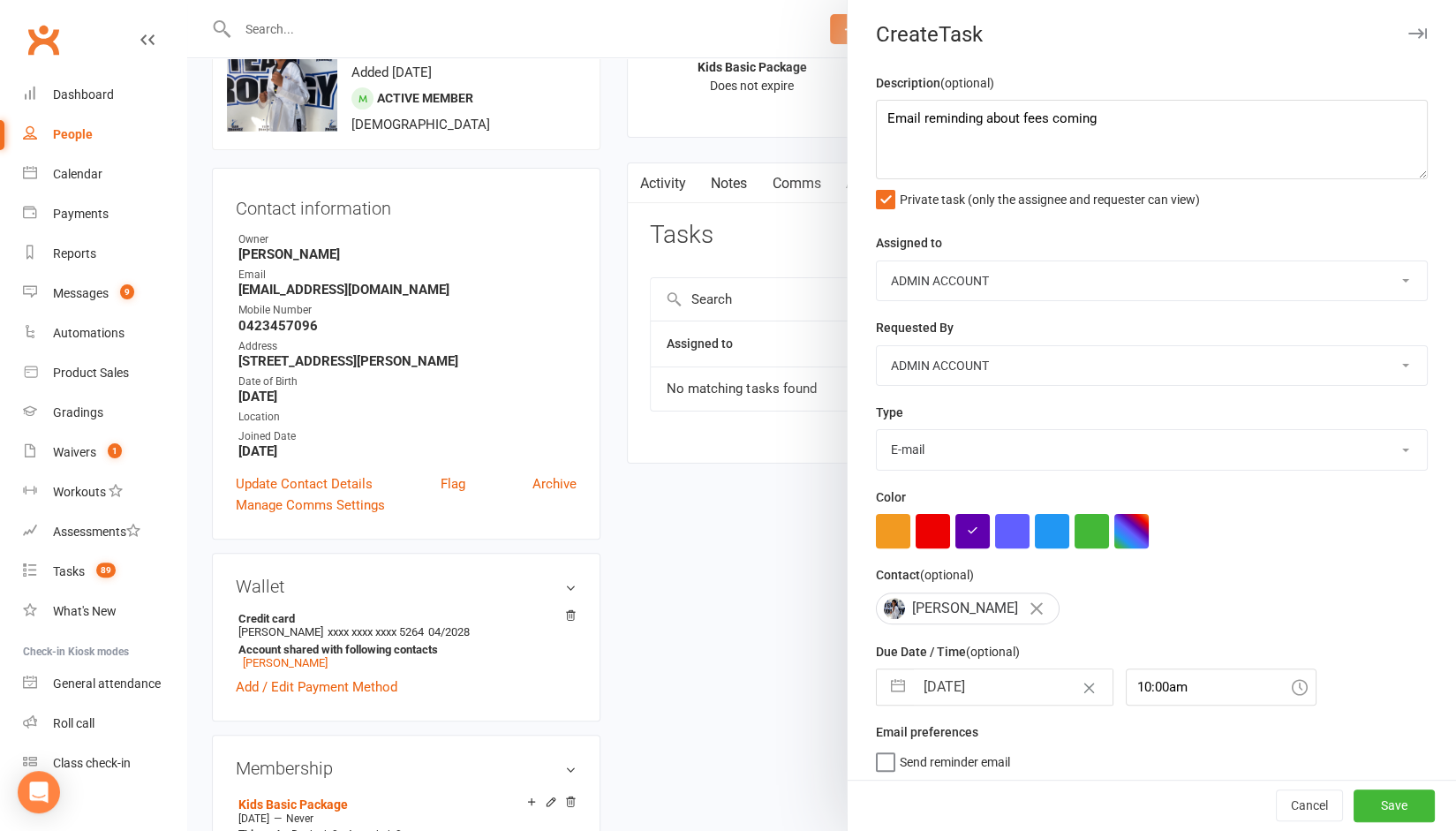
click at [876, 757] on label "Send reminder email" at bounding box center [944, 757] width 134 height 18
click at [876, 749] on input "Send reminder email" at bounding box center [944, 749] width 134 height 0
click at [1282, 796] on button "Cancel" at bounding box center [1309, 807] width 67 height 32
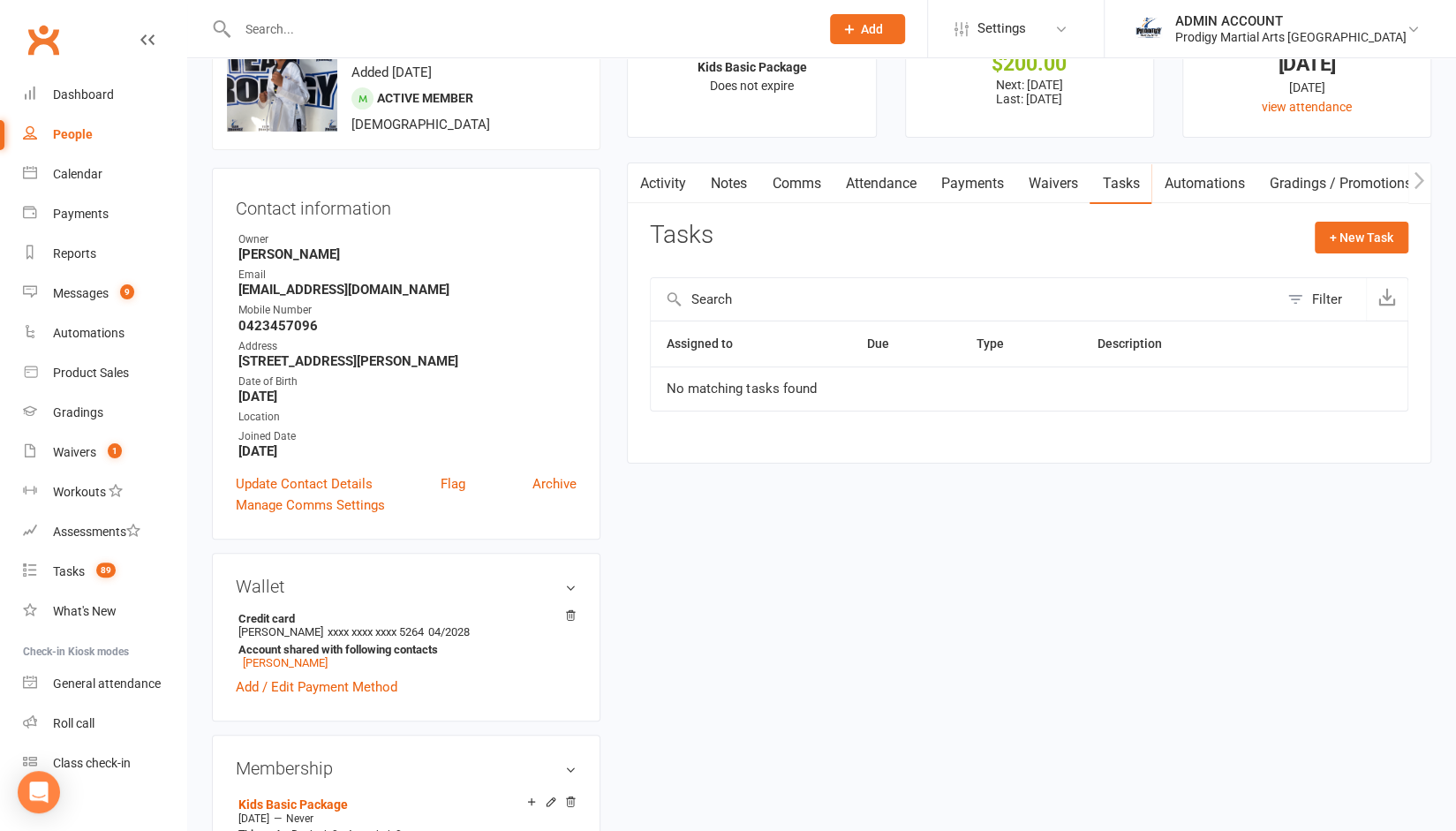
click at [804, 183] on link "Comms" at bounding box center [796, 184] width 74 height 41
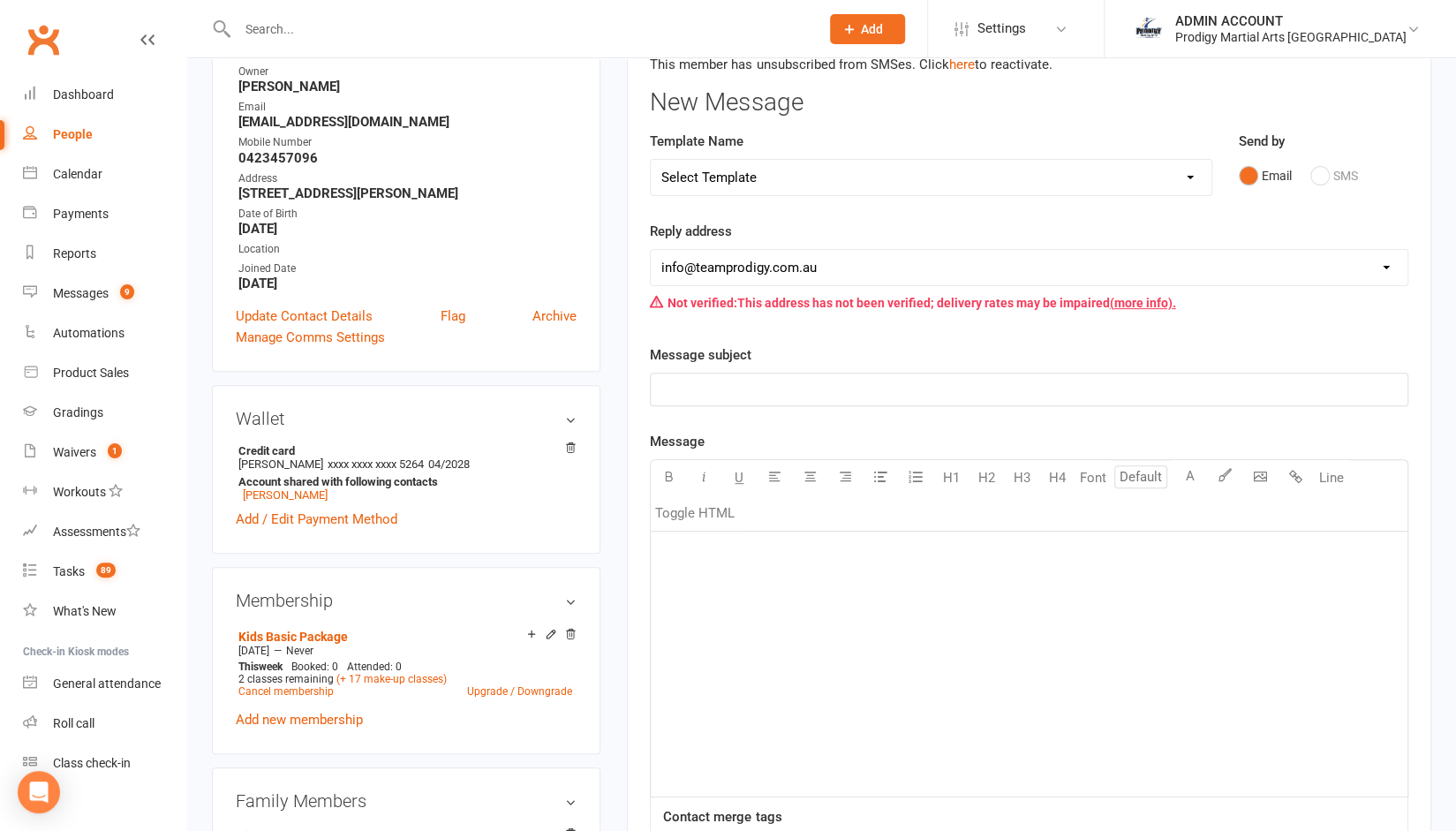
scroll to position [246, 0]
click at [74, 290] on div "Messages" at bounding box center [81, 293] width 56 height 14
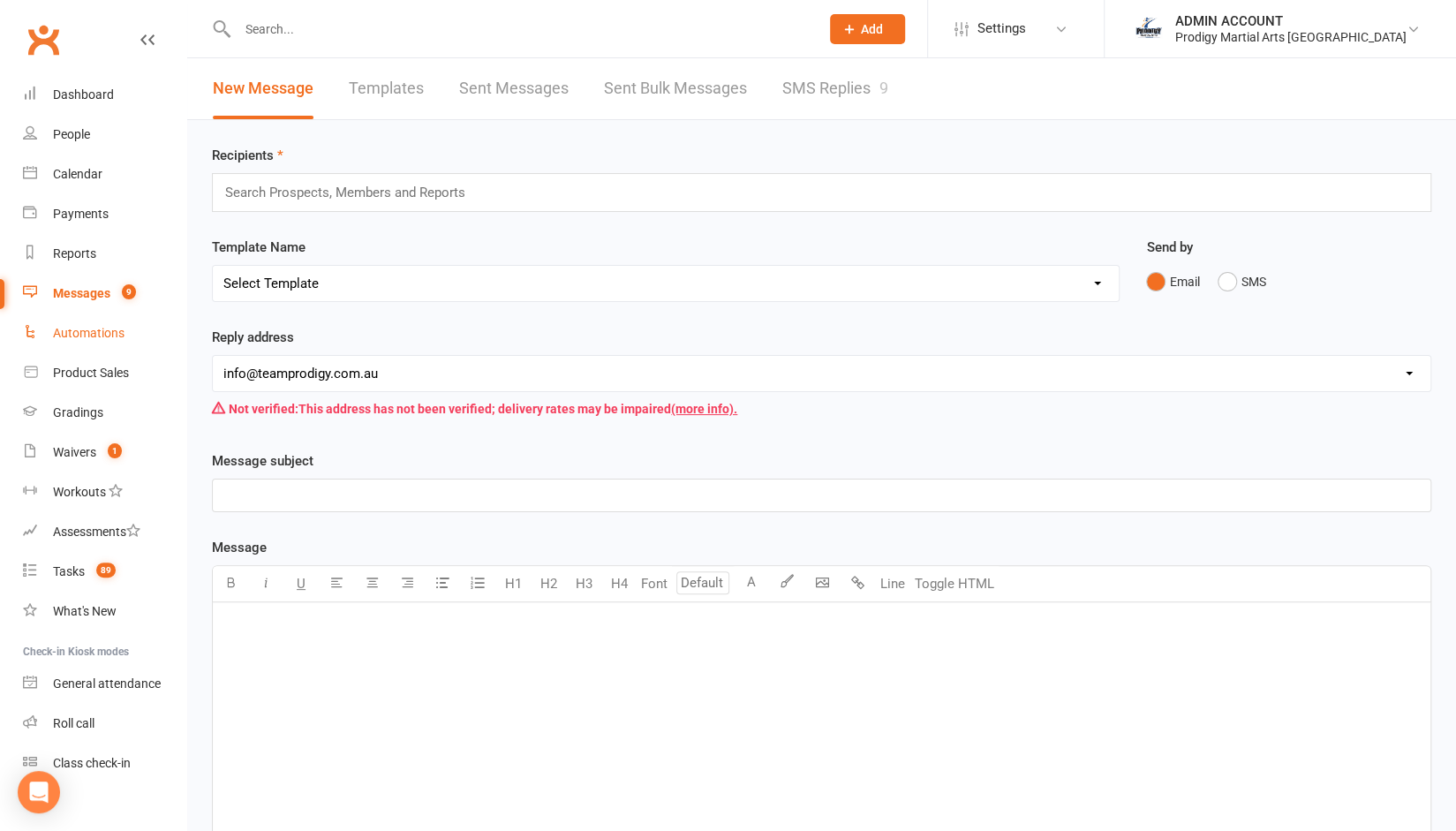
click at [76, 333] on div "Automations" at bounding box center [89, 332] width 72 height 14
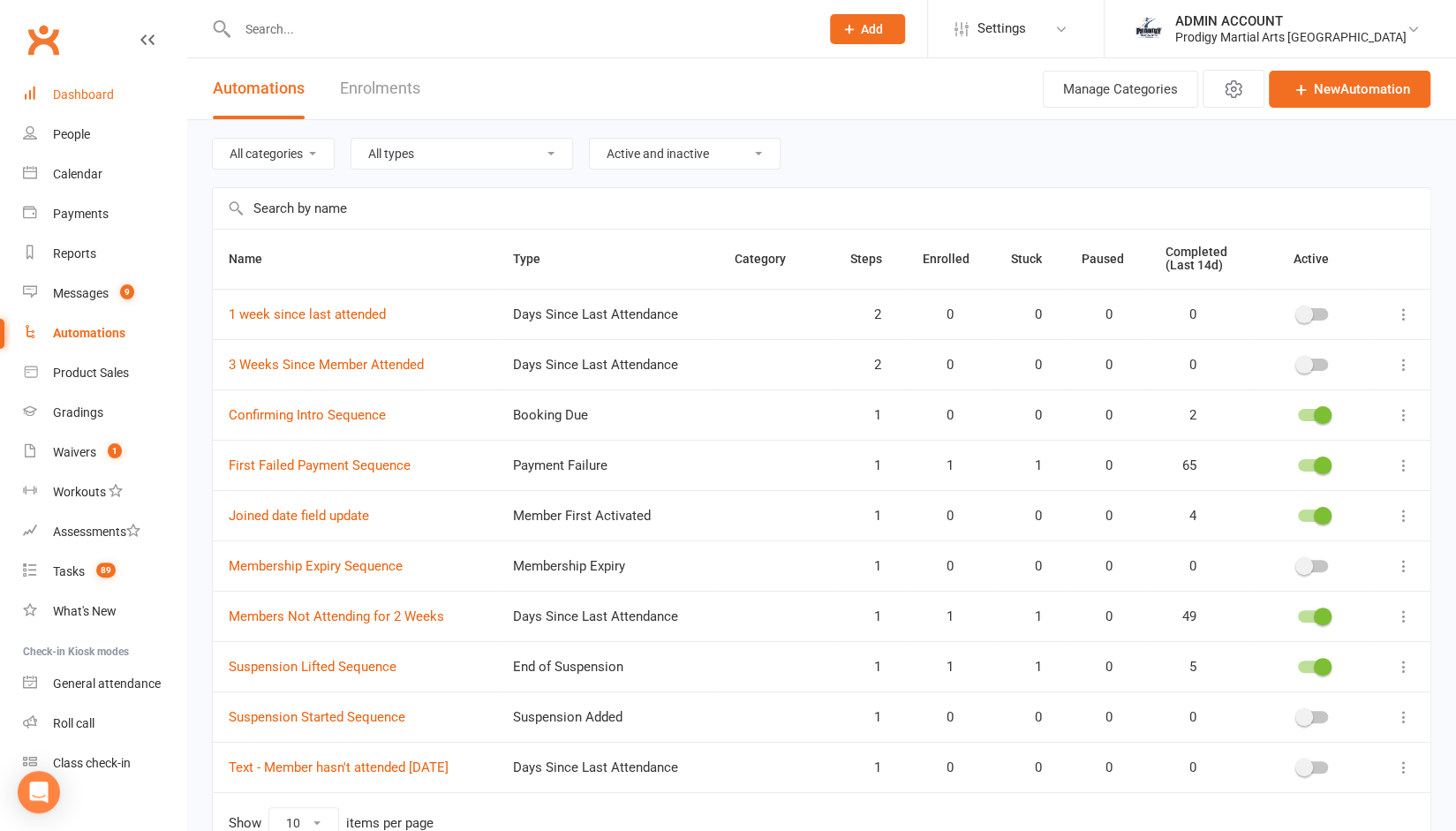
click at [89, 87] on link "Dashboard" at bounding box center [105, 94] width 163 height 40
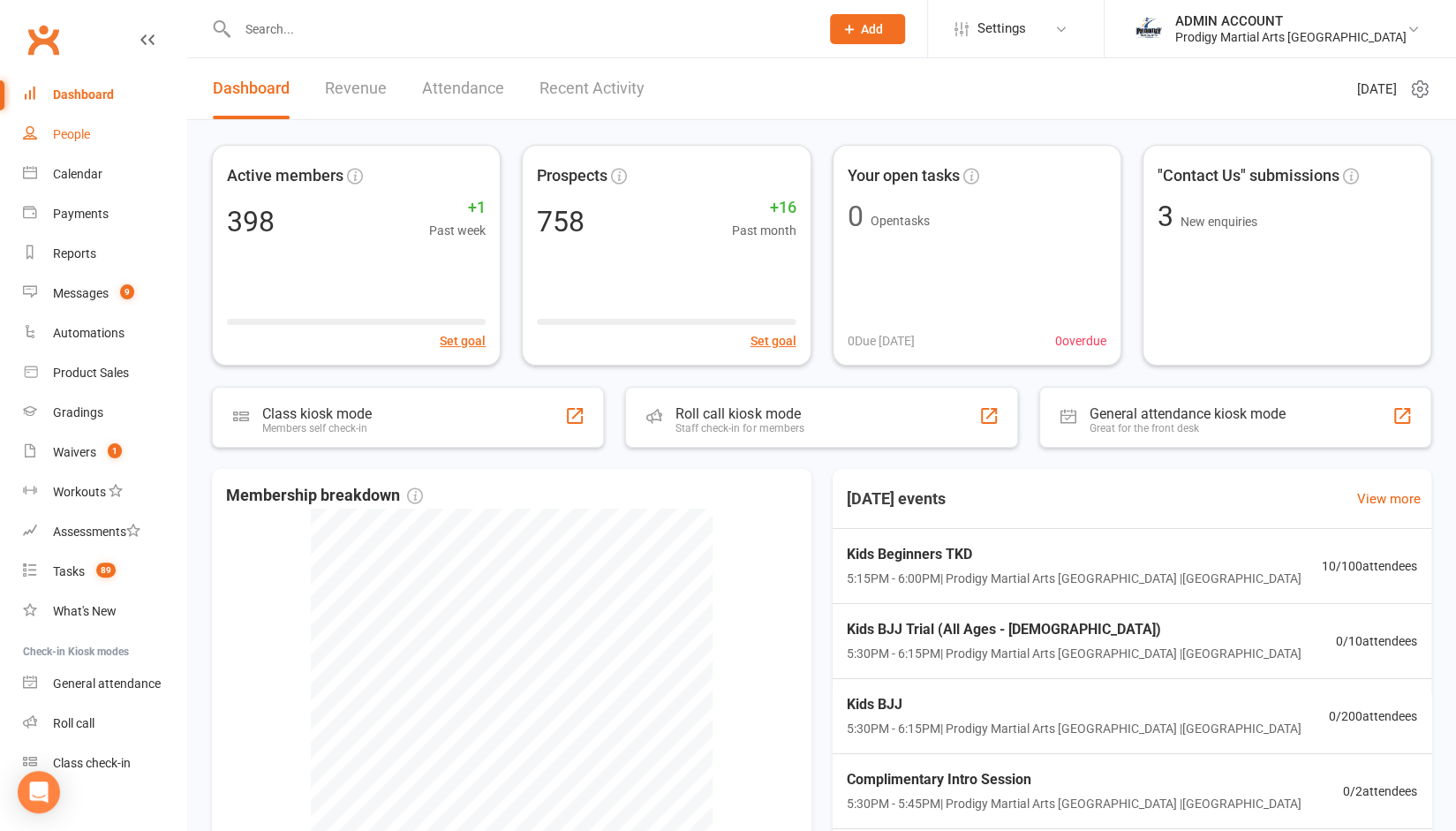
click at [77, 134] on div "People" at bounding box center [72, 134] width 37 height 14
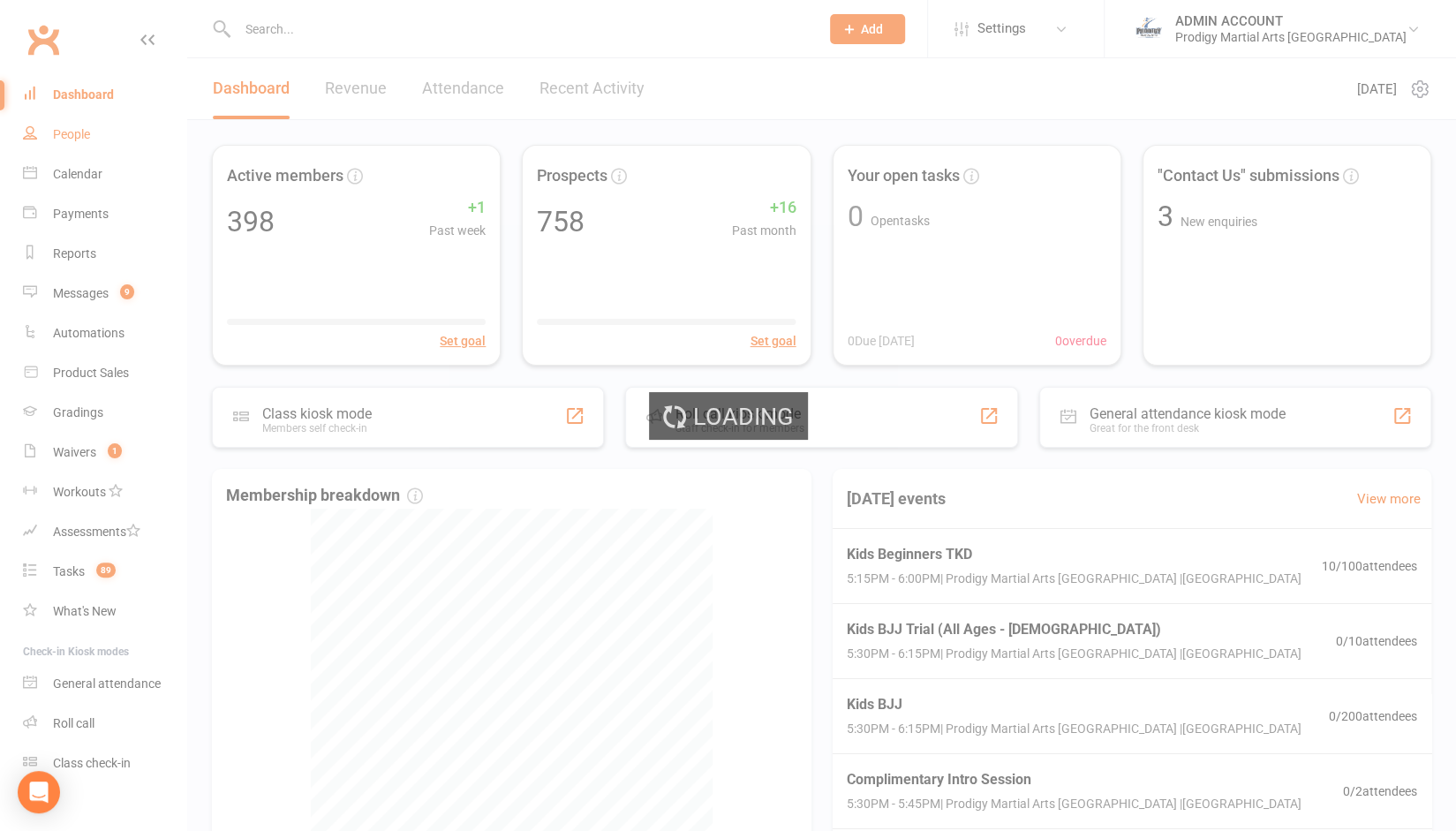
select select "100"
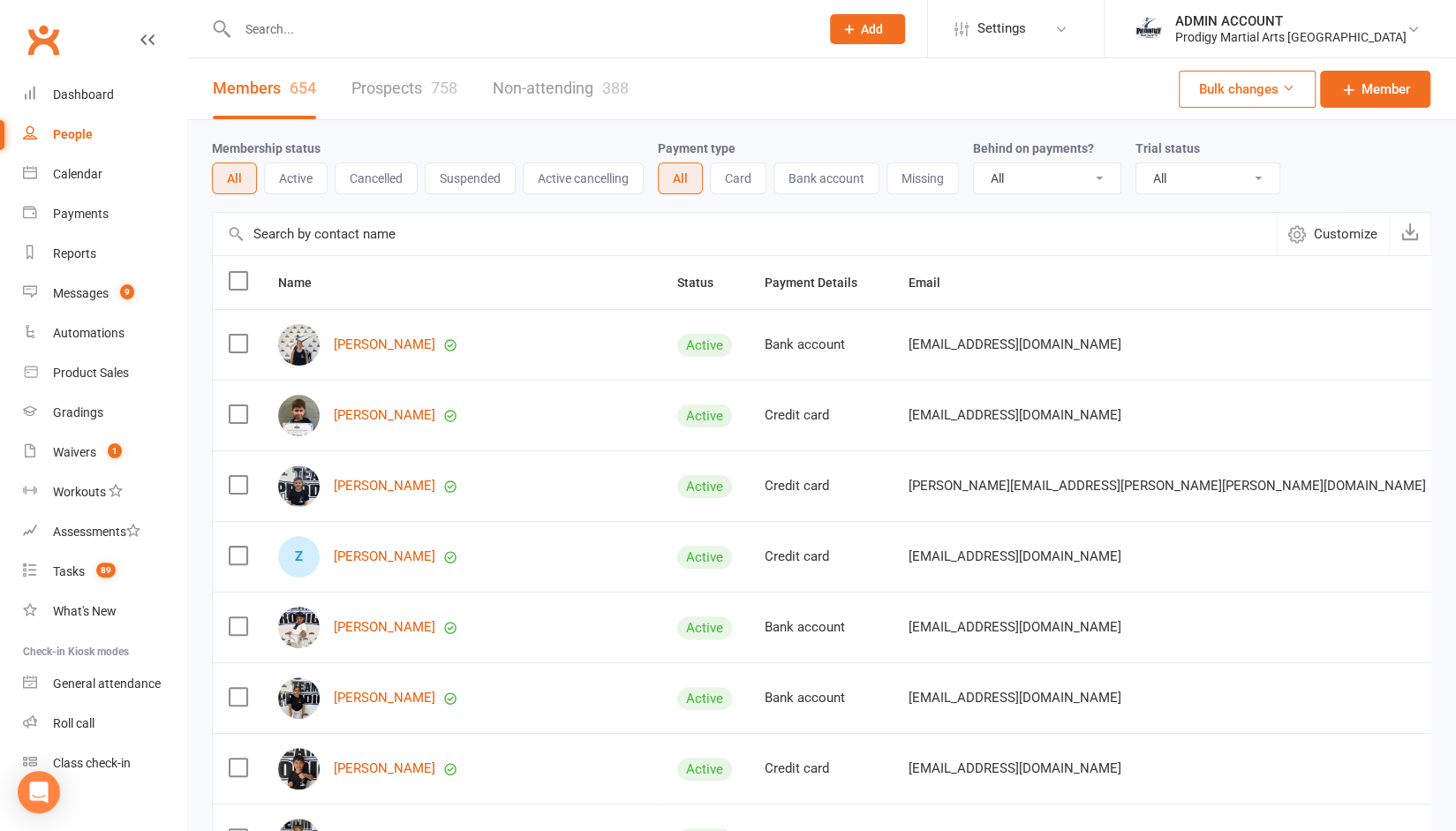
click at [283, 181] on button "Active" at bounding box center [296, 178] width 63 height 32
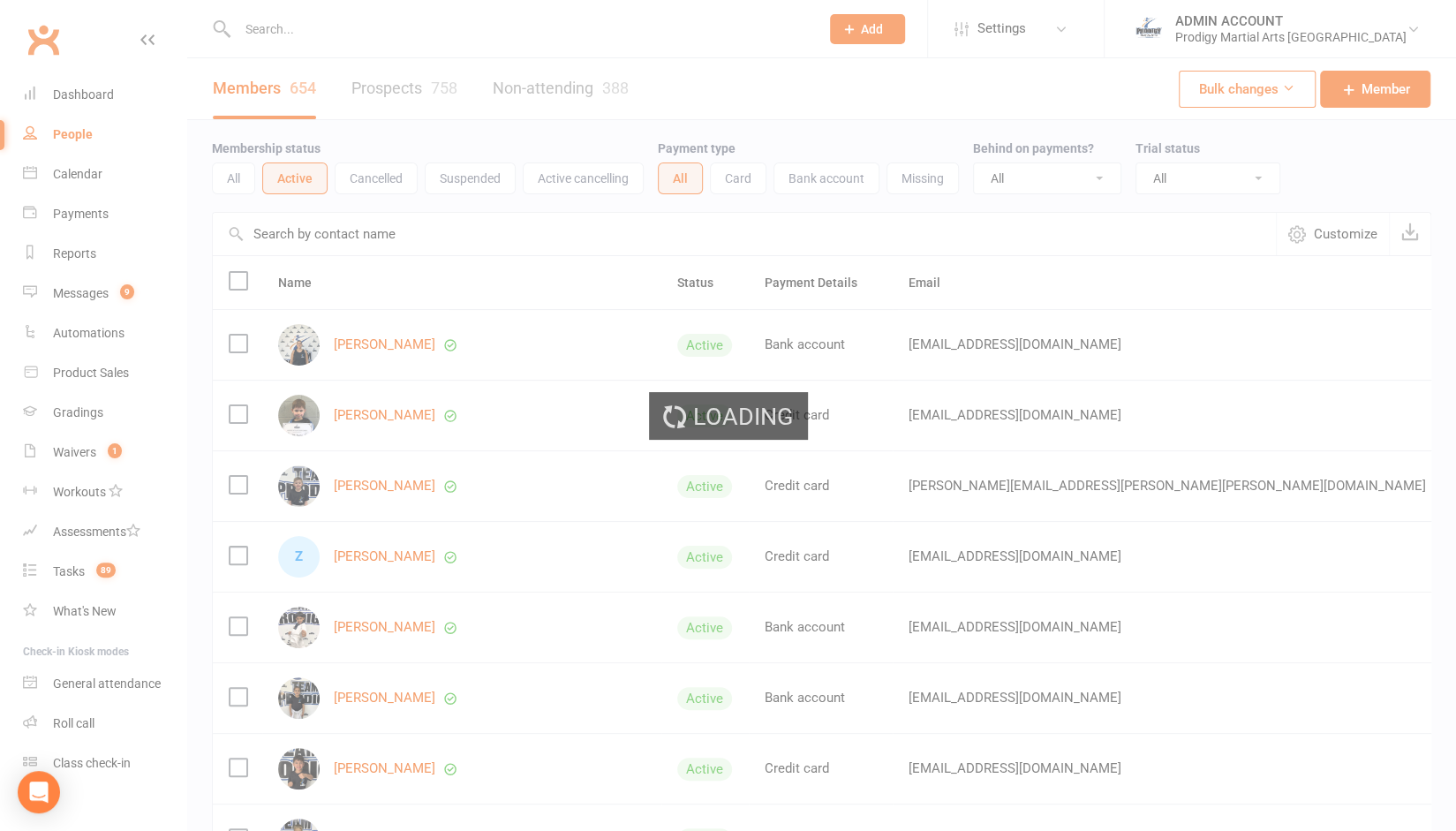
click at [355, 178] on div "Loading" at bounding box center [728, 416] width 1456 height 831
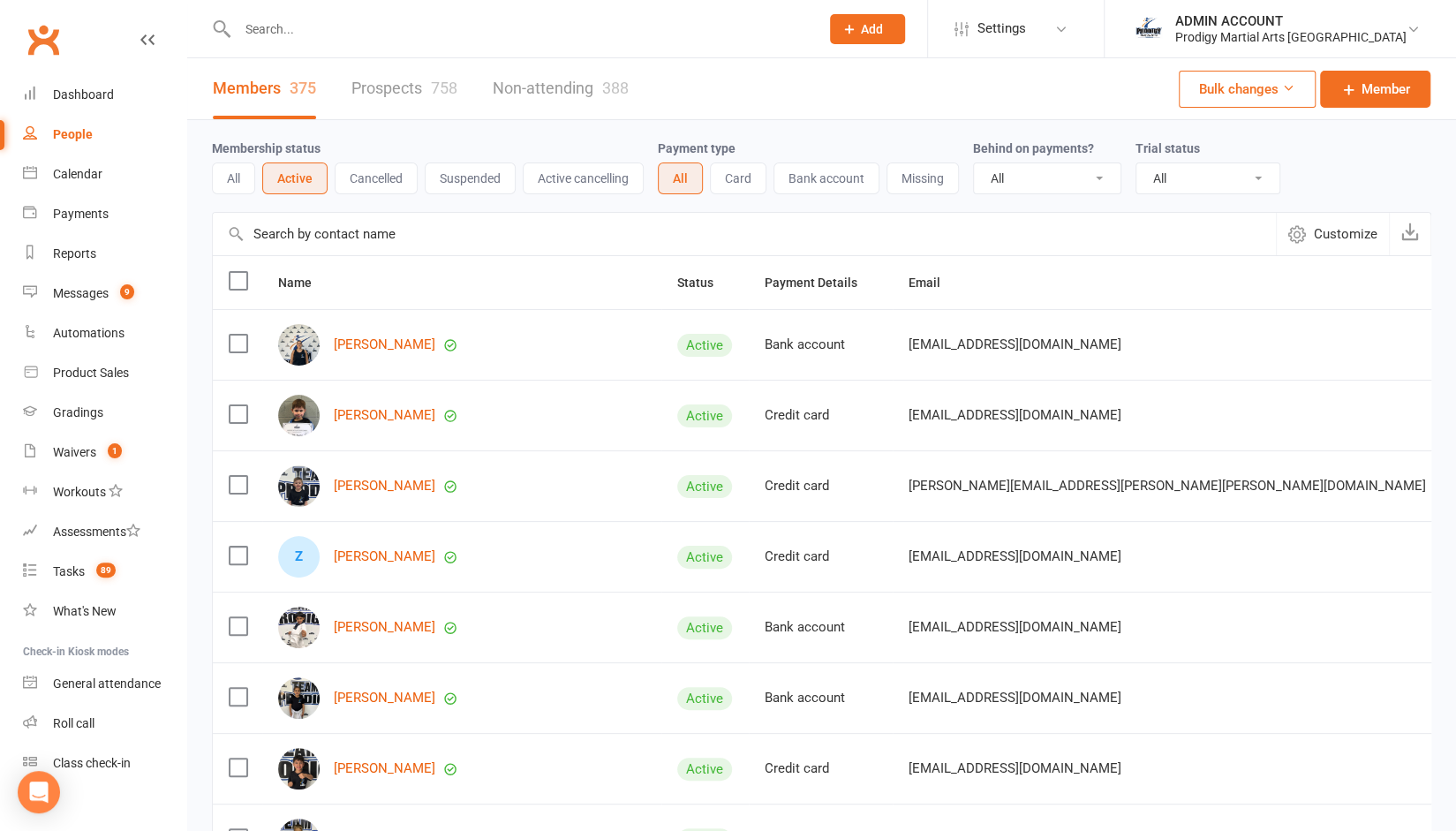
click at [460, 179] on button "Suspended" at bounding box center [469, 178] width 91 height 32
